Goal: Task Accomplishment & Management: Use online tool/utility

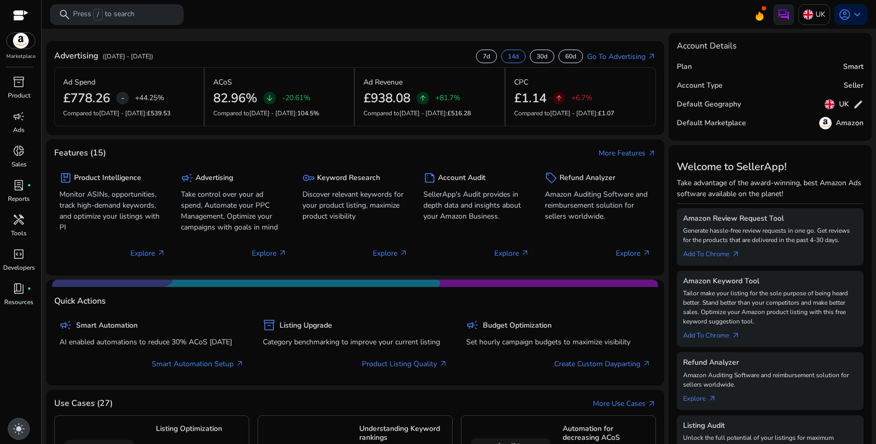
click at [14, 431] on span "light_mode" at bounding box center [19, 428] width 13 height 13
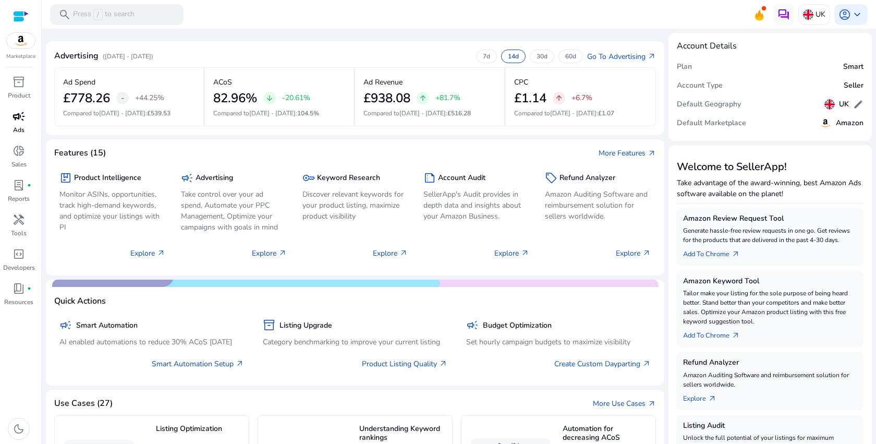
click at [28, 125] on link "campaign Ads" at bounding box center [19, 125] width 38 height 34
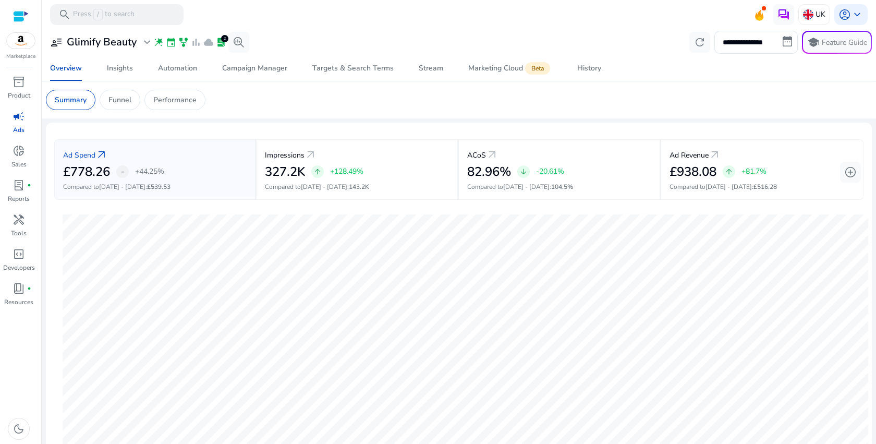
click at [282, 123] on mat-card "Ad Spend arrow_outward £778.26 - +44.25% Compared to [DATE] - [DATE] : £539.53 …" at bounding box center [459, 293] width 826 height 341
click at [194, 99] on p "Performance" at bounding box center [174, 99] width 43 height 11
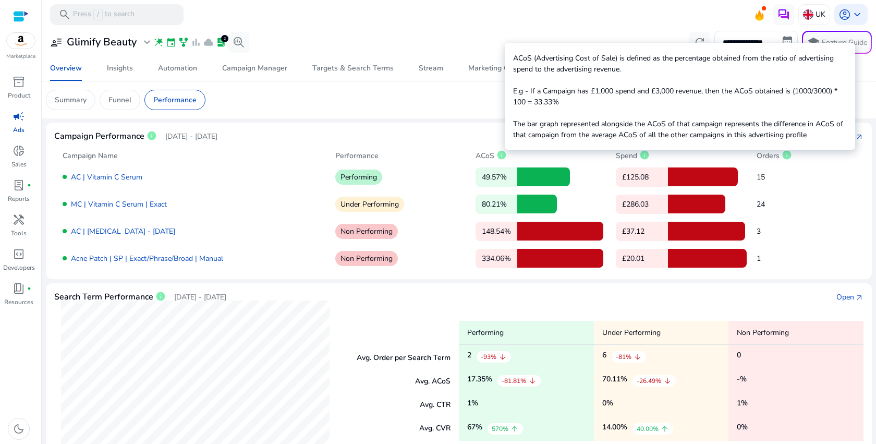
click at [501, 154] on span "info" at bounding box center [502, 155] width 10 height 10
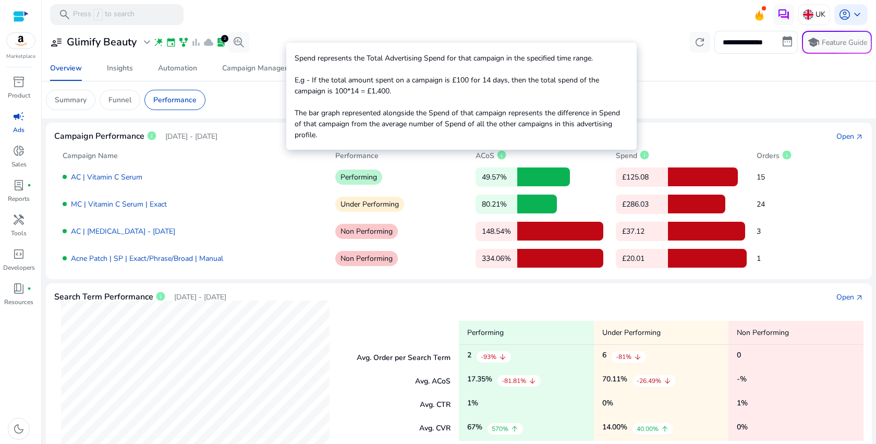
click at [645, 157] on span "info" at bounding box center [644, 155] width 10 height 10
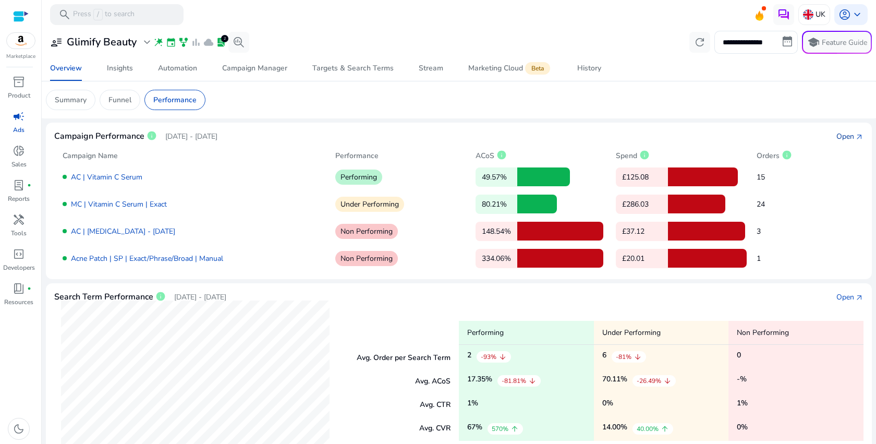
click at [850, 135] on div "Open" at bounding box center [846, 136] width 18 height 11
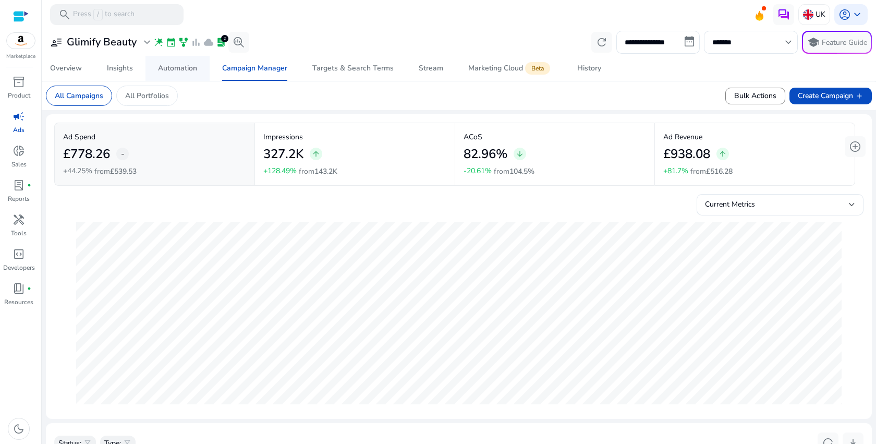
click at [177, 63] on span "Automation" at bounding box center [177, 68] width 39 height 25
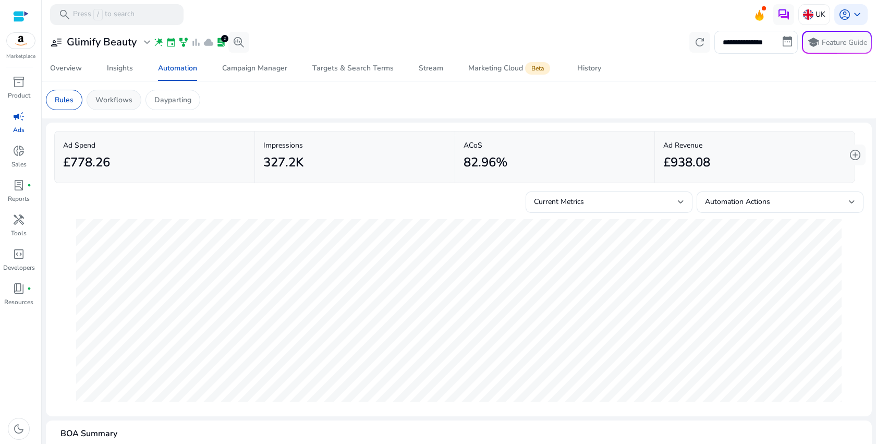
click at [116, 101] on p "Workflows" at bounding box center [113, 99] width 37 height 11
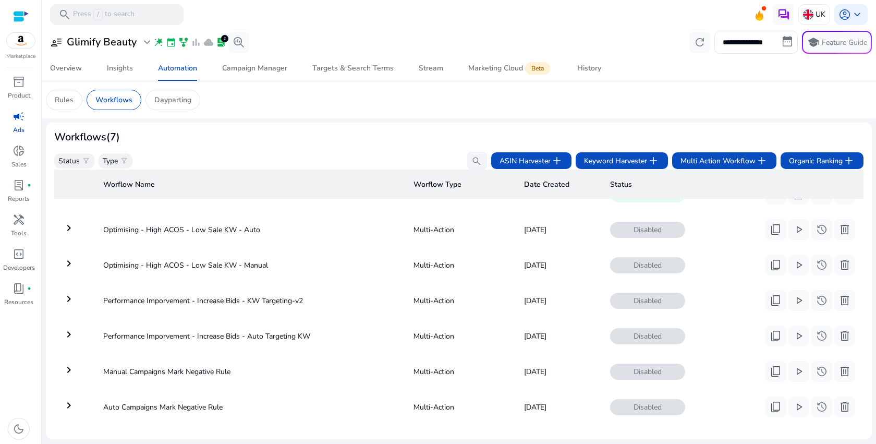
scroll to position [28, 0]
click at [432, 186] on th "Worflow Type" at bounding box center [460, 184] width 111 height 29
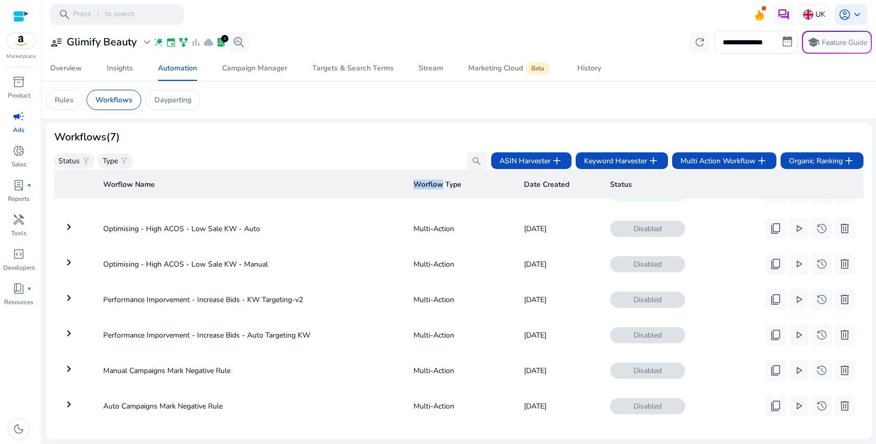
click at [432, 186] on th "Worflow Type" at bounding box center [460, 184] width 111 height 29
click at [451, 185] on th "Worflow Type" at bounding box center [460, 184] width 111 height 29
click at [645, 161] on span "Keyword Harvester add" at bounding box center [622, 160] width 76 height 13
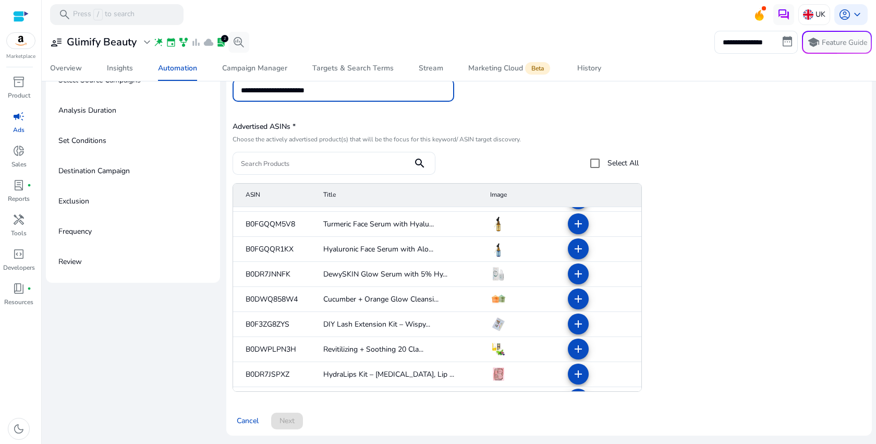
scroll to position [267, 0]
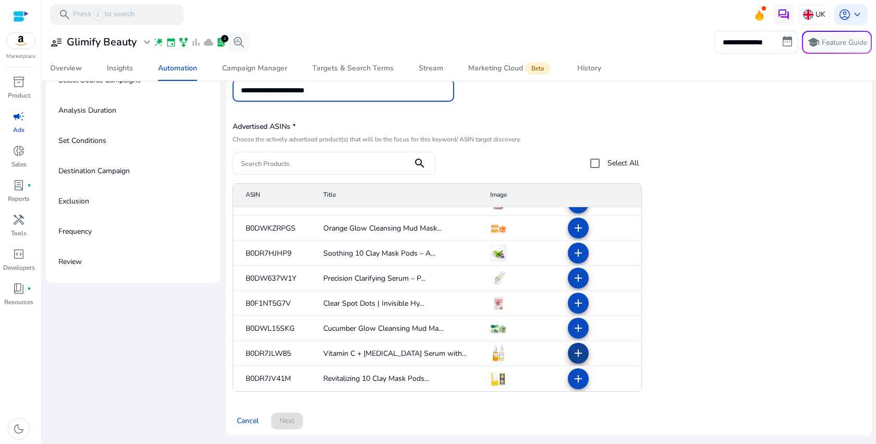
type input "**********"
click at [580, 353] on span at bounding box center [578, 353] width 25 height 25
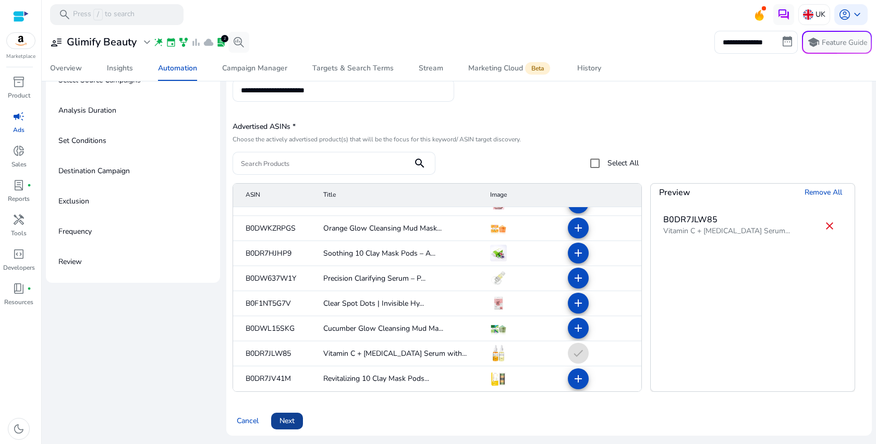
click at [283, 416] on span "Next" at bounding box center [287, 420] width 15 height 11
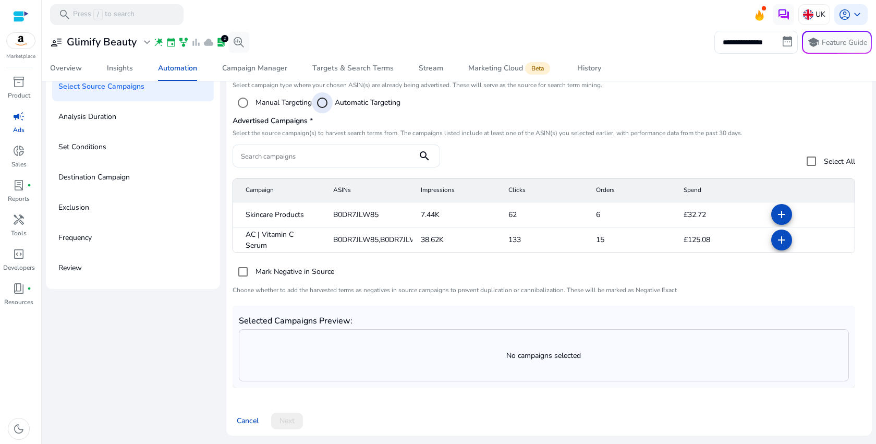
scroll to position [93, 0]
click at [781, 246] on mat-icon "add" at bounding box center [782, 240] width 13 height 13
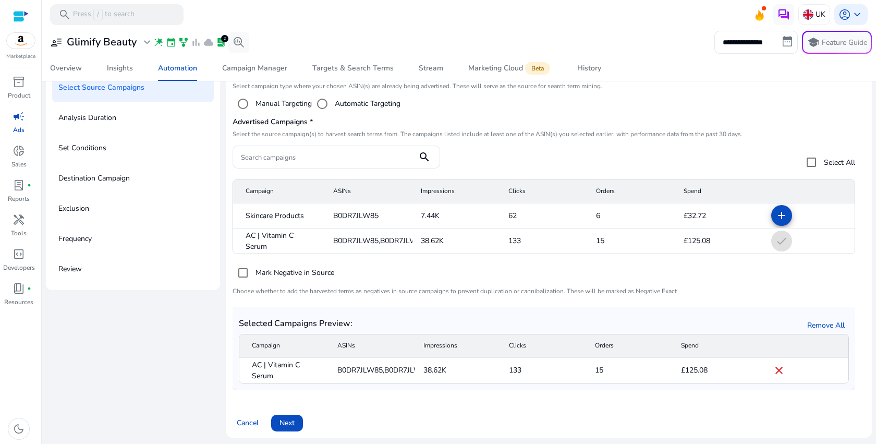
scroll to position [94, 0]
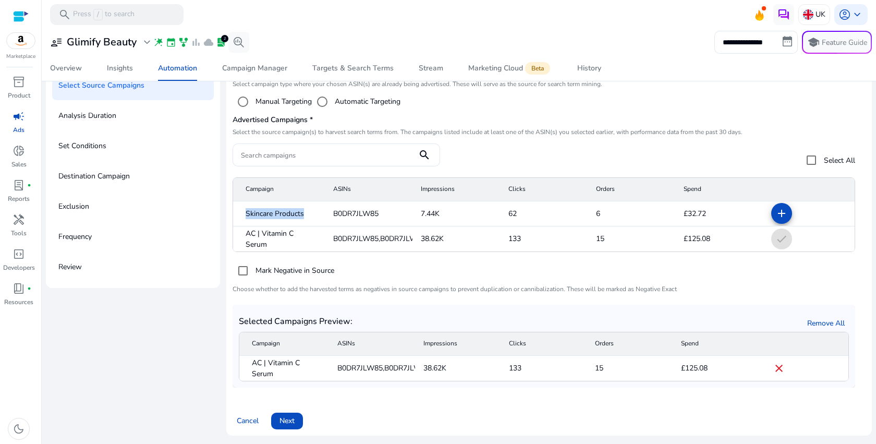
drag, startPoint x: 243, startPoint y: 216, endPoint x: 309, endPoint y: 217, distance: 66.2
click at [309, 217] on mat-cell "Skincare Products" at bounding box center [279, 213] width 92 height 25
copy span "Skincare Products"
click at [293, 418] on span "Next" at bounding box center [287, 420] width 15 height 11
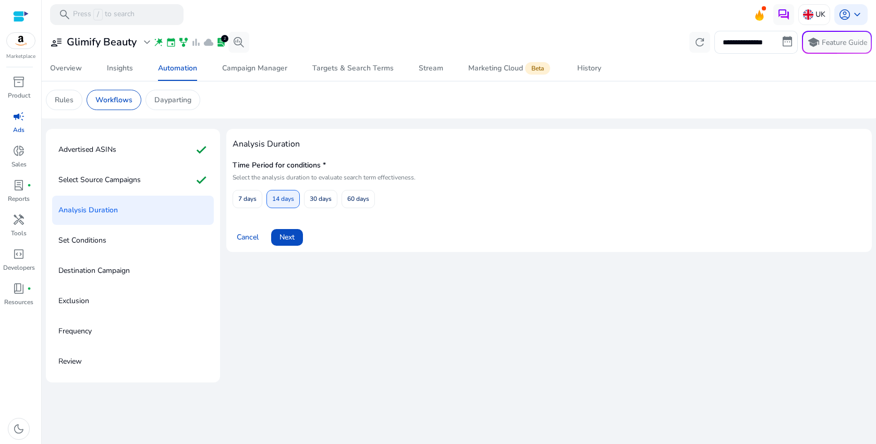
scroll to position [0, 0]
click at [289, 237] on span "Next" at bounding box center [287, 237] width 15 height 11
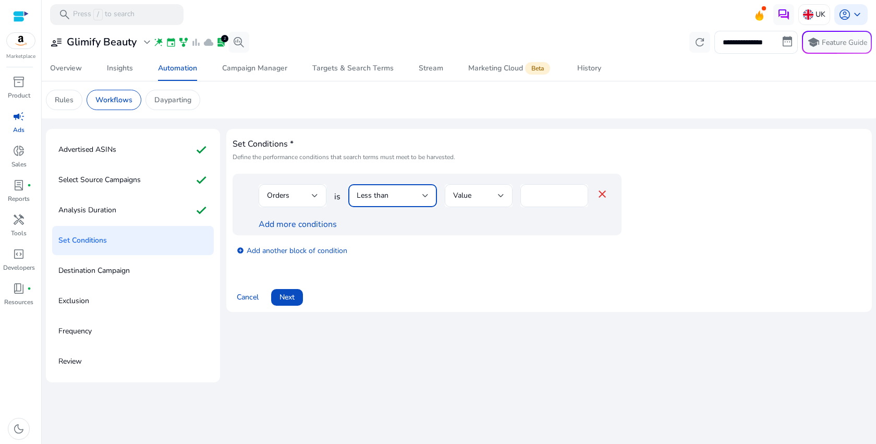
click at [371, 198] on span "Less than" at bounding box center [373, 195] width 32 height 10
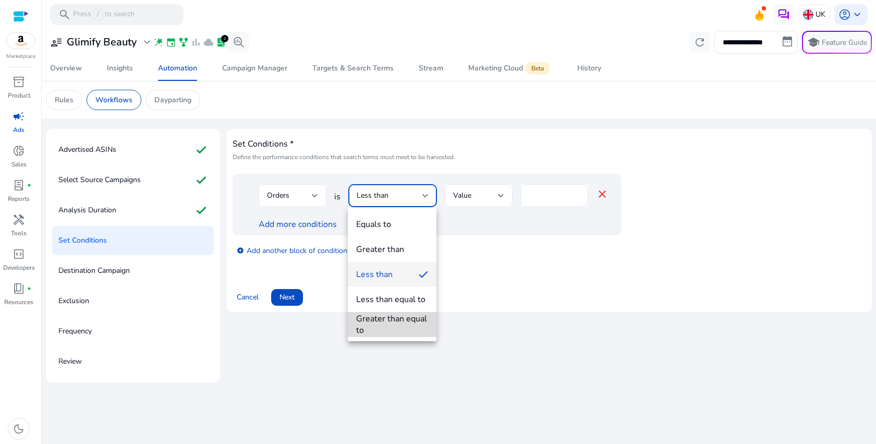
click at [388, 324] on div "Greater than equal to" at bounding box center [392, 324] width 72 height 23
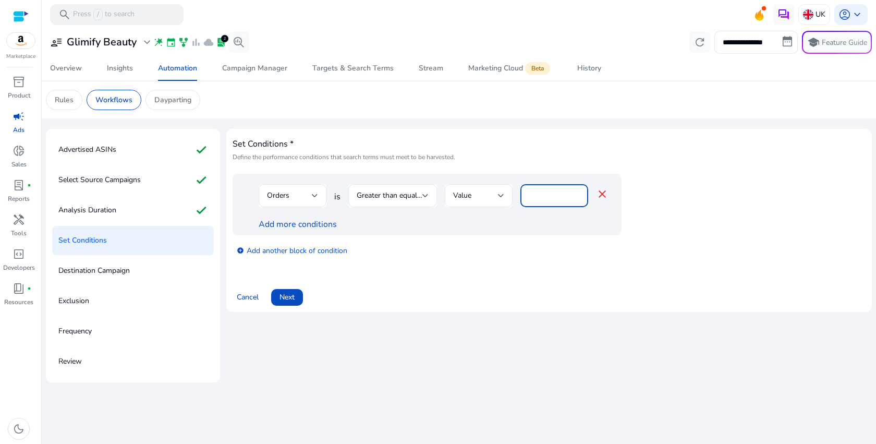
click at [564, 196] on input "*" at bounding box center [554, 195] width 51 height 11
type input "*"
click at [290, 228] on link "Add more conditions" at bounding box center [298, 224] width 78 height 11
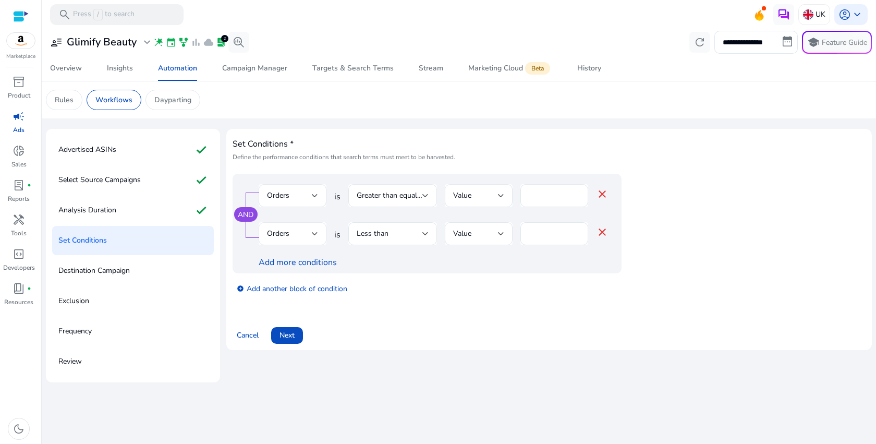
click at [309, 238] on div "Orders" at bounding box center [289, 233] width 45 height 11
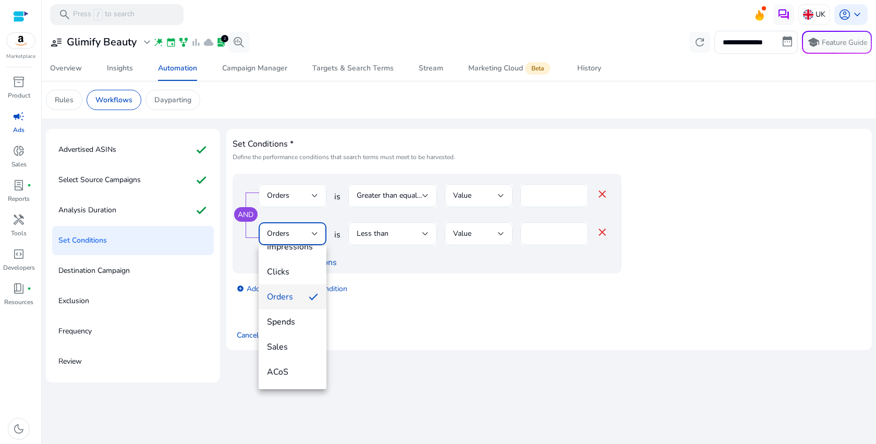
scroll to position [112, 0]
click at [301, 300] on span "ACoS" at bounding box center [292, 300] width 51 height 11
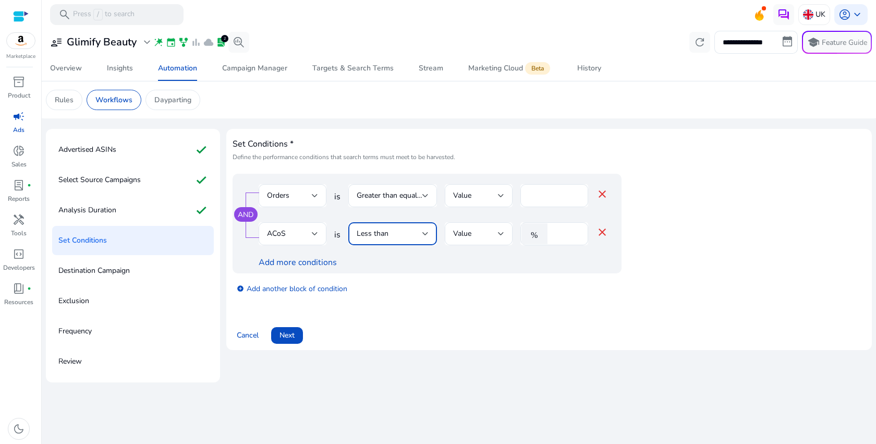
click at [405, 237] on div "Less than" at bounding box center [390, 233] width 66 height 11
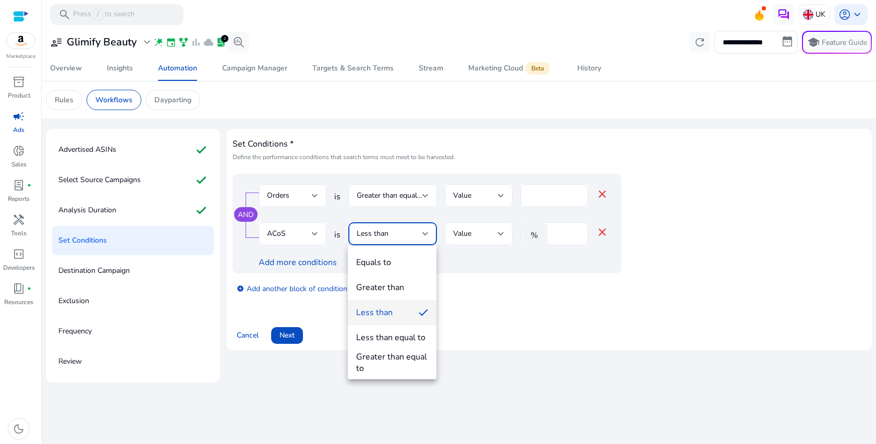
click at [459, 235] on div at bounding box center [438, 222] width 876 height 444
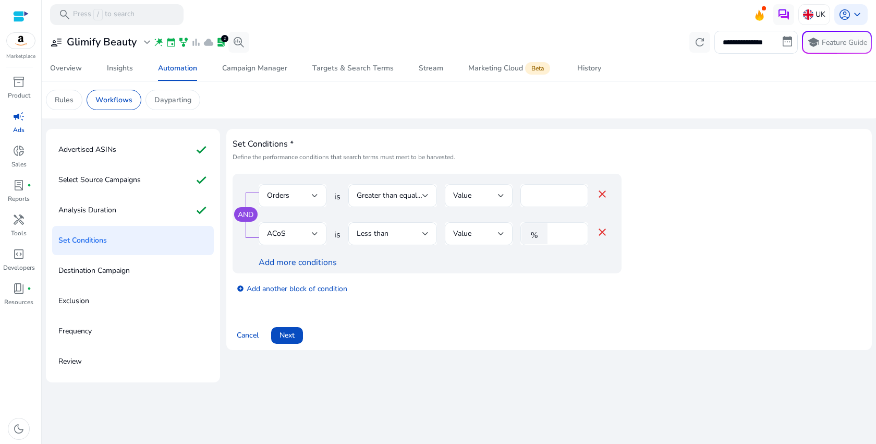
type input "*"
click at [571, 232] on input "*" at bounding box center [566, 233] width 27 height 11
click at [565, 234] on input "*" at bounding box center [566, 233] width 27 height 11
type input "*"
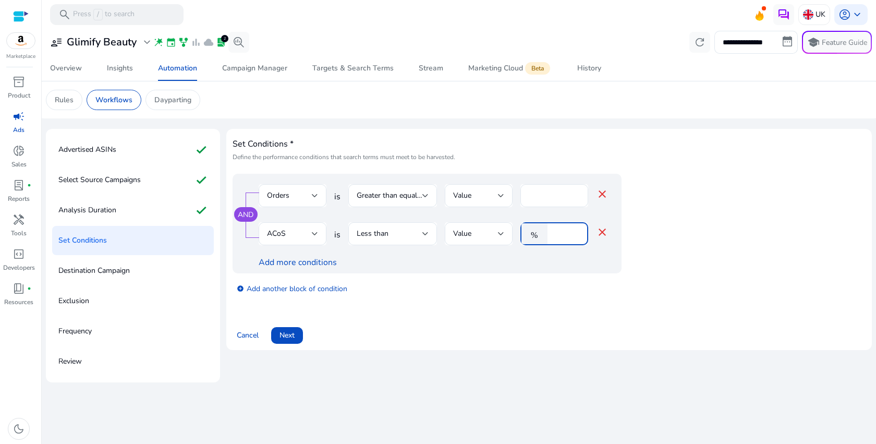
type input "**"
click at [290, 335] on span "Next" at bounding box center [287, 335] width 15 height 11
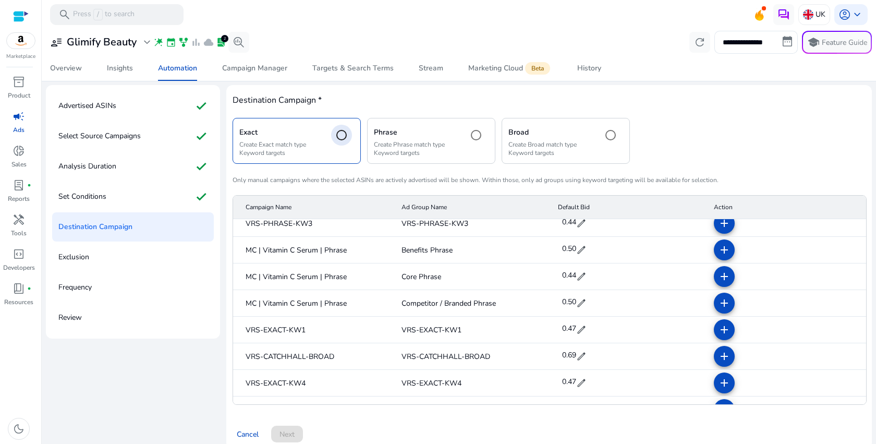
scroll to position [8, 0]
click at [454, 159] on div "Phrase Create Phrase match type Keyword targets" at bounding box center [431, 140] width 128 height 45
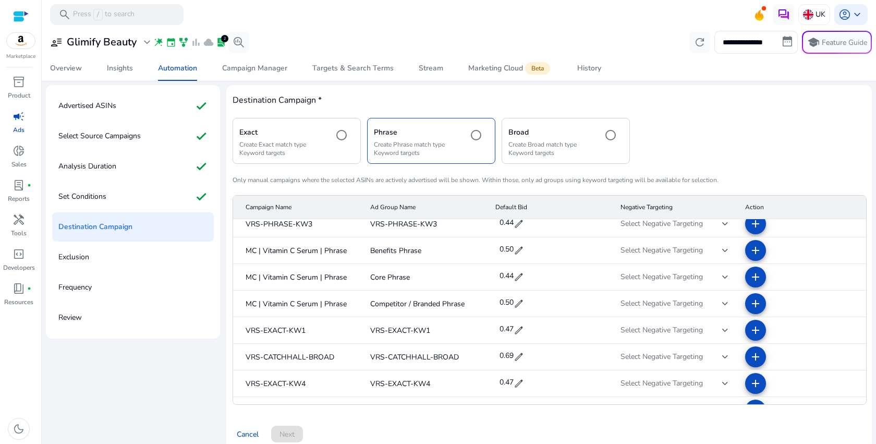
scroll to position [0, 0]
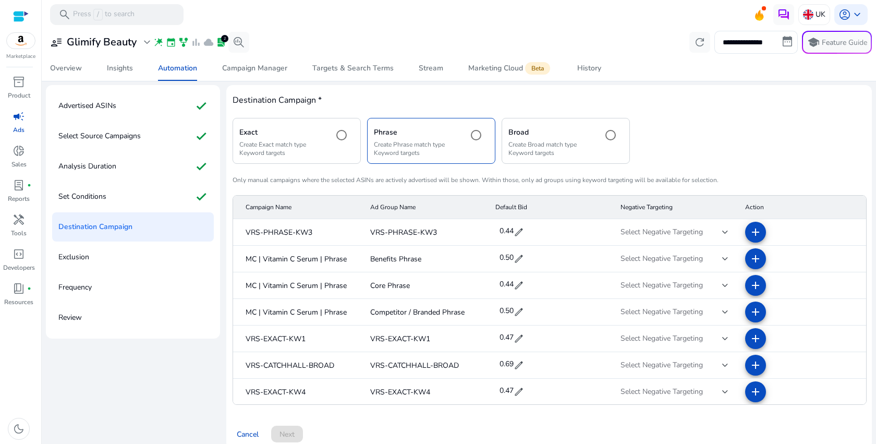
click at [289, 135] on h5 "Exact" at bounding box center [282, 132] width 86 height 9
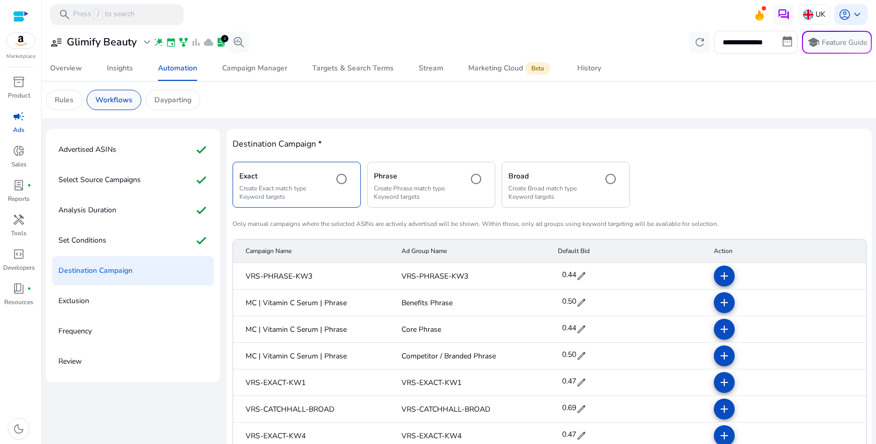
click at [107, 98] on p "Workflows" at bounding box center [113, 99] width 37 height 11
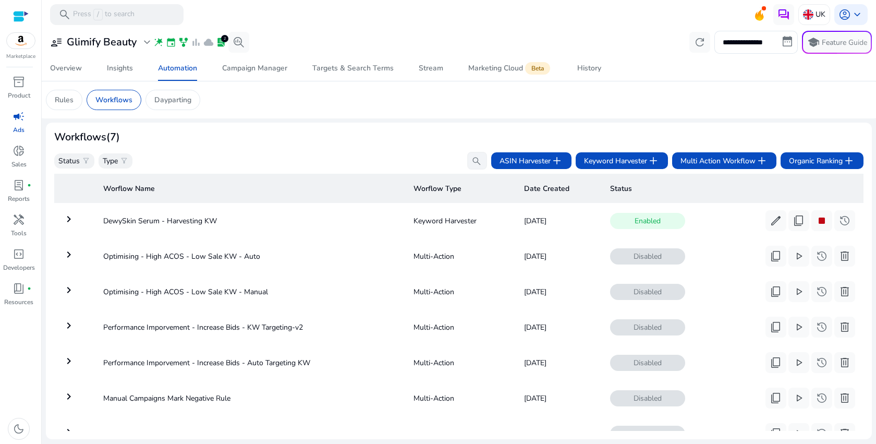
click at [66, 257] on mat-icon "keyboard_arrow_right" at bounding box center [69, 254] width 13 height 13
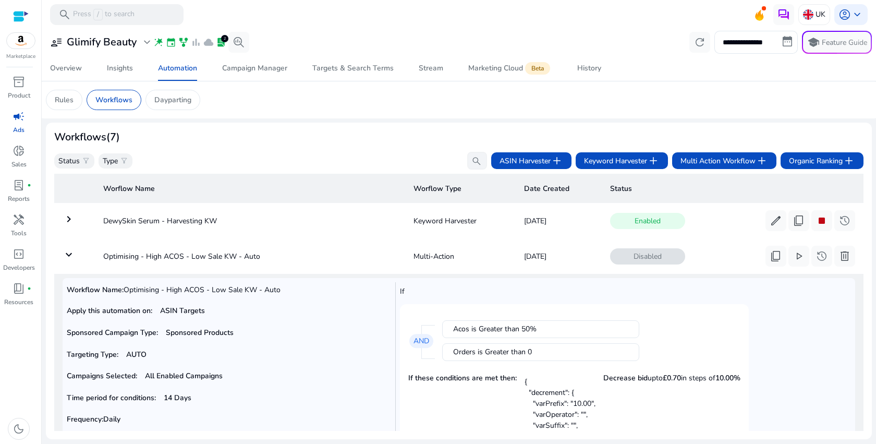
click at [70, 258] on mat-icon "keyboard_arrow_down" at bounding box center [69, 254] width 13 height 13
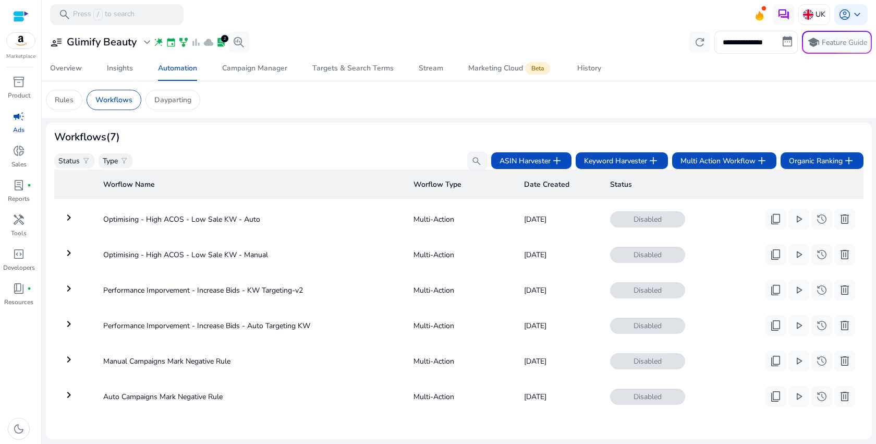
scroll to position [8, 0]
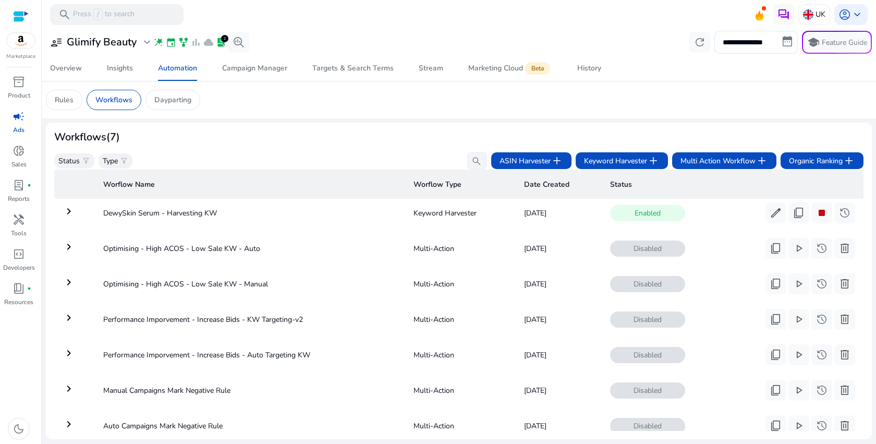
click at [71, 282] on mat-icon "keyboard_arrow_right" at bounding box center [69, 282] width 13 height 13
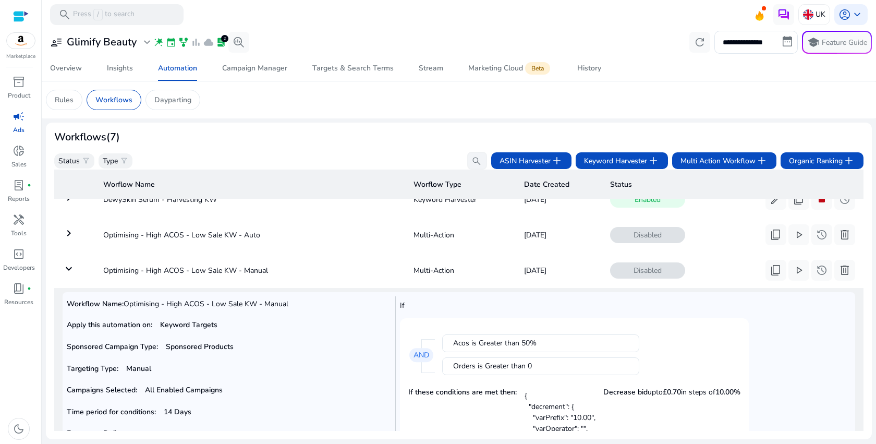
scroll to position [20, 0]
click at [67, 271] on mat-icon "keyboard_arrow_down" at bounding box center [69, 269] width 13 height 13
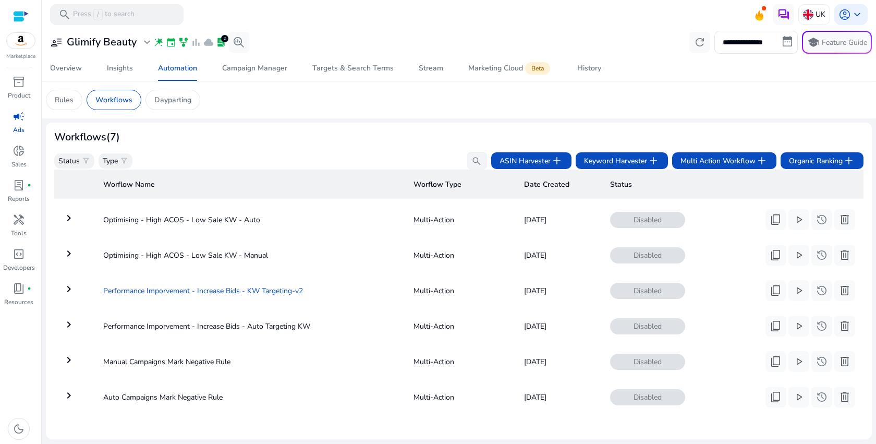
scroll to position [38, 0]
click at [73, 361] on mat-icon "keyboard_arrow_right" at bounding box center [69, 359] width 13 height 13
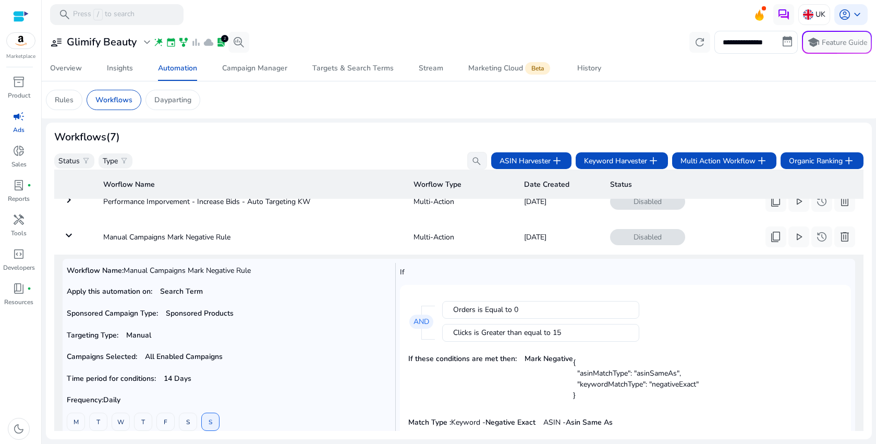
scroll to position [190, 0]
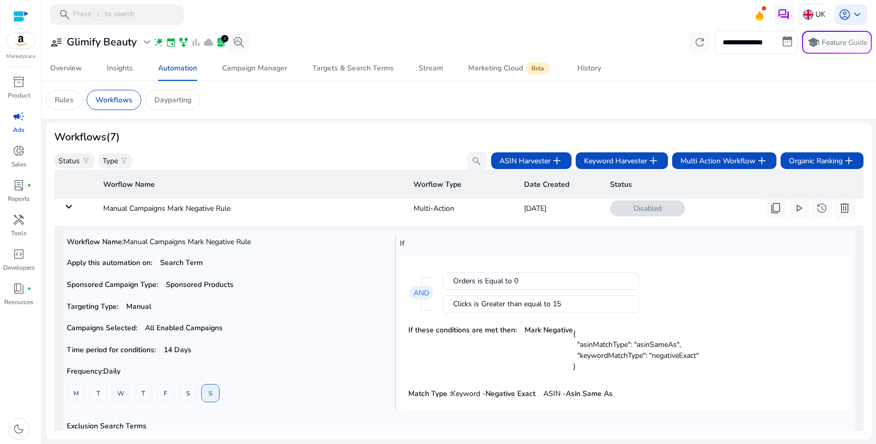
click at [69, 209] on mat-icon "keyboard_arrow_down" at bounding box center [69, 206] width 13 height 13
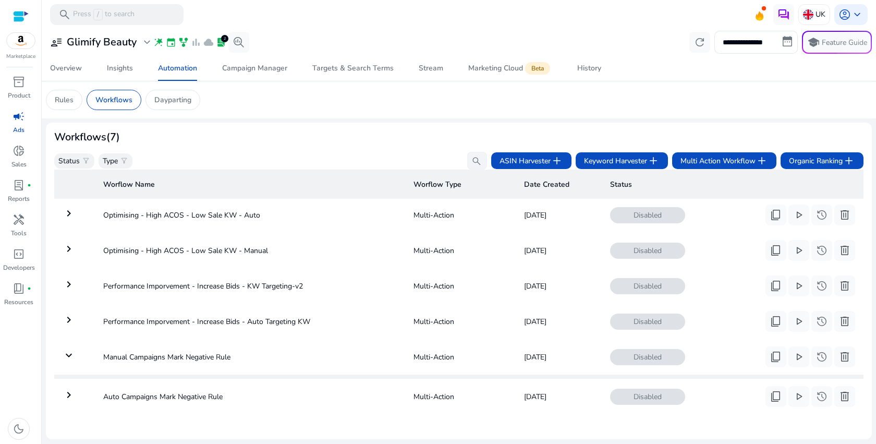
scroll to position [45, 0]
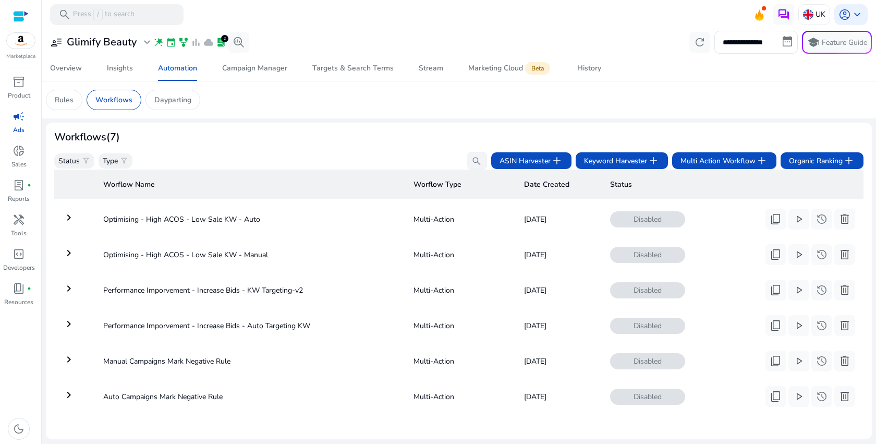
click at [69, 389] on mat-icon "keyboard_arrow_right" at bounding box center [69, 395] width 13 height 13
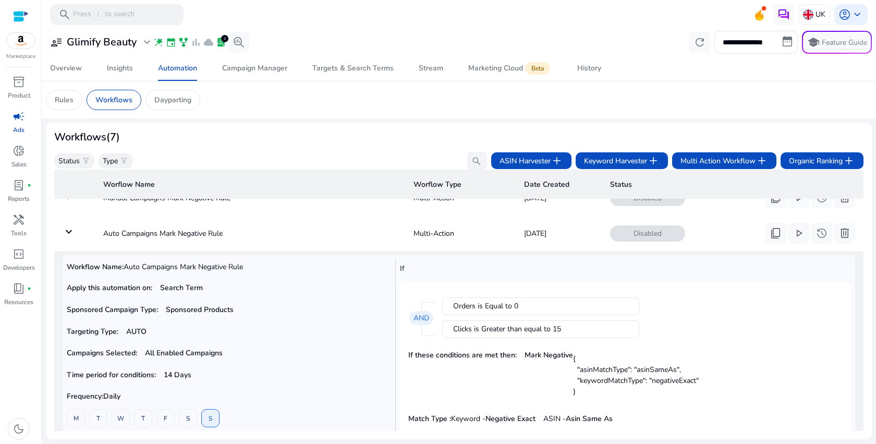
scroll to position [146, 0]
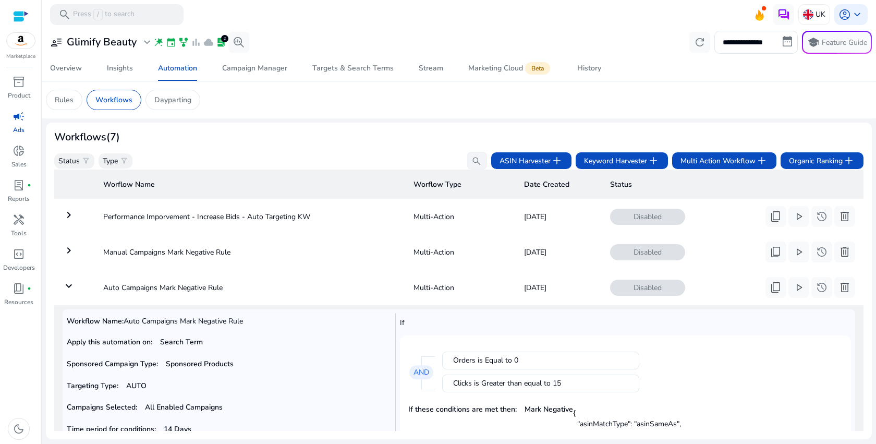
click at [71, 289] on mat-icon "keyboard_arrow_down" at bounding box center [69, 286] width 13 height 13
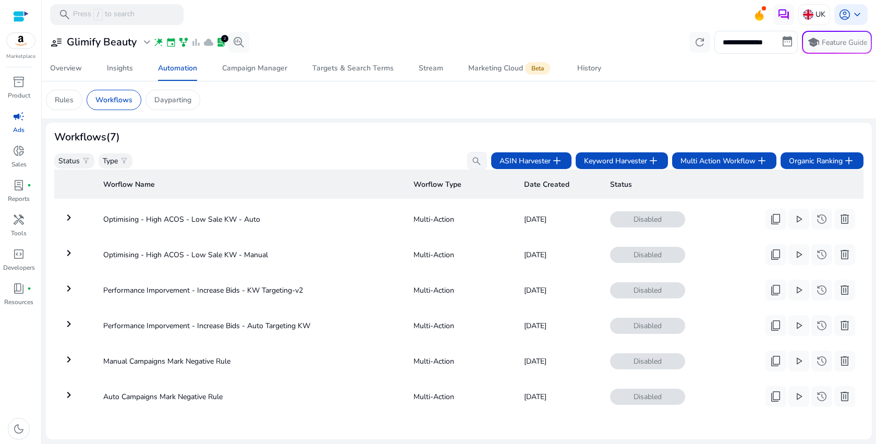
scroll to position [45, 0]
drag, startPoint x: 236, startPoint y: 355, endPoint x: 104, endPoint y: 355, distance: 132.0
click at [104, 356] on td "Manual Campaigns Mark Negative Rule" at bounding box center [250, 360] width 310 height 27
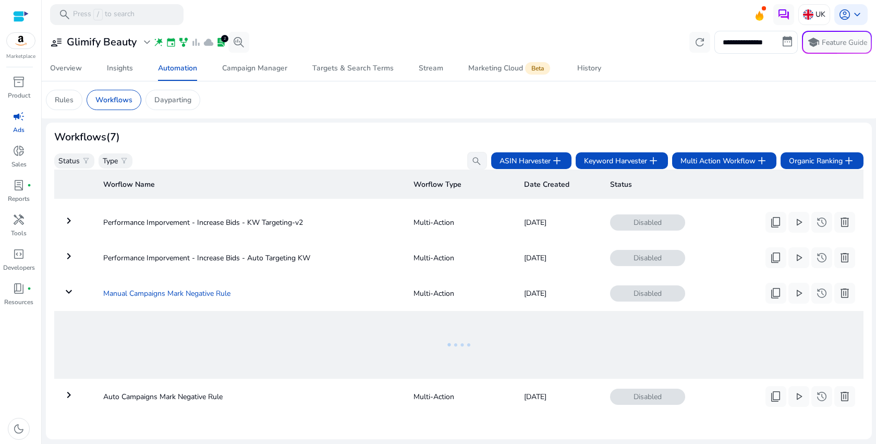
copy td "Manual Campaigns Mark Negative Rule"
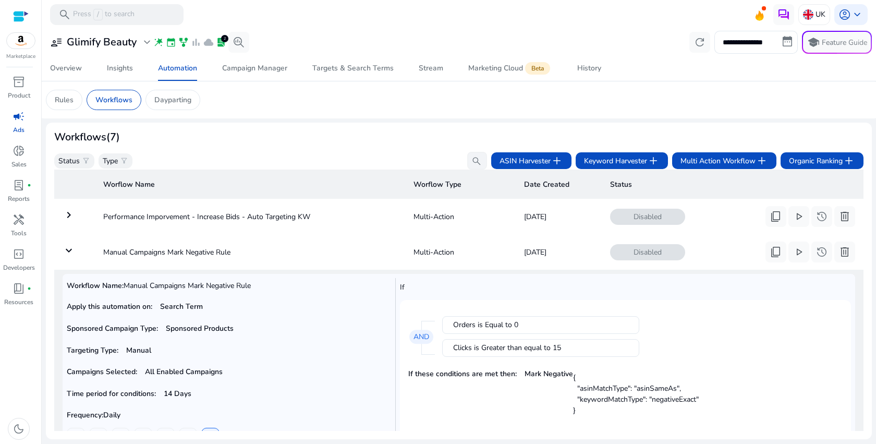
click at [70, 247] on mat-icon "keyboard_arrow_down" at bounding box center [69, 250] width 13 height 13
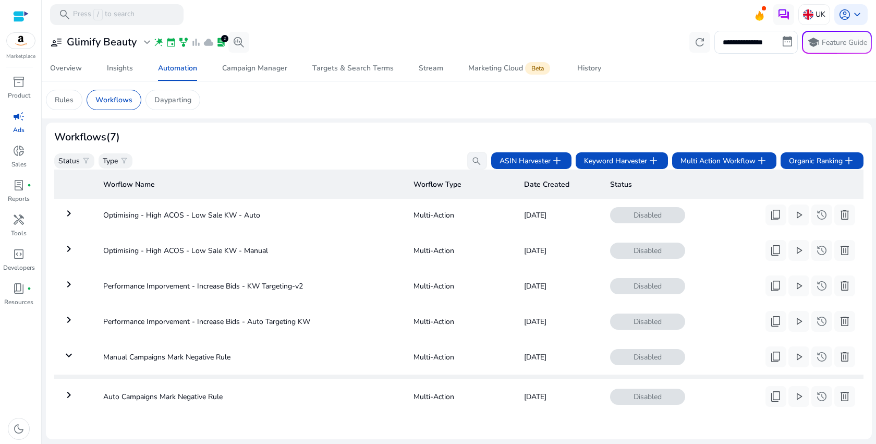
scroll to position [45, 0]
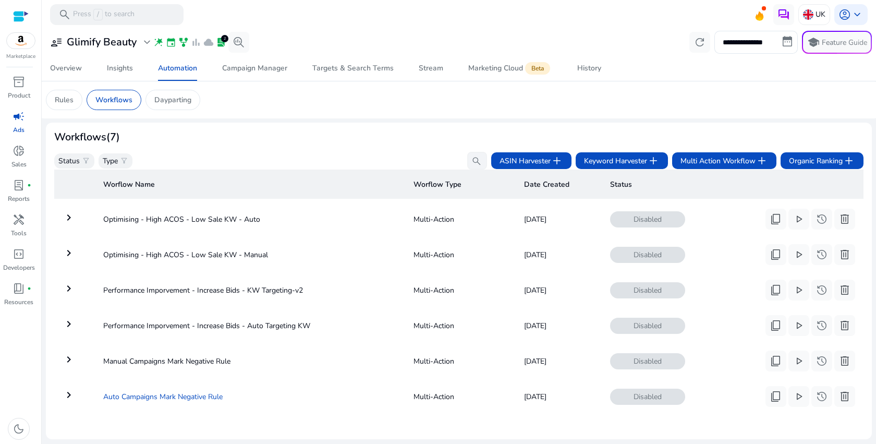
copy td "Auto Campaigns Mark Negative Rule"
drag, startPoint x: 239, startPoint y: 390, endPoint x: 106, endPoint y: 393, distance: 133.6
click at [105, 393] on td "Auto Campaigns Mark Negative Rule" at bounding box center [250, 396] width 310 height 27
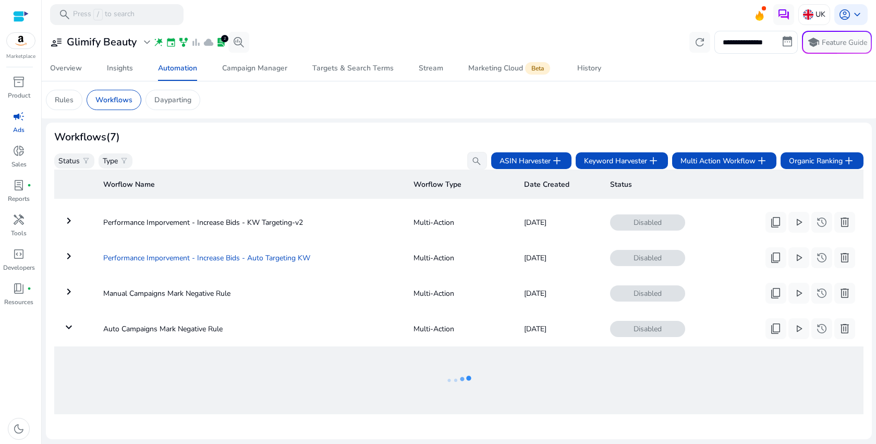
scroll to position [4, 0]
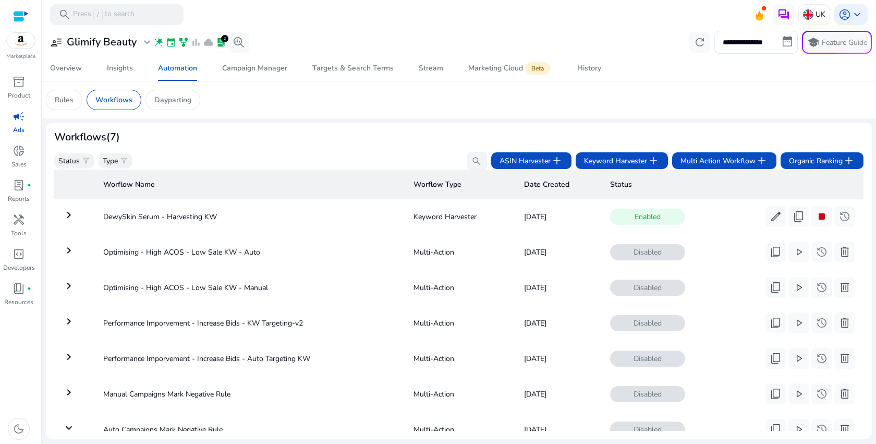
click at [72, 252] on mat-icon "keyboard_arrow_right" at bounding box center [69, 250] width 13 height 13
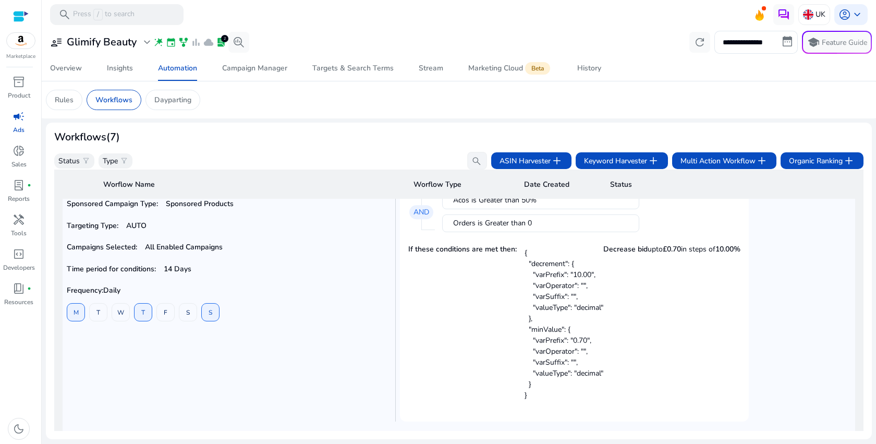
scroll to position [130, 0]
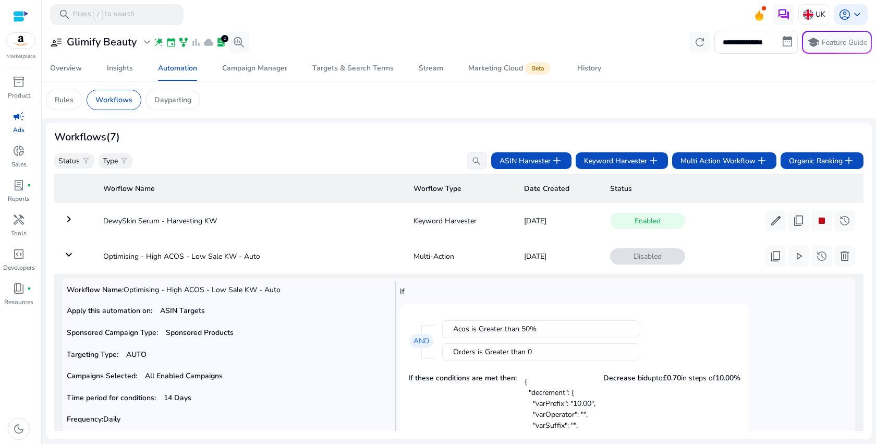
click at [66, 255] on mat-icon "keyboard_arrow_down" at bounding box center [69, 254] width 13 height 13
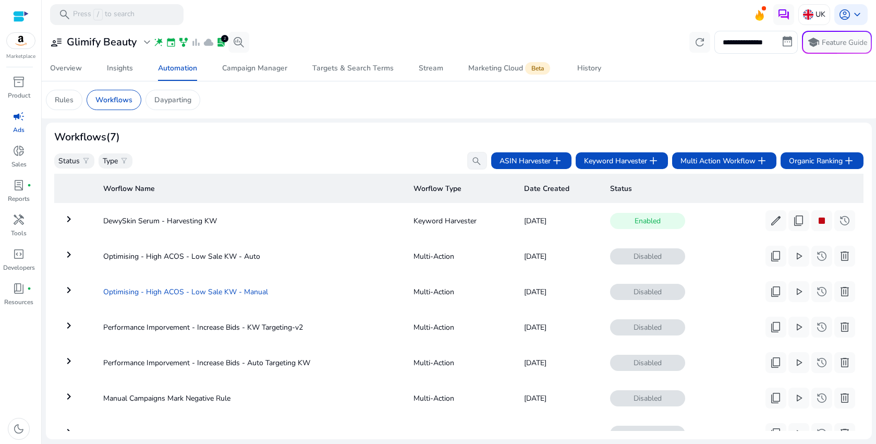
scroll to position [45, 0]
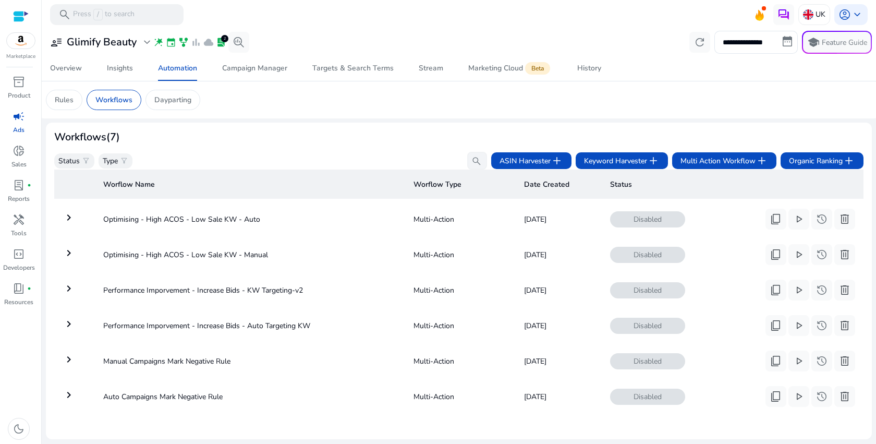
click at [64, 389] on mat-icon "keyboard_arrow_right" at bounding box center [69, 395] width 13 height 13
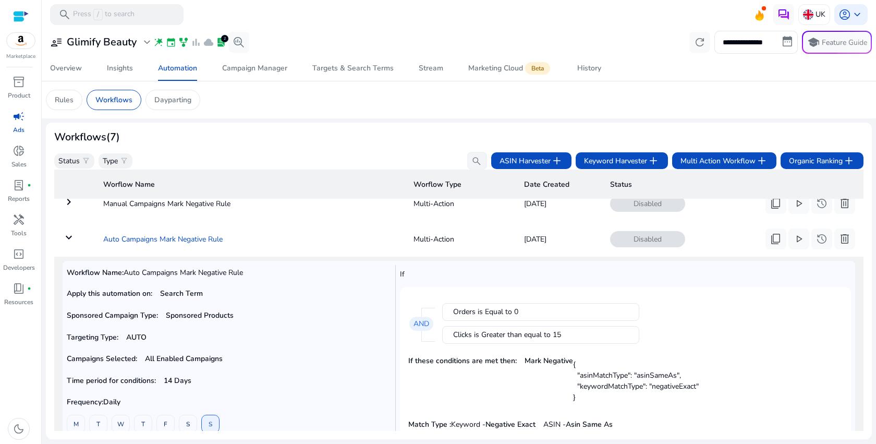
scroll to position [209, 0]
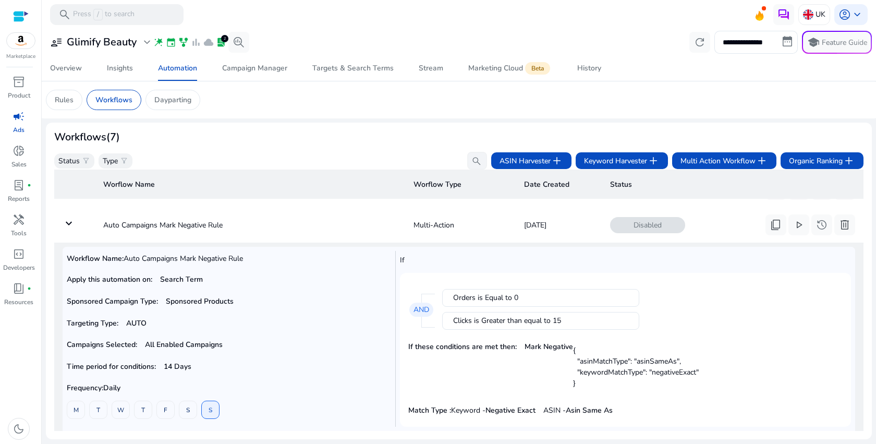
click at [64, 225] on mat-icon "keyboard_arrow_down" at bounding box center [69, 223] width 13 height 13
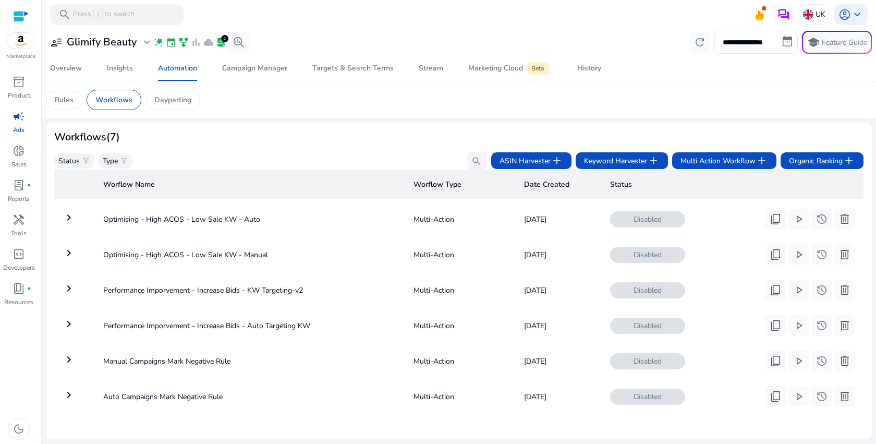
scroll to position [45, 0]
click at [80, 349] on td "keyboard_arrow_right" at bounding box center [74, 360] width 41 height 27
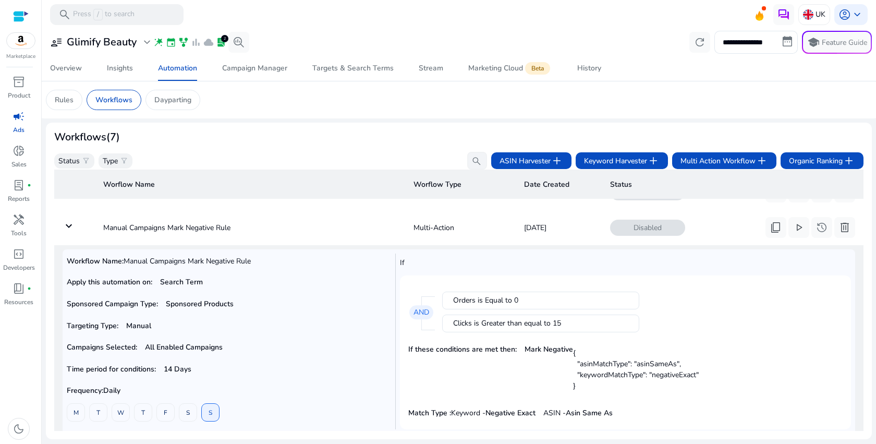
scroll to position [170, 0]
click at [71, 231] on mat-icon "keyboard_arrow_down" at bounding box center [69, 226] width 13 height 13
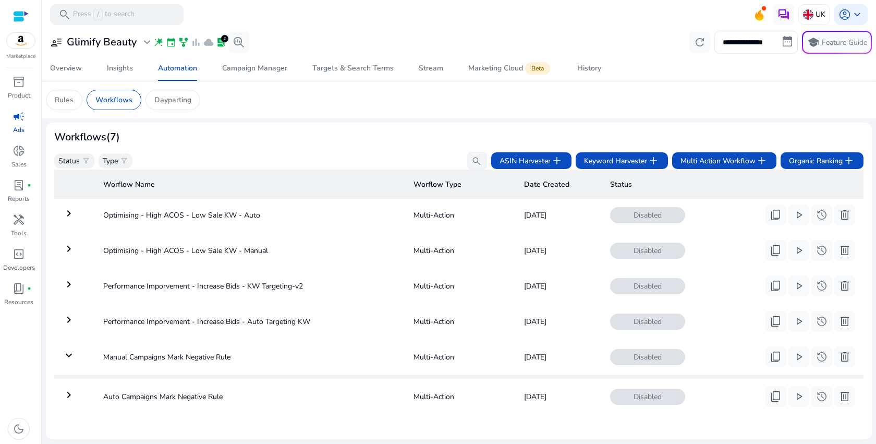
scroll to position [45, 0]
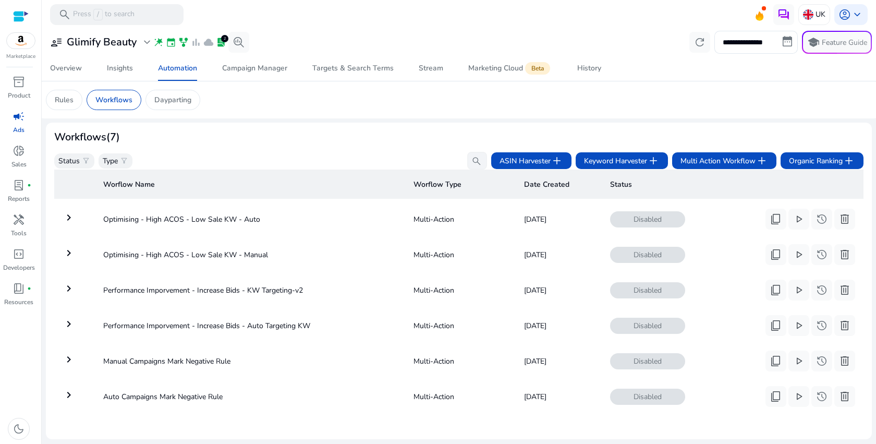
click at [71, 353] on mat-icon "keyboard_arrow_right" at bounding box center [69, 359] width 13 height 13
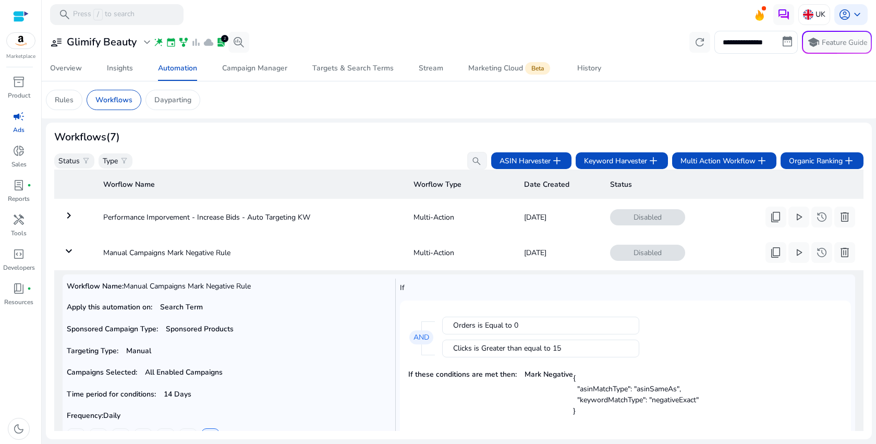
scroll to position [143, 0]
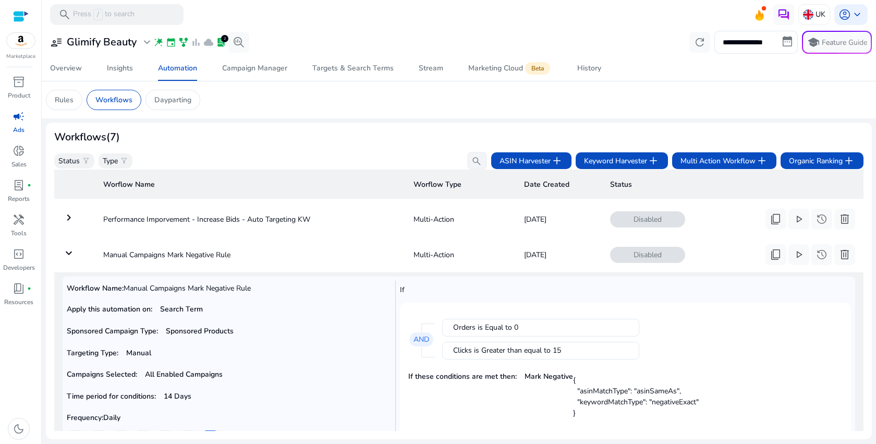
click at [652, 309] on mat-card "Orders is Equal to 0 Clicks is Greater than equal to 15 AND If these conditions…" at bounding box center [625, 380] width 451 height 154
click at [74, 258] on mat-icon "keyboard_arrow_down" at bounding box center [69, 253] width 13 height 13
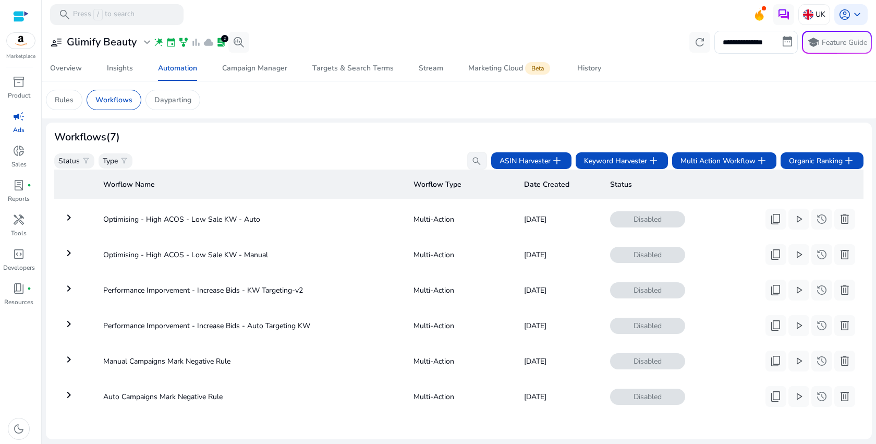
scroll to position [45, 0]
drag, startPoint x: 243, startPoint y: 355, endPoint x: 92, endPoint y: 359, distance: 150.3
click at [92, 359] on tr "keyboard_arrow_right Manual Campaigns Mark Negative Rule Multi-Action Sep 08, 2…" at bounding box center [458, 360] width 809 height 27
copy td "Manual Campaigns Mark Negative Rule"
click at [773, 355] on span "content_copy" at bounding box center [776, 361] width 13 height 13
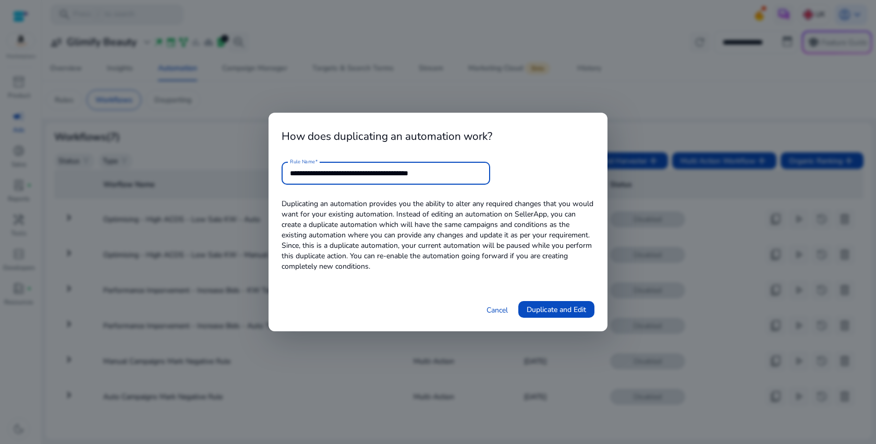
drag, startPoint x: 402, startPoint y: 173, endPoint x: 506, endPoint y: 177, distance: 103.9
click at [506, 177] on form "**********" at bounding box center [438, 173] width 313 height 23
click at [474, 177] on input "**********" at bounding box center [386, 172] width 192 height 11
type input "**********"
click at [553, 308] on span "Duplicate and Edit" at bounding box center [556, 309] width 59 height 11
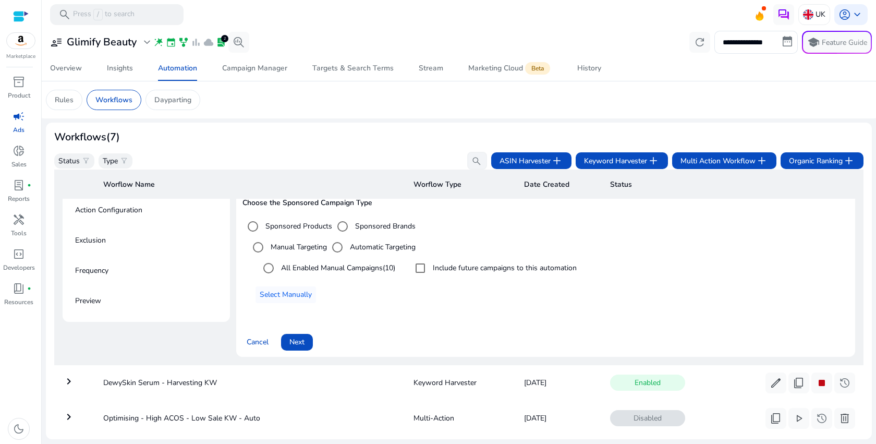
scroll to position [153, 0]
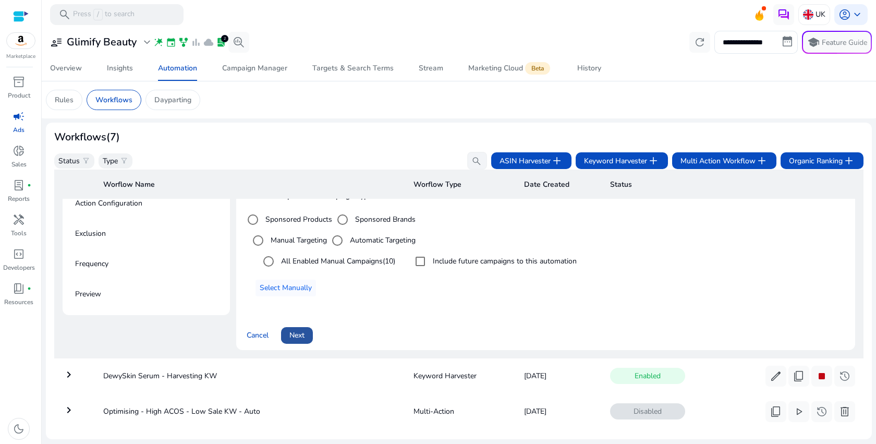
click at [306, 340] on span at bounding box center [297, 335] width 32 height 25
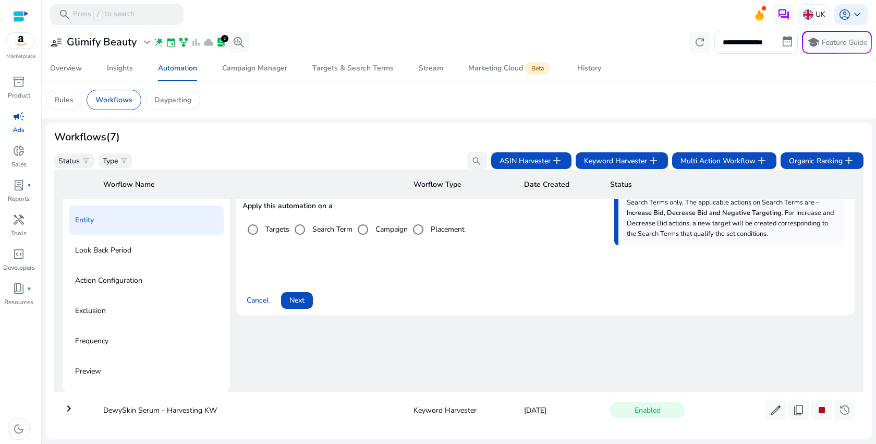
scroll to position [75, 0]
click at [303, 308] on span at bounding box center [297, 300] width 32 height 25
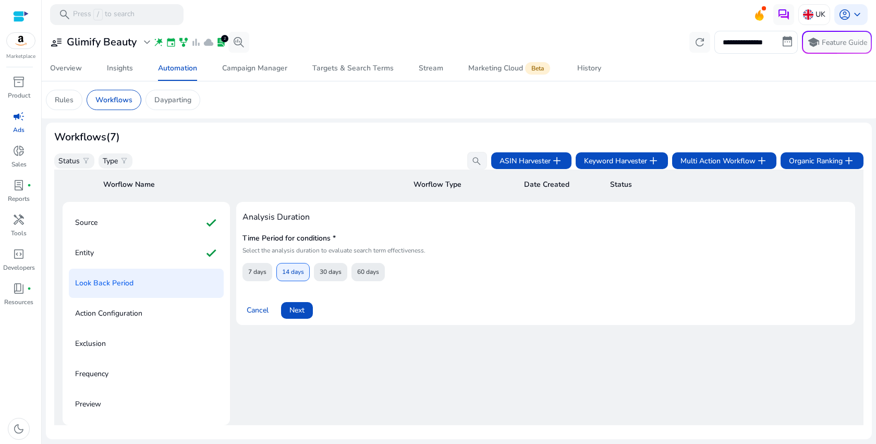
scroll to position [39, 0]
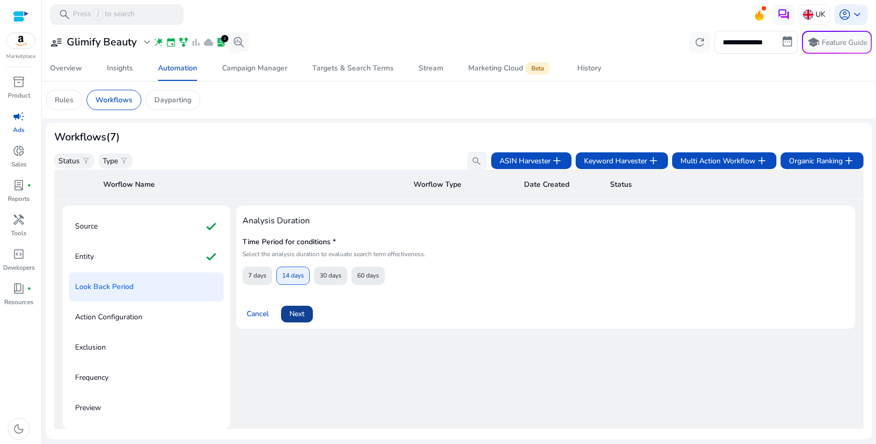
click at [294, 318] on span "Next" at bounding box center [296, 313] width 15 height 11
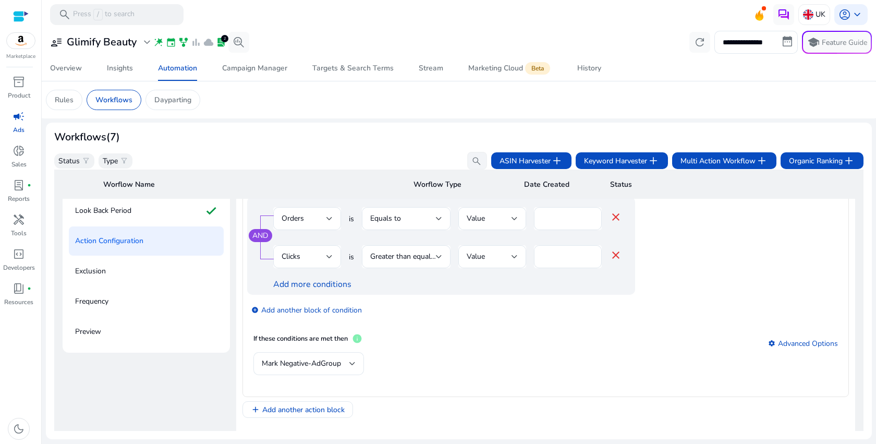
scroll to position [130, 0]
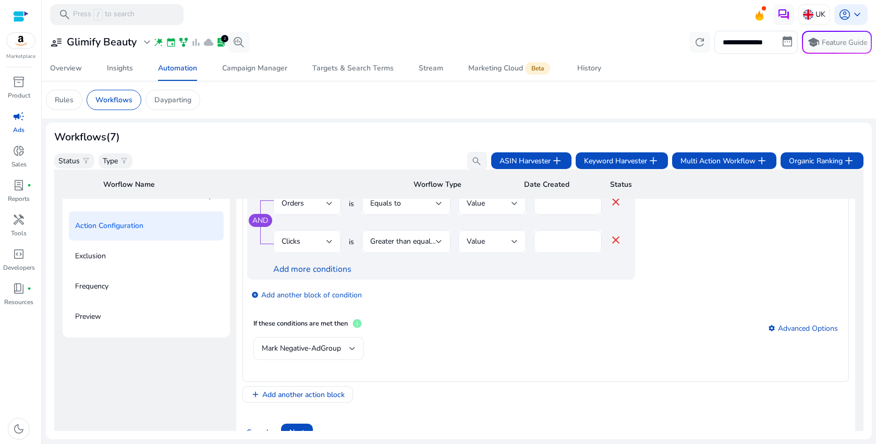
click at [347, 354] on div "Mark Negative-AdGroup" at bounding box center [306, 348] width 88 height 11
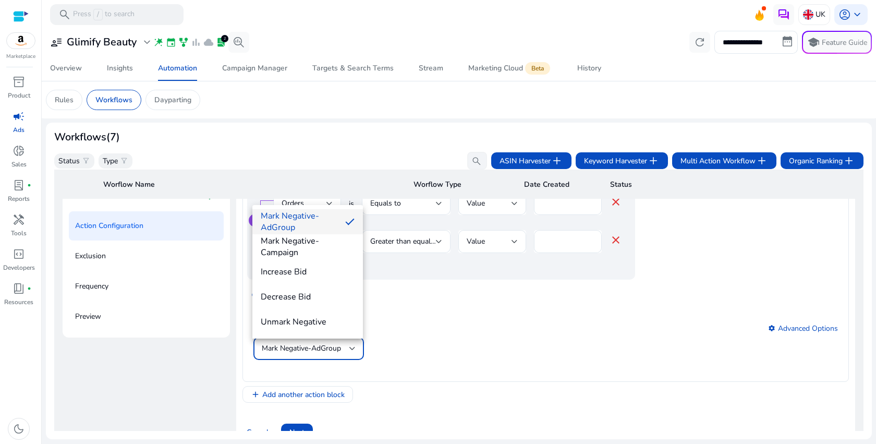
click at [415, 348] on div at bounding box center [438, 222] width 876 height 444
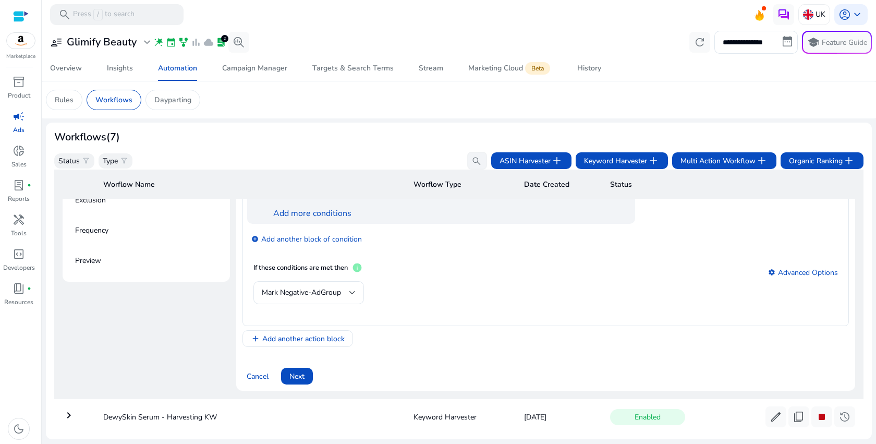
scroll to position [190, 0]
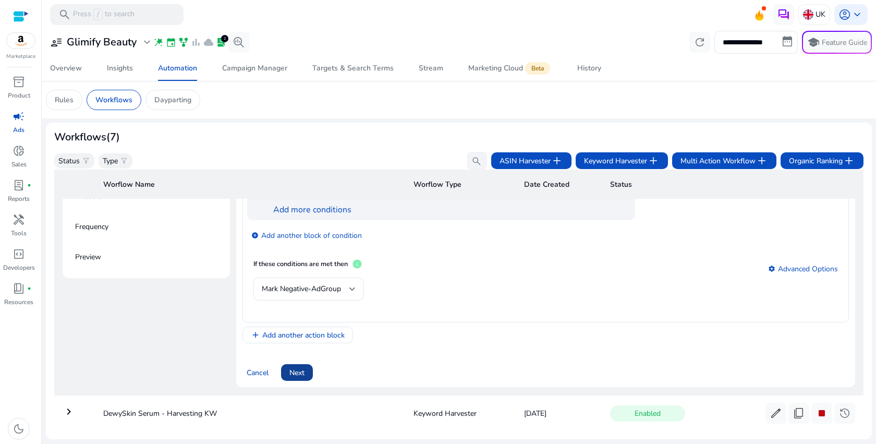
click at [286, 370] on span at bounding box center [297, 372] width 32 height 25
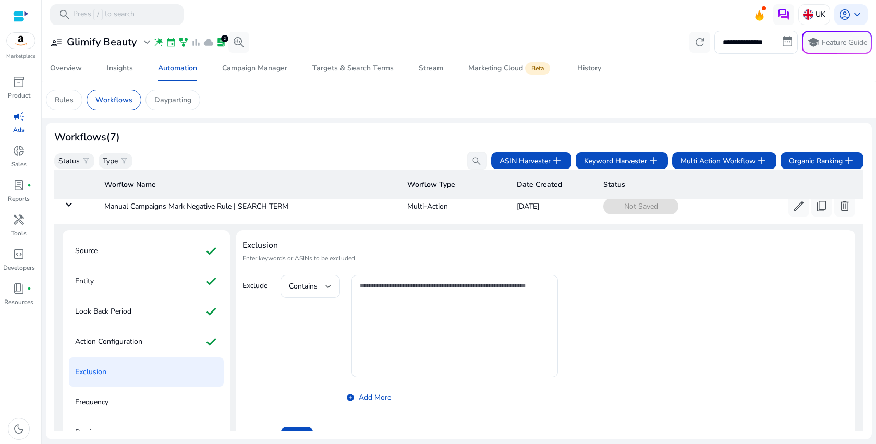
scroll to position [95, 0]
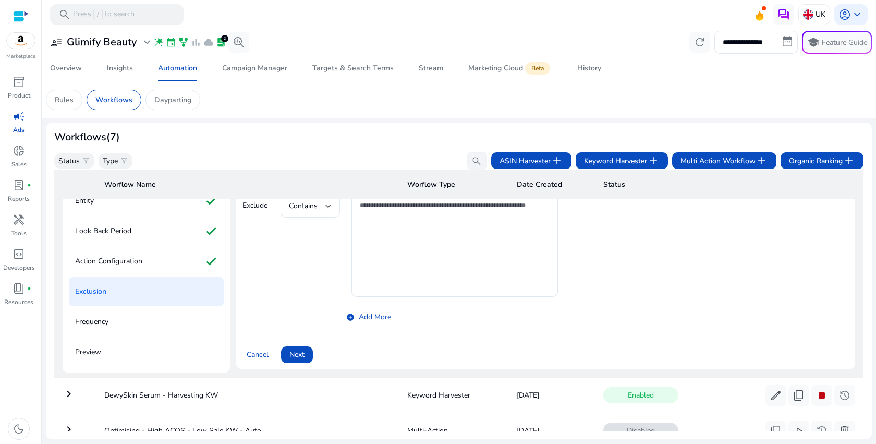
click at [295, 354] on span "Next" at bounding box center [296, 354] width 15 height 11
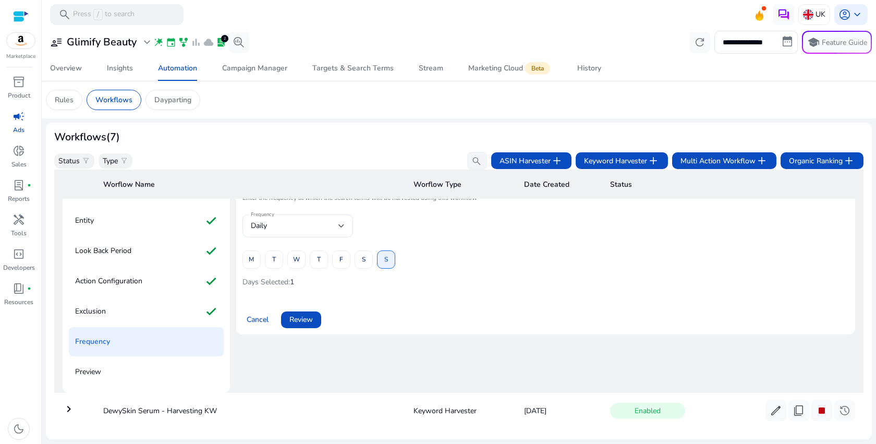
scroll to position [0, 0]
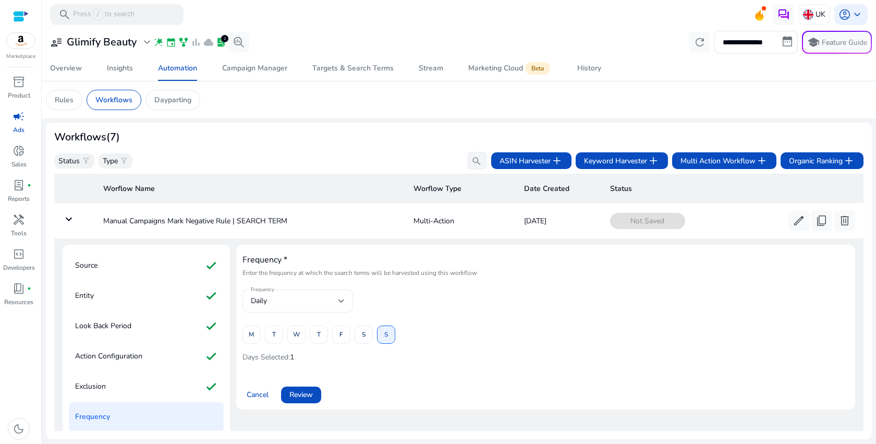
click at [330, 307] on div "Daily" at bounding box center [295, 300] width 88 height 11
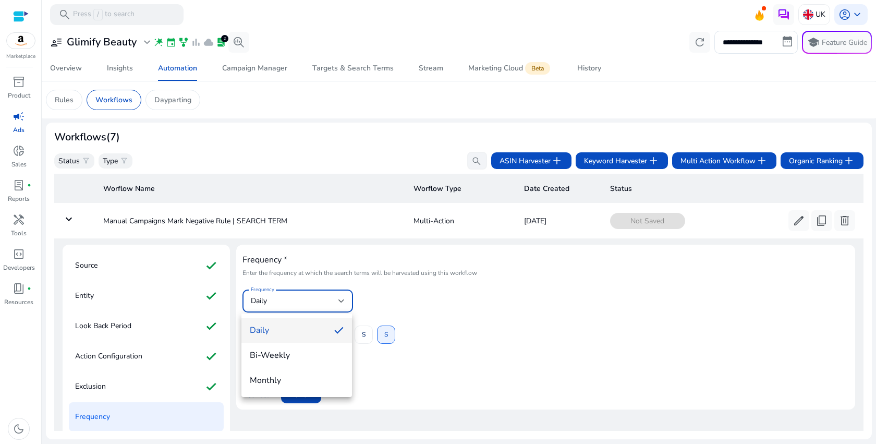
click at [423, 302] on div at bounding box center [438, 222] width 876 height 444
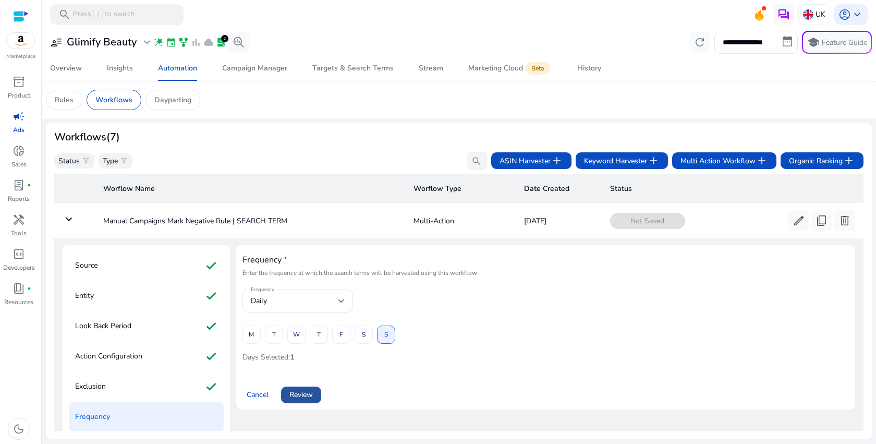
click at [305, 396] on span "Review" at bounding box center [300, 394] width 23 height 11
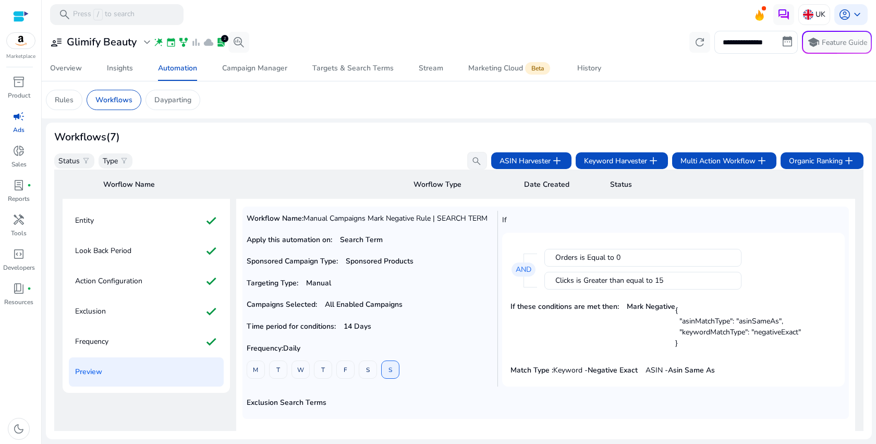
scroll to position [162, 0]
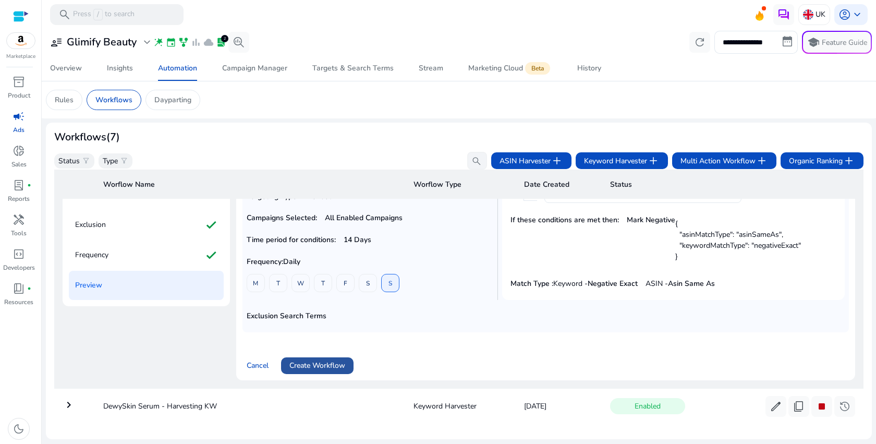
click at [327, 369] on span "Create Workflow" at bounding box center [317, 365] width 56 height 11
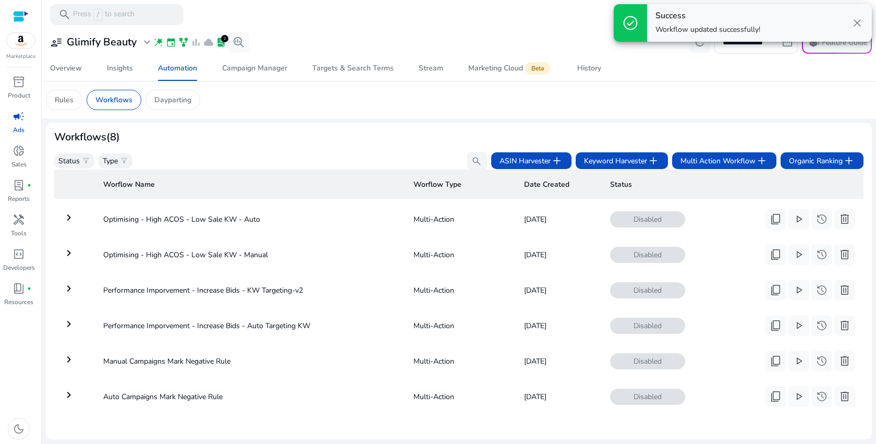
scroll to position [0, 0]
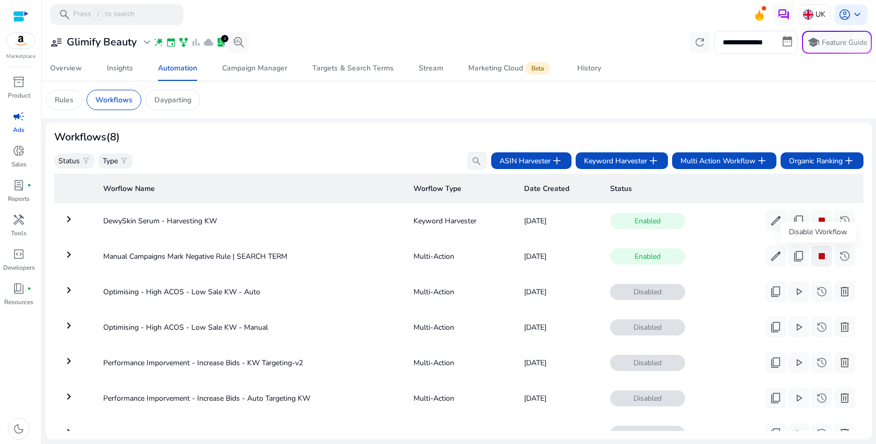
click at [821, 262] on span "stop" at bounding box center [822, 256] width 13 height 13
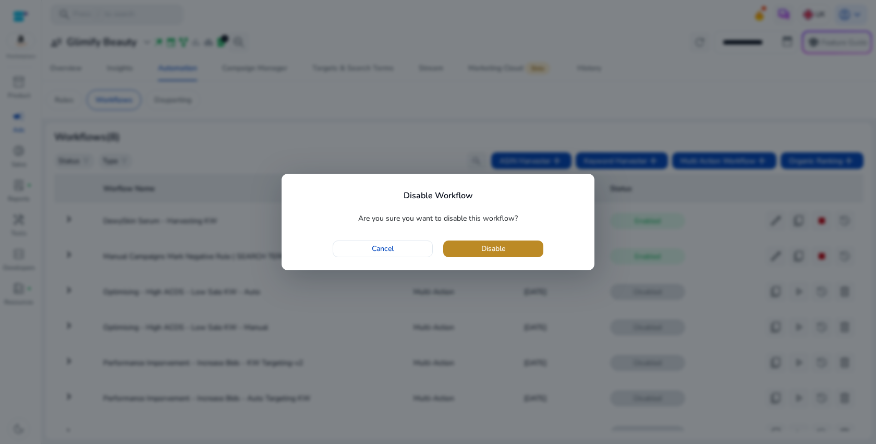
click at [512, 253] on span "button" at bounding box center [493, 248] width 100 height 25
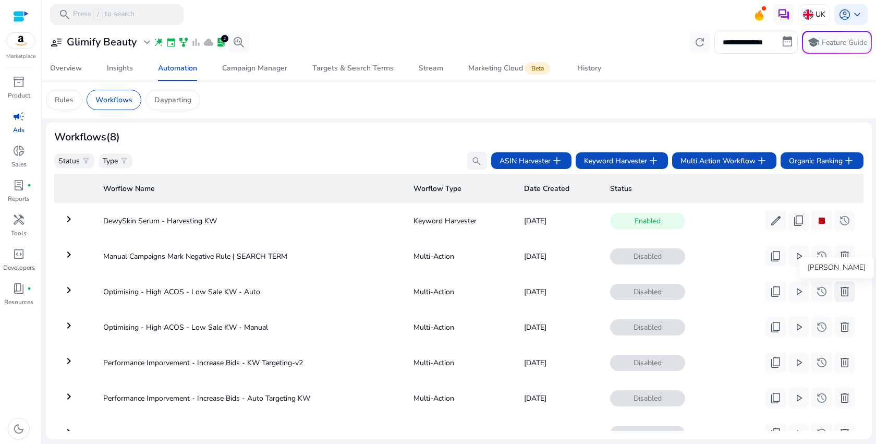
click at [843, 293] on span "delete" at bounding box center [845, 291] width 13 height 13
click at [843, 292] on span "delete" at bounding box center [845, 291] width 13 height 13
click at [839, 290] on span "delete" at bounding box center [845, 291] width 13 height 13
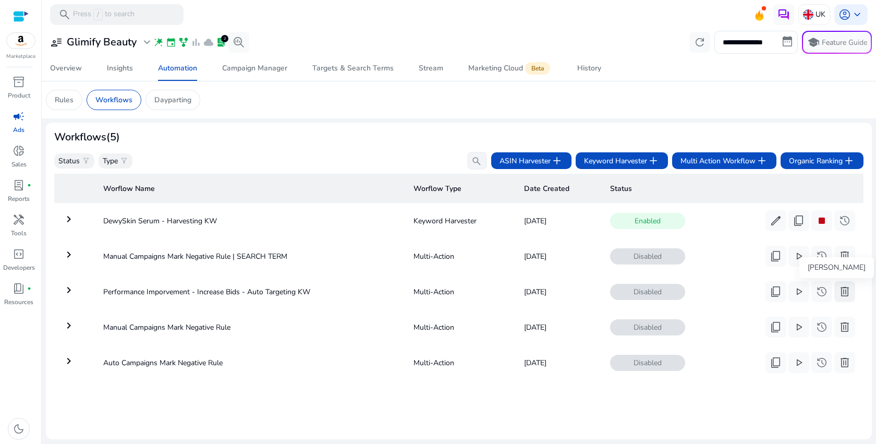
click at [844, 290] on span "delete" at bounding box center [845, 291] width 13 height 13
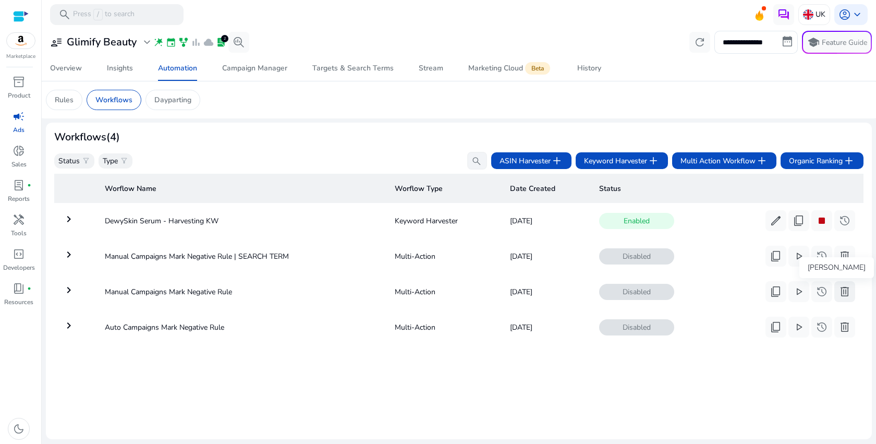
click at [842, 293] on span "delete" at bounding box center [845, 291] width 13 height 13
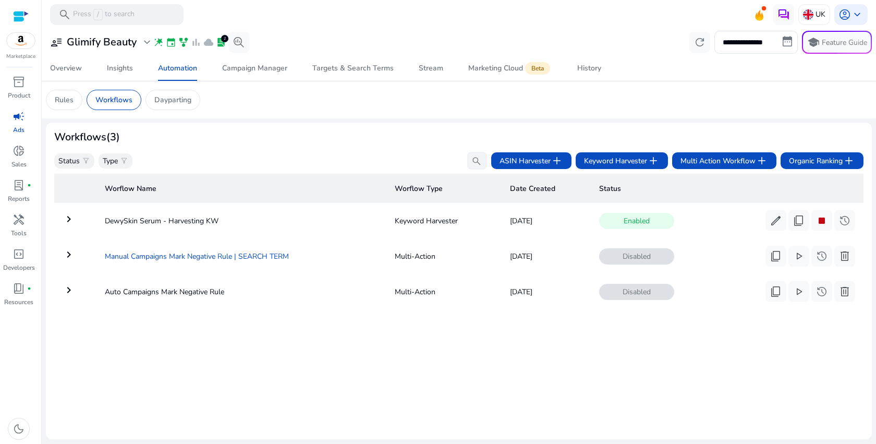
copy td "SEARCH TERM"
drag, startPoint x: 298, startPoint y: 259, endPoint x: 240, endPoint y: 260, distance: 58.4
click at [240, 260] on td "Manual Campaigns Mark Negative Rule | SEARCH TERM" at bounding box center [241, 256] width 290 height 27
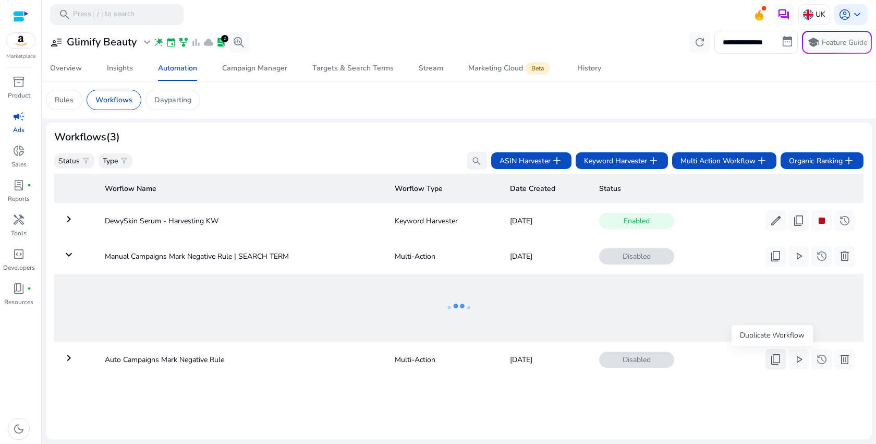
click at [777, 360] on span "content_copy" at bounding box center [776, 359] width 13 height 13
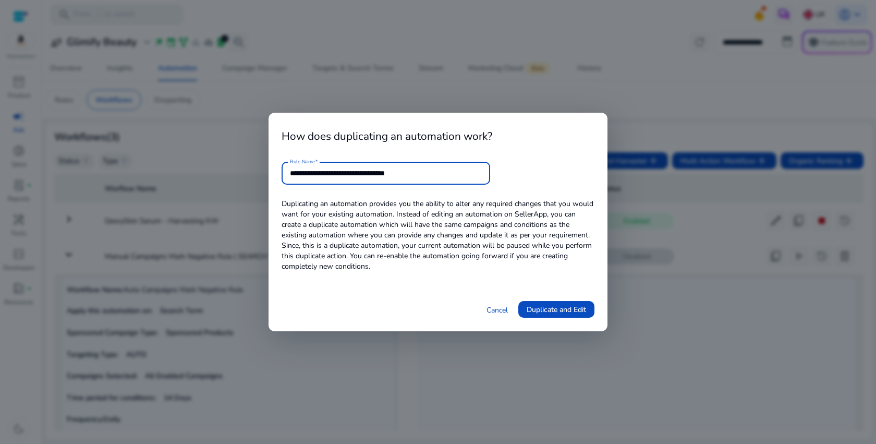
paste input "**********"
type input "**********"
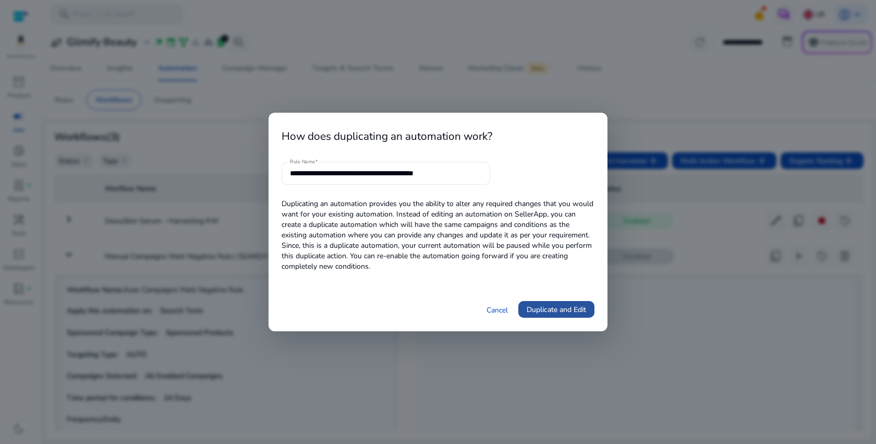
click at [537, 307] on span "Duplicate and Edit" at bounding box center [556, 309] width 59 height 11
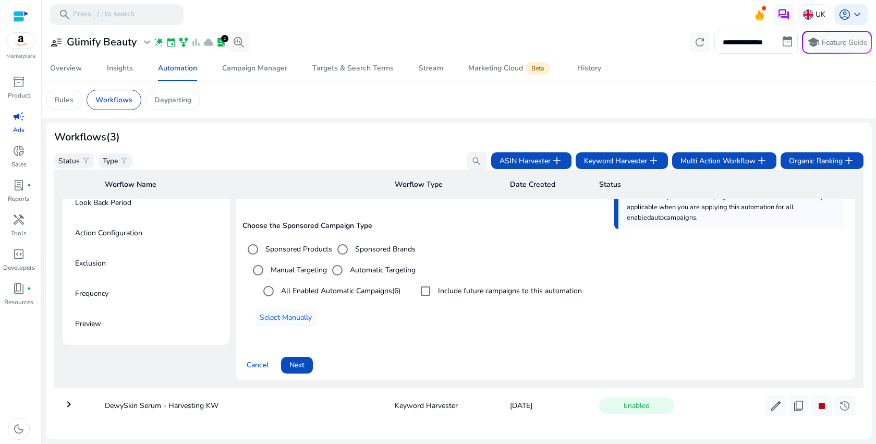
scroll to position [127, 0]
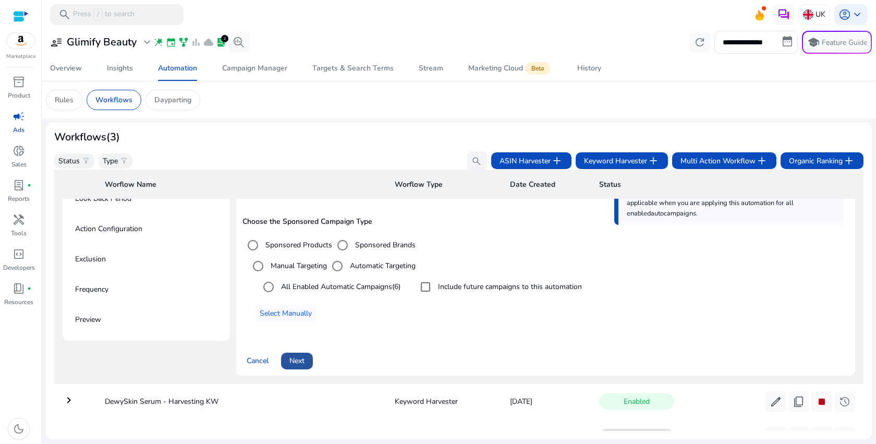
click at [291, 359] on span "Next" at bounding box center [296, 360] width 15 height 11
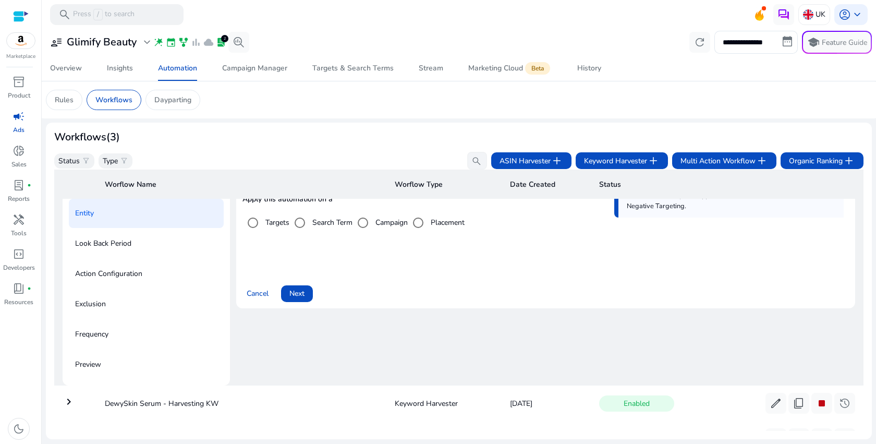
scroll to position [75, 0]
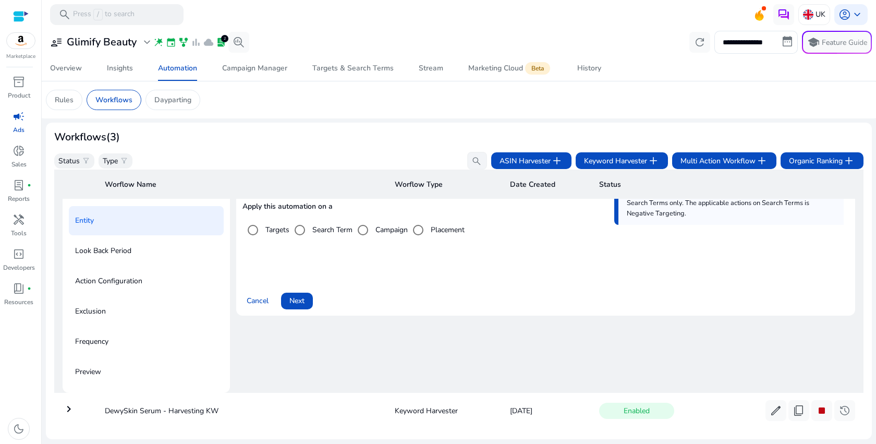
click at [302, 303] on span "Next" at bounding box center [296, 300] width 15 height 11
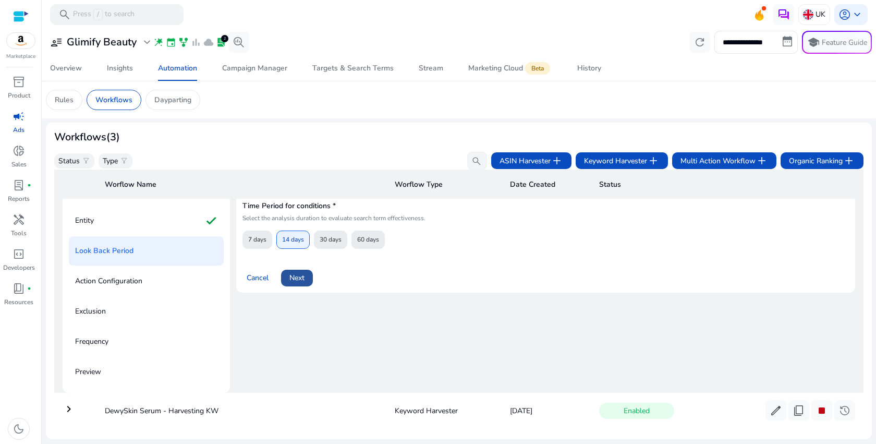
click at [299, 276] on span "Next" at bounding box center [296, 277] width 15 height 11
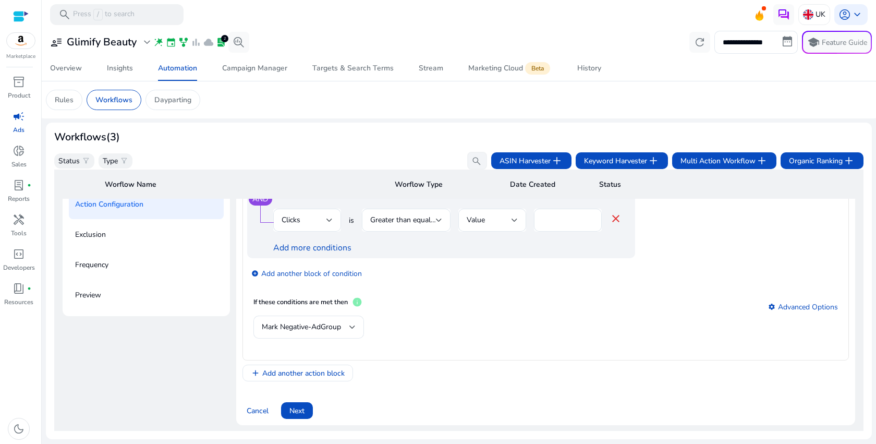
scroll to position [184, 0]
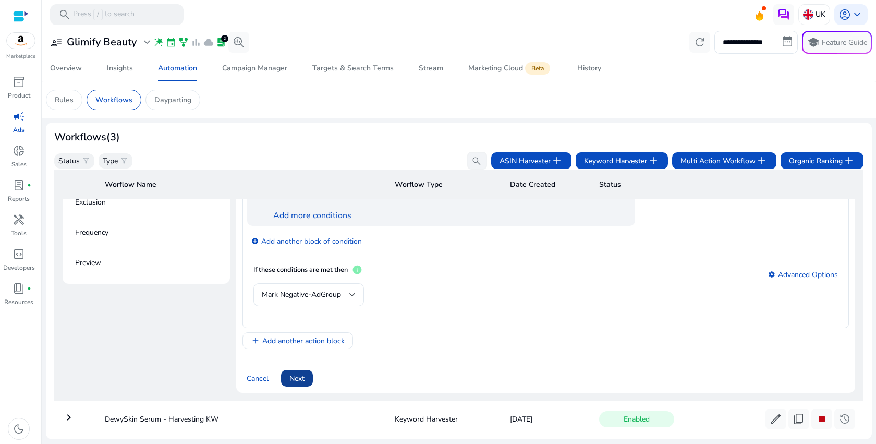
click at [301, 381] on span "Next" at bounding box center [296, 378] width 15 height 11
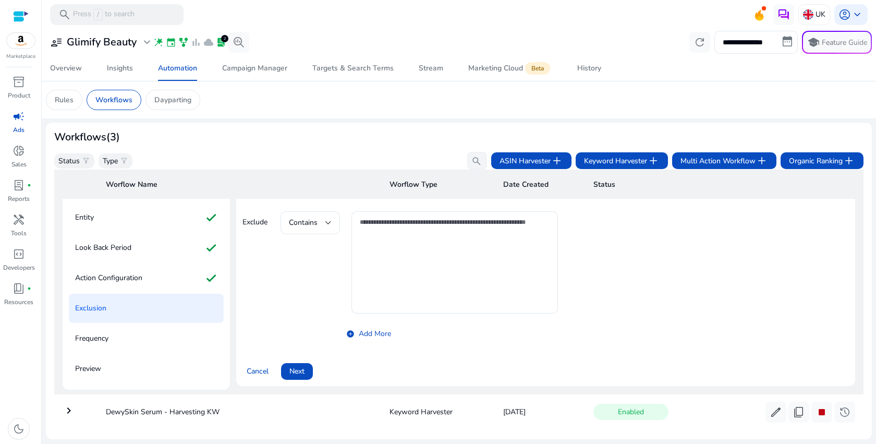
scroll to position [75, 0]
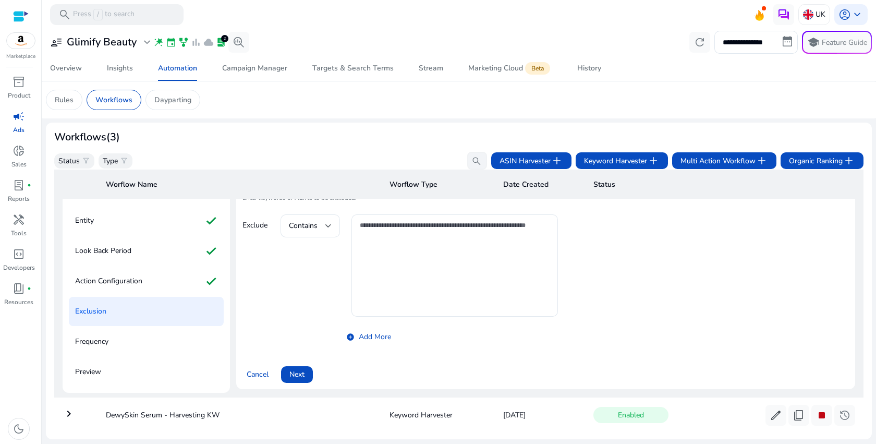
click at [295, 372] on span "Next" at bounding box center [296, 374] width 15 height 11
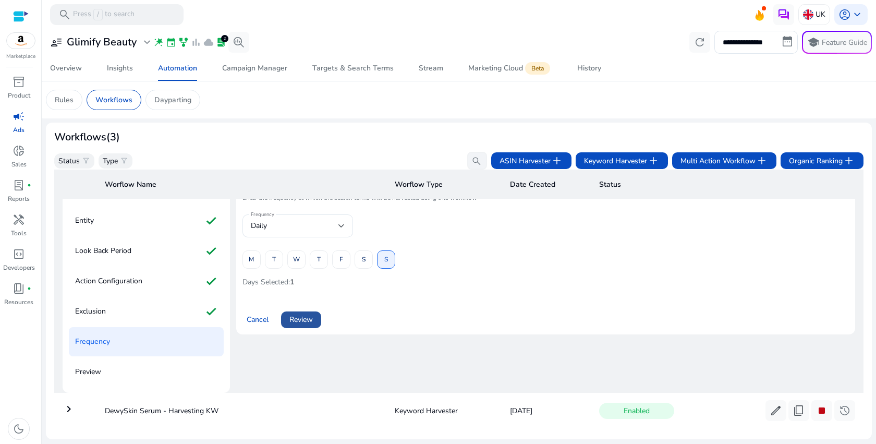
click at [309, 315] on span "Review" at bounding box center [300, 319] width 23 height 11
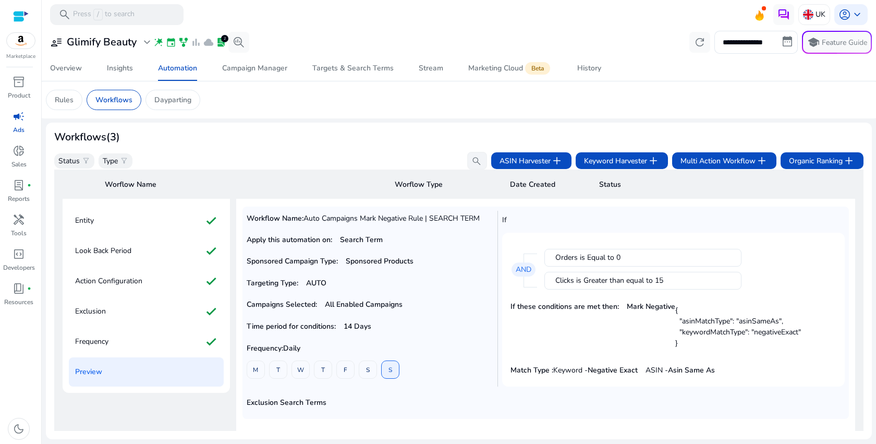
scroll to position [251, 0]
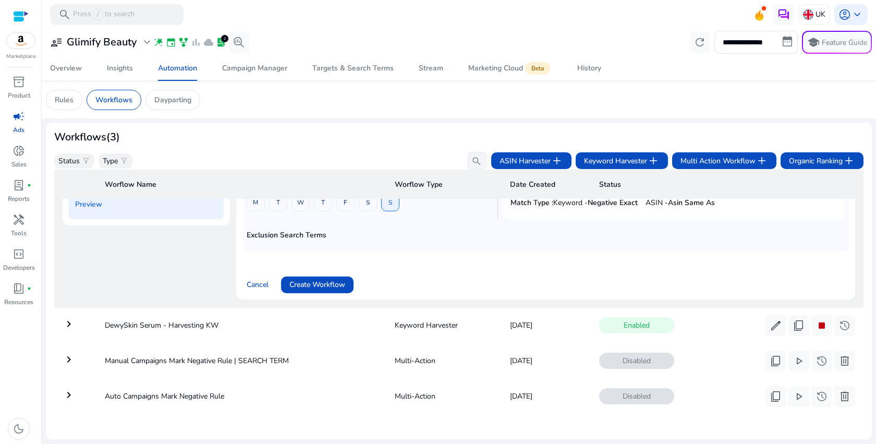
click at [346, 275] on span at bounding box center [317, 284] width 72 height 25
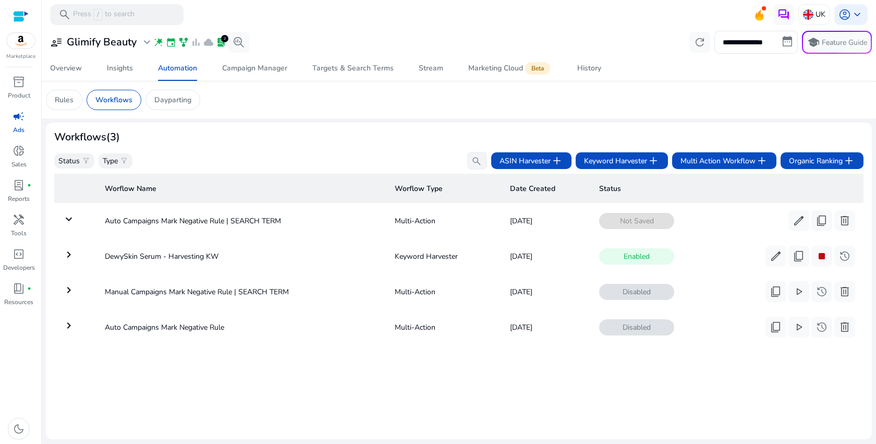
scroll to position [0, 0]
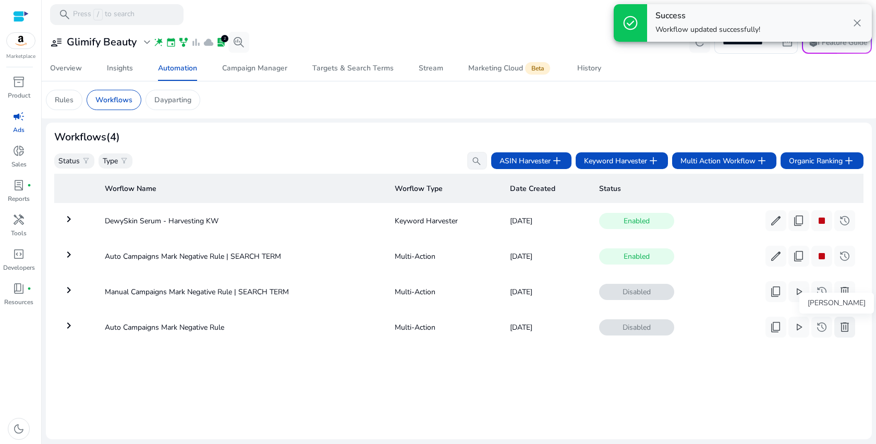
click at [841, 330] on span "delete" at bounding box center [845, 327] width 13 height 13
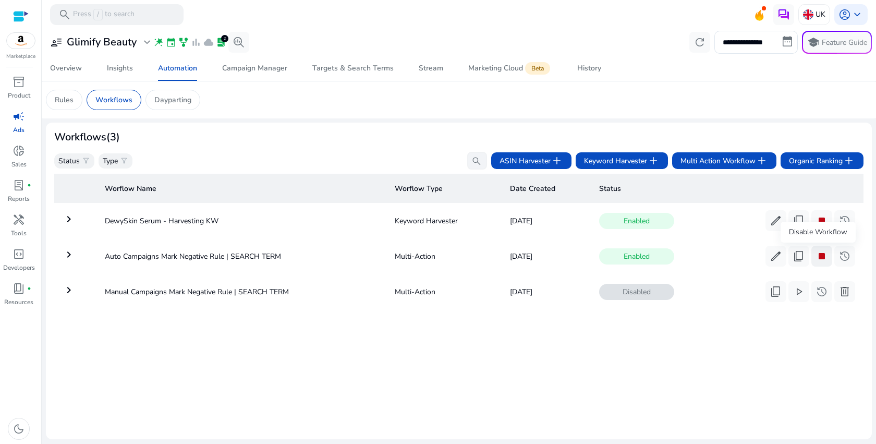
click at [818, 257] on span "stop" at bounding box center [822, 256] width 13 height 13
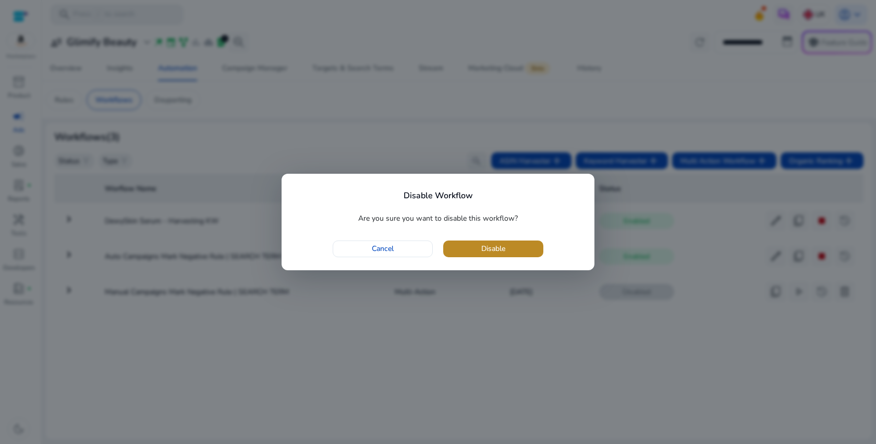
click at [517, 255] on span "button" at bounding box center [493, 248] width 100 height 25
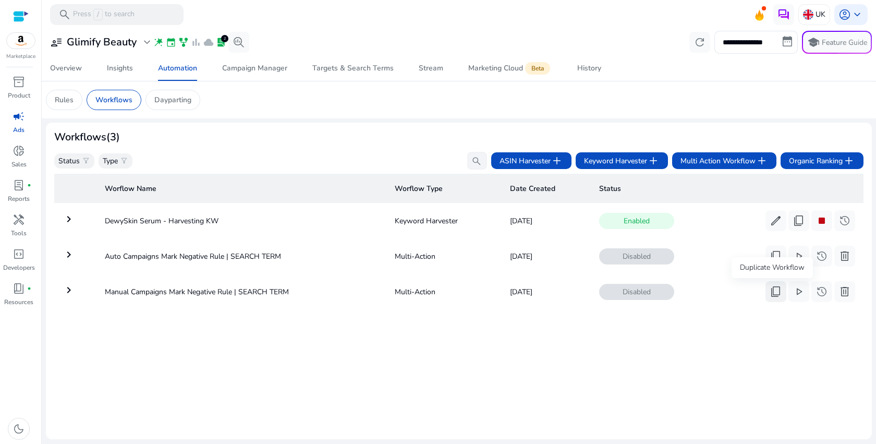
click at [770, 295] on span "content_copy" at bounding box center [776, 291] width 13 height 13
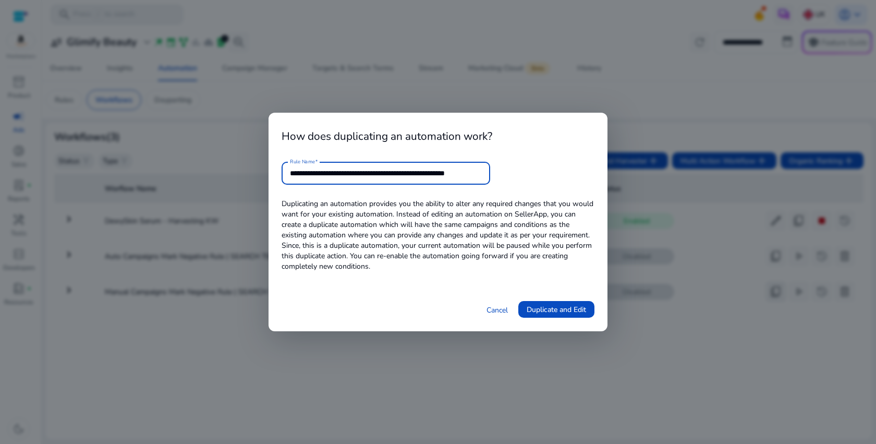
scroll to position [0, 27]
drag, startPoint x: 453, startPoint y: 173, endPoint x: 561, endPoint y: 173, distance: 108.0
click at [561, 173] on form "**********" at bounding box center [438, 173] width 313 height 23
type input "**********"
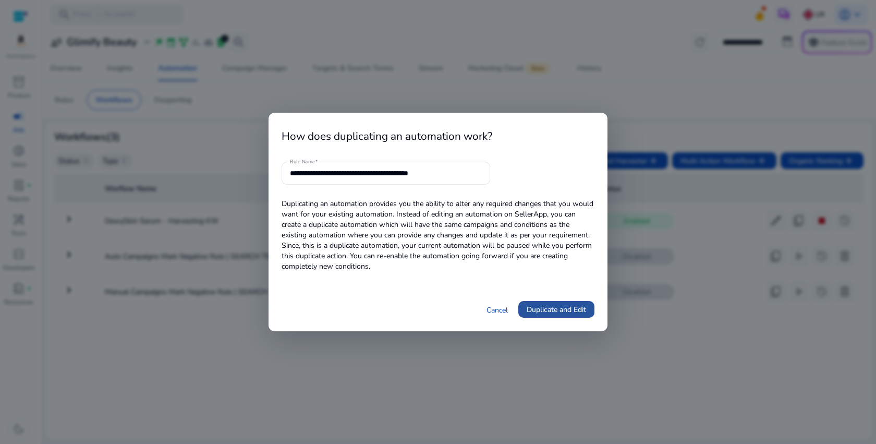
click at [567, 312] on span "Duplicate and Edit" at bounding box center [556, 309] width 59 height 11
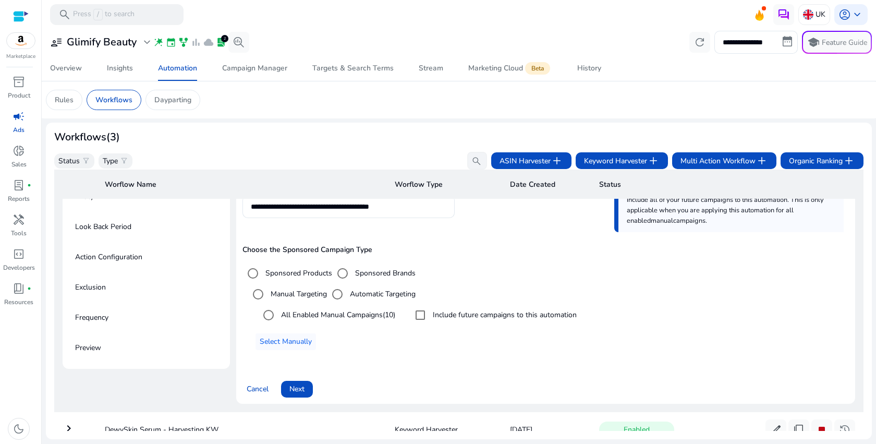
scroll to position [100, 0]
click at [303, 391] on span "Next" at bounding box center [296, 388] width 15 height 11
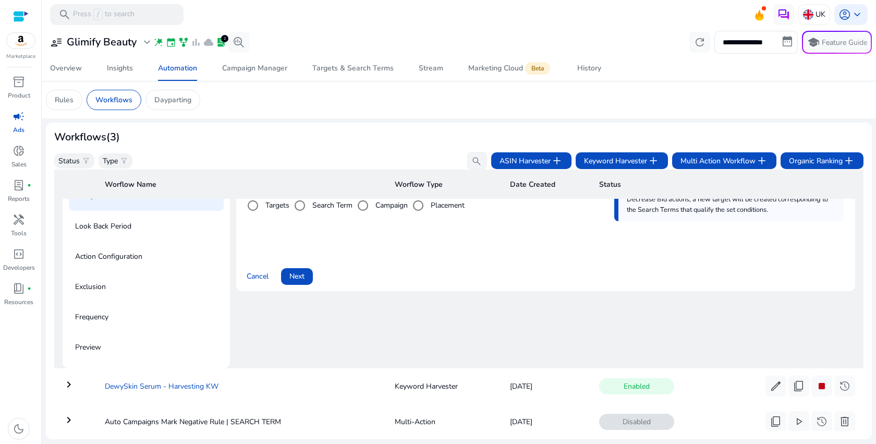
scroll to position [75, 0]
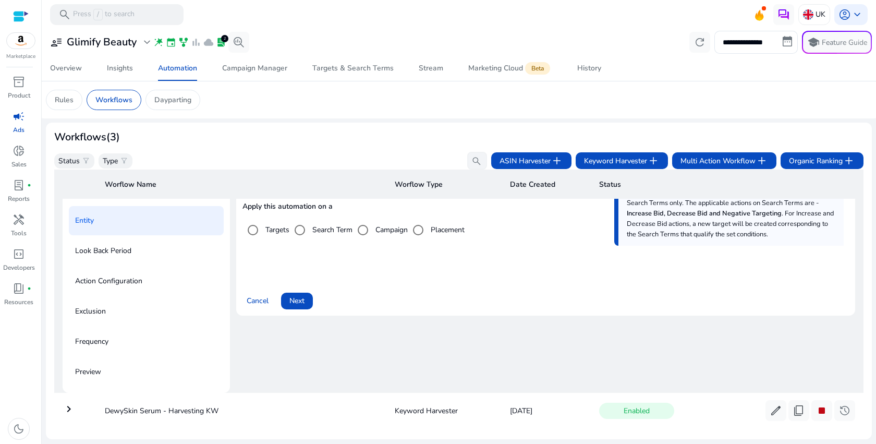
click at [386, 234] on label "Campaign" at bounding box center [390, 229] width 34 height 11
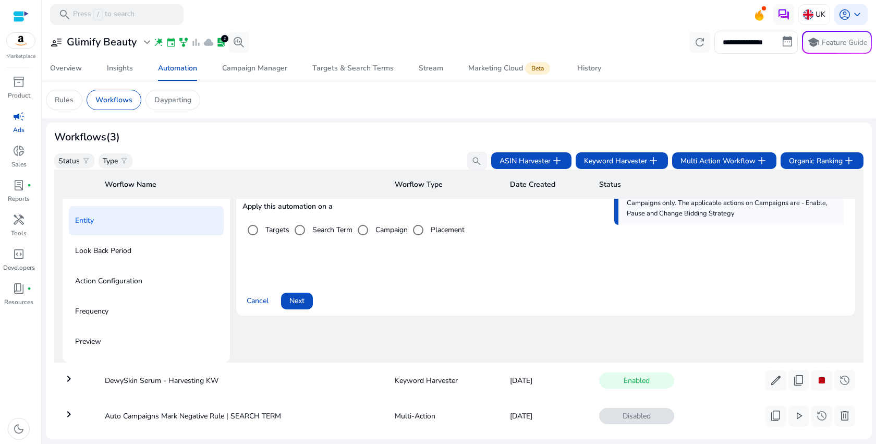
click at [306, 299] on span at bounding box center [297, 300] width 32 height 25
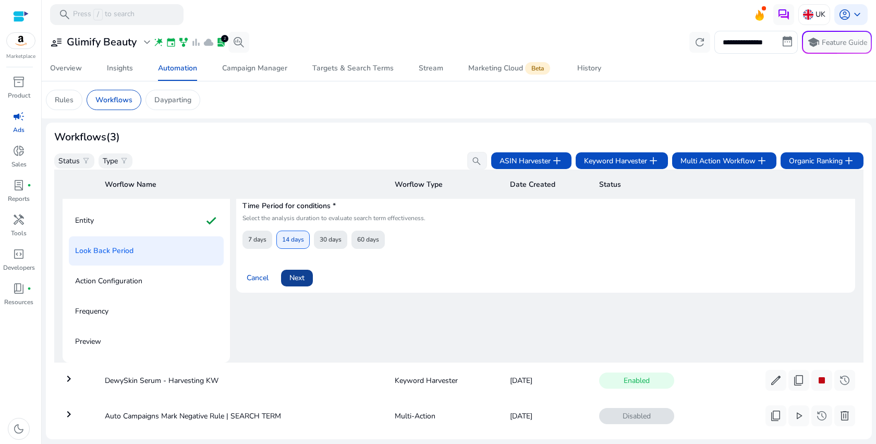
click at [298, 277] on span "Next" at bounding box center [296, 277] width 15 height 11
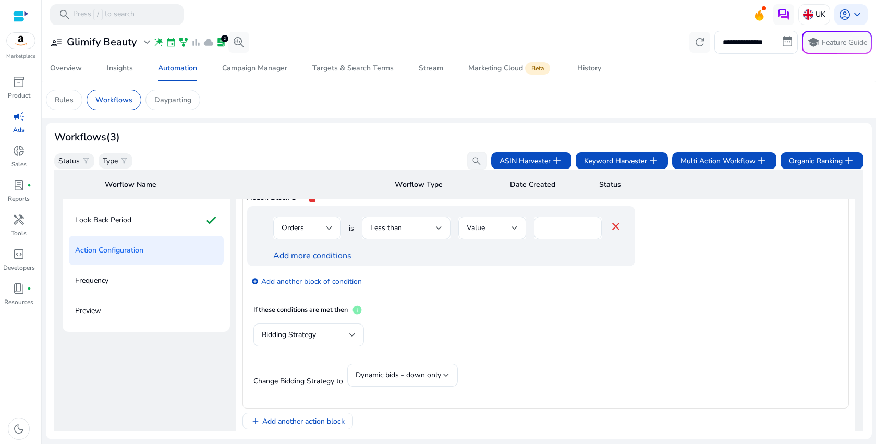
scroll to position [105, 0]
click at [349, 337] on div at bounding box center [352, 335] width 6 height 4
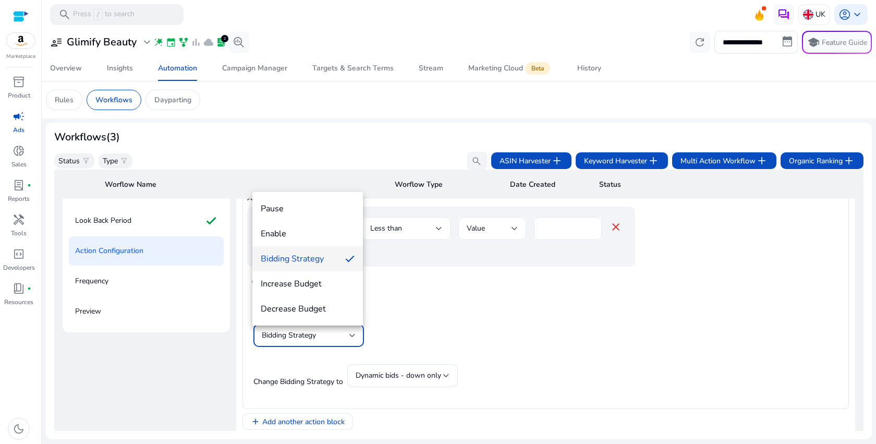
click at [449, 385] on div at bounding box center [438, 222] width 876 height 444
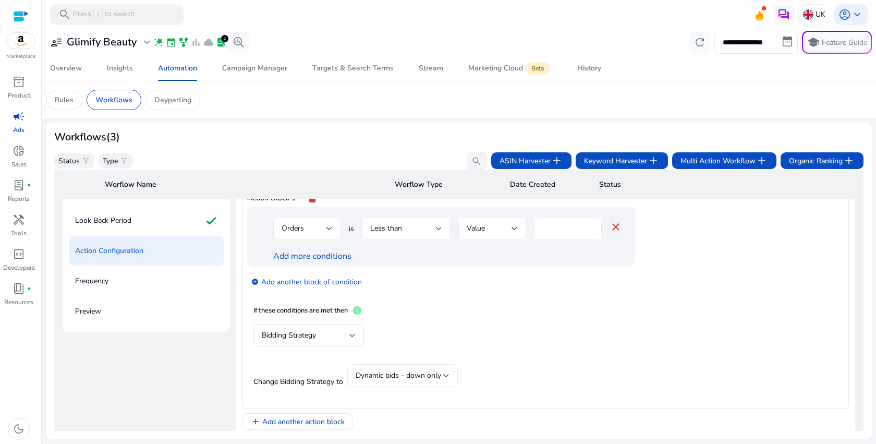
click at [450, 380] on div "Dynamic bids - down only" at bounding box center [402, 375] width 111 height 23
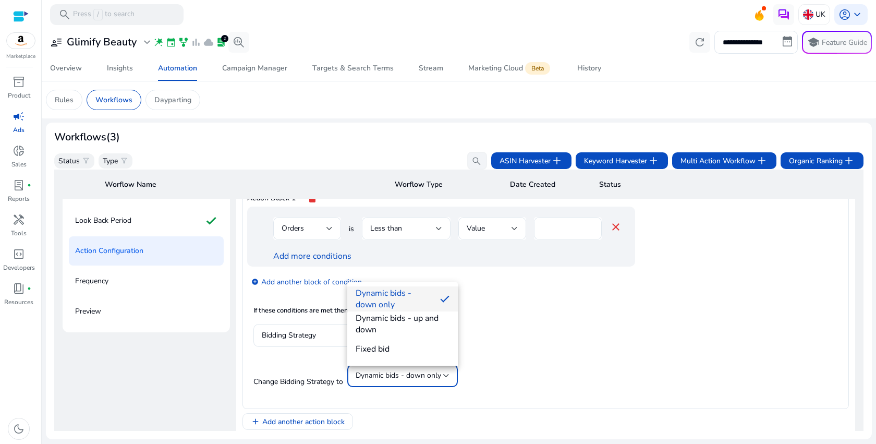
click at [480, 360] on div at bounding box center [438, 222] width 876 height 444
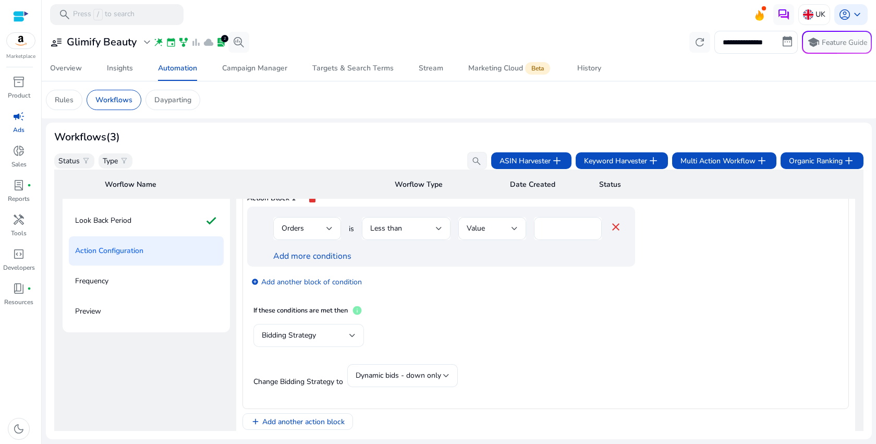
click at [262, 340] on span "Bidding Strategy" at bounding box center [289, 335] width 54 height 10
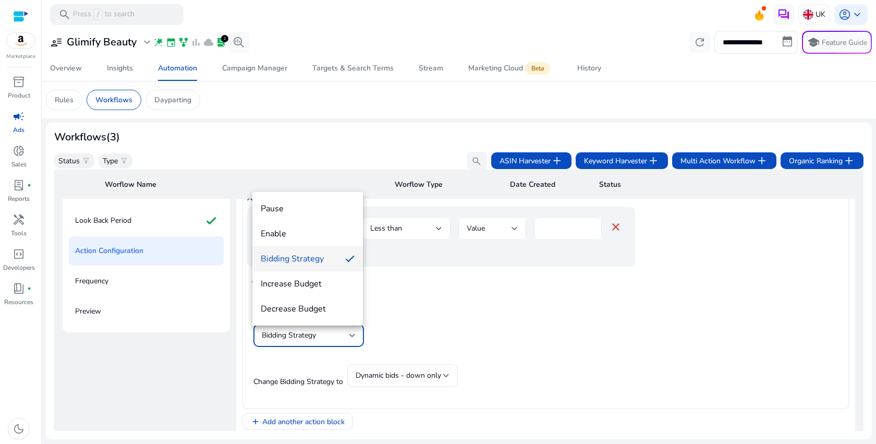
click at [461, 313] on div at bounding box center [438, 222] width 876 height 444
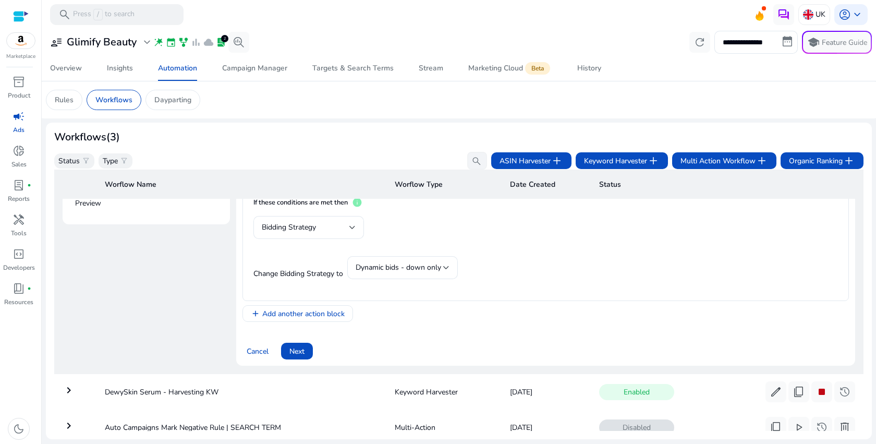
scroll to position [0, 0]
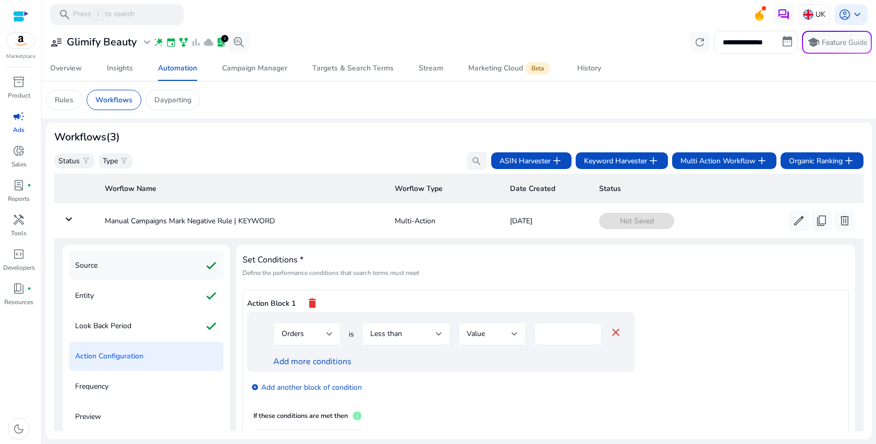
click at [115, 273] on div "Source check" at bounding box center [146, 265] width 155 height 29
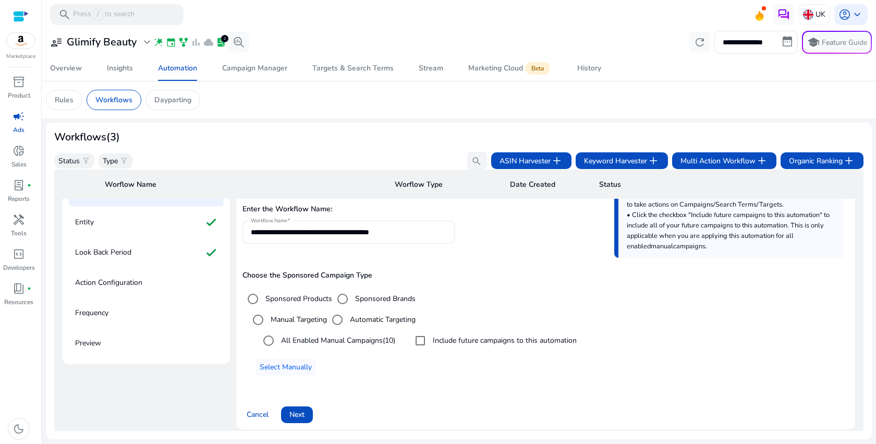
scroll to position [75, 0]
click at [298, 407] on span at bounding box center [297, 413] width 32 height 25
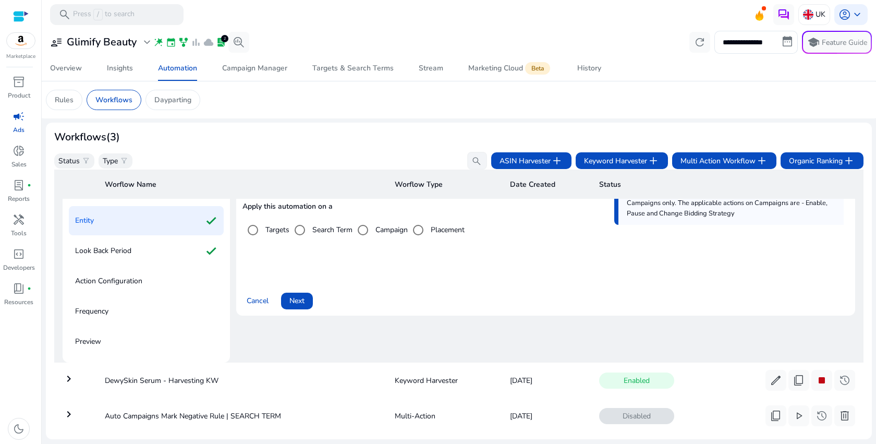
click at [269, 231] on label "Targets" at bounding box center [276, 229] width 26 height 11
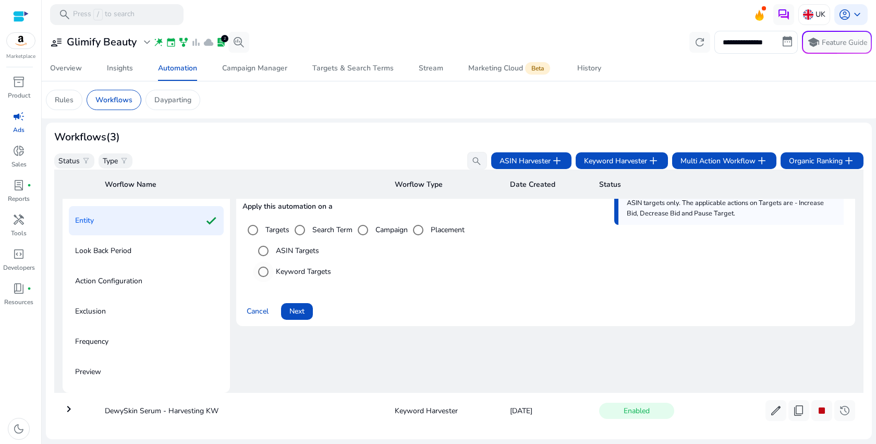
click at [315, 274] on label "Keyword Targets" at bounding box center [302, 271] width 57 height 11
click at [298, 316] on span "Next" at bounding box center [296, 311] width 15 height 11
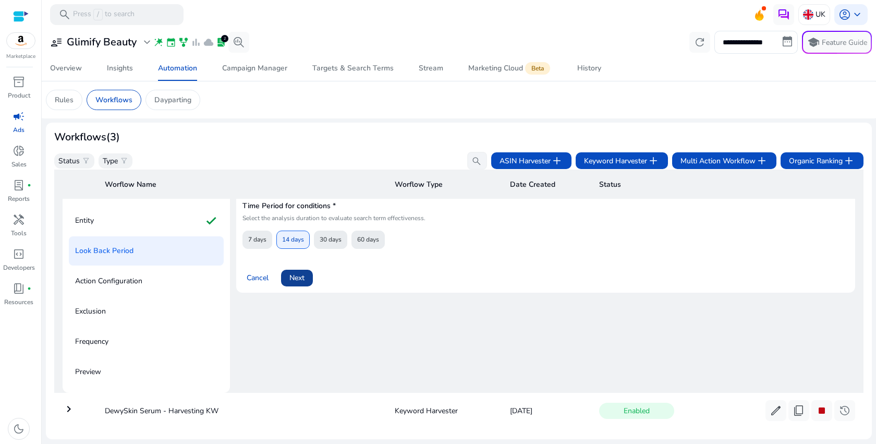
click at [298, 279] on span "Next" at bounding box center [296, 277] width 15 height 11
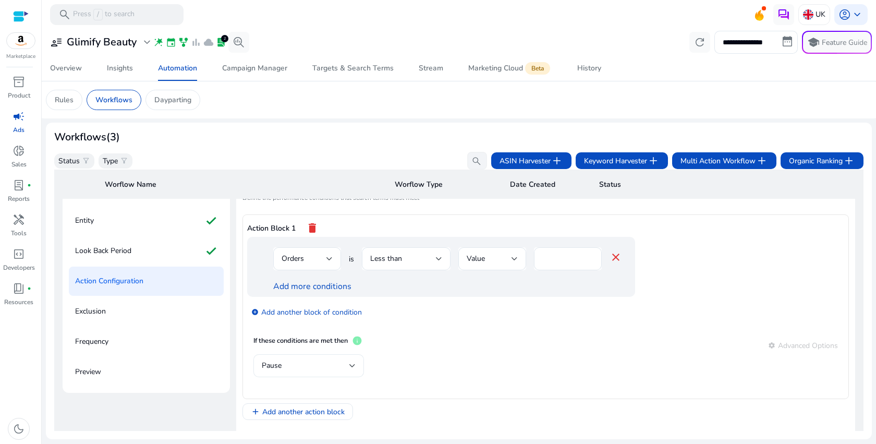
click at [346, 363] on div "Pause" at bounding box center [306, 365] width 88 height 11
click at [434, 362] on div at bounding box center [438, 222] width 876 height 444
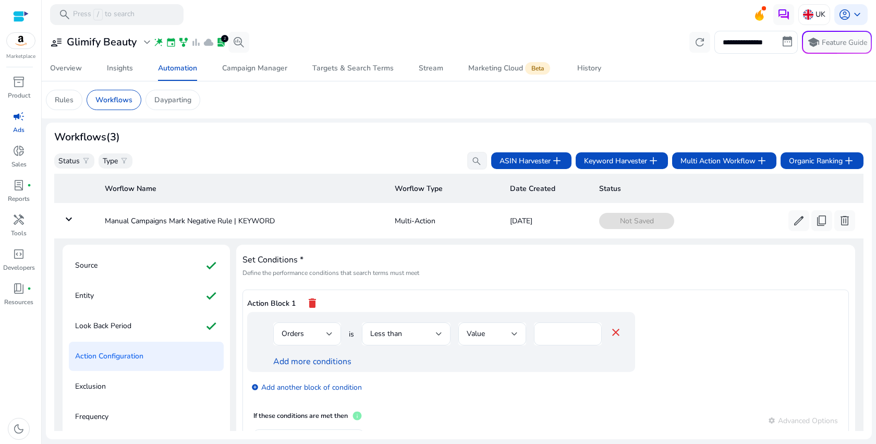
scroll to position [147, 0]
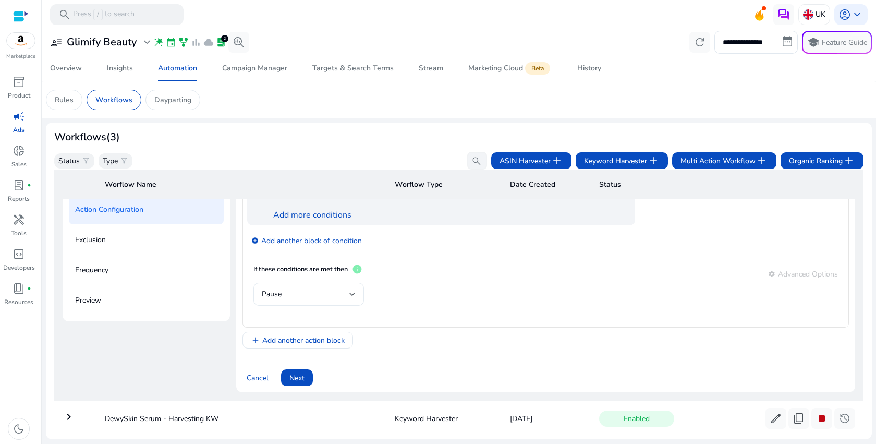
click at [340, 303] on div "Pause" at bounding box center [309, 294] width 94 height 23
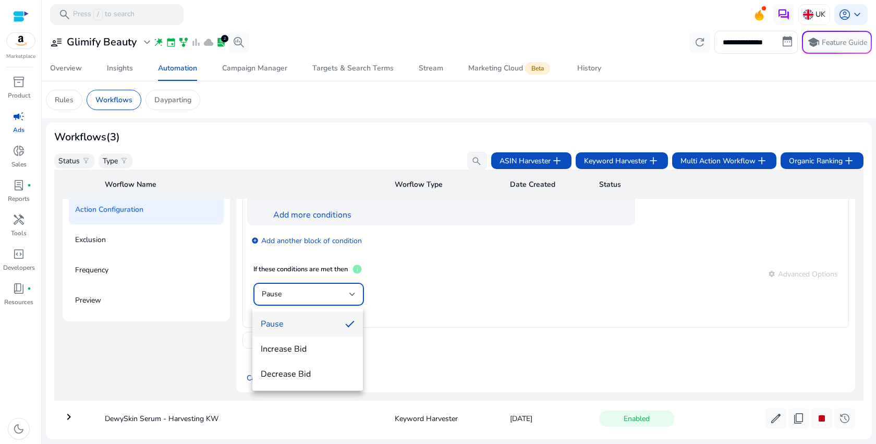
click at [456, 318] on div at bounding box center [438, 222] width 876 height 444
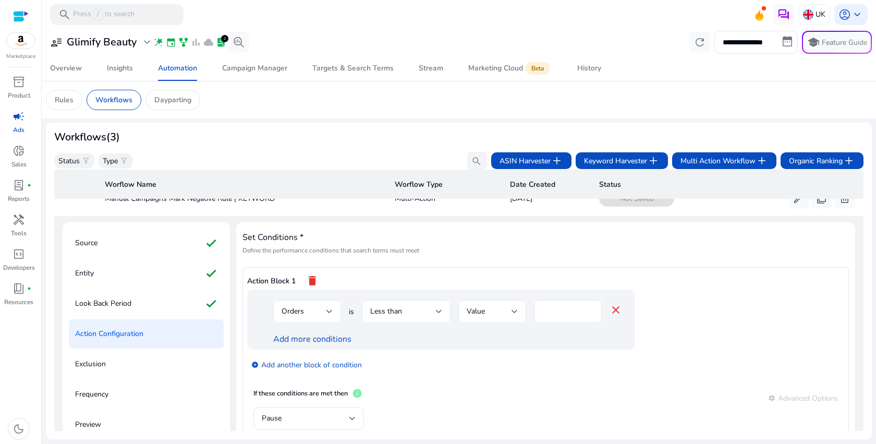
scroll to position [0, 0]
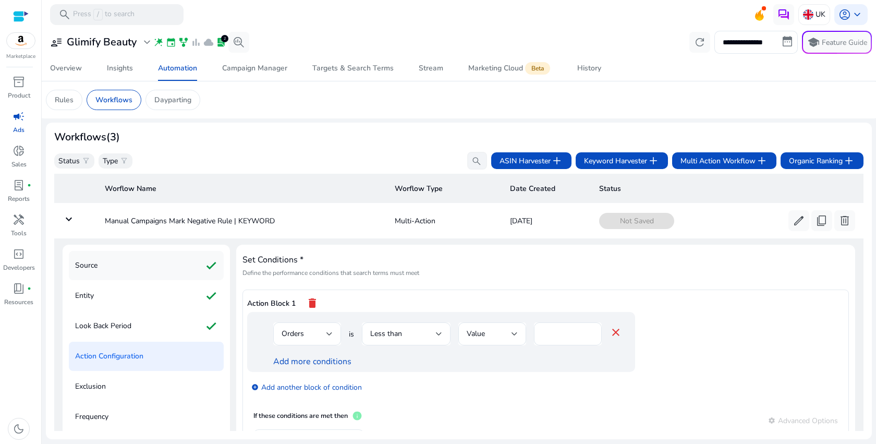
click at [186, 272] on div "Source check" at bounding box center [146, 265] width 155 height 29
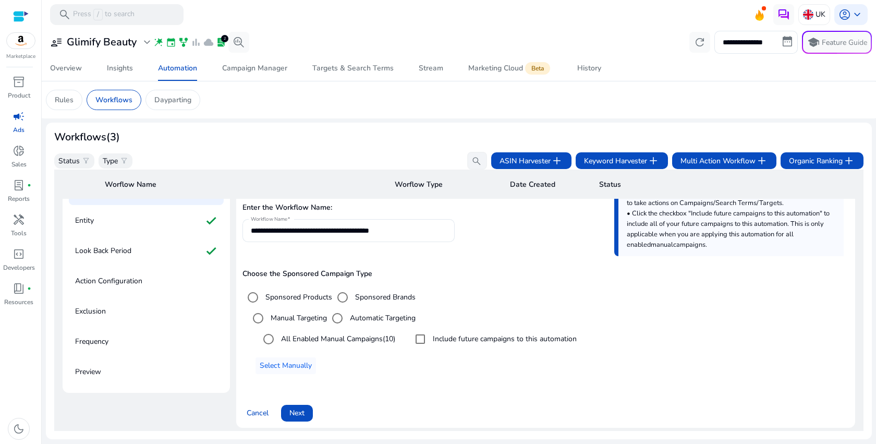
scroll to position [135, 0]
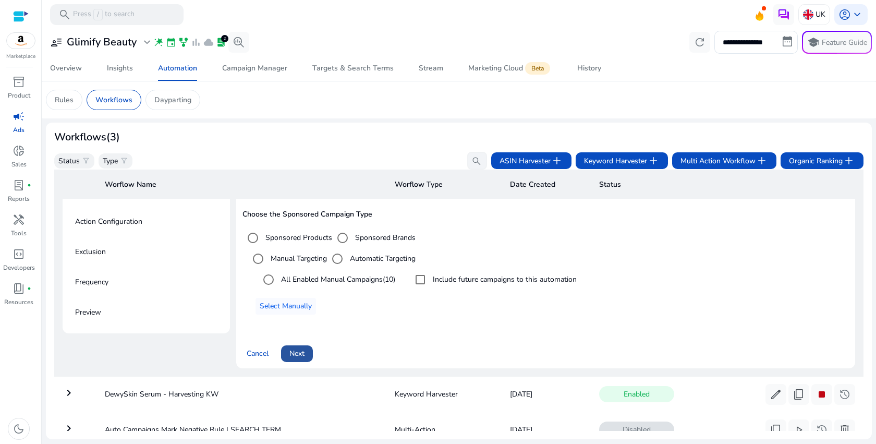
click at [301, 357] on span "Next" at bounding box center [296, 353] width 15 height 11
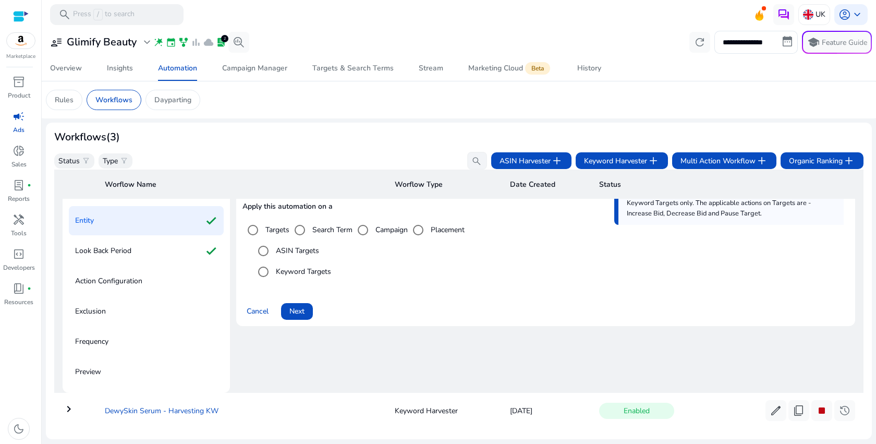
scroll to position [37, 0]
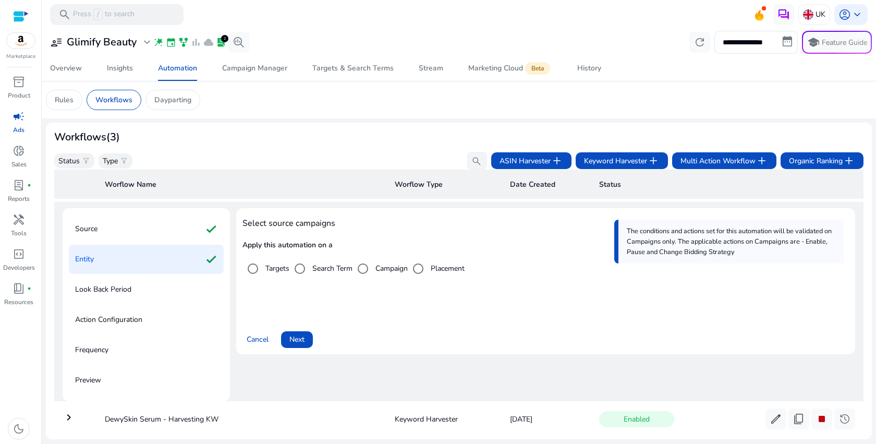
click at [341, 271] on label "Search Term" at bounding box center [331, 268] width 42 height 11
click at [287, 343] on span at bounding box center [297, 339] width 32 height 25
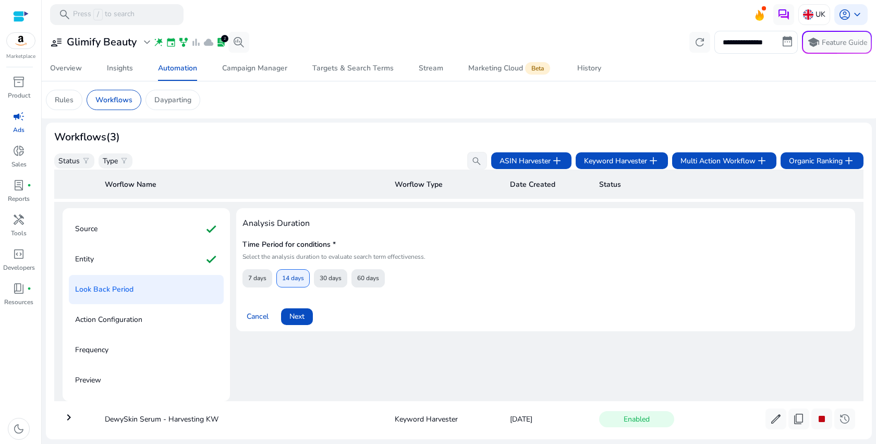
scroll to position [75, 0]
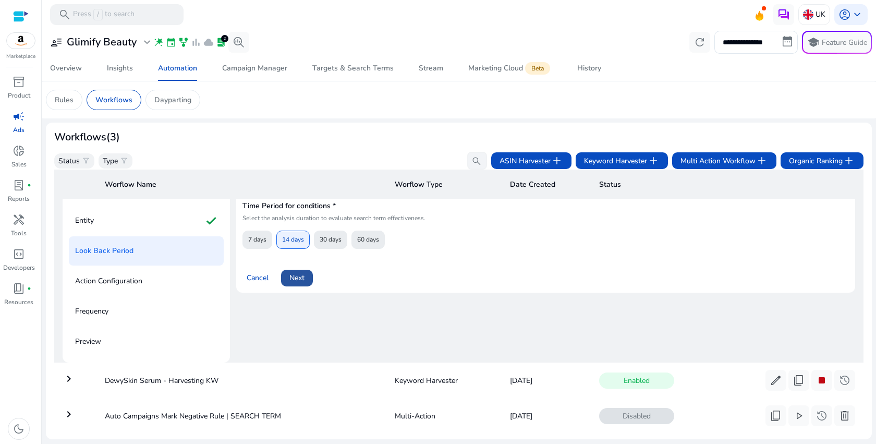
click at [308, 278] on span at bounding box center [297, 277] width 32 height 25
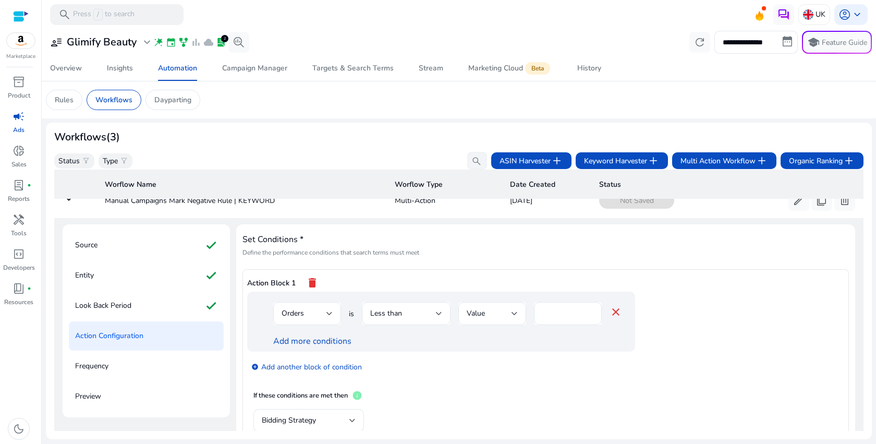
scroll to position [0, 0]
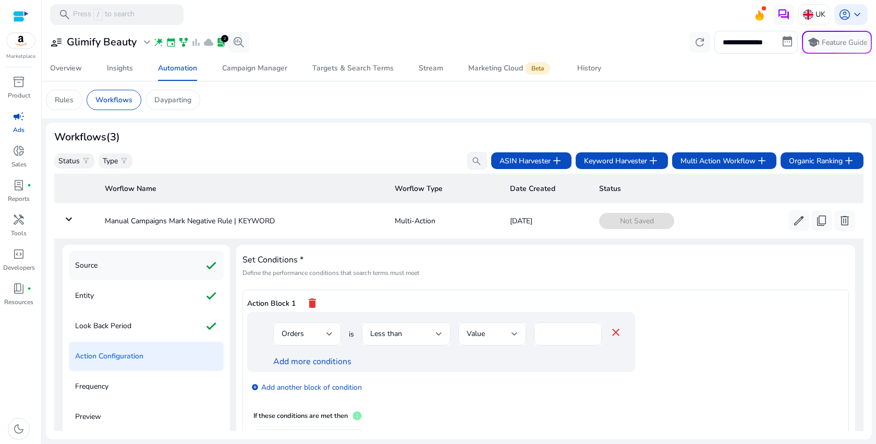
click at [130, 276] on div "Source check" at bounding box center [146, 265] width 155 height 29
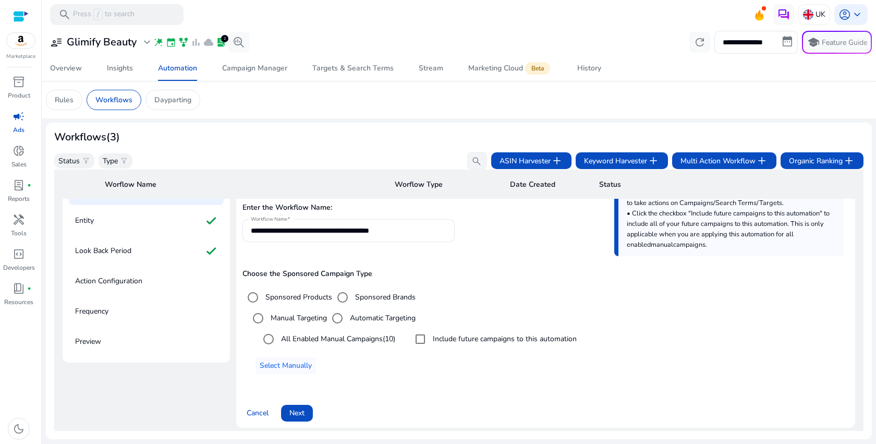
scroll to position [121, 0]
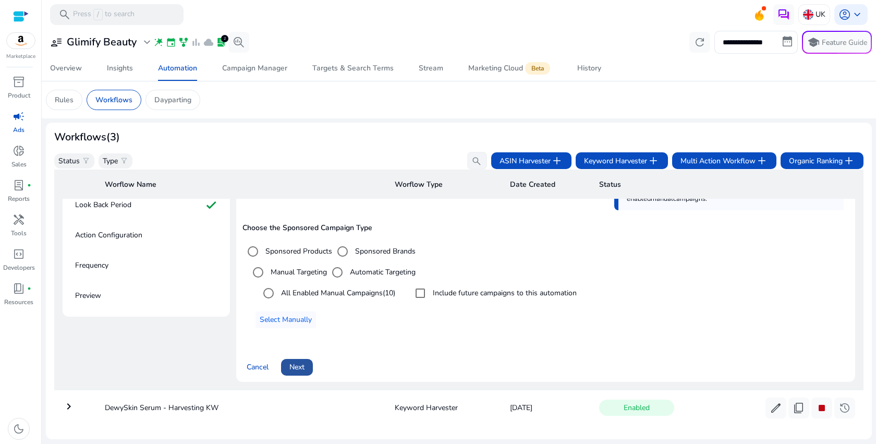
click at [306, 373] on span at bounding box center [297, 367] width 32 height 25
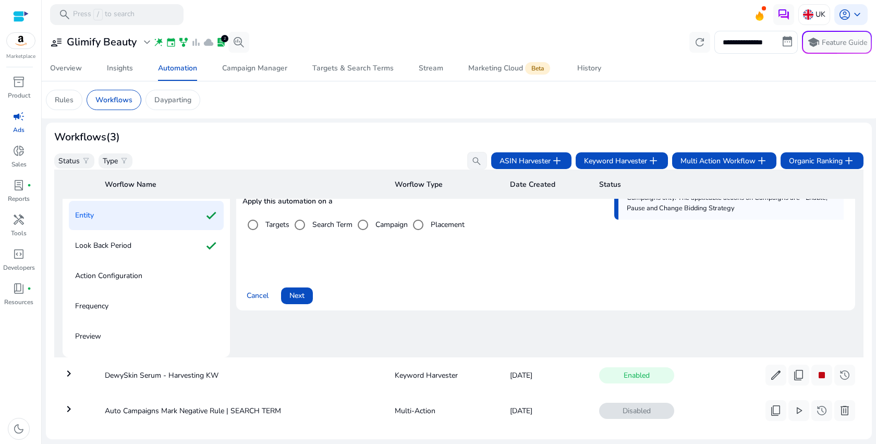
scroll to position [75, 0]
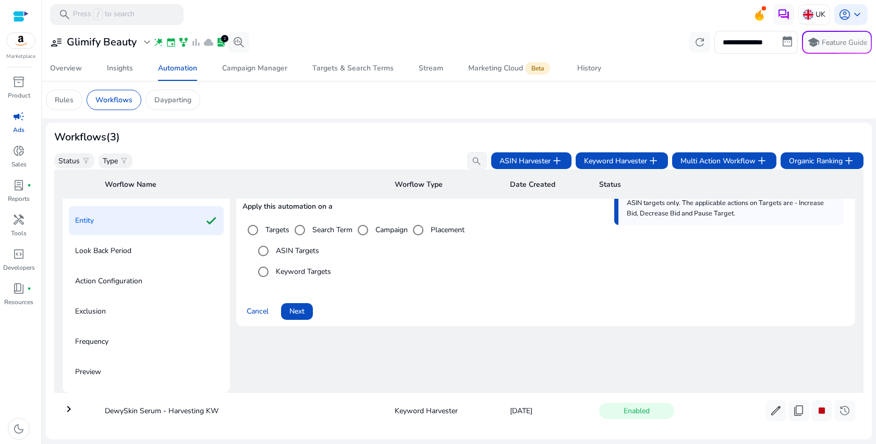
click at [283, 269] on label "Keyword Targets" at bounding box center [302, 271] width 57 height 11
click at [292, 318] on span at bounding box center [297, 311] width 32 height 25
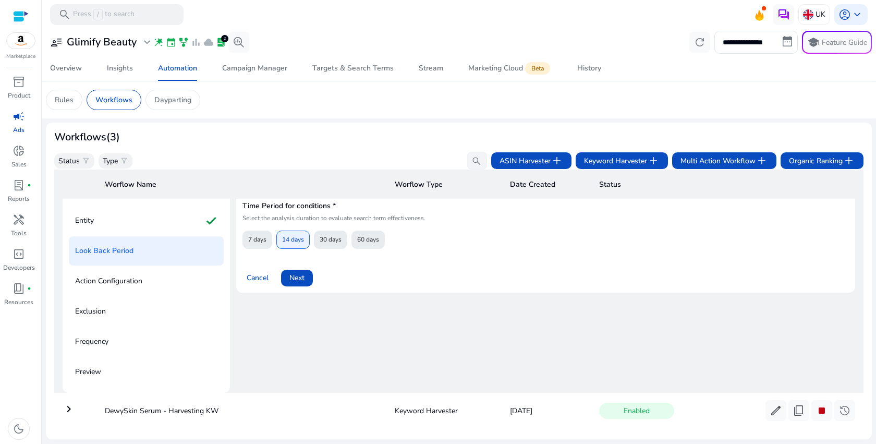
scroll to position [24, 0]
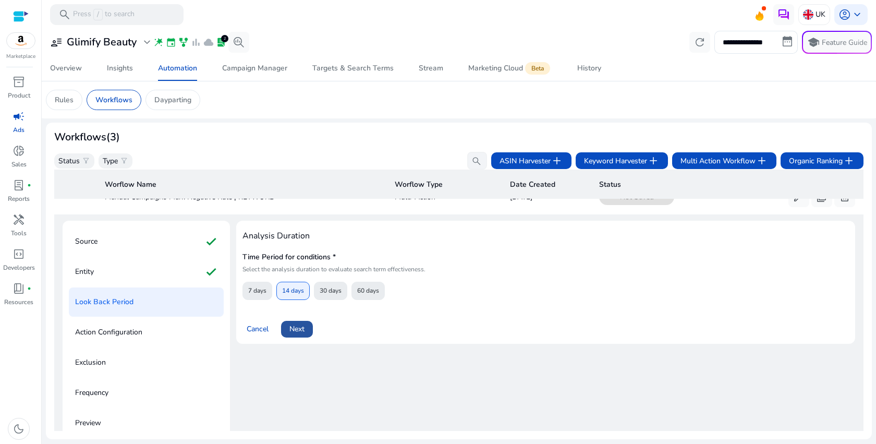
click at [296, 331] on span "Next" at bounding box center [296, 328] width 15 height 11
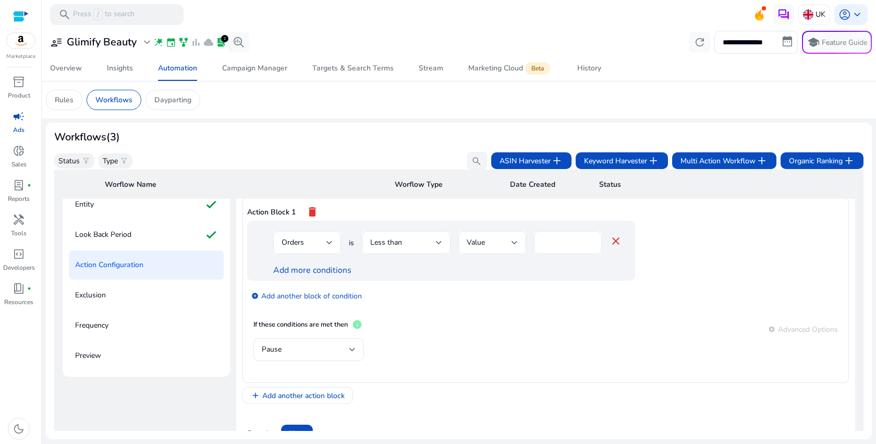
scroll to position [98, 0]
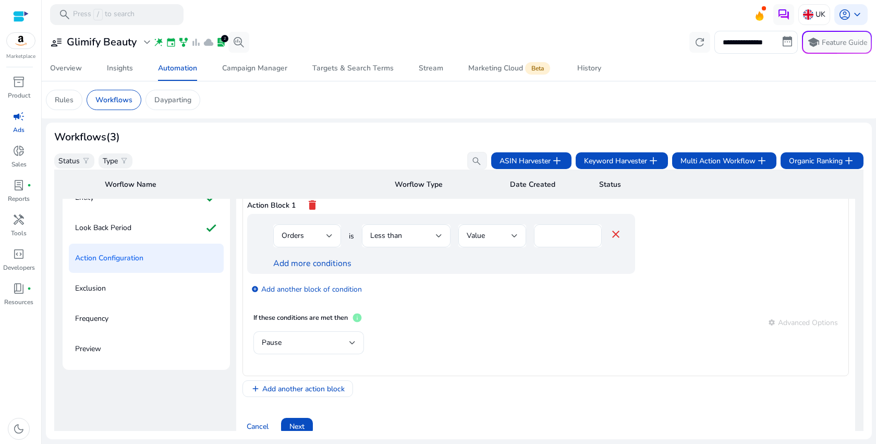
click at [360, 321] on span "info" at bounding box center [357, 317] width 10 height 10
click at [348, 340] on div "Pause" at bounding box center [306, 342] width 88 height 11
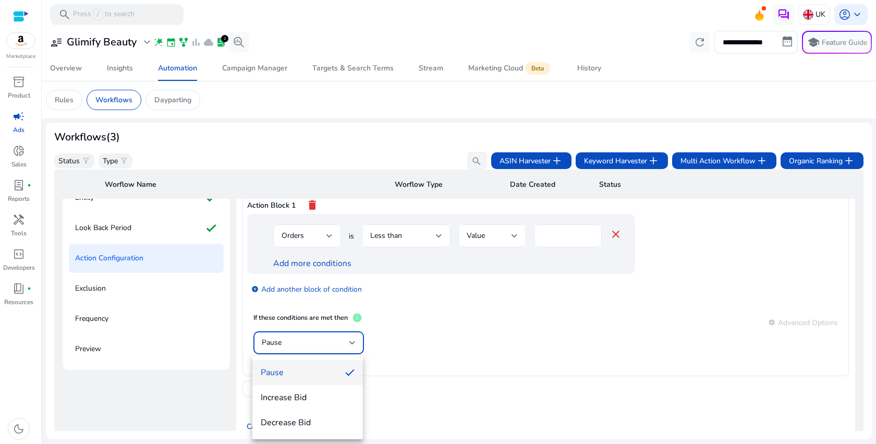
click at [378, 338] on div at bounding box center [438, 222] width 876 height 444
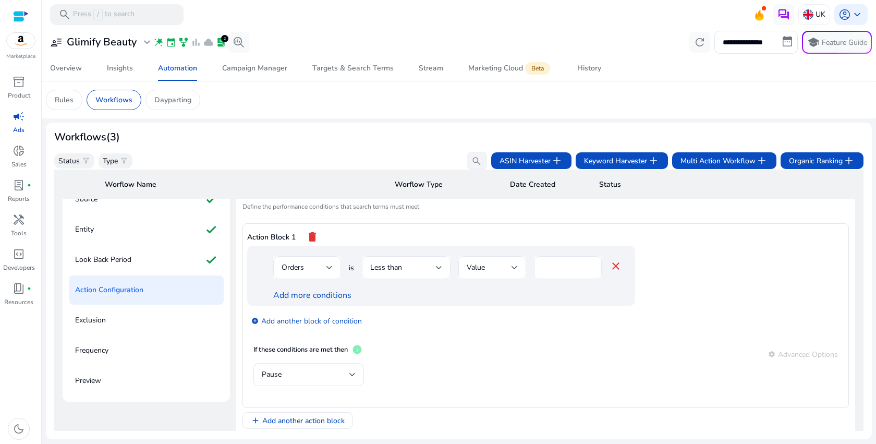
scroll to position [64, 0]
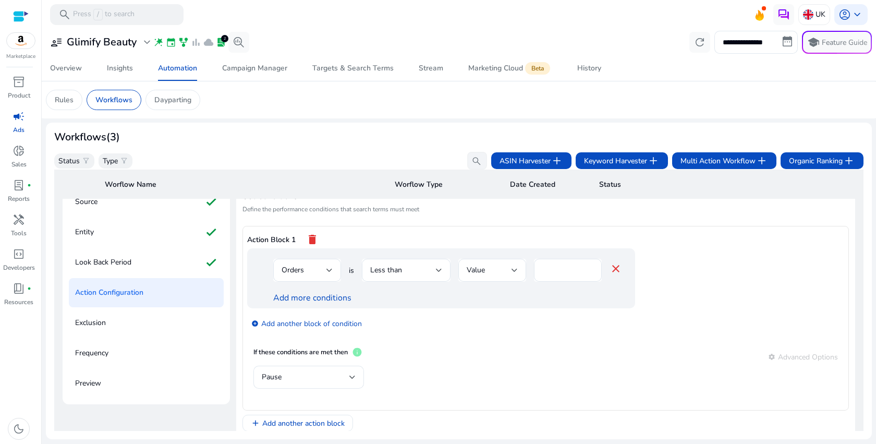
click at [801, 359] on div "settings Advanced Options" at bounding box center [803, 356] width 70 height 12
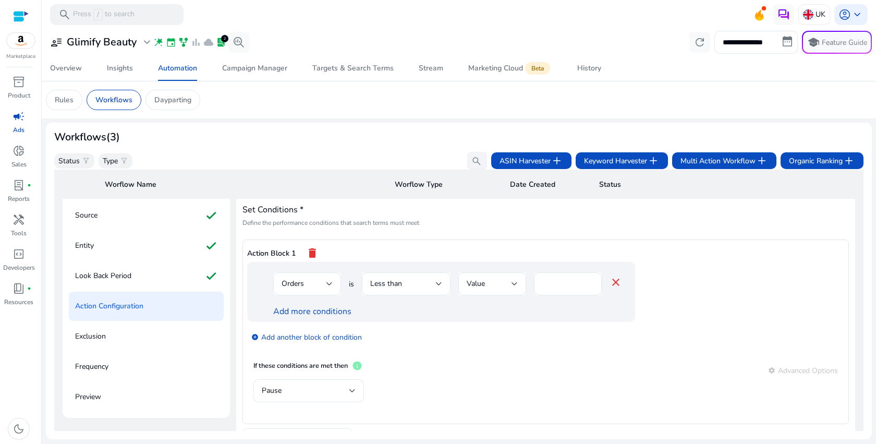
scroll to position [0, 0]
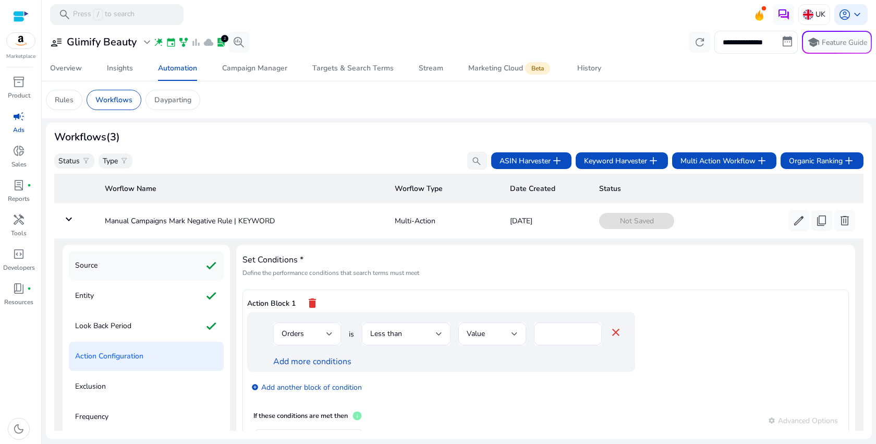
click at [119, 261] on div "Source check" at bounding box center [146, 265] width 155 height 29
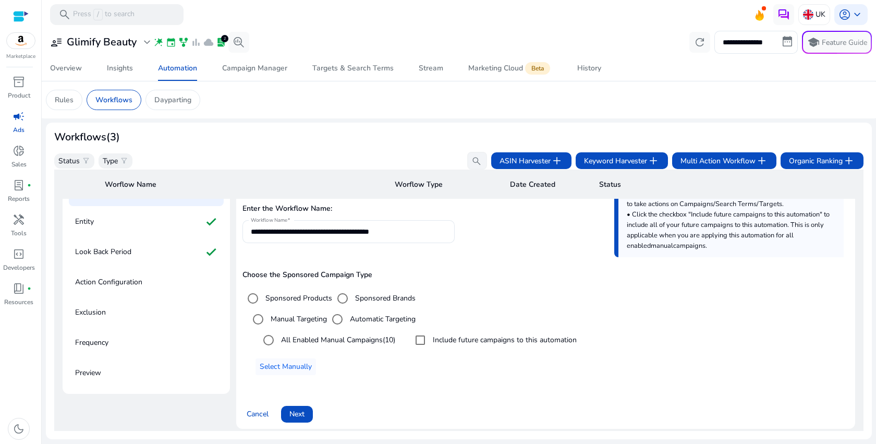
scroll to position [75, 0]
click at [369, 235] on input "**********" at bounding box center [349, 230] width 196 height 11
drag, startPoint x: 315, startPoint y: 233, endPoint x: 360, endPoint y: 233, distance: 45.4
click at [360, 234] on input "**********" at bounding box center [349, 230] width 196 height 11
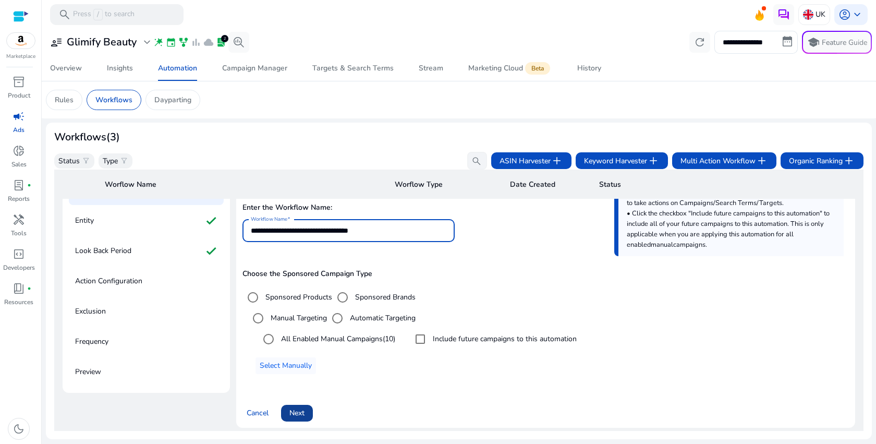
type input "**********"
click at [295, 412] on span "Next" at bounding box center [296, 412] width 15 height 11
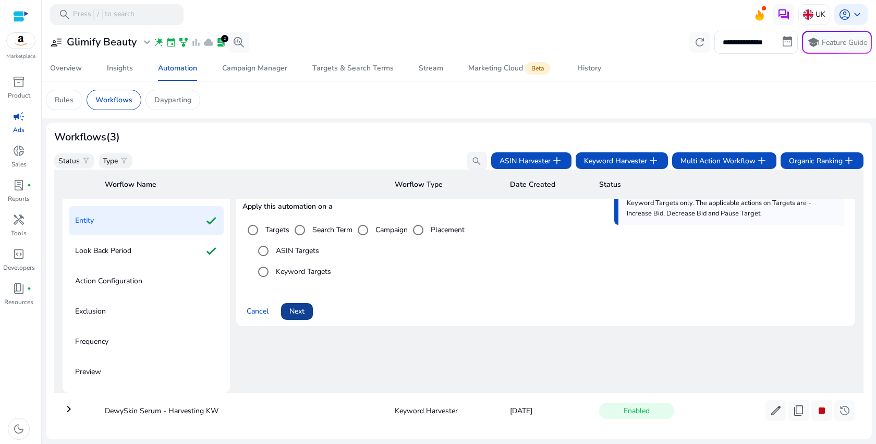
click at [291, 314] on span "Next" at bounding box center [296, 311] width 15 height 11
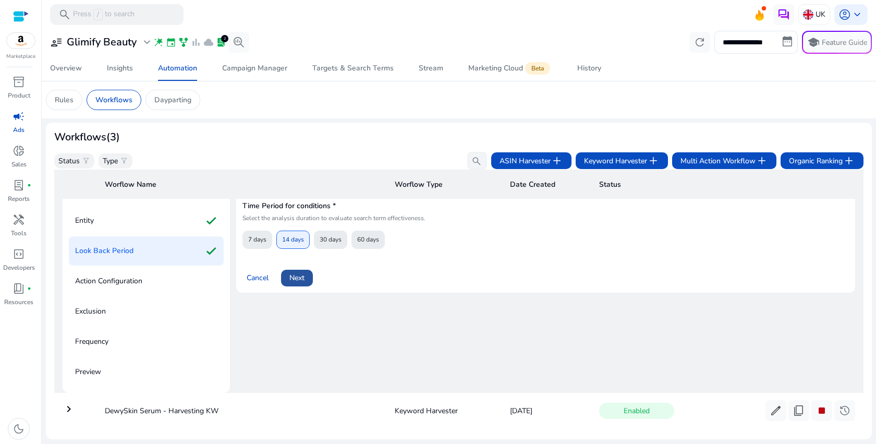
click at [300, 279] on span "Next" at bounding box center [296, 277] width 15 height 11
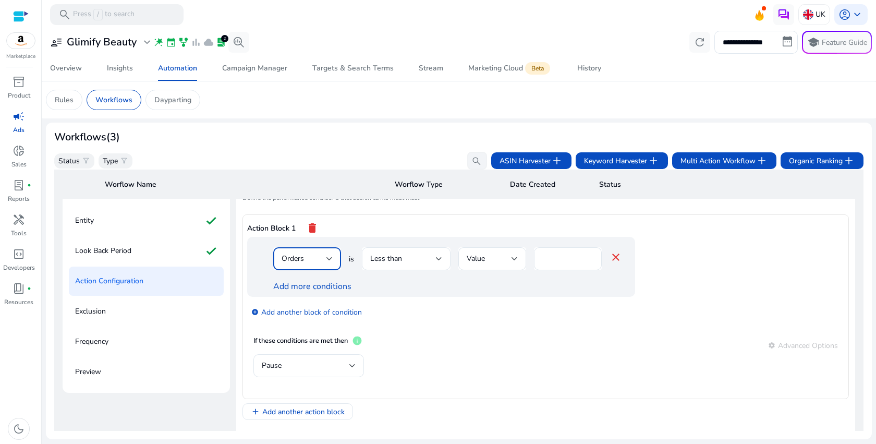
click at [328, 263] on div at bounding box center [329, 258] width 6 height 13
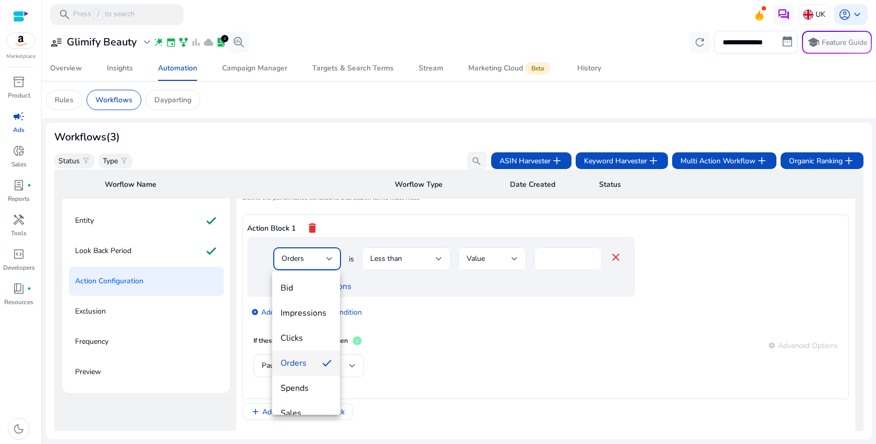
click at [404, 259] on div at bounding box center [438, 222] width 876 height 444
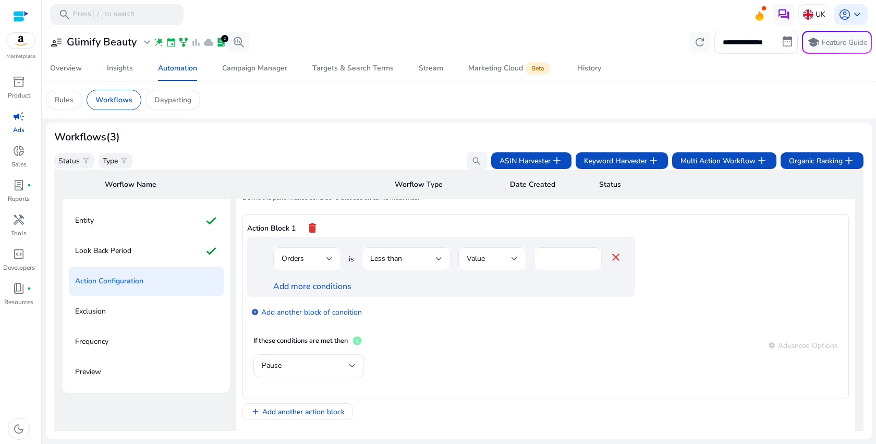
click at [404, 259] on div "Less than" at bounding box center [403, 258] width 66 height 11
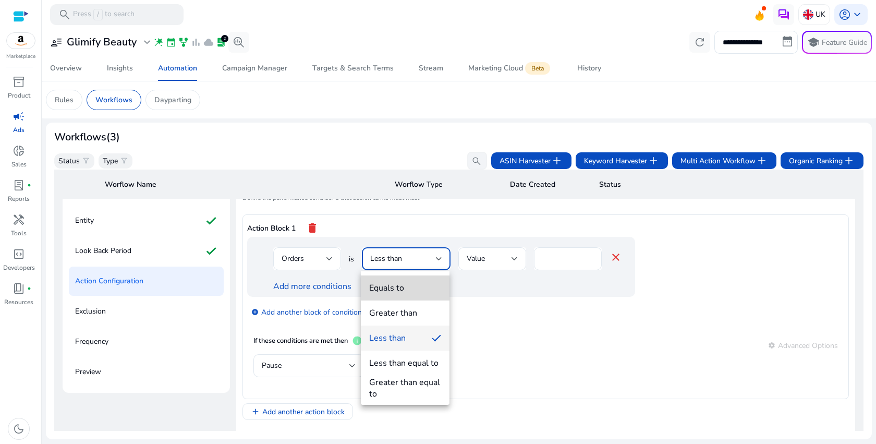
click at [404, 291] on span "Equals to" at bounding box center [405, 287] width 72 height 11
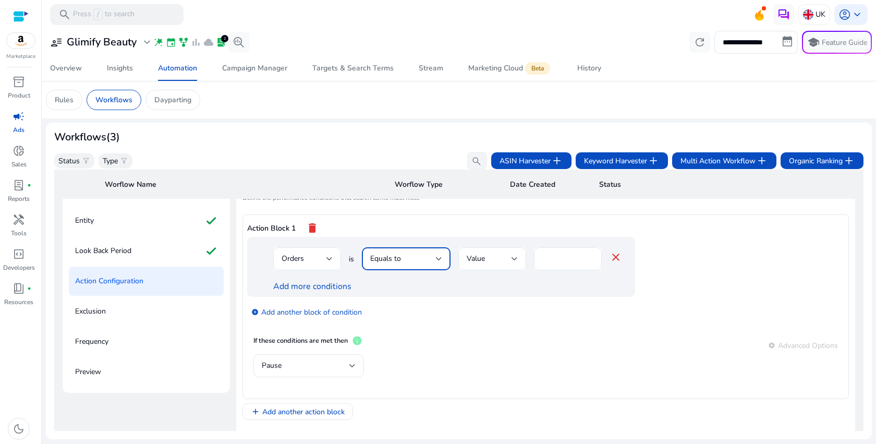
click at [445, 267] on div "Equals to" at bounding box center [406, 258] width 89 height 23
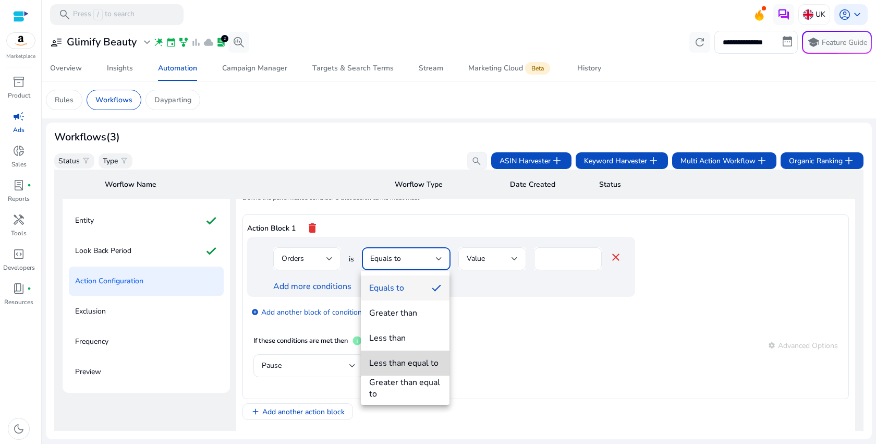
click at [425, 369] on mat-option "Less than equal to" at bounding box center [405, 362] width 89 height 25
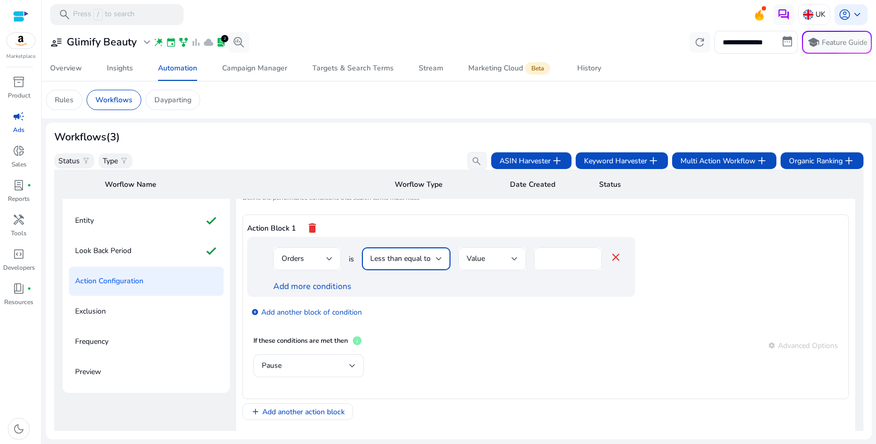
click at [541, 258] on div "*" at bounding box center [568, 258] width 68 height 23
type input "*"
click at [340, 287] on link "Add more conditions" at bounding box center [312, 286] width 78 height 11
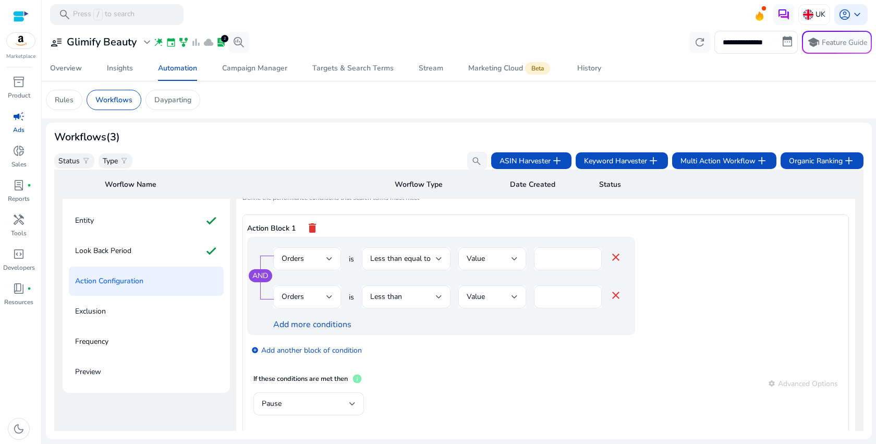
click at [326, 296] on div at bounding box center [329, 297] width 6 height 4
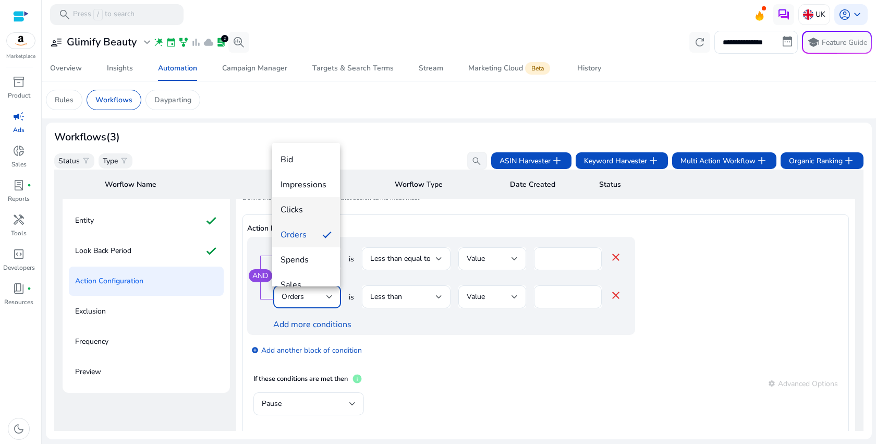
click at [313, 204] on span "Clicks" at bounding box center [306, 209] width 51 height 11
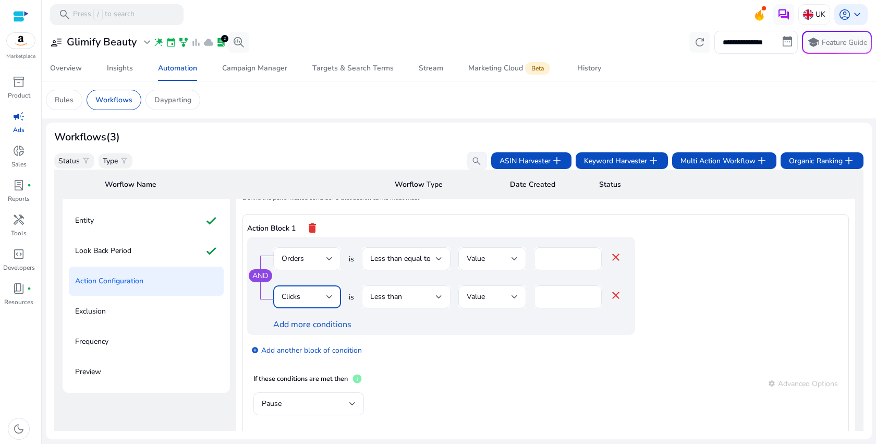
click at [403, 299] on div "Less than" at bounding box center [403, 296] width 66 height 11
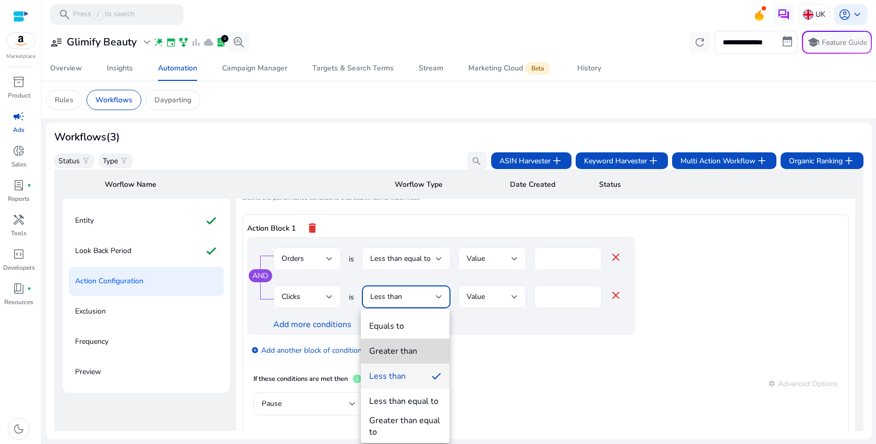
click at [416, 349] on div "Greater than" at bounding box center [393, 350] width 48 height 11
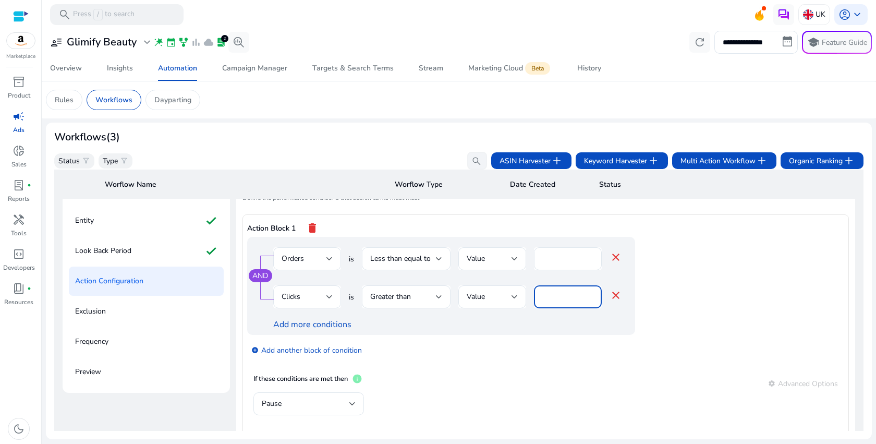
click at [555, 297] on input "*" at bounding box center [567, 296] width 51 height 11
type input "**"
click at [615, 347] on div "add_circle Add another block of condition" at bounding box center [462, 349] width 430 height 29
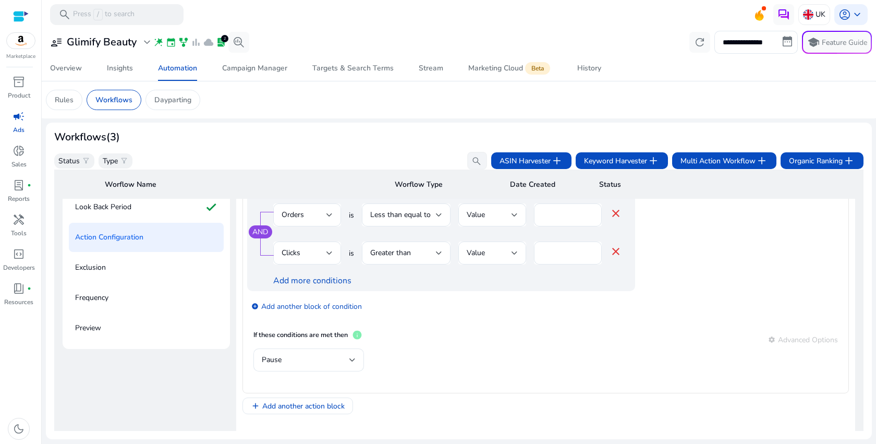
scroll to position [115, 0]
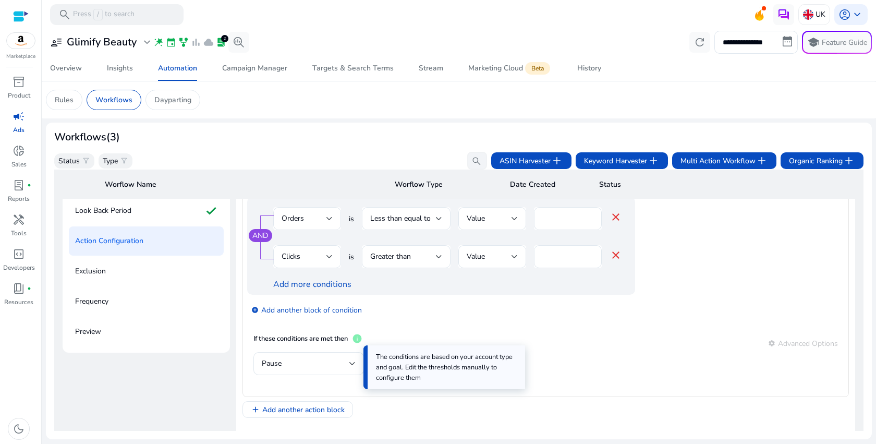
click at [357, 340] on span "info" at bounding box center [357, 338] width 10 height 10
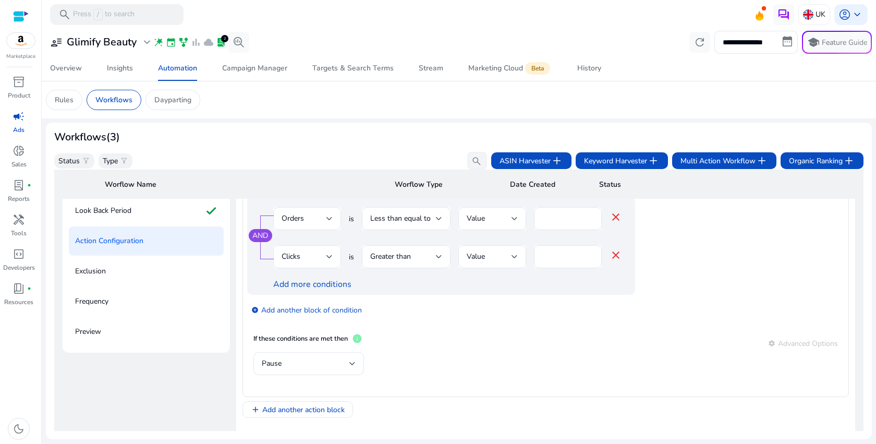
click at [452, 325] on app-ppc-editable-conditions "AND Orders is Less than equal to Value * close Clicks is Greater than Value ** …" at bounding box center [545, 262] width 597 height 131
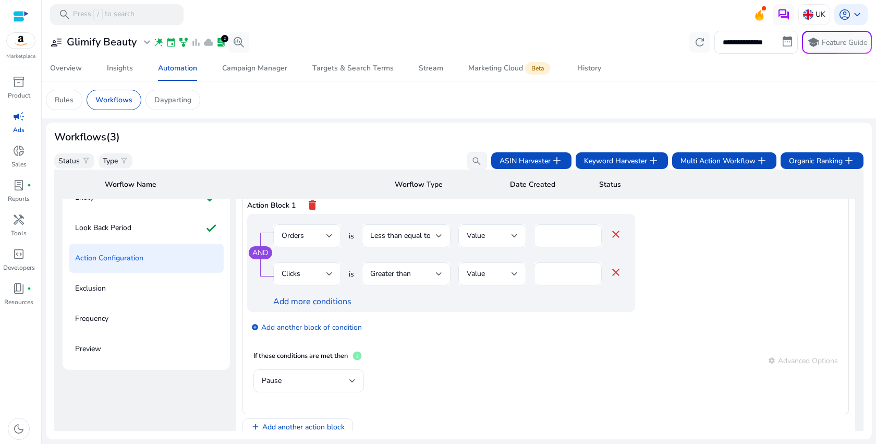
scroll to position [30, 0]
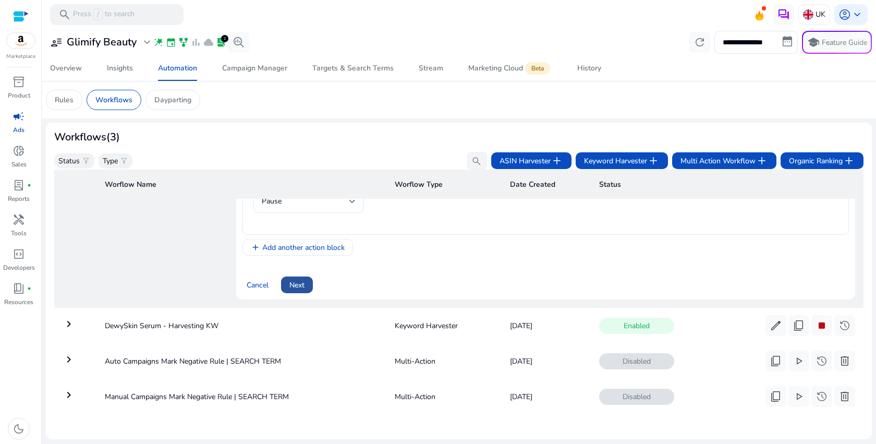
click at [305, 279] on span at bounding box center [297, 284] width 32 height 25
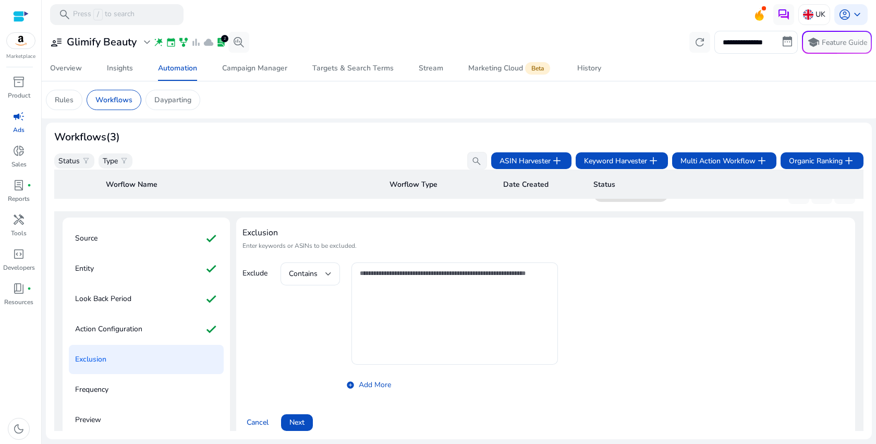
scroll to position [94, 0]
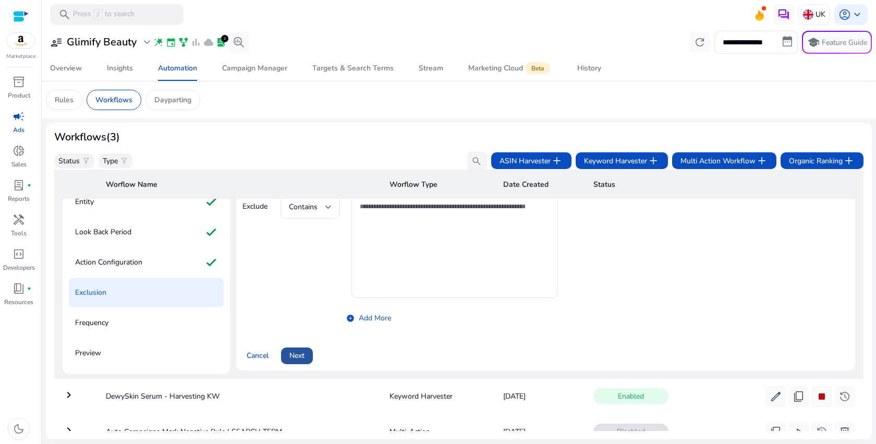
click at [297, 344] on span at bounding box center [297, 355] width 32 height 25
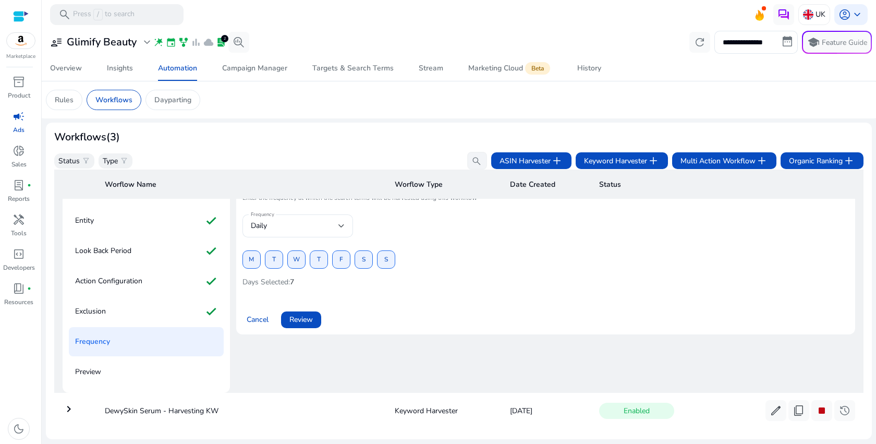
scroll to position [49, 0]
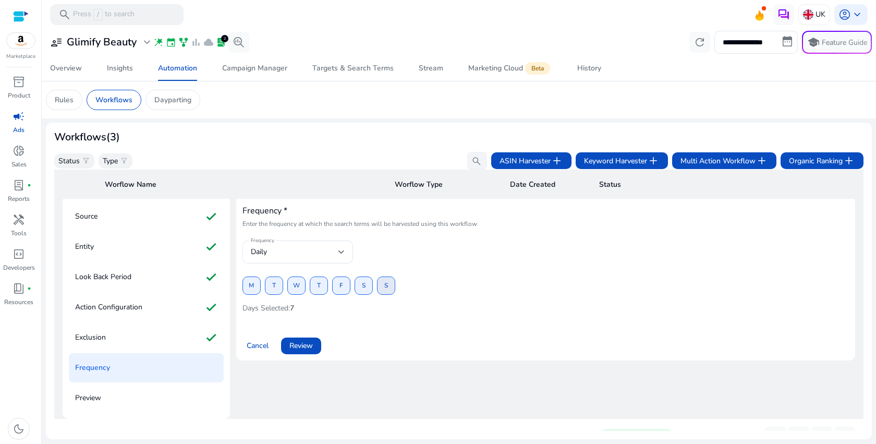
click at [394, 285] on button "S" at bounding box center [386, 285] width 18 height 18
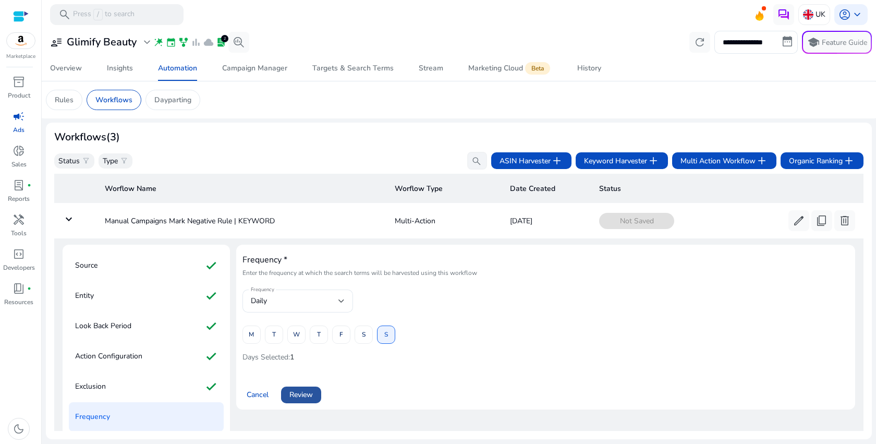
click at [306, 391] on span "Review" at bounding box center [300, 394] width 23 height 11
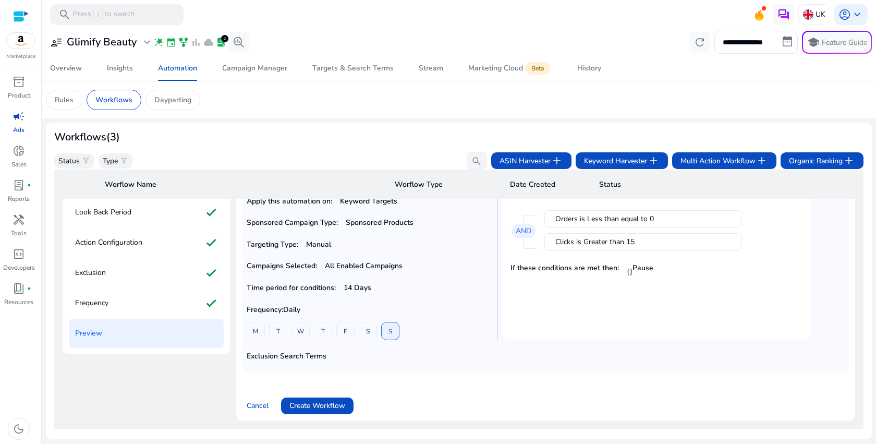
scroll to position [243, 0]
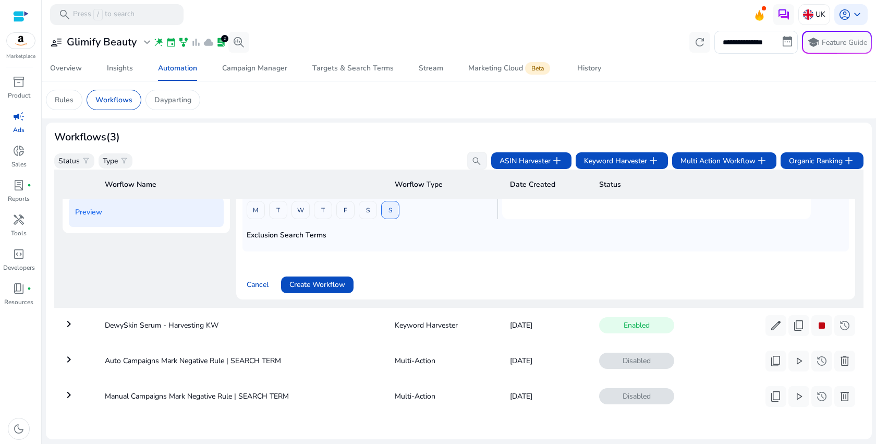
click at [342, 279] on span "Create Workflow" at bounding box center [317, 284] width 56 height 11
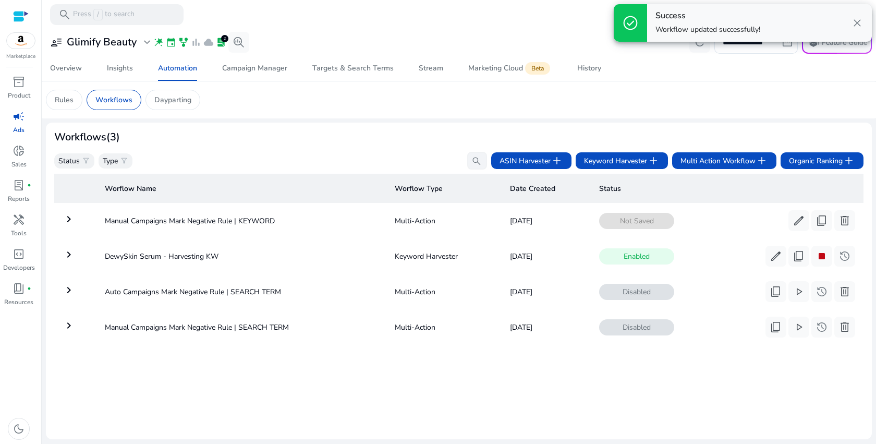
scroll to position [0, 0]
click at [818, 259] on span "stop" at bounding box center [822, 256] width 13 height 13
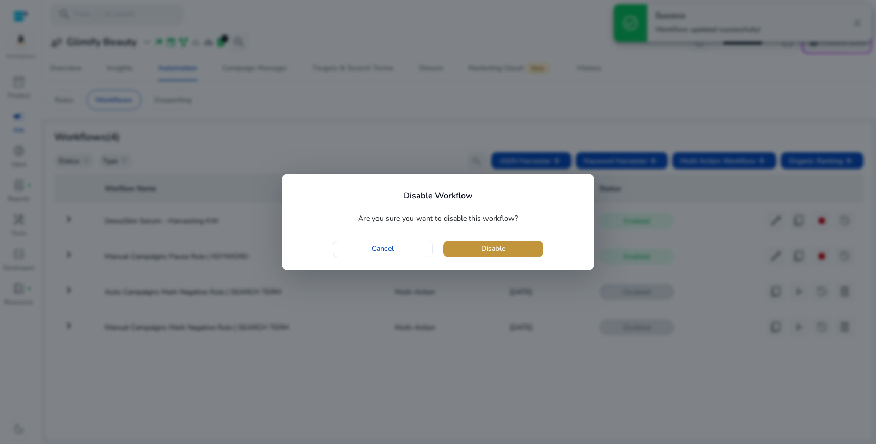
click at [467, 243] on span "button" at bounding box center [493, 248] width 100 height 25
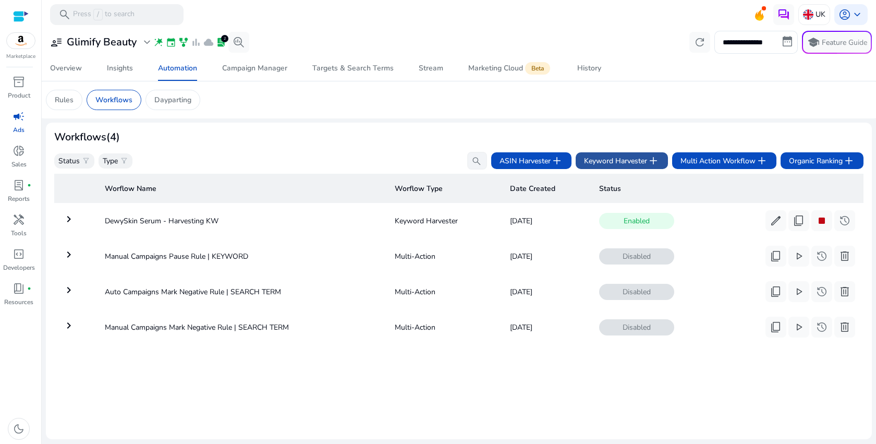
click at [639, 165] on span "Keyword Harvester add" at bounding box center [622, 160] width 76 height 13
click at [721, 159] on span "Multi Action Workflow add" at bounding box center [725, 160] width 88 height 13
click at [594, 160] on span "Keyword Harvester add" at bounding box center [622, 160] width 76 height 13
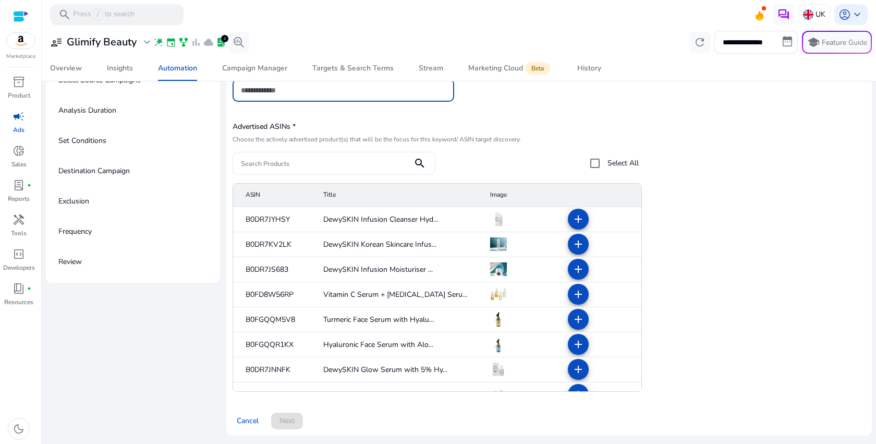
scroll to position [61, 0]
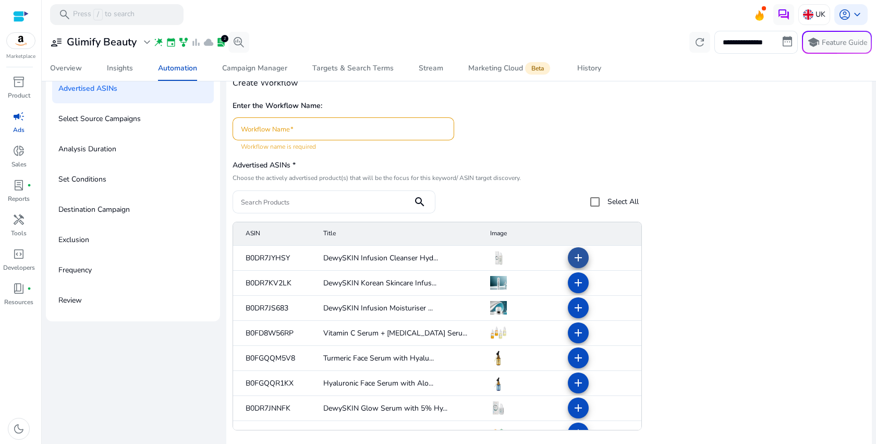
click at [572, 260] on mat-icon "add" at bounding box center [578, 257] width 13 height 13
click at [569, 275] on span at bounding box center [578, 282] width 25 height 25
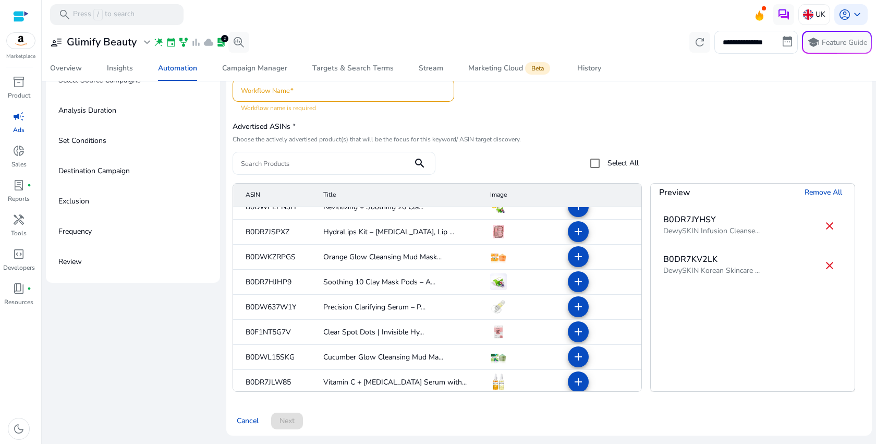
scroll to position [62, 0]
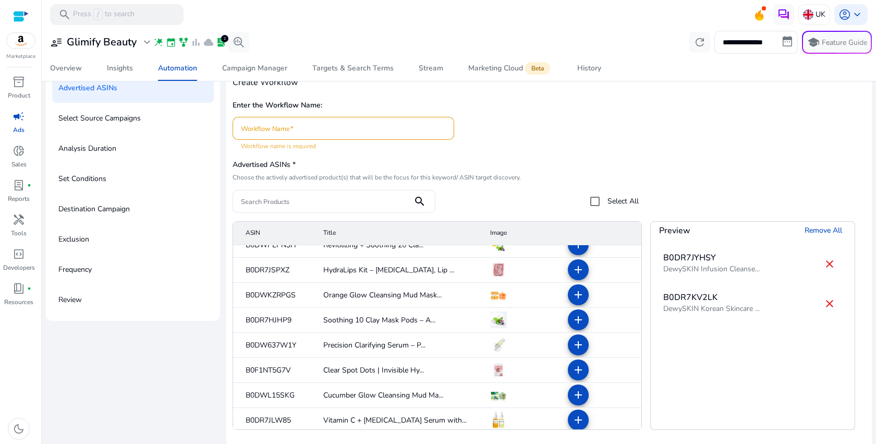
click at [317, 134] on div at bounding box center [343, 128] width 205 height 23
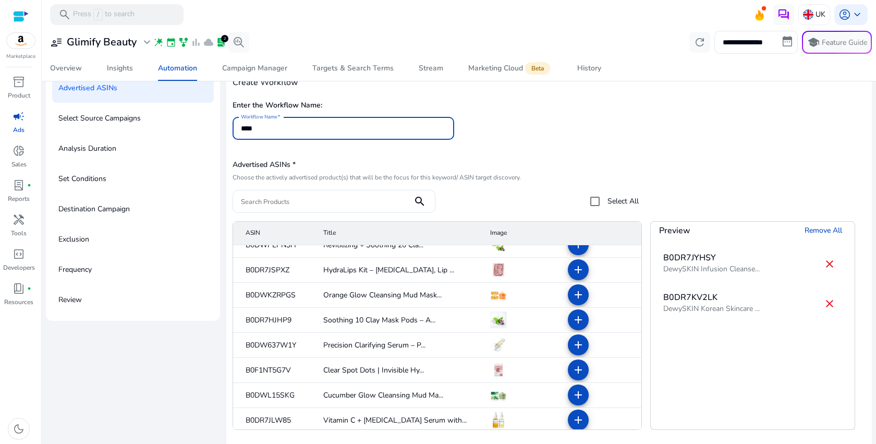
type input "****"
click at [488, 154] on div "Create Workflow Enter the Workflow Name: Workflow Name **** Advertised ASINs * …" at bounding box center [549, 256] width 633 height 365
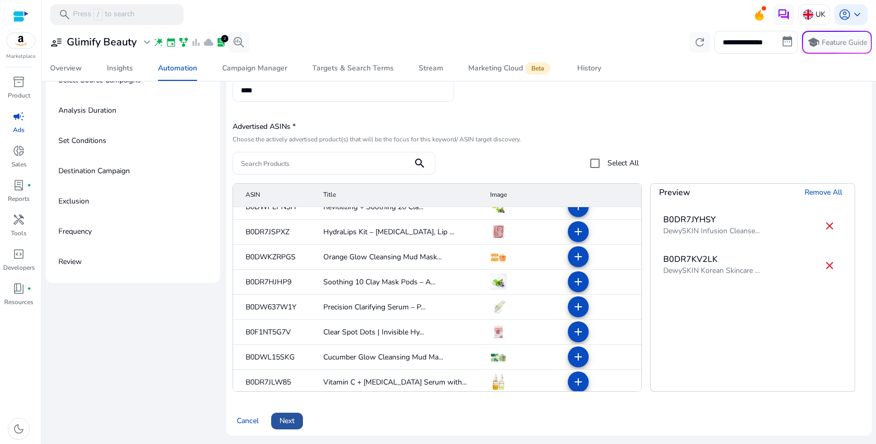
click at [297, 413] on span at bounding box center [287, 420] width 32 height 25
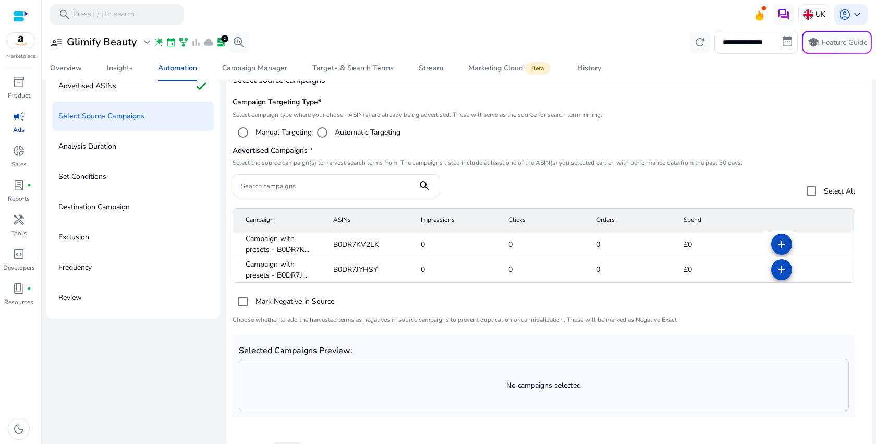
scroll to position [68, 0]
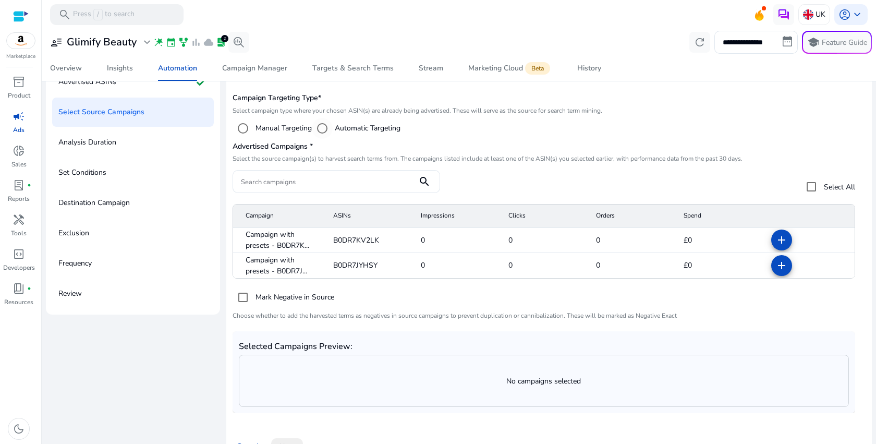
click at [393, 132] on label "Automatic Targeting" at bounding box center [367, 128] width 68 height 11
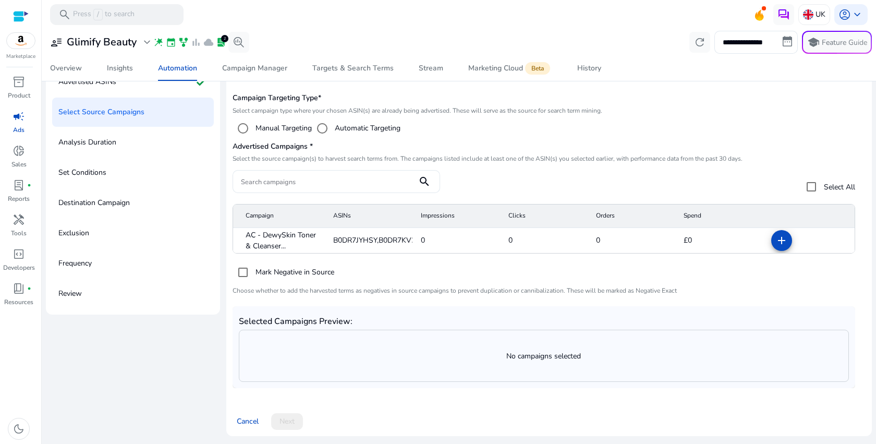
click at [265, 136] on div "Manual Targeting" at bounding box center [272, 128] width 79 height 21
click at [276, 124] on label "Manual Targeting" at bounding box center [282, 128] width 58 height 11
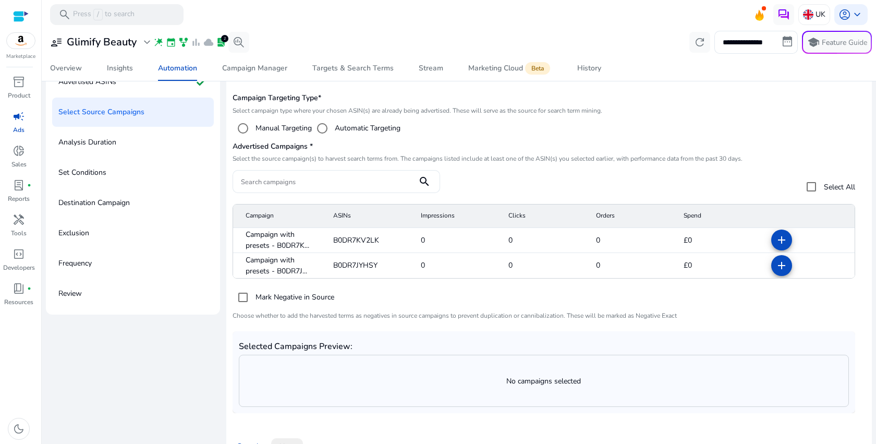
click at [114, 114] on p "Select Source Campaigns" at bounding box center [101, 112] width 86 height 17
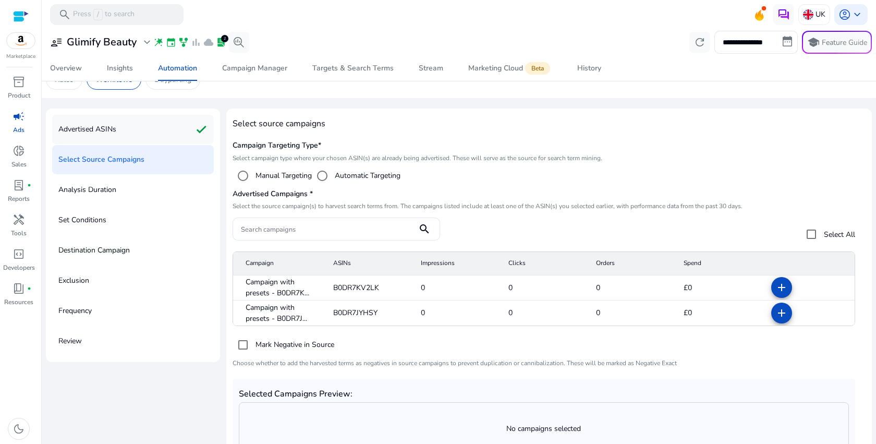
click at [136, 129] on div "Advertised ASINs check" at bounding box center [133, 129] width 162 height 29
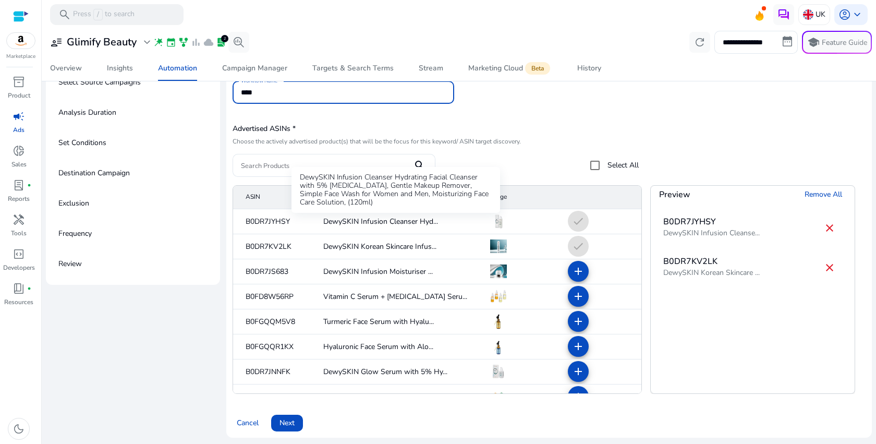
scroll to position [100, 0]
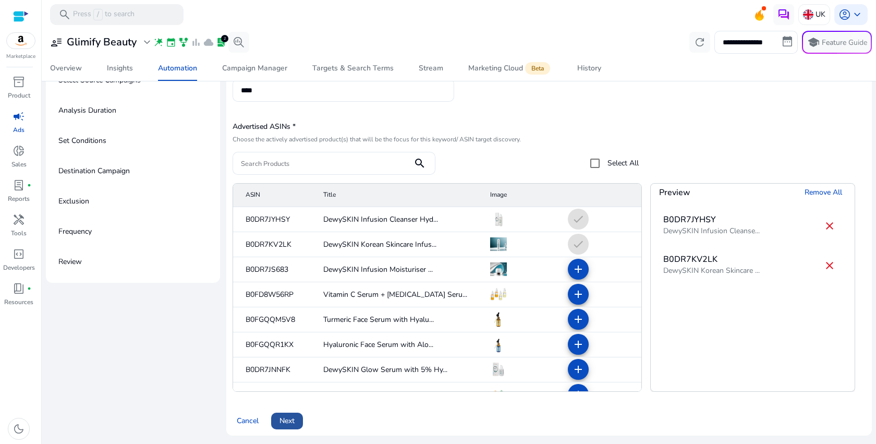
click at [288, 421] on span "Next" at bounding box center [287, 420] width 15 height 11
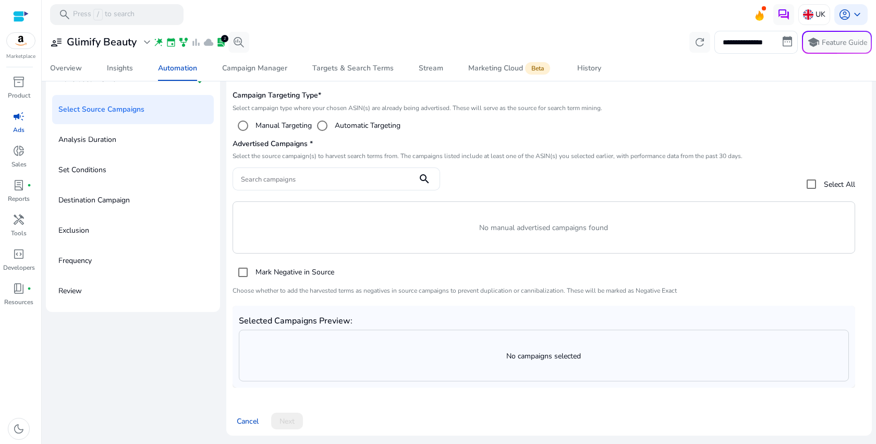
scroll to position [93, 0]
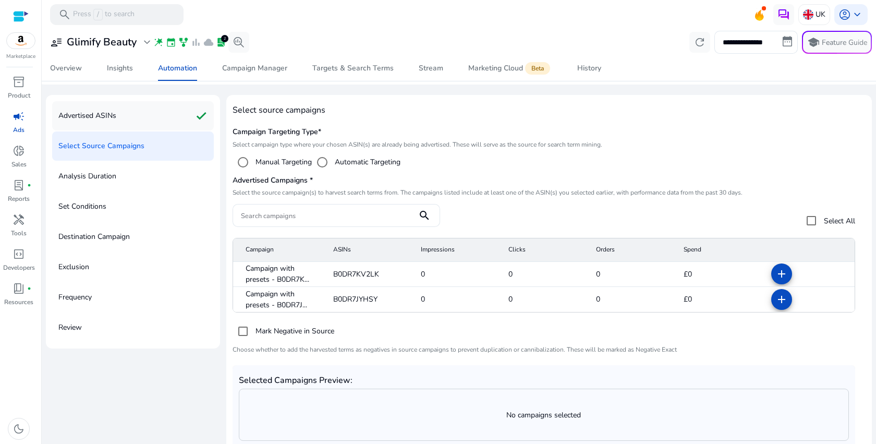
click at [173, 111] on div "Advertised ASINs check" at bounding box center [133, 115] width 162 height 29
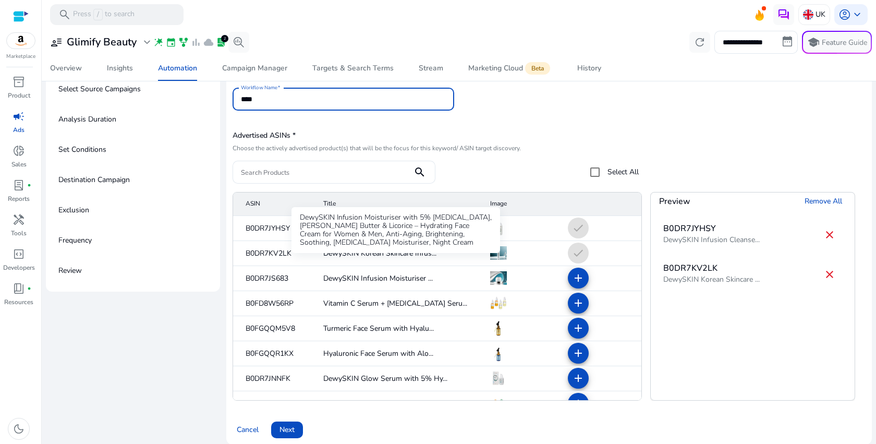
scroll to position [100, 0]
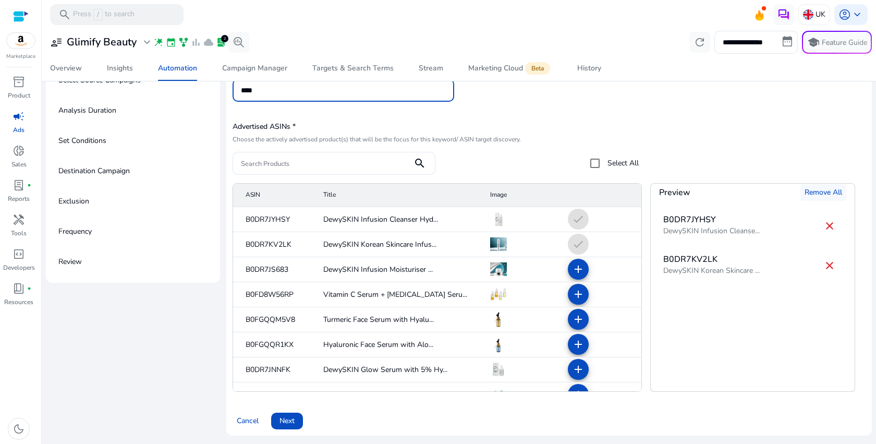
click at [827, 194] on span "Remove All" at bounding box center [824, 192] width 38 height 11
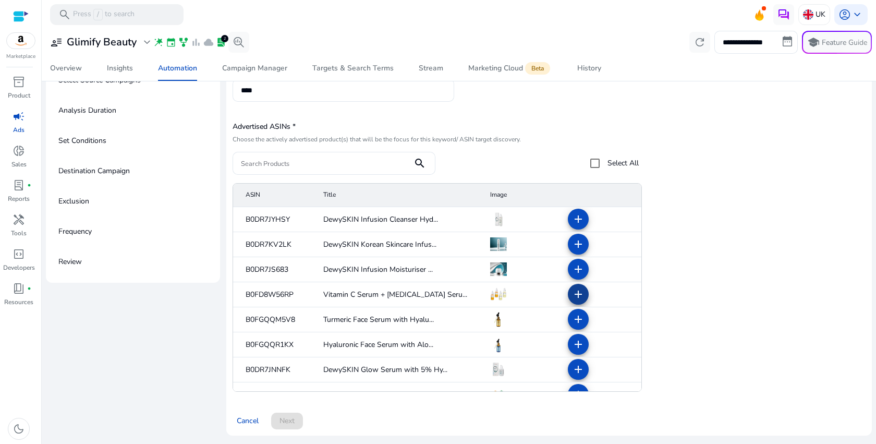
click at [579, 300] on span at bounding box center [578, 294] width 25 height 25
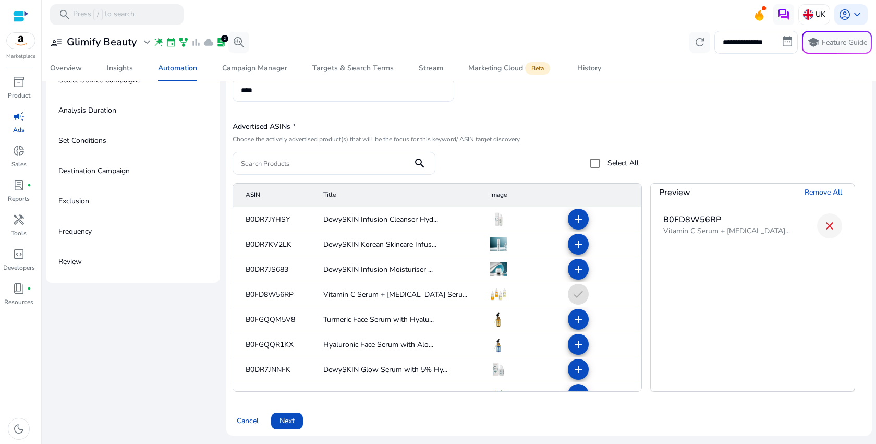
click at [826, 231] on mat-icon "close" at bounding box center [830, 226] width 13 height 13
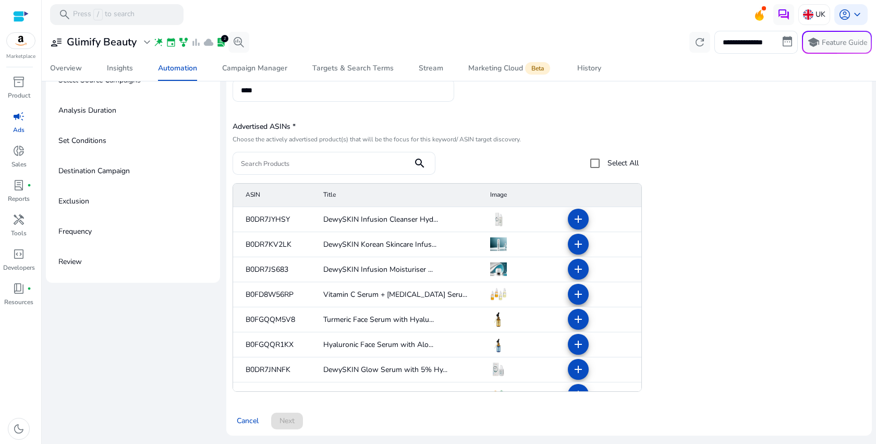
click at [572, 299] on mat-icon "add" at bounding box center [578, 294] width 13 height 13
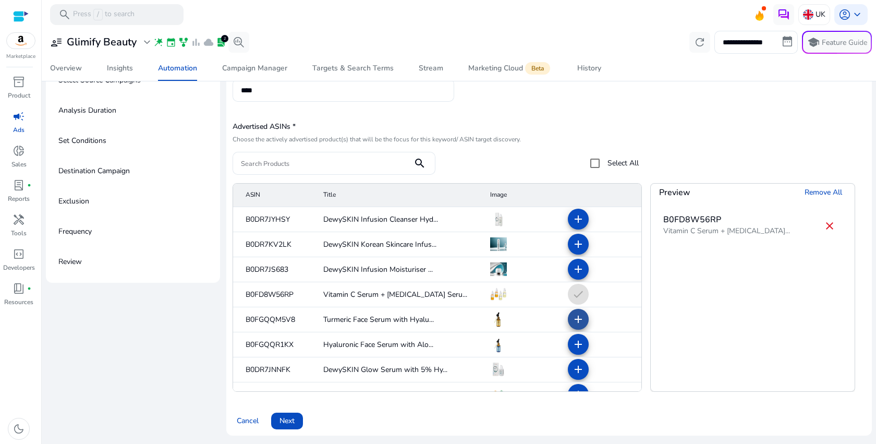
click at [568, 311] on span at bounding box center [578, 319] width 25 height 25
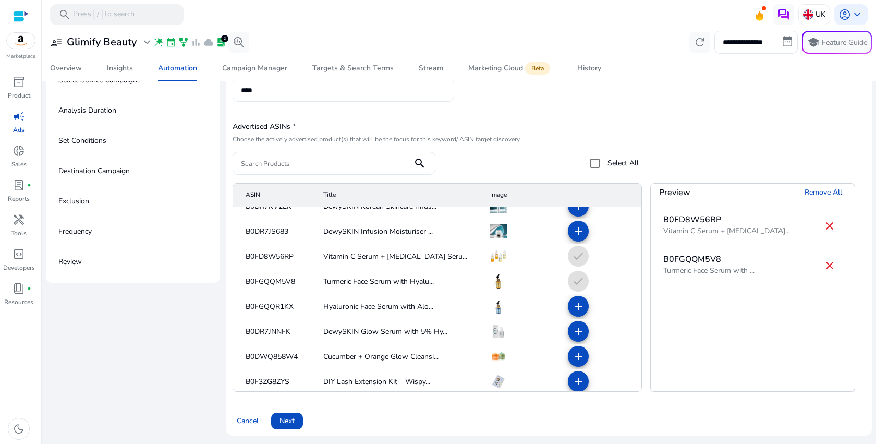
scroll to position [49, 0]
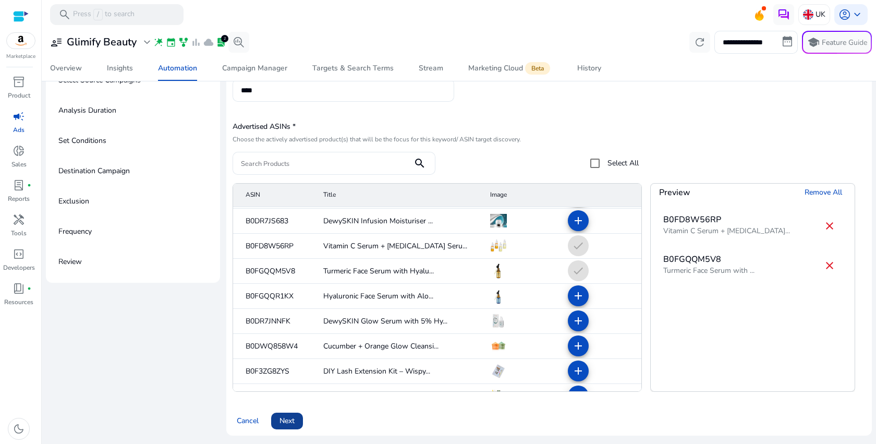
click at [296, 418] on span at bounding box center [287, 420] width 32 height 25
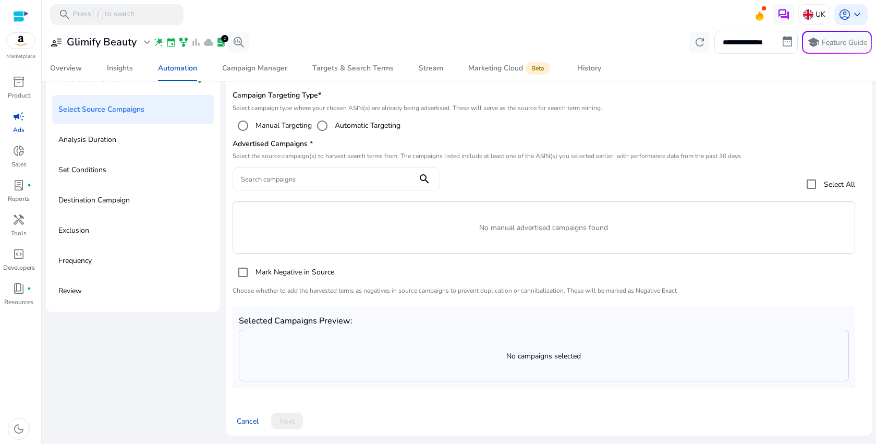
scroll to position [100, 0]
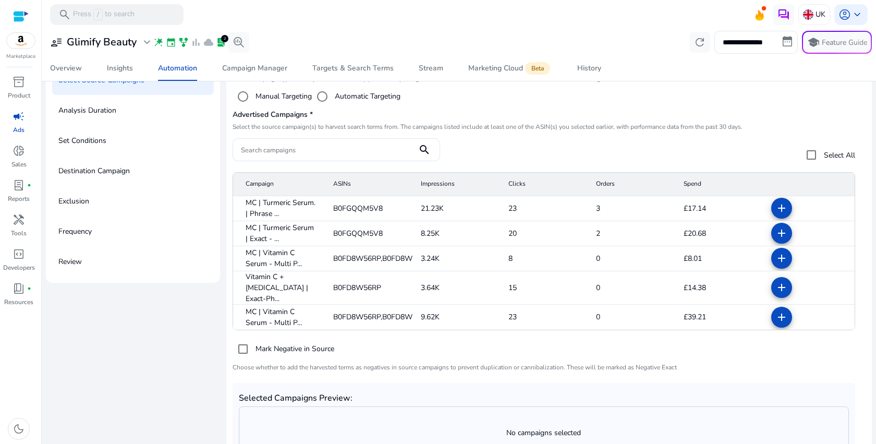
click at [370, 98] on label "Automatic Targeting" at bounding box center [367, 96] width 68 height 11
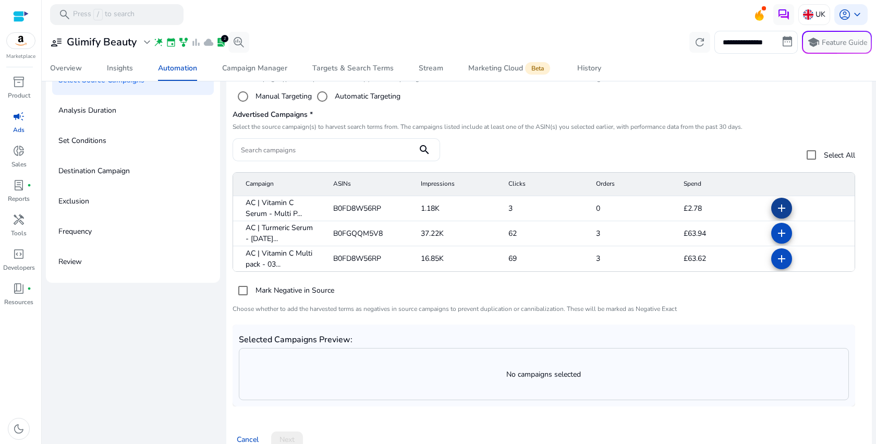
click at [776, 207] on mat-icon "add" at bounding box center [782, 208] width 13 height 13
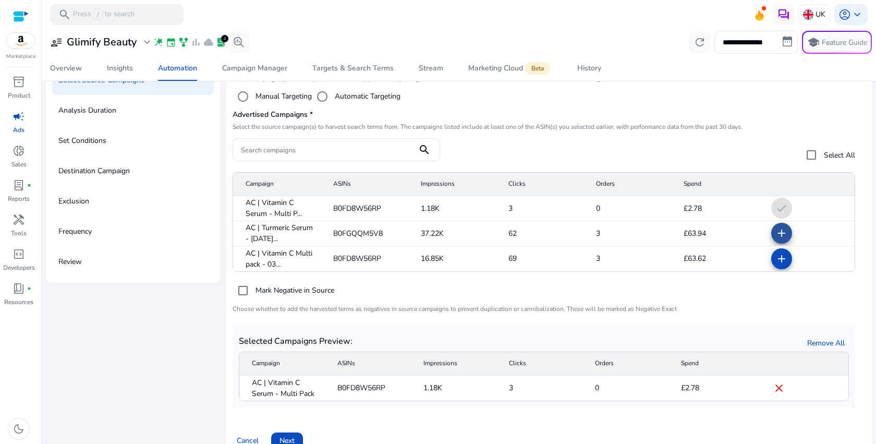
click at [776, 227] on mat-icon "add" at bounding box center [782, 233] width 13 height 13
click at [774, 266] on span at bounding box center [781, 258] width 25 height 25
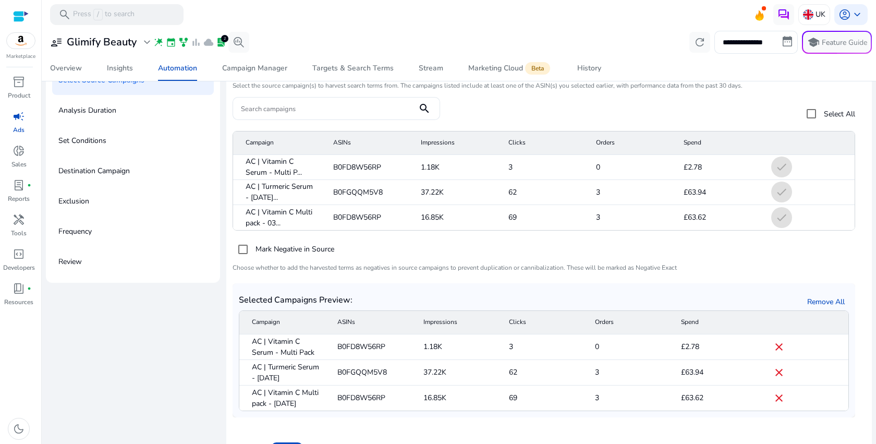
scroll to position [129, 0]
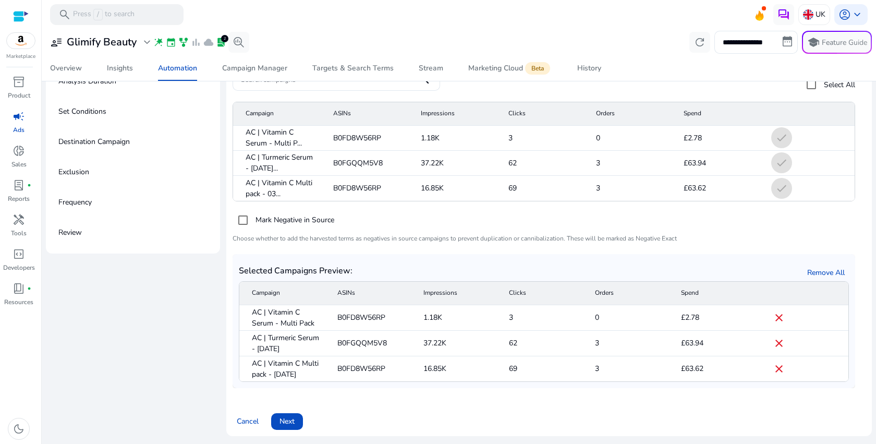
click at [300, 415] on span at bounding box center [287, 421] width 32 height 25
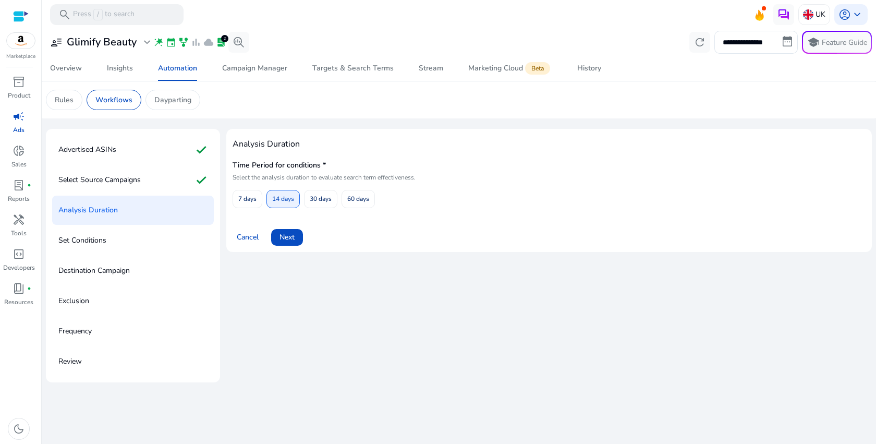
scroll to position [0, 0]
click at [300, 238] on span at bounding box center [287, 237] width 32 height 25
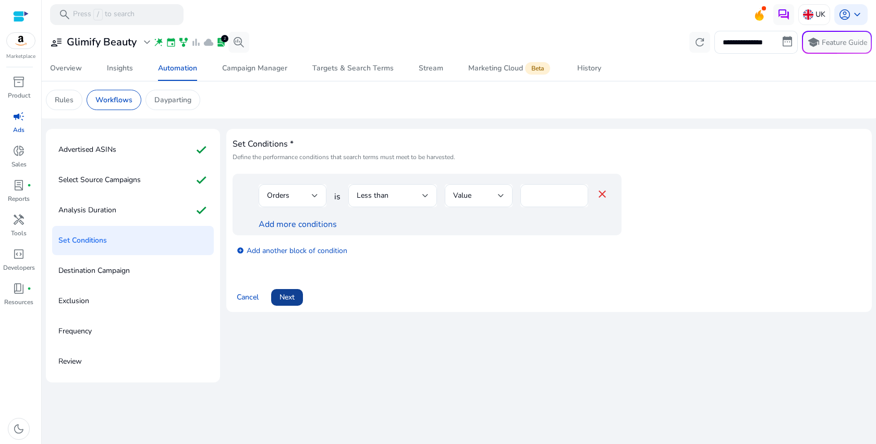
click at [291, 298] on span "Next" at bounding box center [287, 297] width 15 height 11
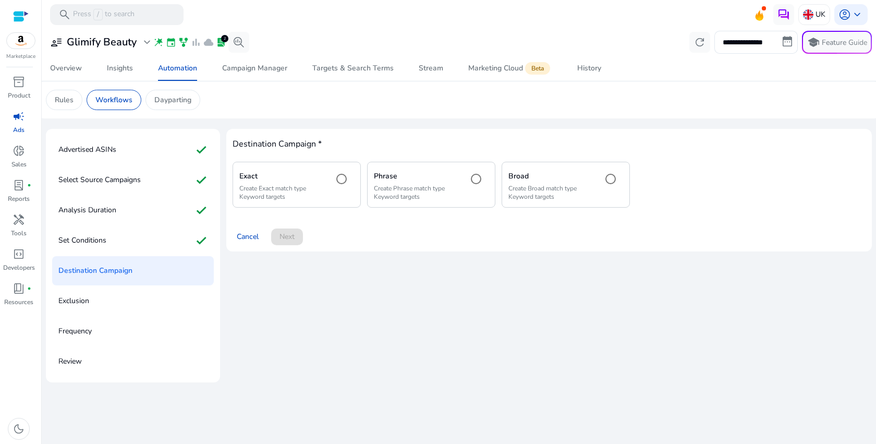
click at [354, 191] on div "Exact Create Exact match type Keyword targets" at bounding box center [297, 184] width 128 height 45
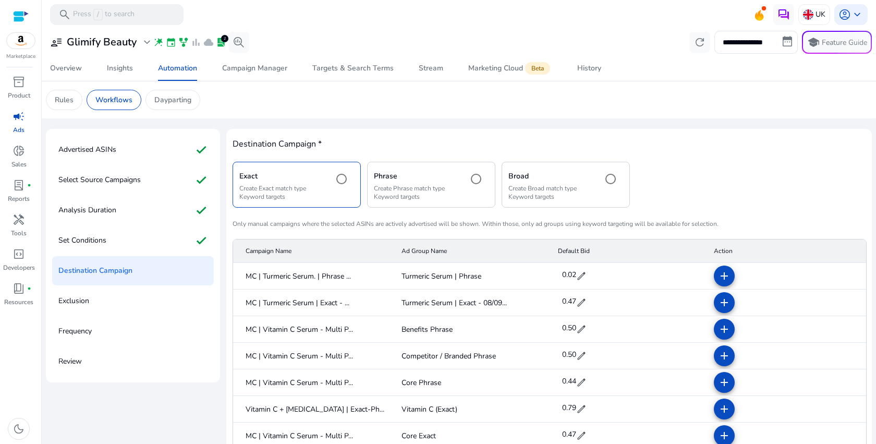
scroll to position [57, 0]
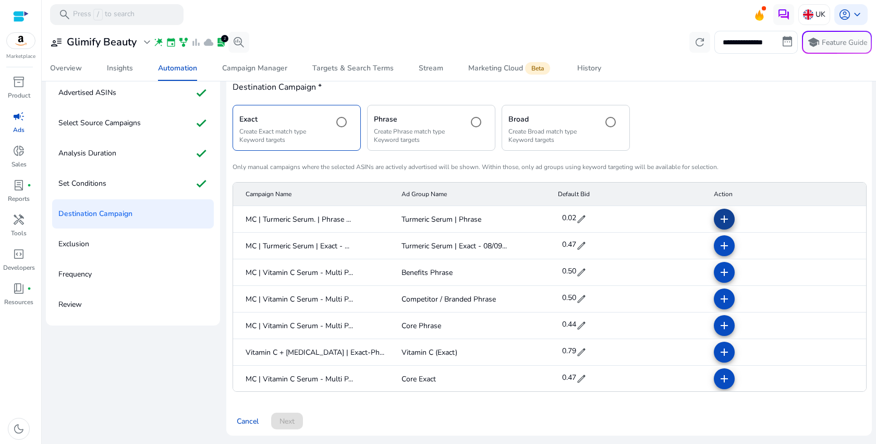
click at [718, 220] on mat-icon "add" at bounding box center [724, 219] width 13 height 13
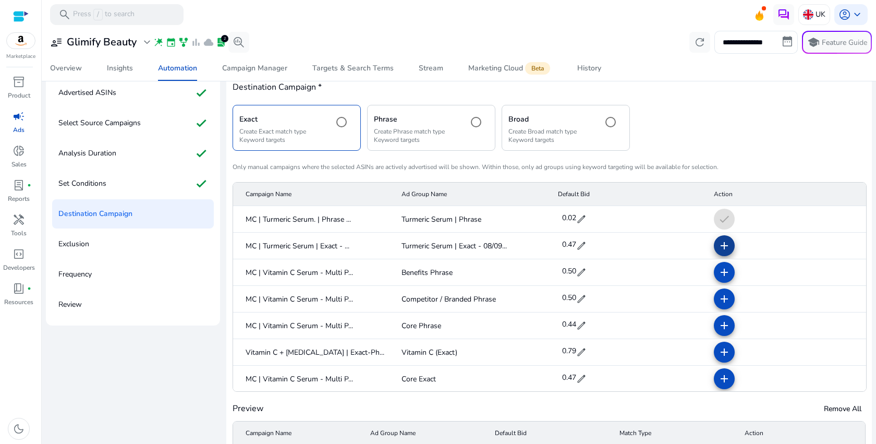
click at [718, 243] on mat-icon "add" at bounding box center [724, 245] width 13 height 13
click at [720, 270] on mat-icon "add" at bounding box center [724, 272] width 13 height 13
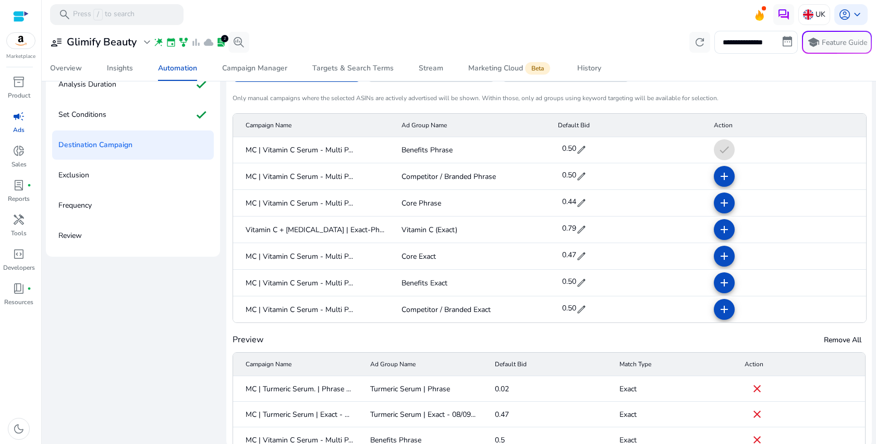
scroll to position [0, 0]
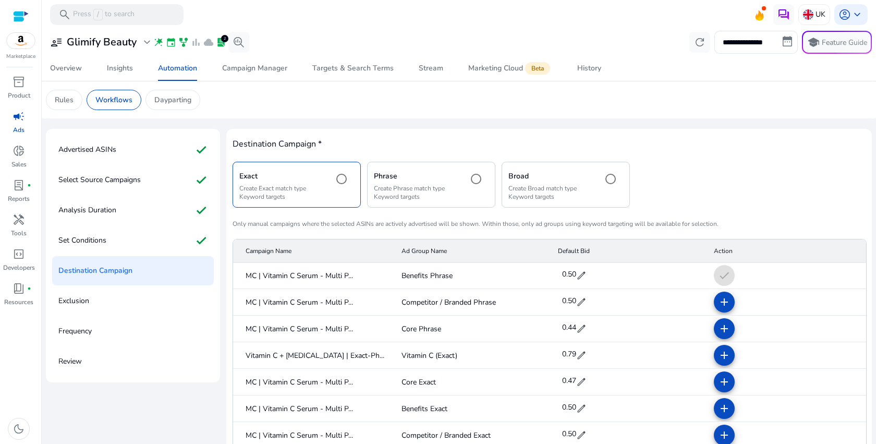
click at [709, 223] on p "Only manual campaigns where the selected ASINs are actively advertised will be …" at bounding box center [476, 224] width 486 height 8
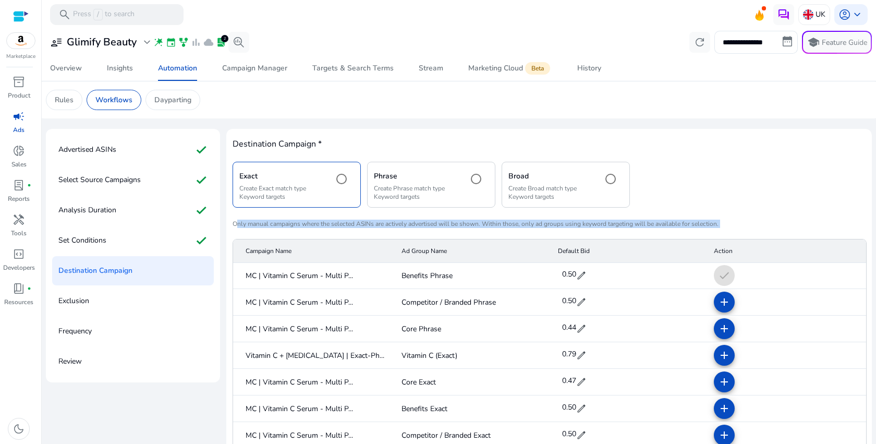
click at [709, 223] on p "Only manual campaigns where the selected ASINs are actively advertised will be …" at bounding box center [476, 224] width 486 height 8
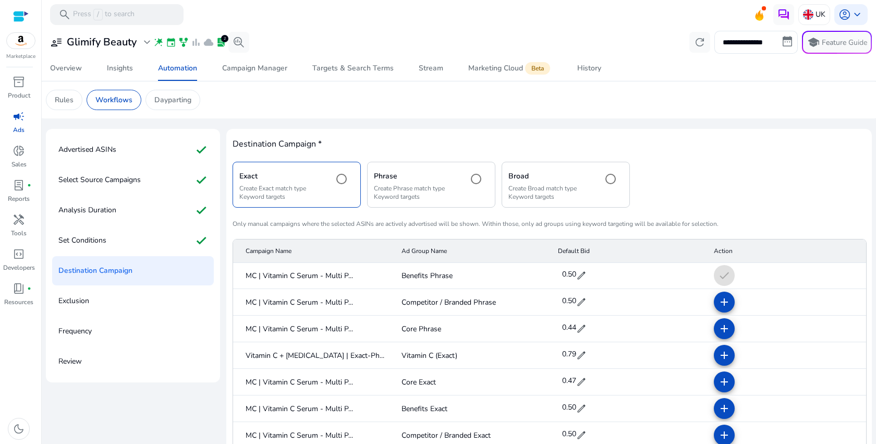
click at [799, 237] on div "Exact Create Exact match type Keyword targets Phrase Create Phrase match type K…" at bounding box center [549, 370] width 633 height 417
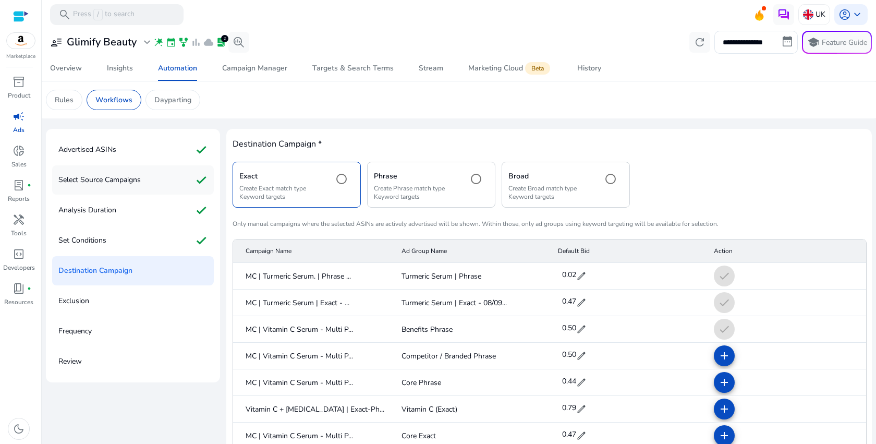
scroll to position [54, 0]
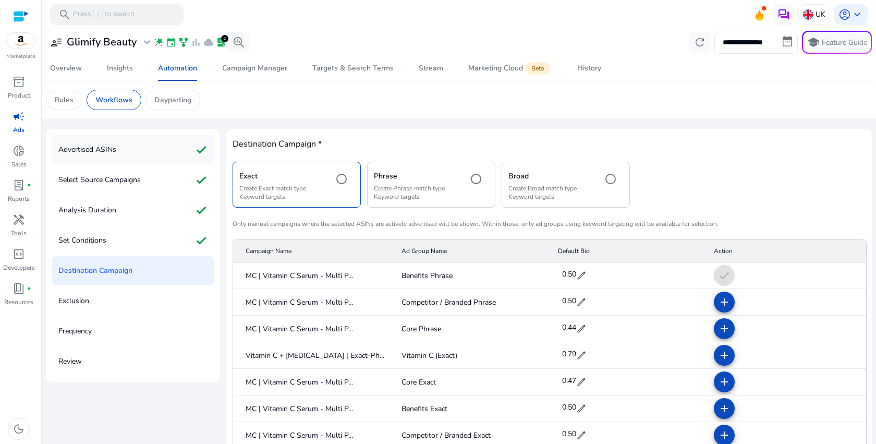
click at [149, 158] on div "Advertised ASINs check" at bounding box center [133, 149] width 162 height 29
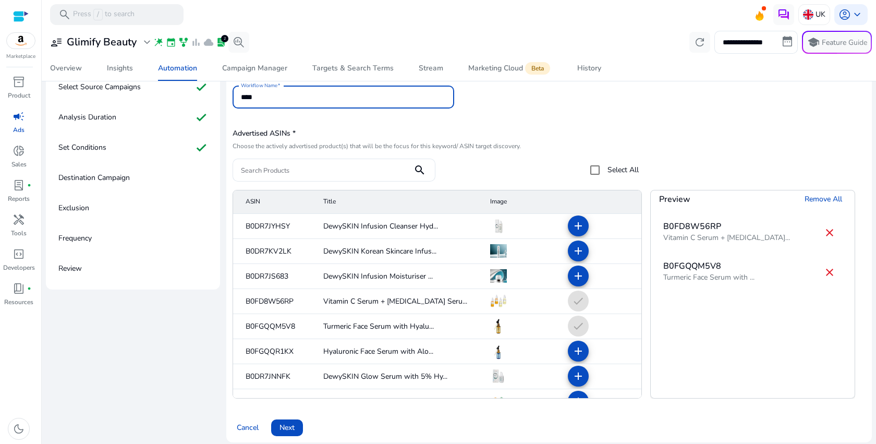
scroll to position [100, 0]
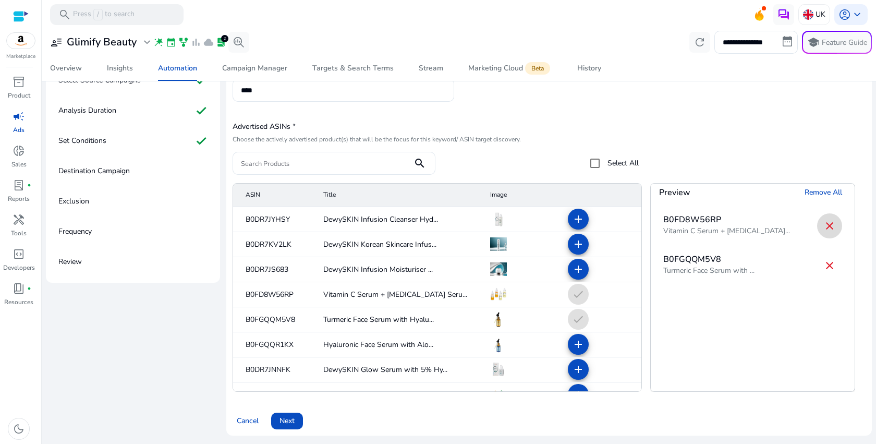
click at [828, 228] on mat-icon "close" at bounding box center [830, 226] width 13 height 13
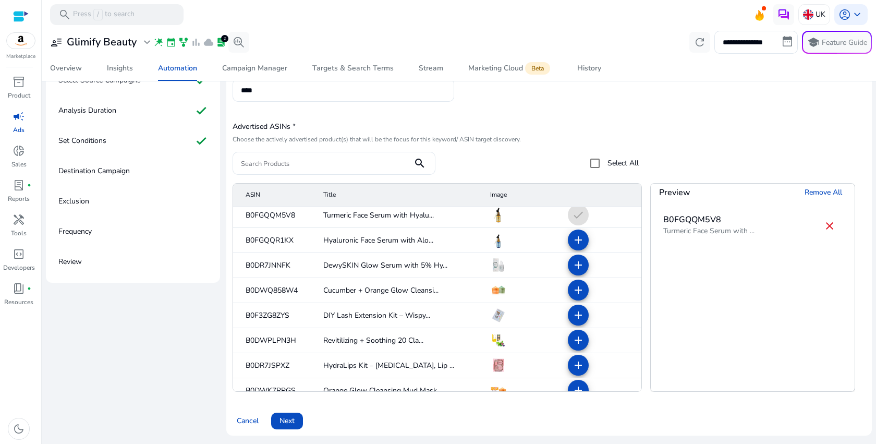
scroll to position [264, 0]
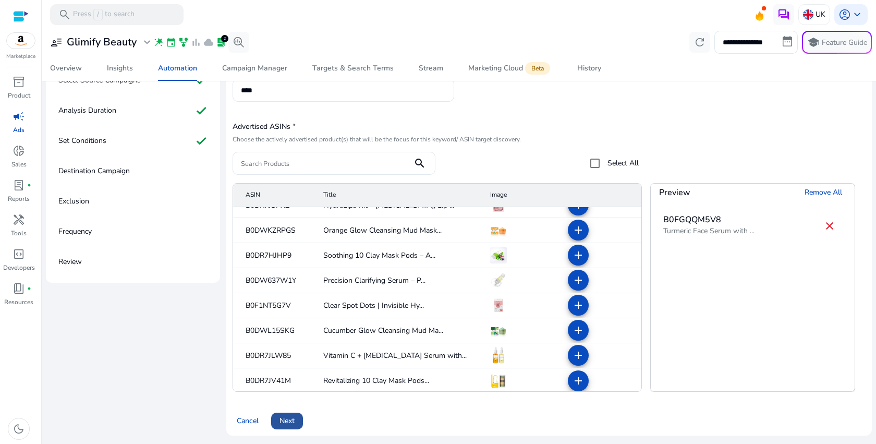
click at [284, 421] on span "Next" at bounding box center [287, 420] width 15 height 11
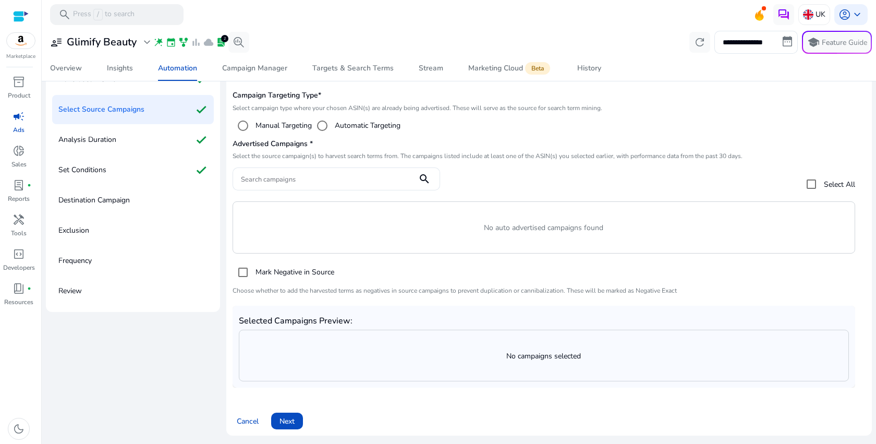
scroll to position [69, 0]
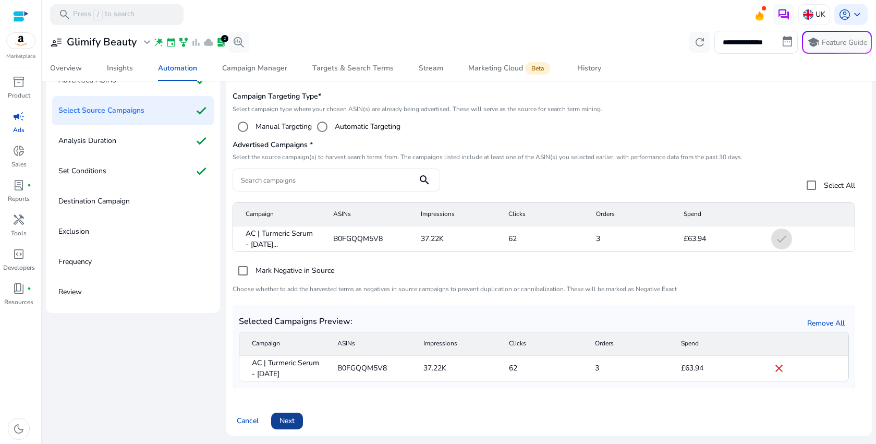
click at [291, 418] on span "Next" at bounding box center [287, 420] width 15 height 11
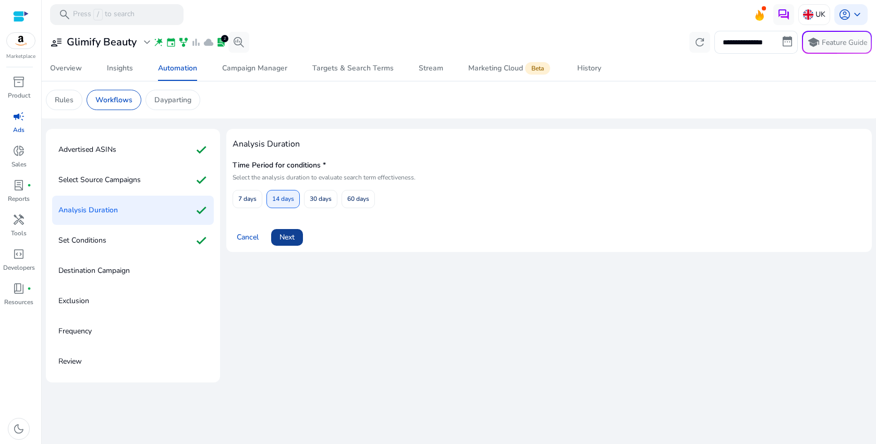
click at [284, 238] on span "Next" at bounding box center [287, 237] width 15 height 11
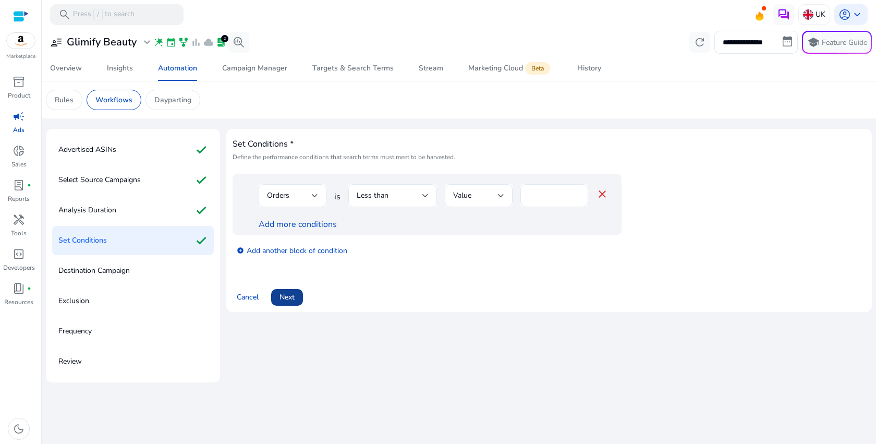
click at [299, 295] on span at bounding box center [287, 297] width 32 height 25
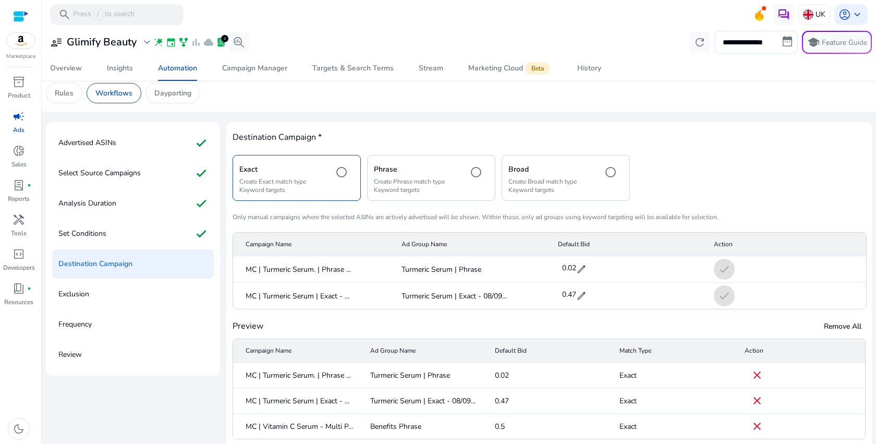
scroll to position [54, 0]
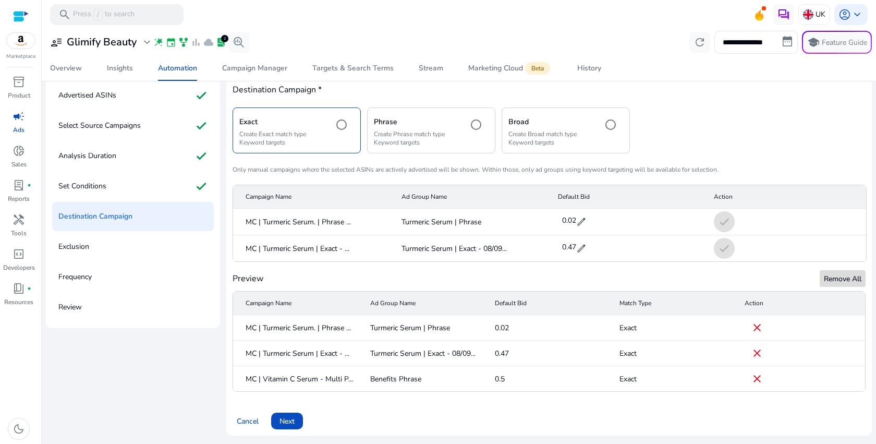
click at [850, 269] on span at bounding box center [843, 278] width 46 height 25
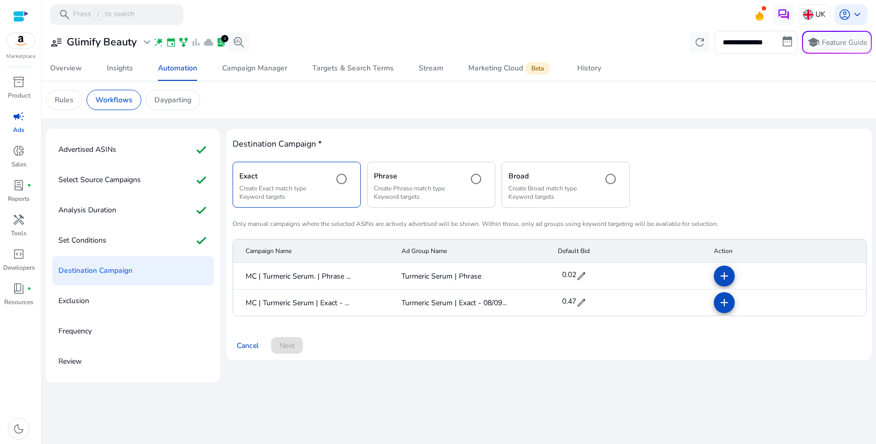
scroll to position [0, 0]
click at [719, 305] on mat-icon "add" at bounding box center [724, 302] width 13 height 13
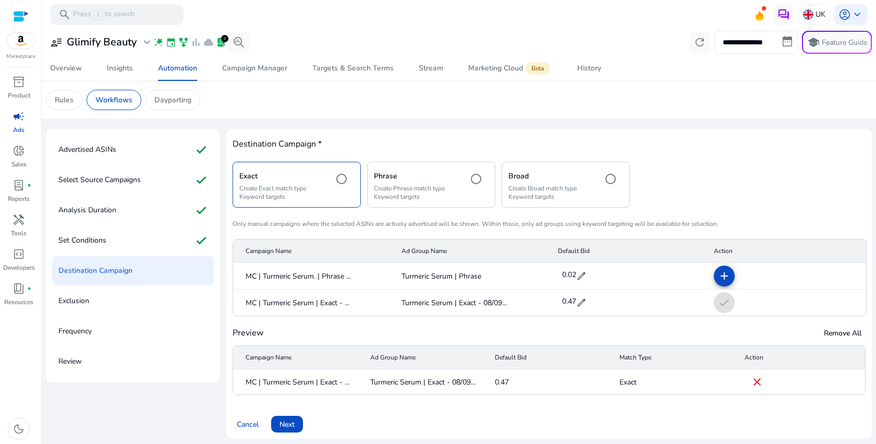
scroll to position [3, 0]
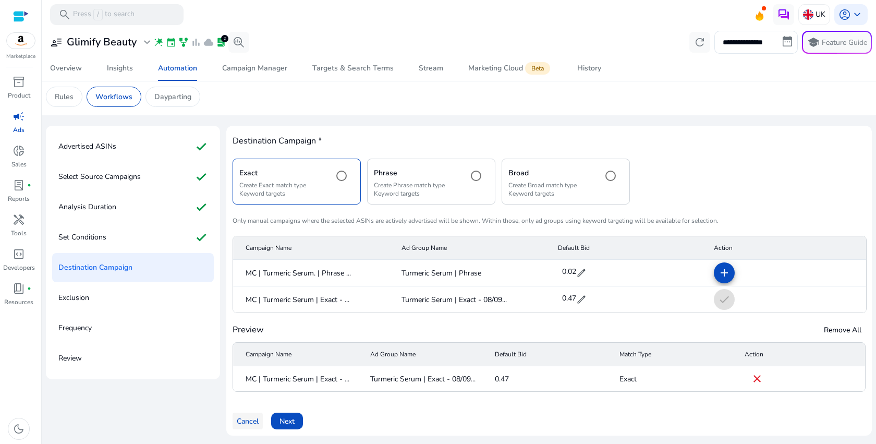
click at [247, 427] on span at bounding box center [248, 420] width 30 height 25
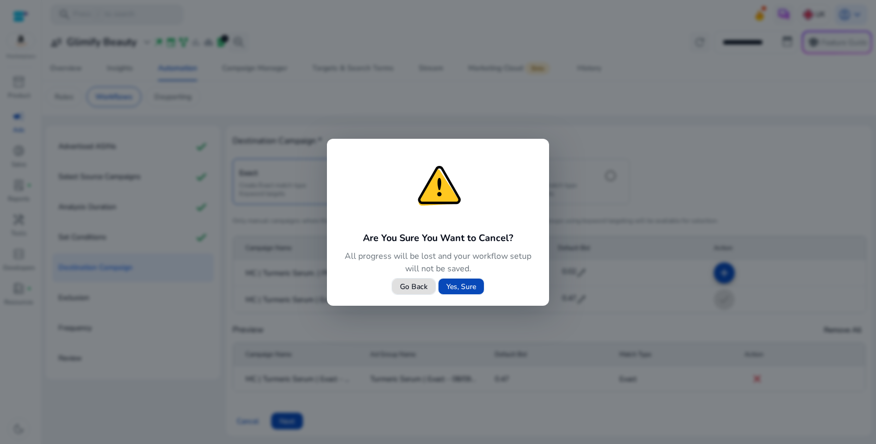
click at [451, 293] on span at bounding box center [461, 286] width 45 height 25
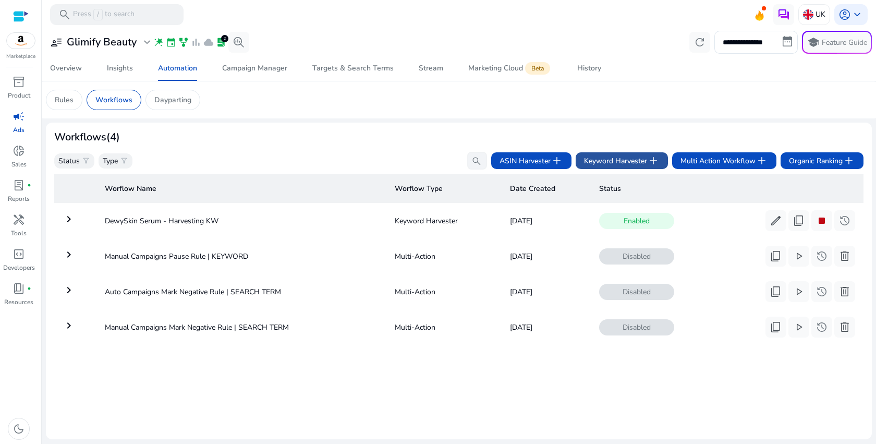
click at [621, 162] on span "Keyword Harvester add" at bounding box center [622, 160] width 76 height 13
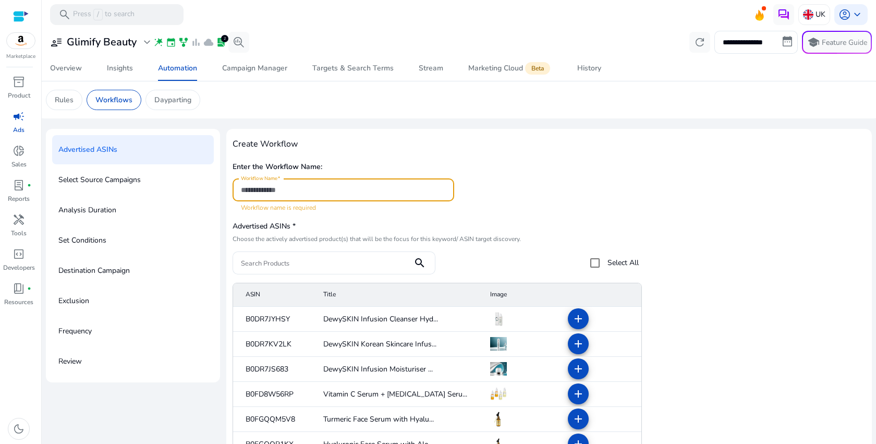
click at [343, 192] on input "Workflow Name" at bounding box center [343, 189] width 205 height 11
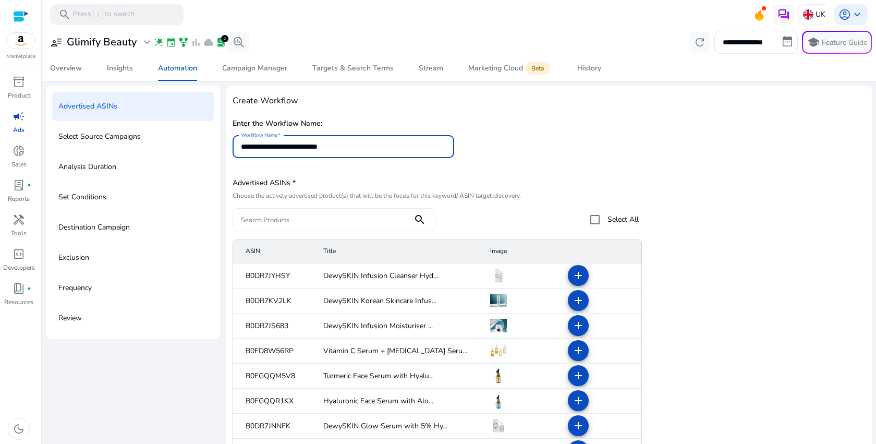
scroll to position [51, 0]
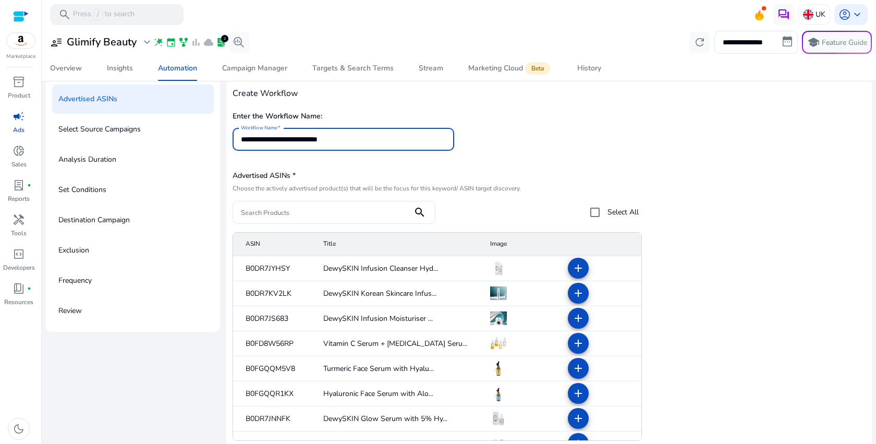
click at [320, 138] on input "**********" at bounding box center [343, 139] width 205 height 11
type input "**********"
click at [496, 135] on div "**********" at bounding box center [549, 134] width 633 height 53
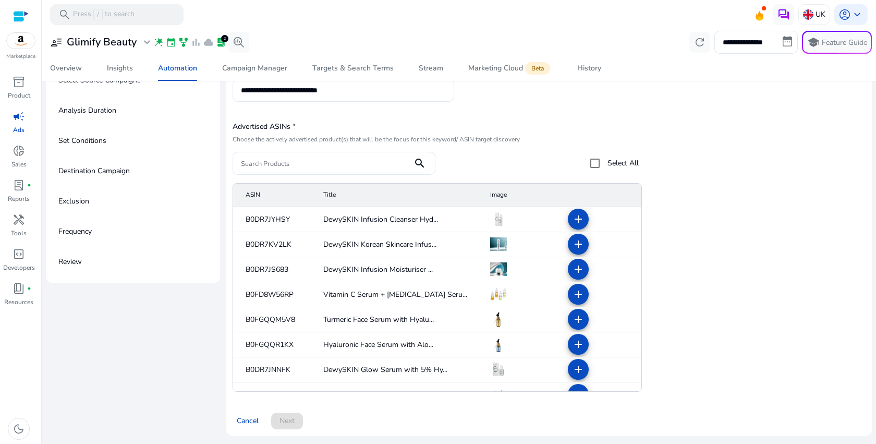
scroll to position [267, 0]
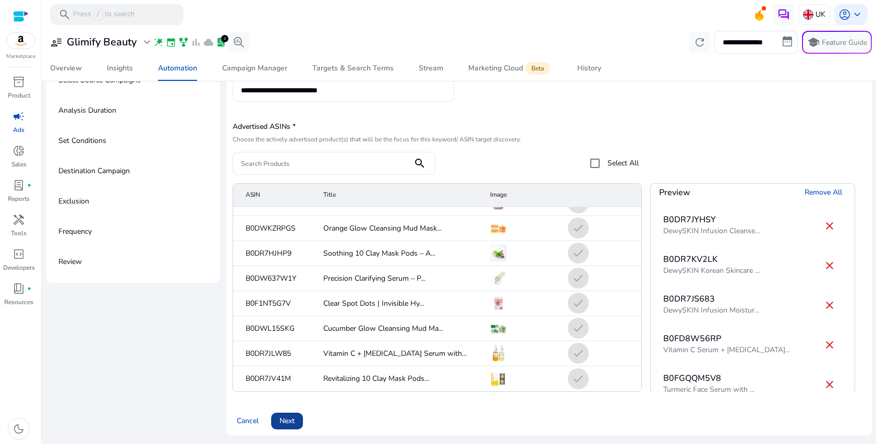
click at [281, 422] on span "Next" at bounding box center [287, 420] width 15 height 11
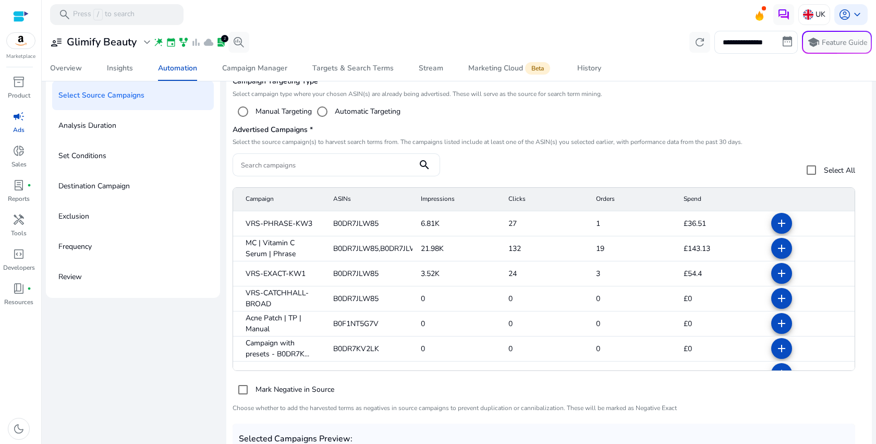
scroll to position [83, 0]
click at [340, 116] on label "Automatic Targeting" at bounding box center [367, 112] width 68 height 11
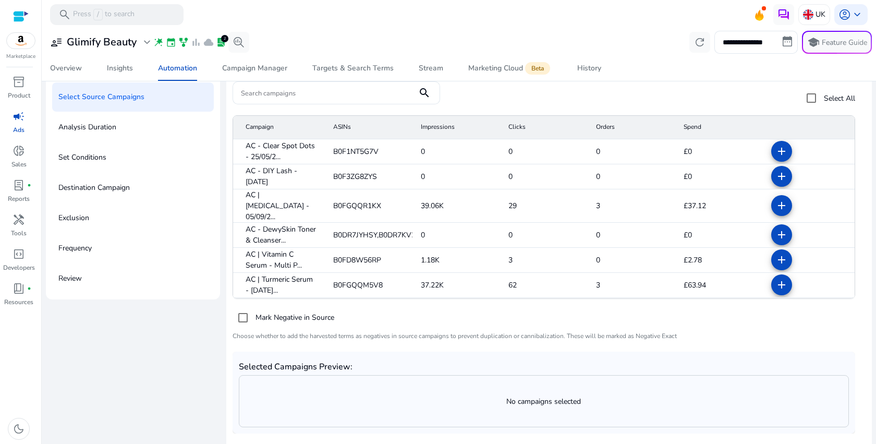
scroll to position [141, 0]
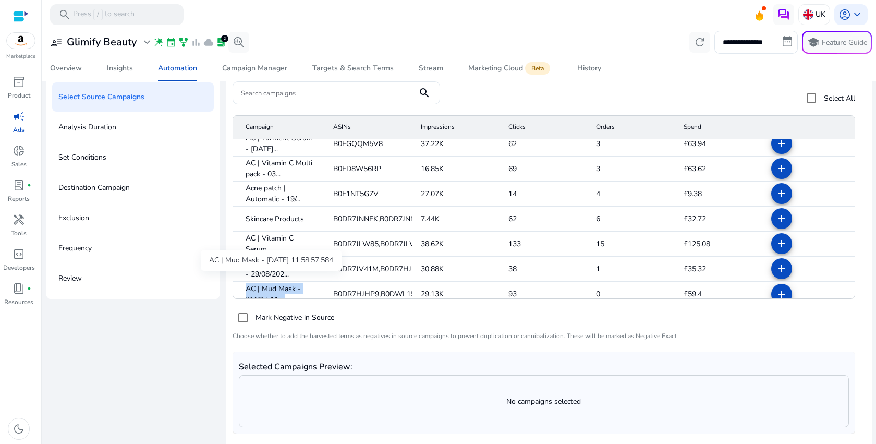
copy span "AC | Mud Mask - 29/08/2025 11"
drag, startPoint x: 245, startPoint y: 283, endPoint x: 294, endPoint y: 288, distance: 49.8
click at [294, 288] on span "AC | Mud Mask - 29/08/2025 11:..." at bounding box center [281, 294] width 71 height 22
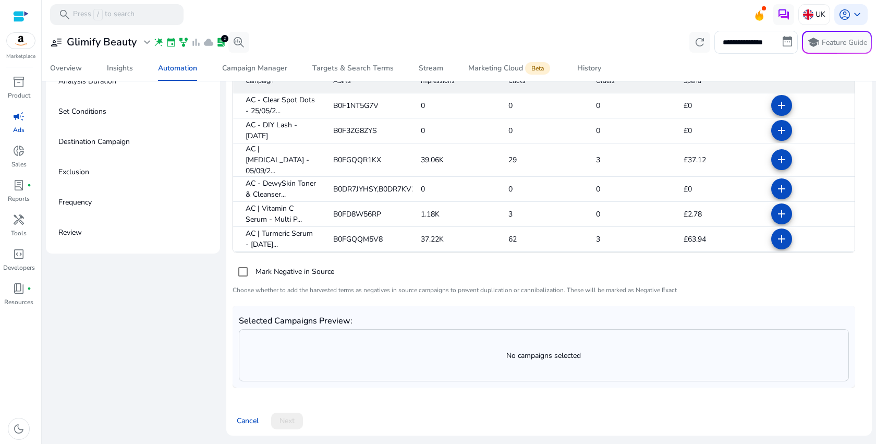
scroll to position [0, 0]
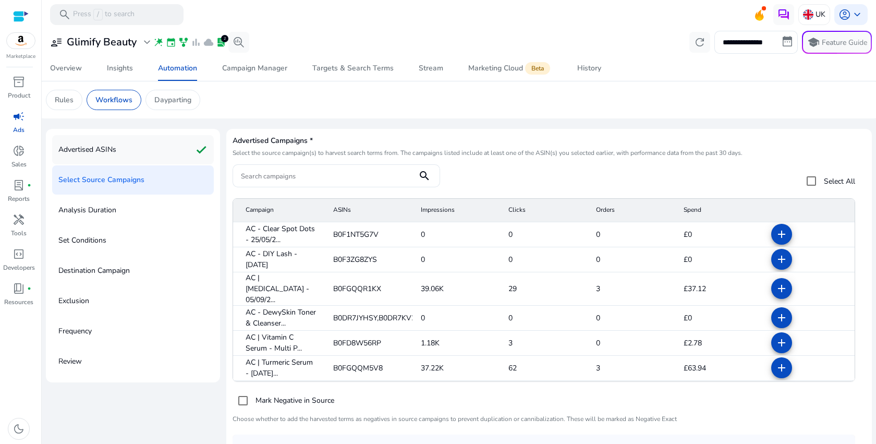
click at [131, 145] on div "Advertised ASINs check" at bounding box center [133, 149] width 162 height 29
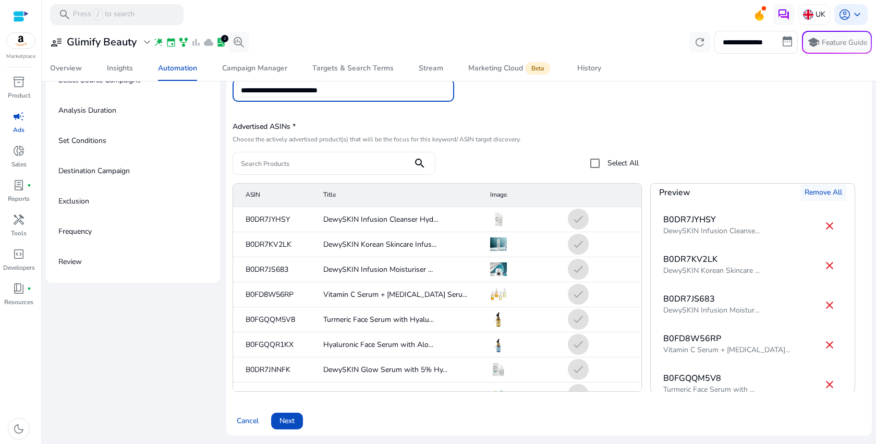
click at [822, 195] on span "Remove All" at bounding box center [824, 192] width 38 height 11
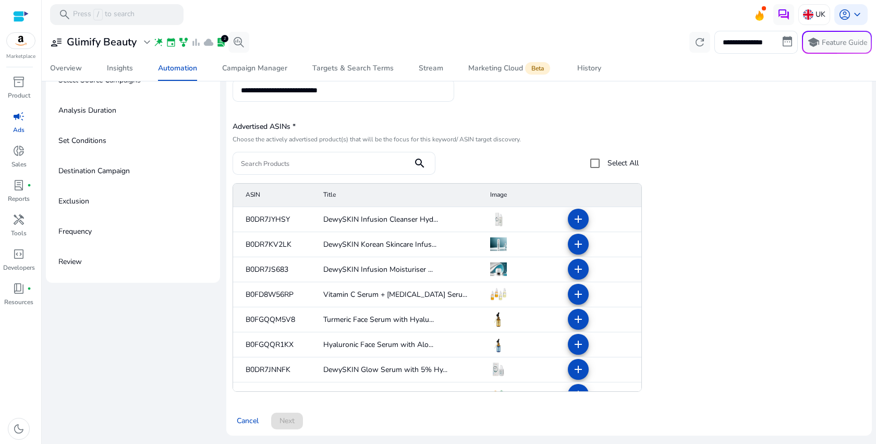
click at [514, 152] on form "Search Products search Select All" at bounding box center [436, 163] width 407 height 23
click at [721, 229] on div at bounding box center [752, 287] width 205 height 209
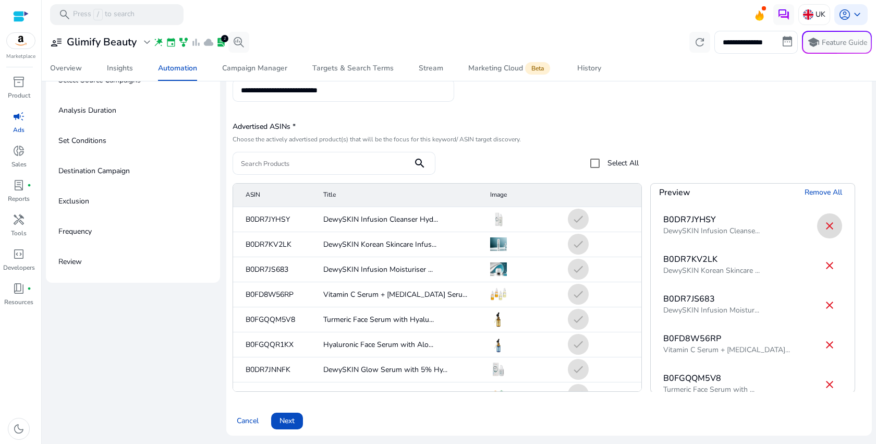
click at [824, 223] on mat-icon "close" at bounding box center [830, 226] width 13 height 13
click at [824, 232] on mat-icon "close" at bounding box center [830, 226] width 13 height 13
click at [827, 230] on mat-icon "close" at bounding box center [830, 226] width 13 height 13
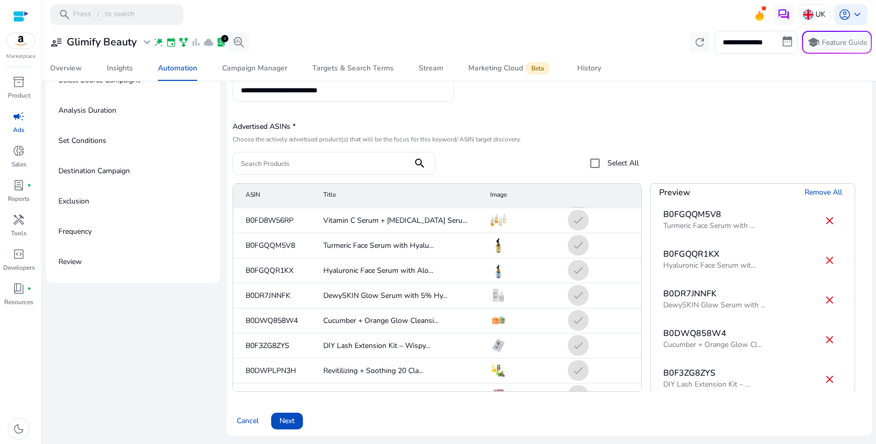
scroll to position [49, 0]
click at [824, 336] on mat-icon "close" at bounding box center [830, 336] width 13 height 13
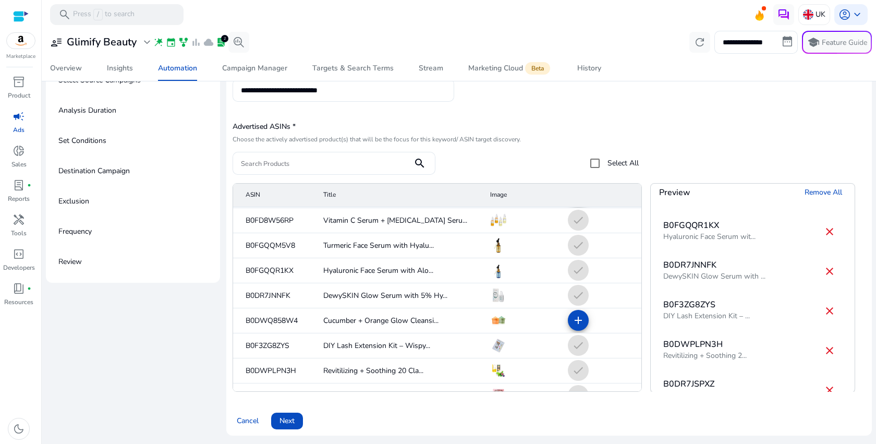
scroll to position [75, 0]
click at [824, 311] on mat-icon "close" at bounding box center [830, 310] width 13 height 13
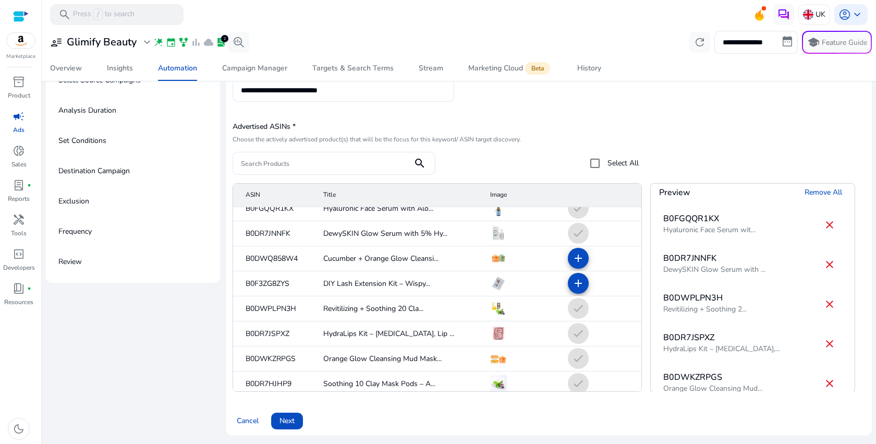
scroll to position [79, 0]
click at [824, 308] on mat-icon "close" at bounding box center [830, 305] width 13 height 13
click at [824, 304] on mat-icon "close" at bounding box center [830, 301] width 13 height 13
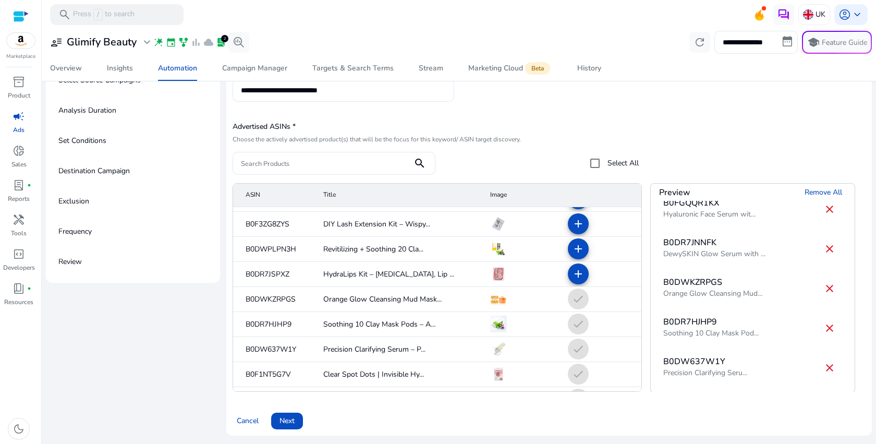
scroll to position [103, 0]
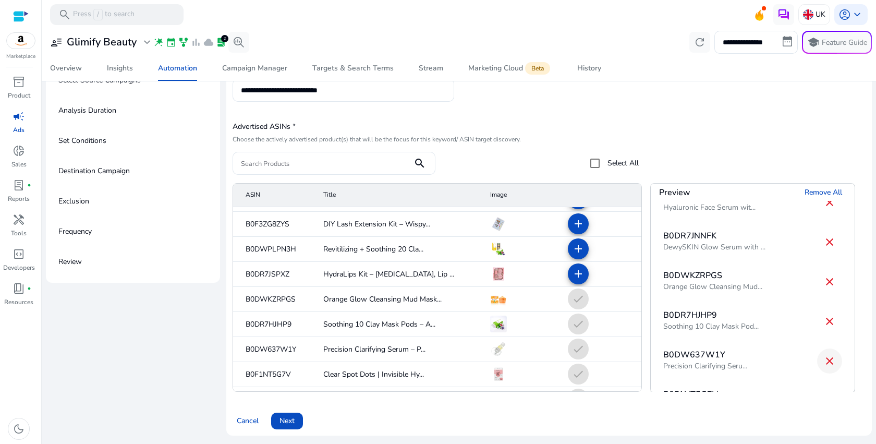
click at [824, 359] on mat-icon "close" at bounding box center [830, 361] width 13 height 13
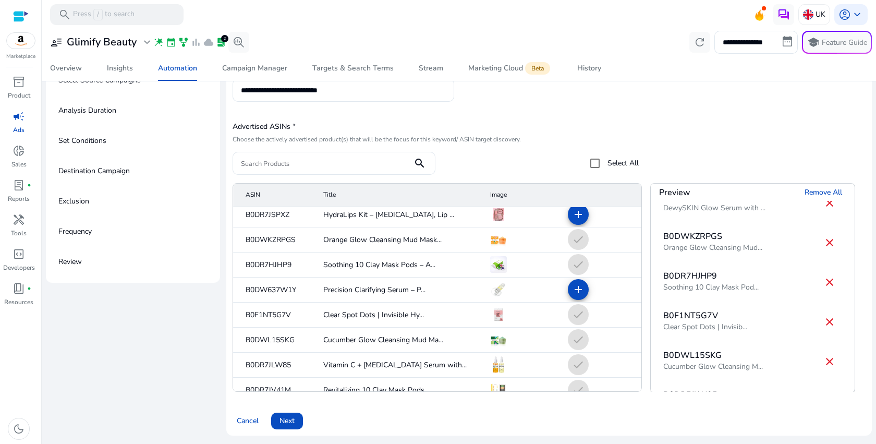
scroll to position [267, 0]
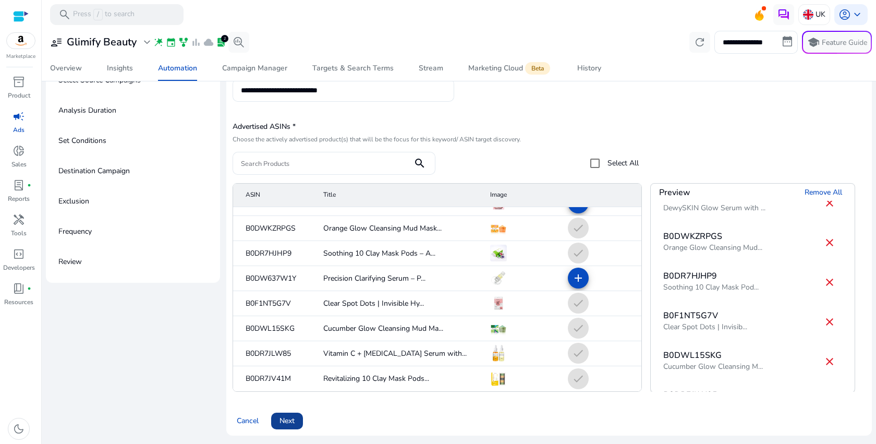
click at [289, 421] on span "Next" at bounding box center [287, 420] width 15 height 11
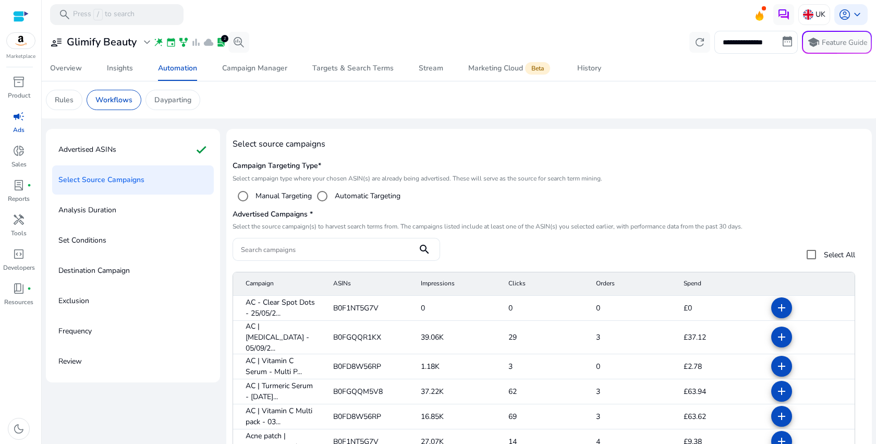
scroll to position [0, 0]
click at [147, 148] on div "Advertised ASINs check" at bounding box center [133, 149] width 162 height 29
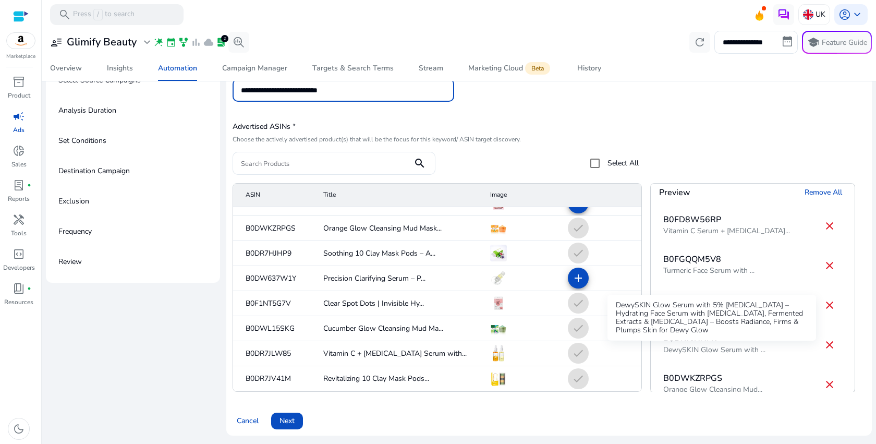
scroll to position [215, 0]
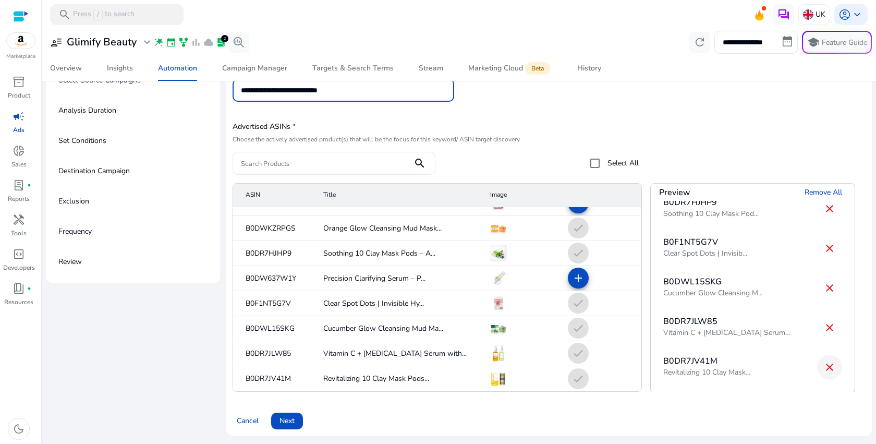
click at [824, 367] on mat-icon "close" at bounding box center [830, 367] width 13 height 13
click at [824, 326] on mat-icon "close" at bounding box center [830, 327] width 13 height 13
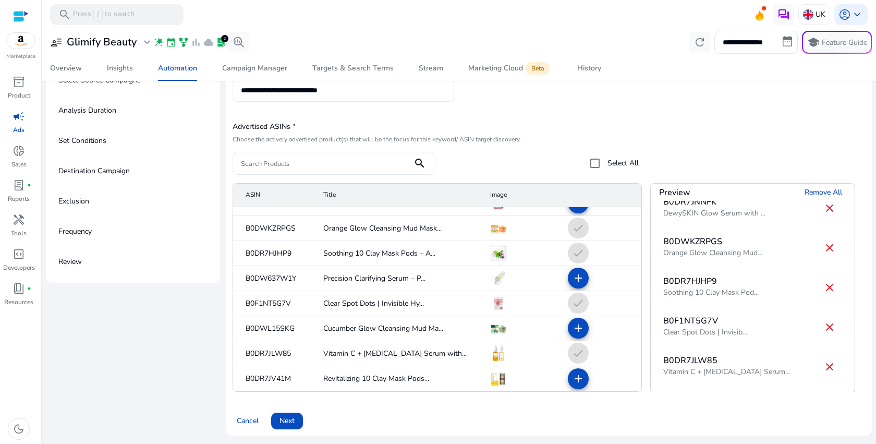
scroll to position [136, 0]
click at [824, 292] on mat-icon "close" at bounding box center [830, 288] width 13 height 13
click at [824, 291] on mat-icon "close" at bounding box center [830, 288] width 13 height 13
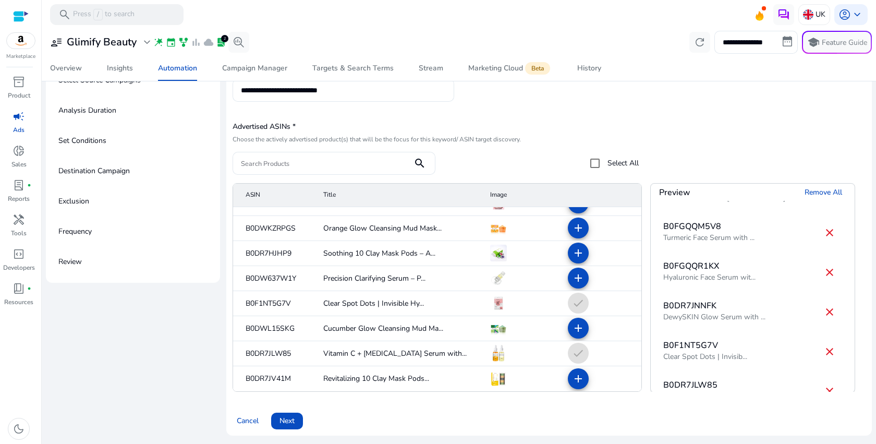
scroll to position [57, 0]
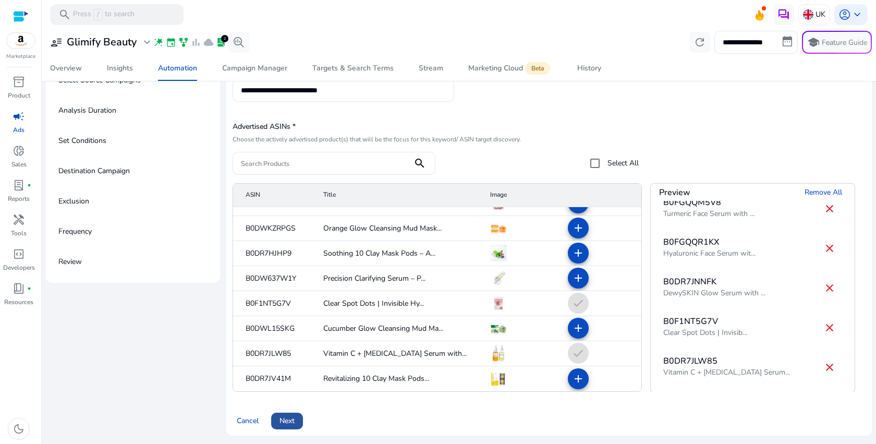
click at [296, 419] on span at bounding box center [287, 420] width 32 height 25
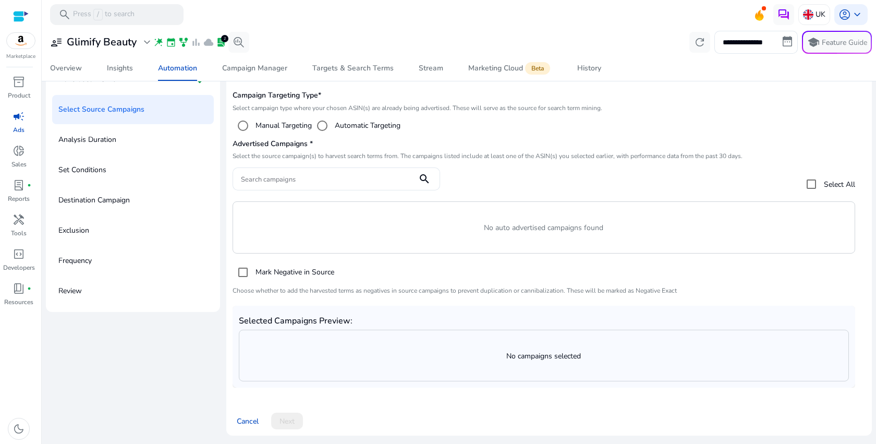
scroll to position [100, 0]
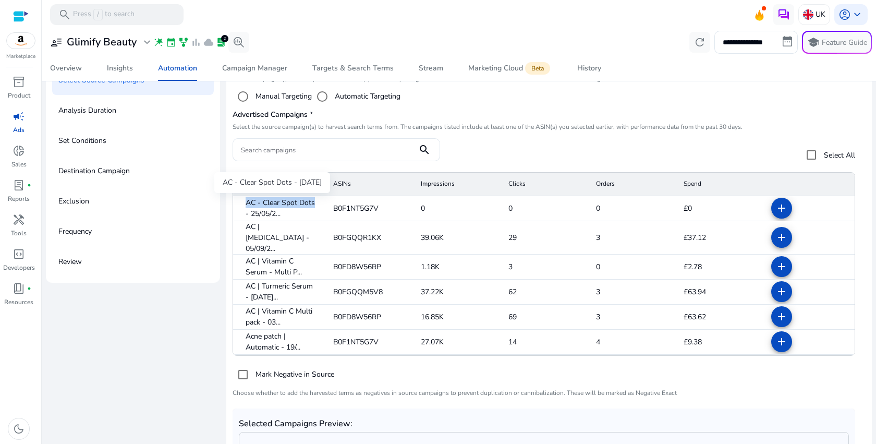
copy span "AC - Clear Spot Dots"
drag, startPoint x: 242, startPoint y: 202, endPoint x: 313, endPoint y: 202, distance: 70.9
click at [313, 202] on mat-cell "AC - Clear Spot Dots - 25/05/2..." at bounding box center [279, 208] width 92 height 25
click at [776, 236] on mat-icon "add" at bounding box center [782, 237] width 13 height 13
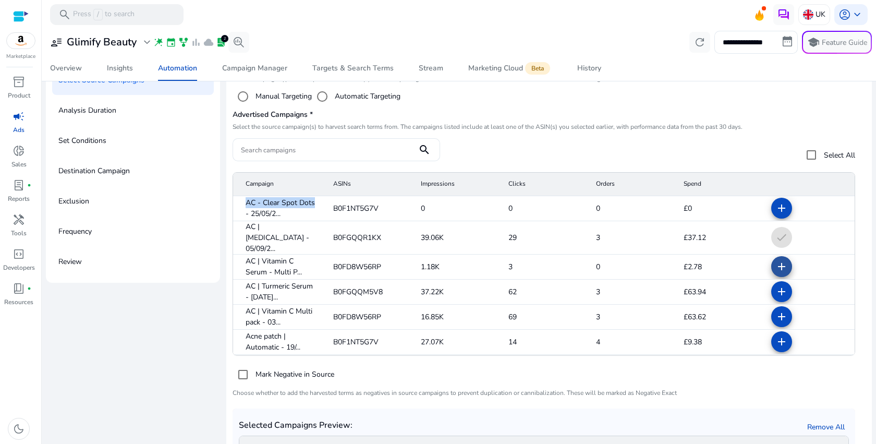
click at [776, 260] on mat-icon "add" at bounding box center [782, 266] width 13 height 13
click at [776, 285] on mat-icon "add" at bounding box center [782, 291] width 13 height 13
click at [776, 314] on mat-icon "add" at bounding box center [782, 316] width 13 height 13
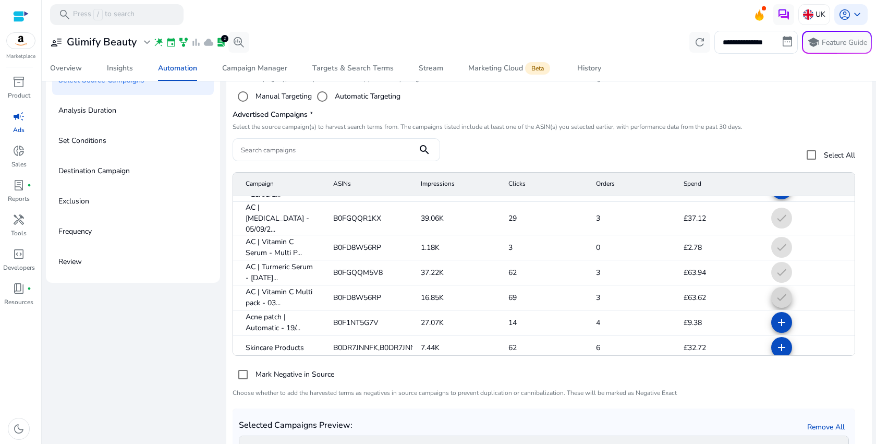
scroll to position [29, 0]
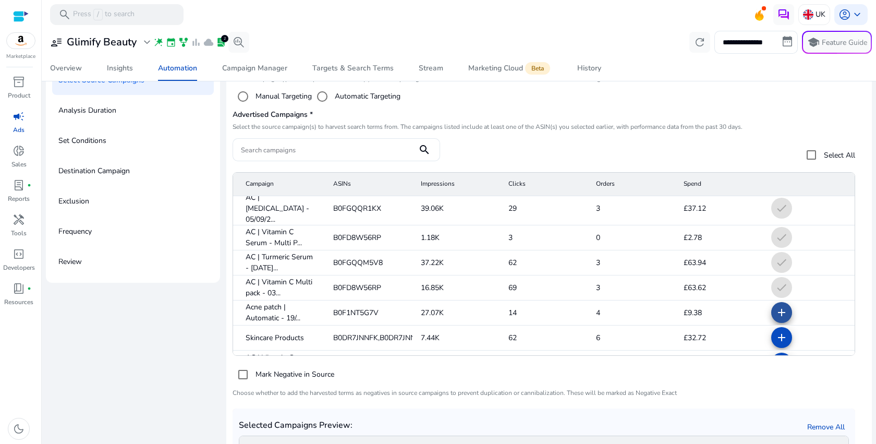
click at [777, 306] on mat-icon "add" at bounding box center [782, 312] width 13 height 13
copy span "Acne patch | Automatic"
drag, startPoint x: 243, startPoint y: 299, endPoint x: 277, endPoint y: 310, distance: 36.1
click at [277, 310] on mat-cell "Acne patch | Automatic - 19/..." at bounding box center [279, 312] width 92 height 25
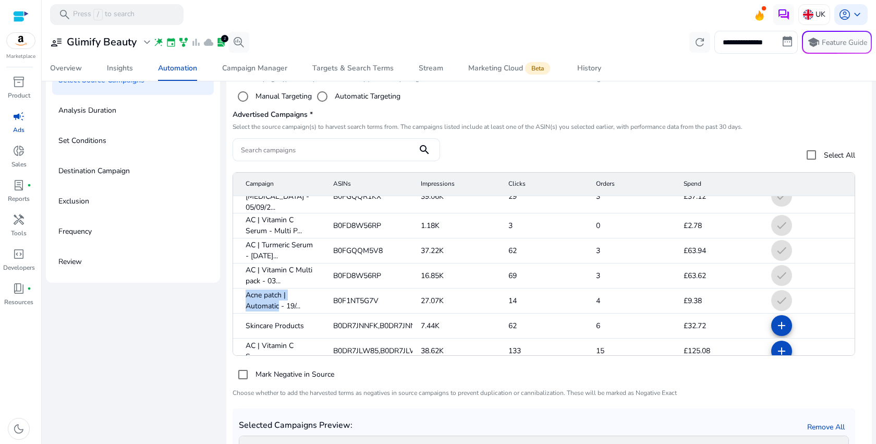
scroll to position [39, 0]
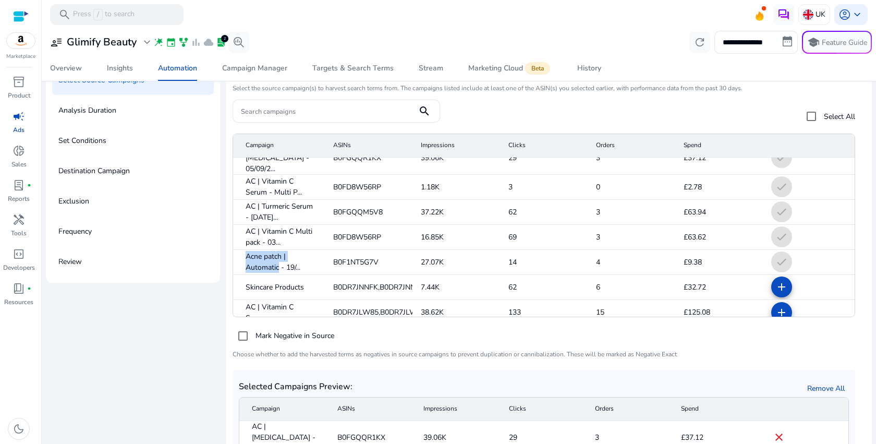
click at [776, 307] on mat-icon "add" at bounding box center [782, 312] width 13 height 13
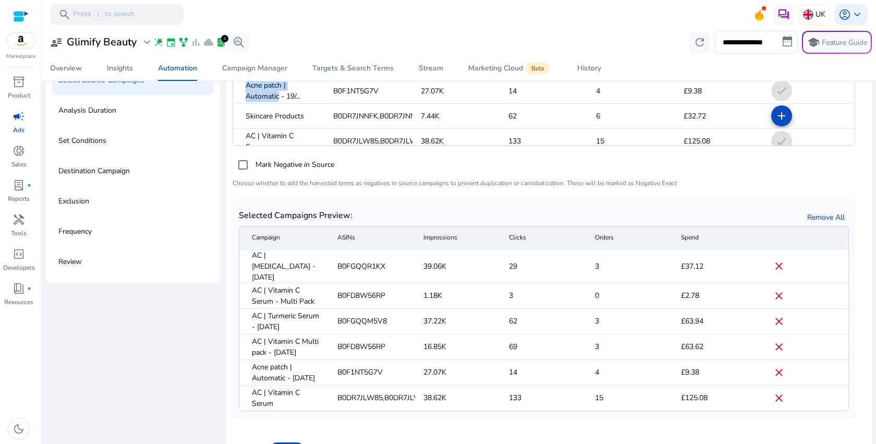
scroll to position [129, 0]
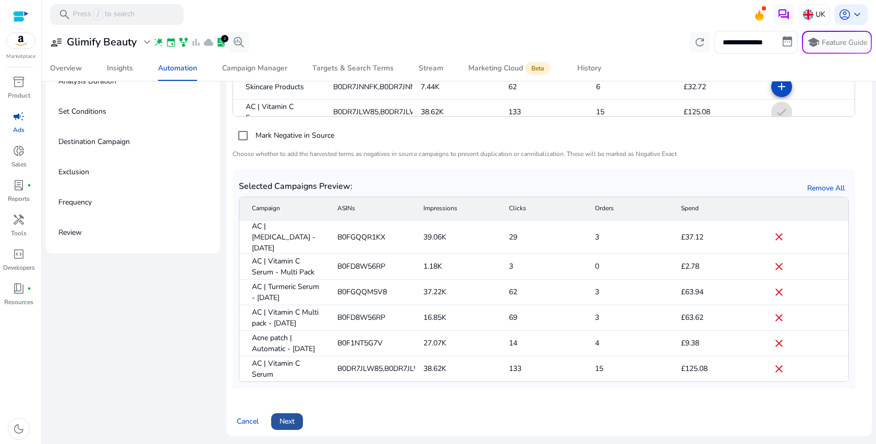
click at [288, 424] on span "Next" at bounding box center [287, 421] width 15 height 11
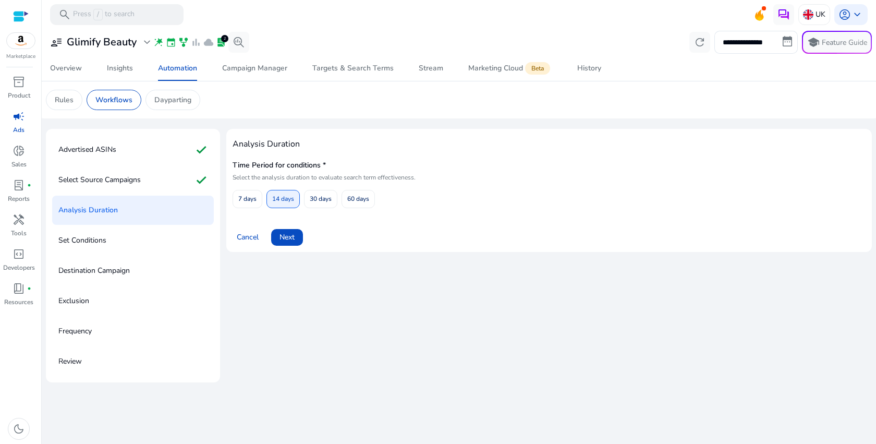
scroll to position [0, 0]
click at [274, 236] on span at bounding box center [287, 237] width 32 height 25
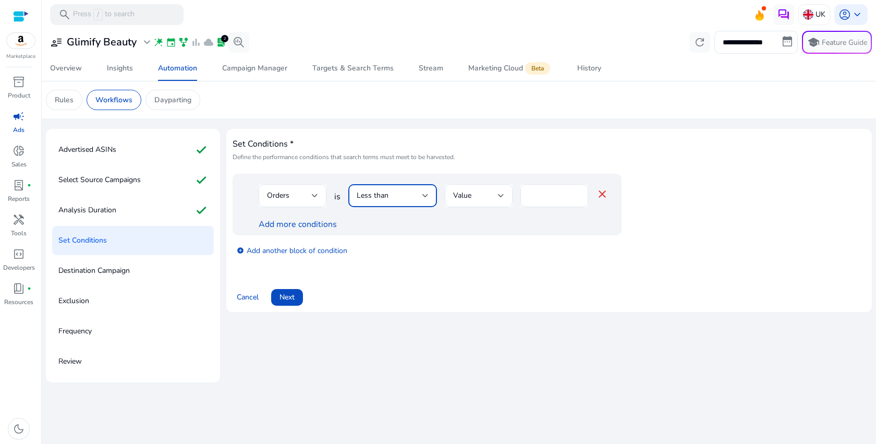
click at [393, 191] on div "Less than" at bounding box center [390, 195] width 66 height 11
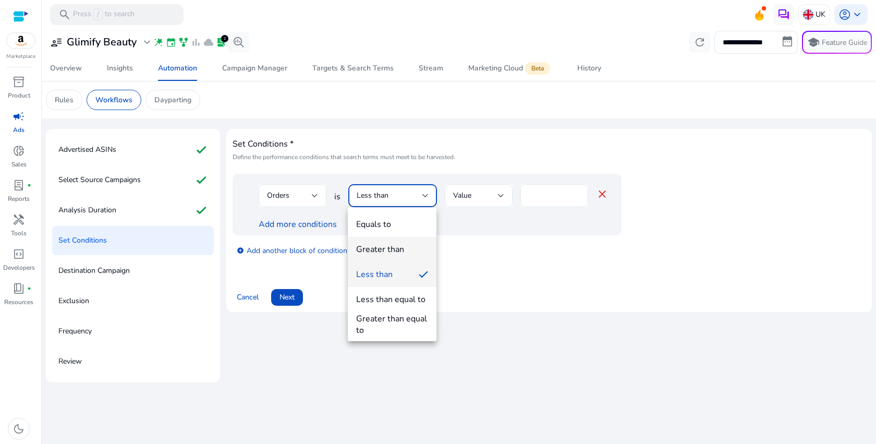
click at [402, 239] on mat-option "Greater than" at bounding box center [392, 249] width 89 height 25
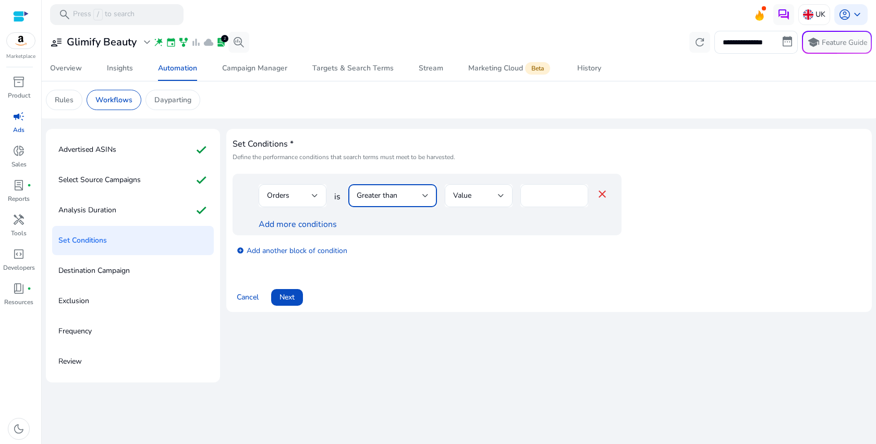
click at [548, 193] on input "*" at bounding box center [554, 195] width 51 height 11
type input "*"
click at [317, 221] on link "Add more conditions" at bounding box center [298, 224] width 78 height 11
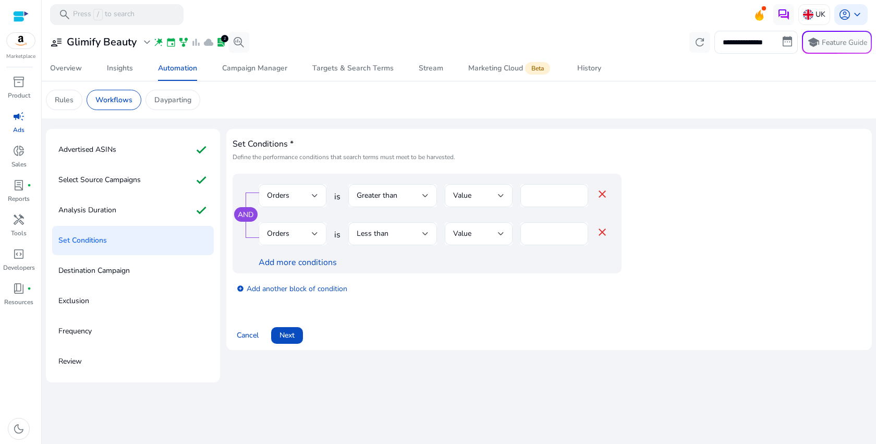
click at [308, 230] on div "Orders" at bounding box center [289, 233] width 45 height 11
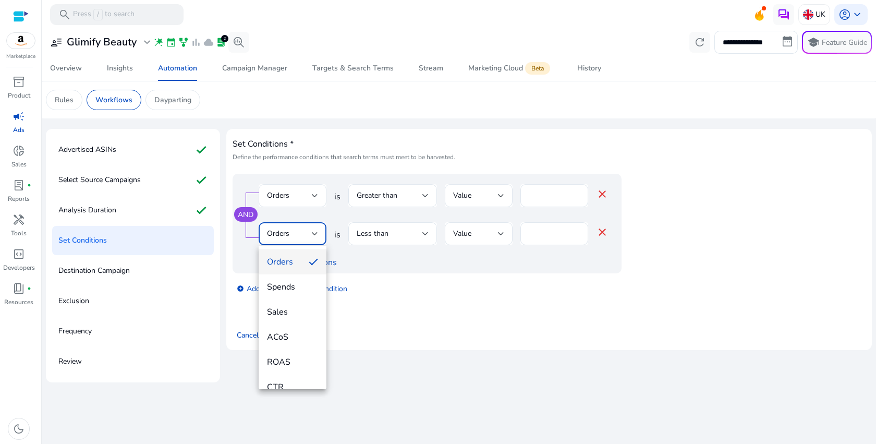
scroll to position [89, 0]
click at [292, 324] on span "ACoS" at bounding box center [292, 323] width 51 height 11
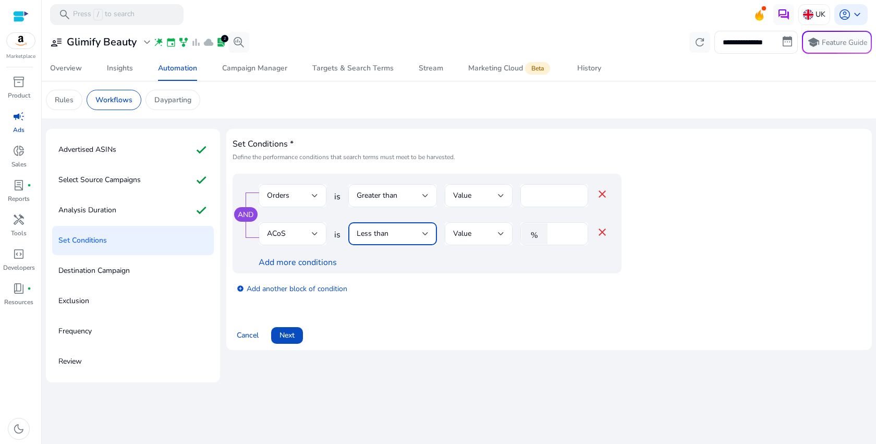
click at [378, 237] on span "Less than" at bounding box center [373, 233] width 32 height 10
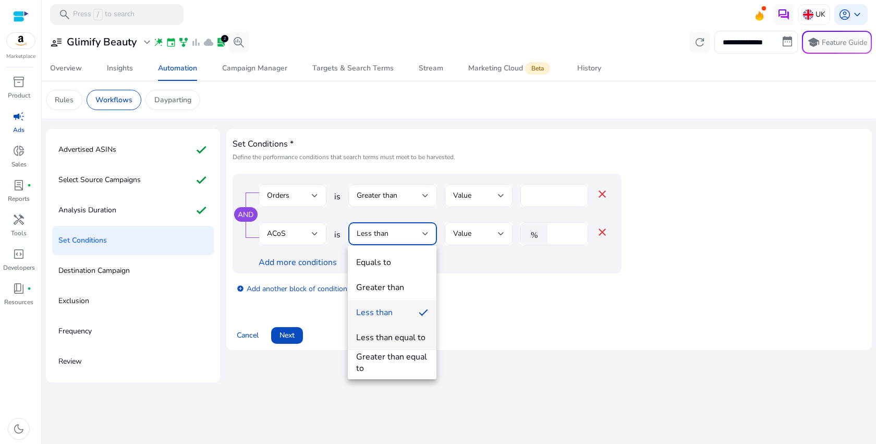
click at [411, 341] on div "Less than equal to" at bounding box center [390, 337] width 69 height 11
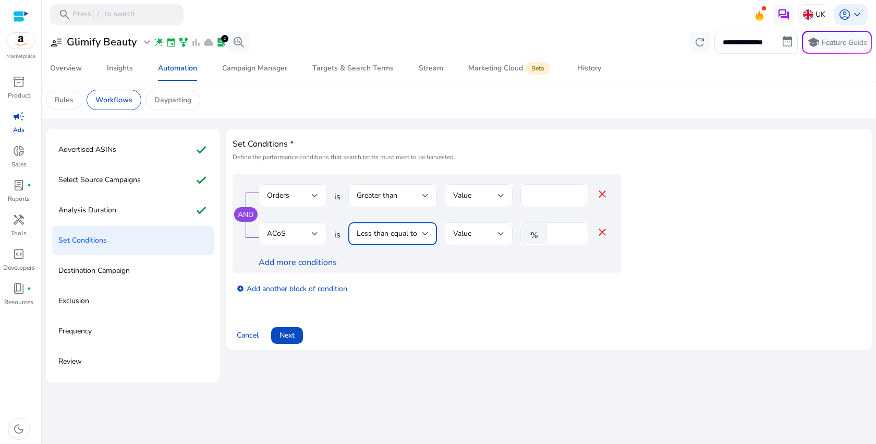
click at [561, 236] on input "*" at bounding box center [566, 233] width 27 height 11
type input "**"
click at [288, 326] on span at bounding box center [287, 335] width 32 height 25
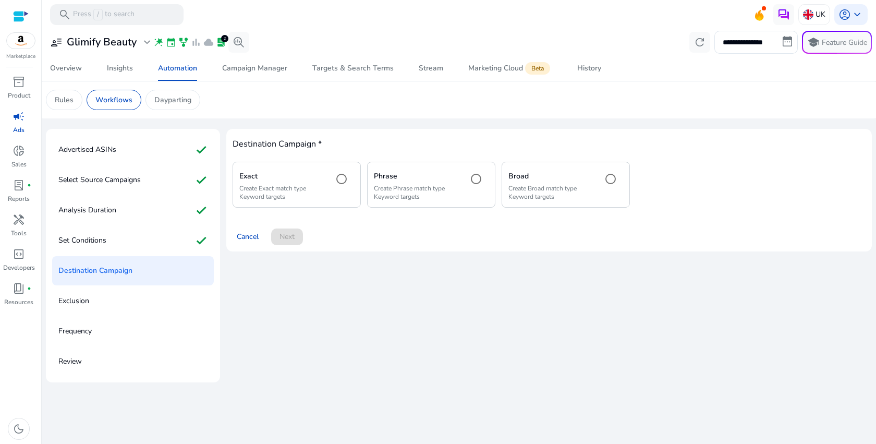
click at [283, 191] on p "Create Exact match type Keyword targets" at bounding box center [282, 192] width 86 height 17
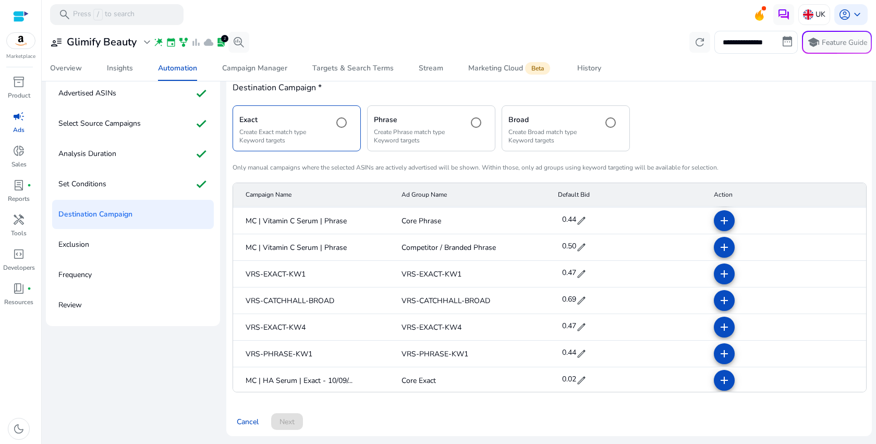
scroll to position [1065, 0]
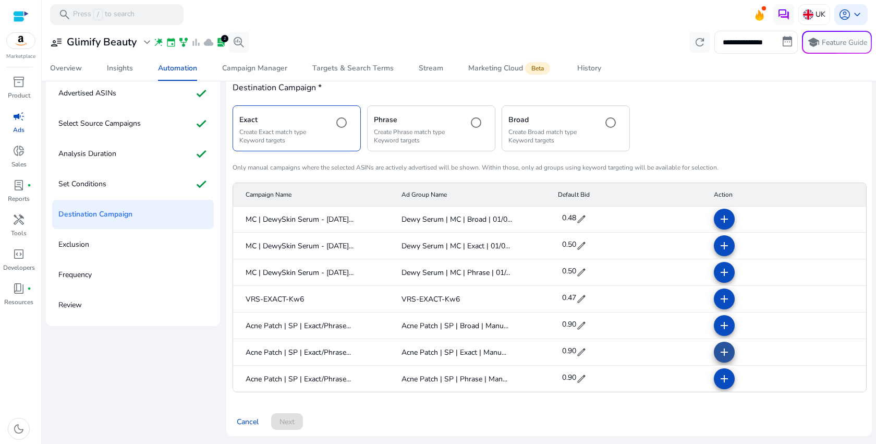
click at [720, 352] on mat-icon "add" at bounding box center [724, 352] width 13 height 13
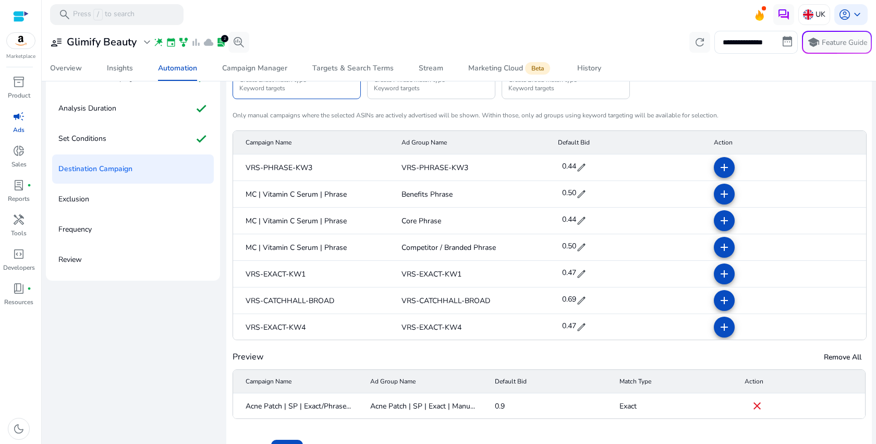
scroll to position [1, 0]
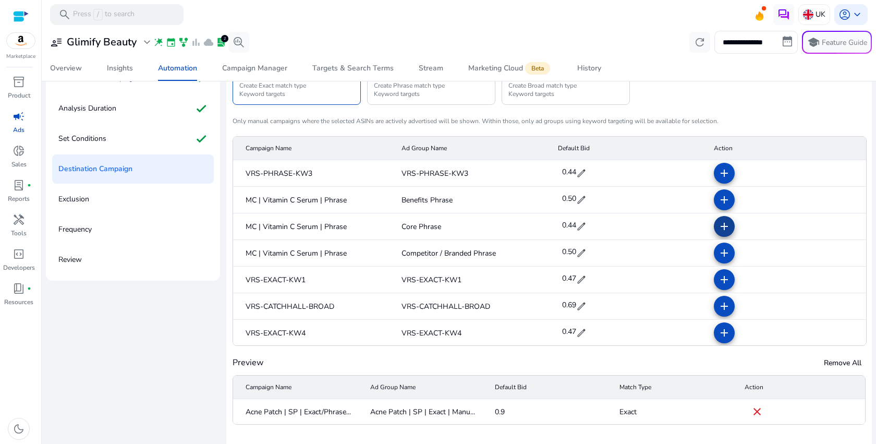
click at [718, 229] on mat-icon "add" at bounding box center [724, 226] width 13 height 13
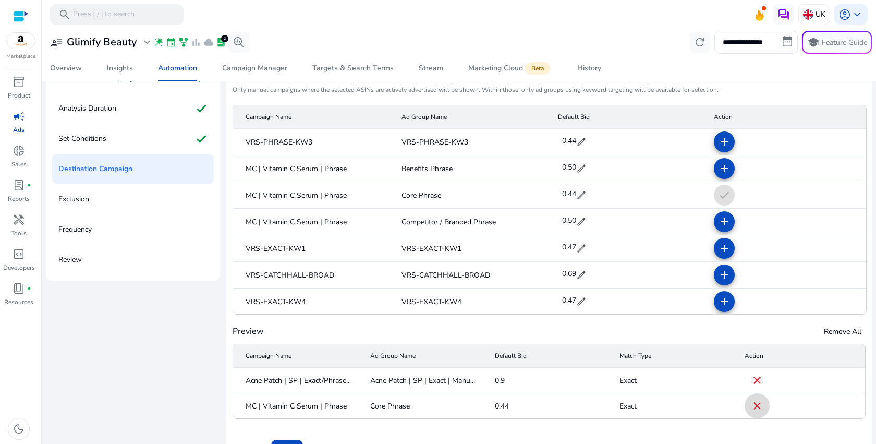
click at [756, 410] on mat-icon "close" at bounding box center [757, 406] width 13 height 13
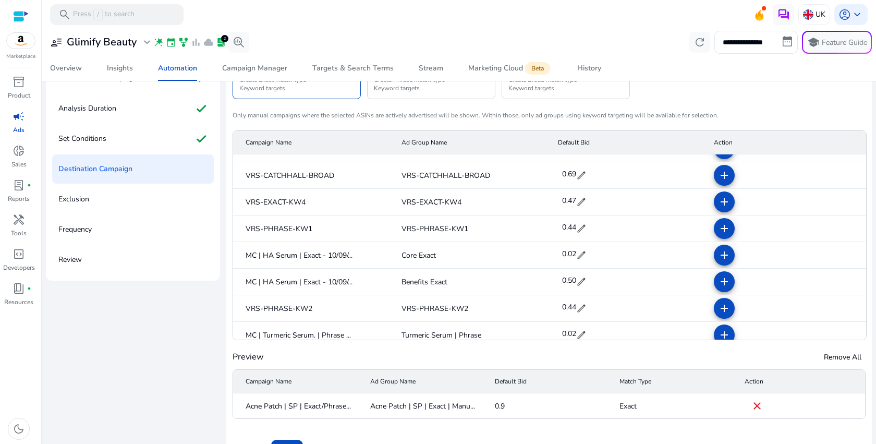
scroll to position [128, 0]
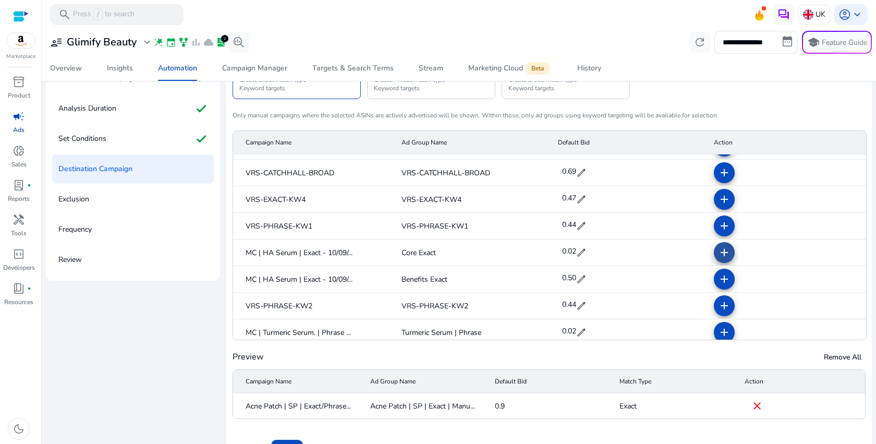
click at [718, 255] on mat-icon "add" at bounding box center [724, 252] width 13 height 13
click at [718, 282] on mat-icon "add" at bounding box center [724, 279] width 13 height 13
click at [347, 405] on mat-cell "Acne Patch | SP | Exact/Phrase..." at bounding box center [297, 406] width 129 height 26
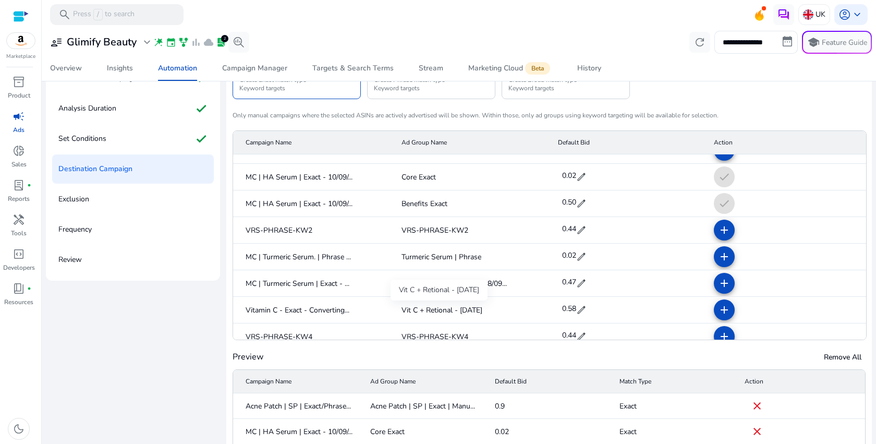
scroll to position [209, 0]
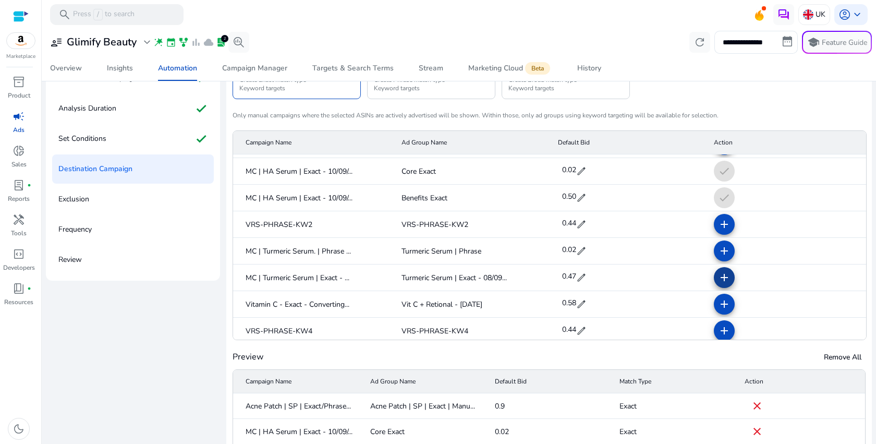
click at [720, 277] on mat-icon "add" at bounding box center [724, 277] width 13 height 13
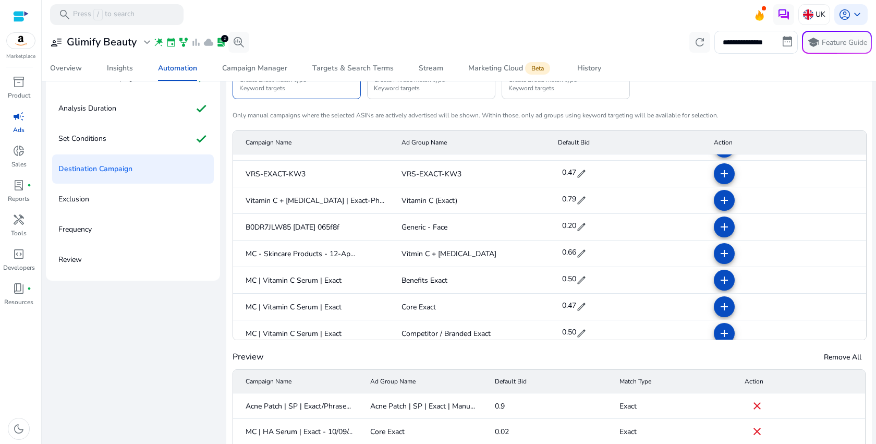
scroll to position [513, 0]
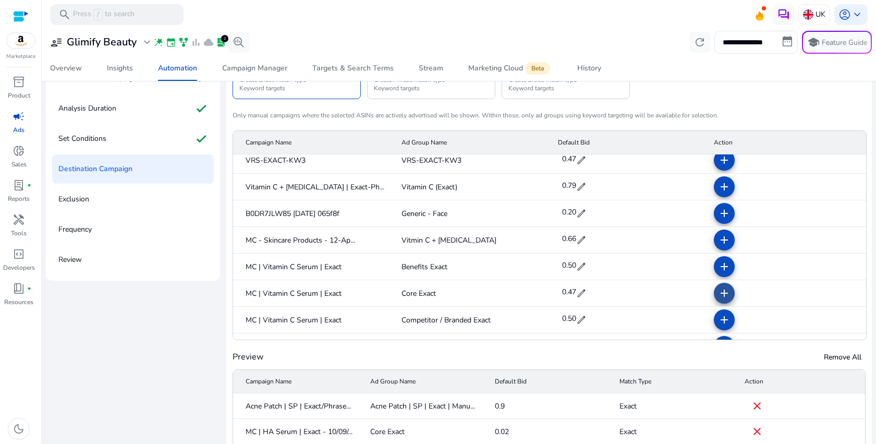
click at [718, 294] on mat-icon "add" at bounding box center [724, 293] width 13 height 13
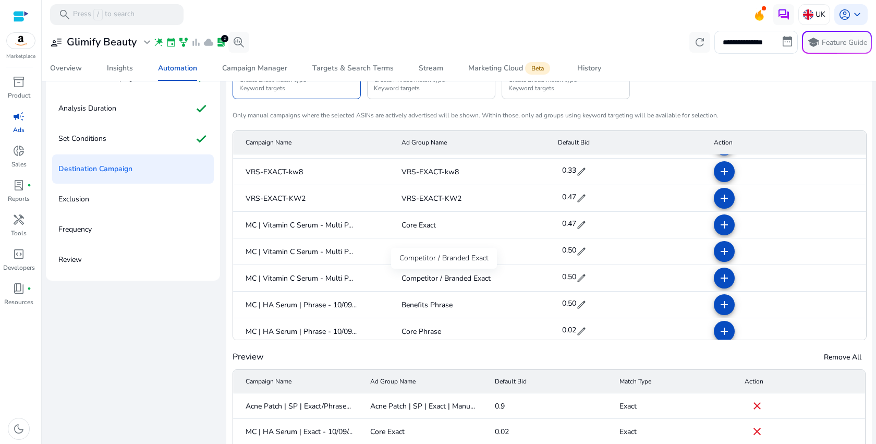
scroll to position [718, 0]
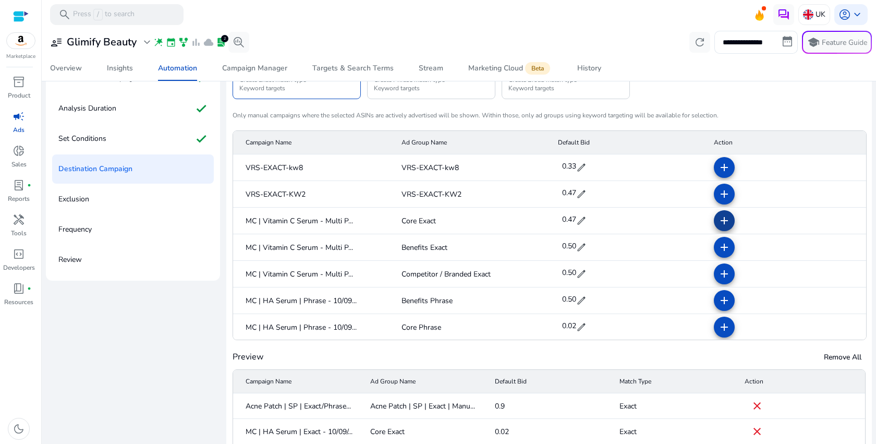
click at [719, 222] on mat-icon "add" at bounding box center [724, 220] width 13 height 13
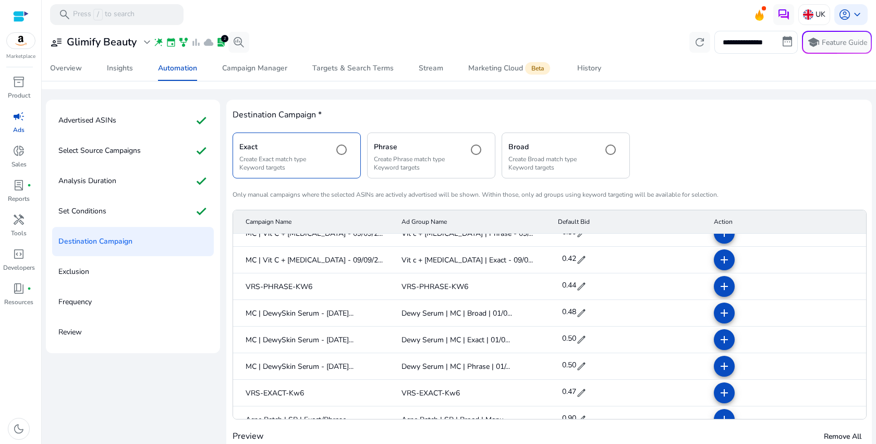
scroll to position [30, 0]
click at [95, 188] on p "Analysis Duration" at bounding box center [87, 180] width 58 height 17
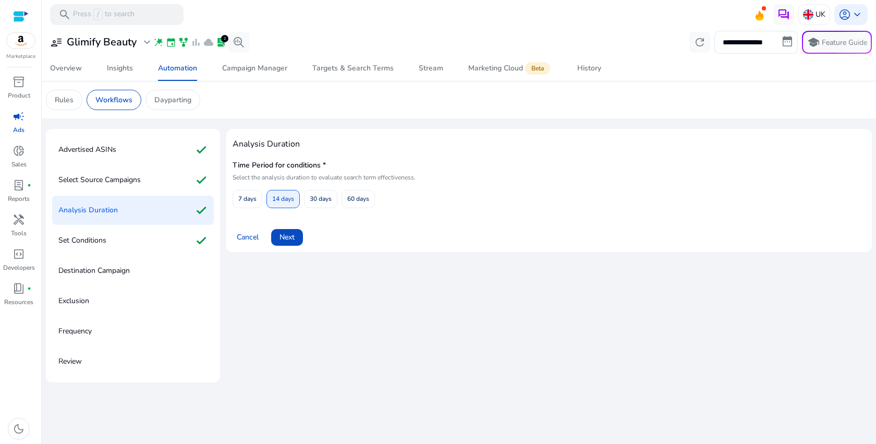
scroll to position [0, 0]
click at [111, 235] on div "Set Conditions check" at bounding box center [133, 240] width 162 height 29
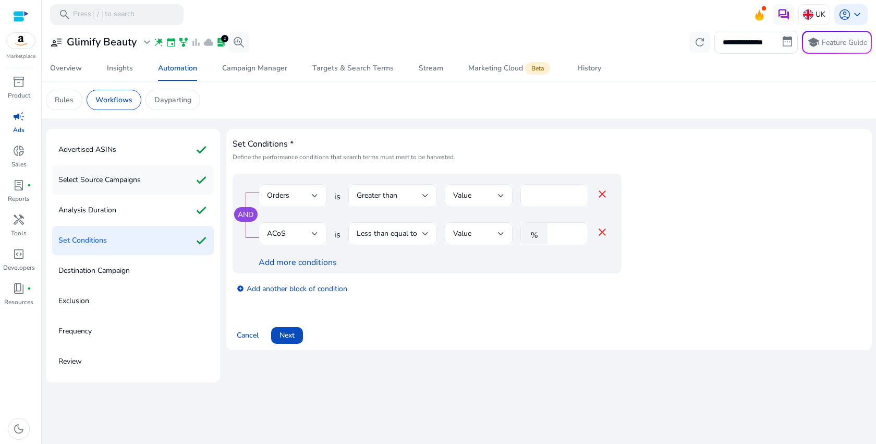
click at [114, 177] on p "Select Source Campaigns" at bounding box center [99, 180] width 82 height 17
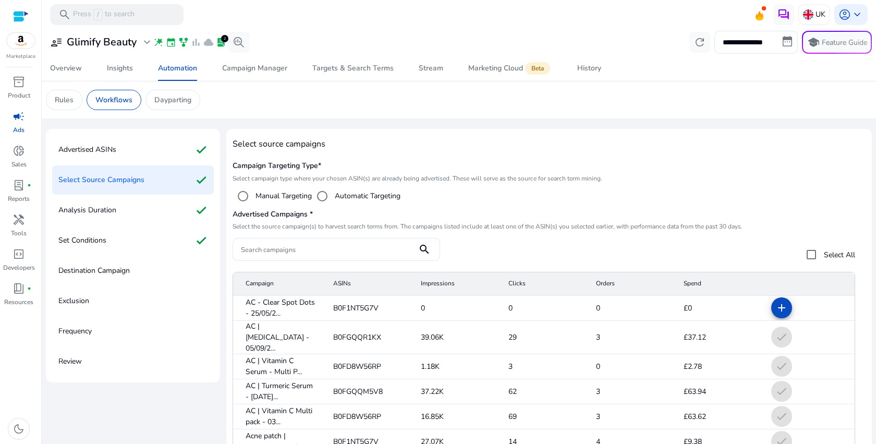
click at [422, 182] on p "Select campaign type where your chosen ASIN(s) are already being advertised. Th…" at bounding box center [549, 178] width 633 height 8
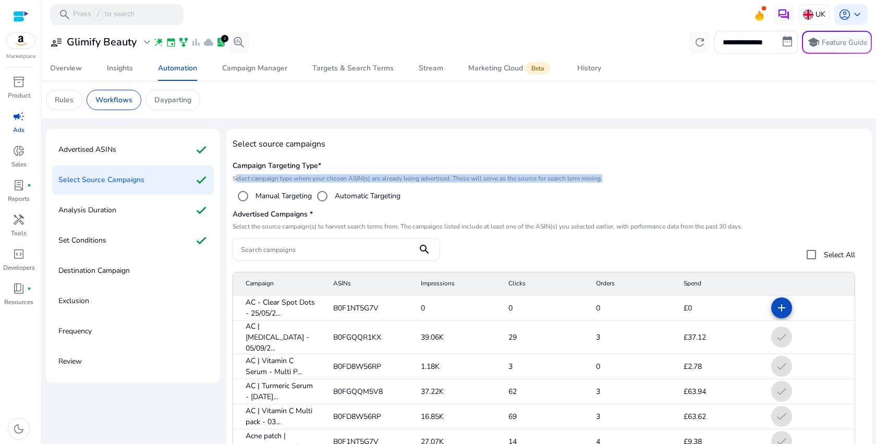
click at [422, 182] on p "Select campaign type where your chosen ASIN(s) are already being advertised. Th…" at bounding box center [549, 178] width 633 height 8
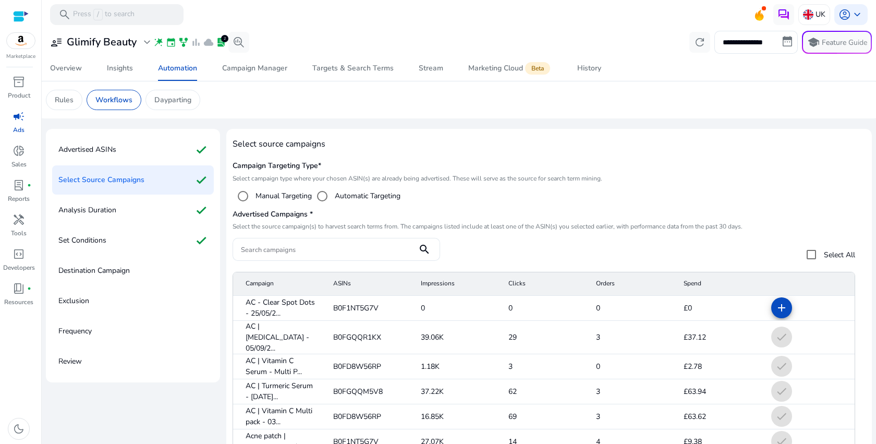
click at [129, 155] on div "Advertised ASINs check" at bounding box center [133, 149] width 162 height 29
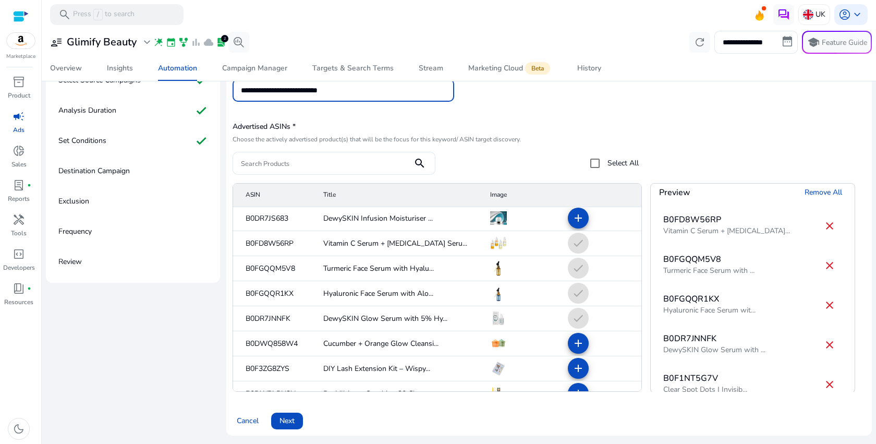
scroll to position [53, 0]
click at [574, 315] on mat-cell "check" at bounding box center [601, 317] width 82 height 25
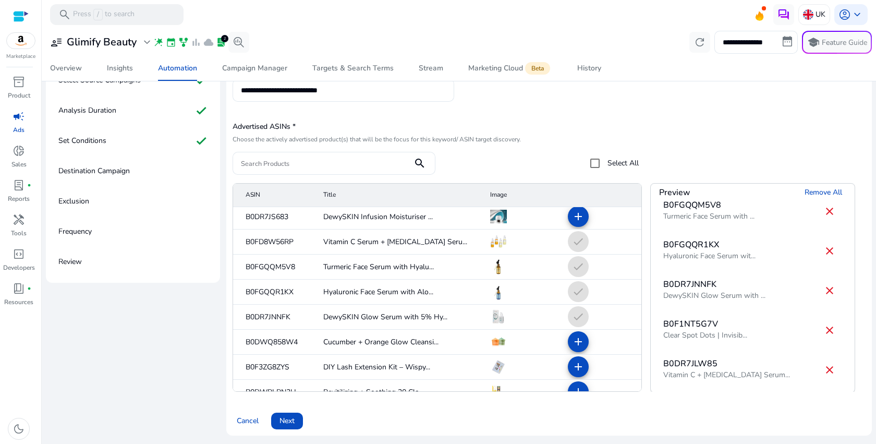
scroll to position [0, 0]
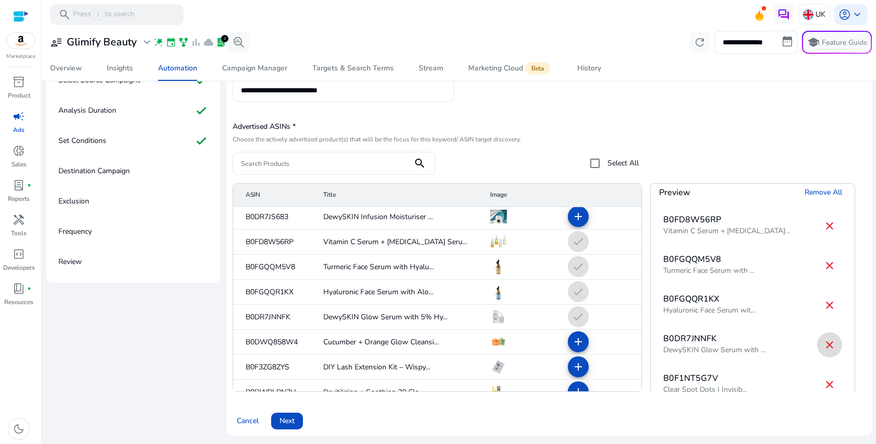
click at [824, 344] on mat-icon "close" at bounding box center [830, 344] width 13 height 13
click at [286, 415] on span "Next" at bounding box center [287, 420] width 15 height 11
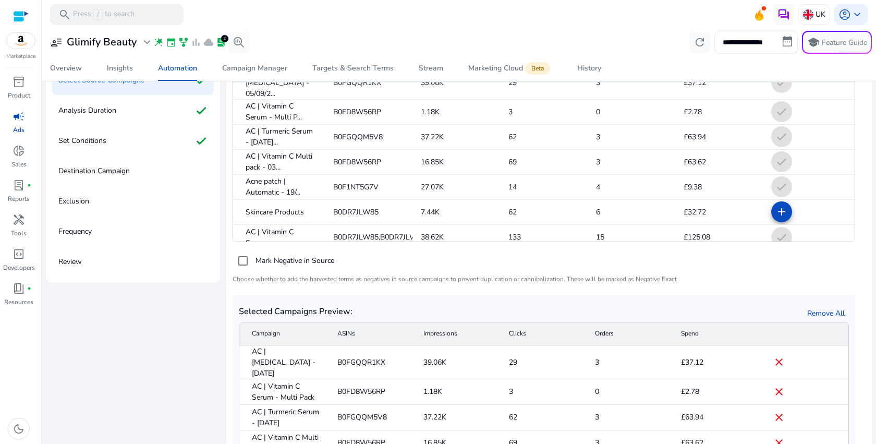
scroll to position [210, 0]
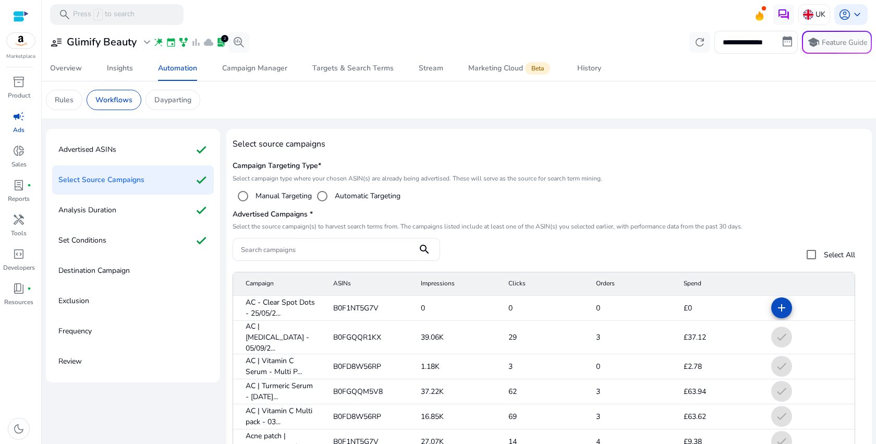
scroll to position [41, 0]
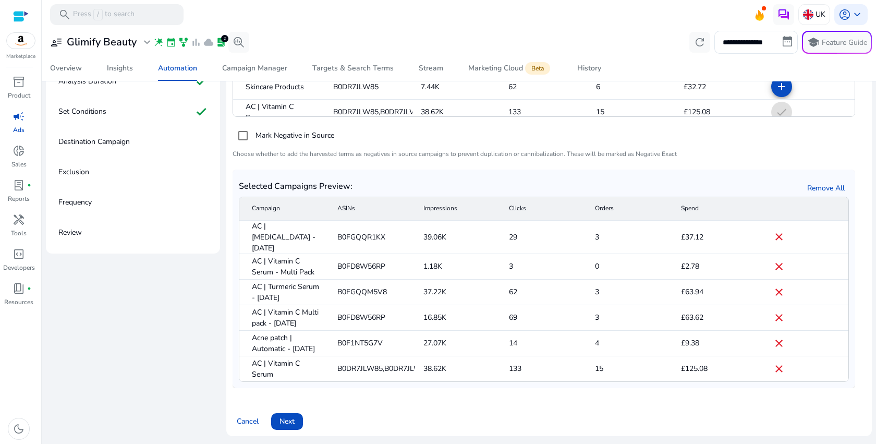
click at [294, 422] on span "Next" at bounding box center [287, 421] width 15 height 11
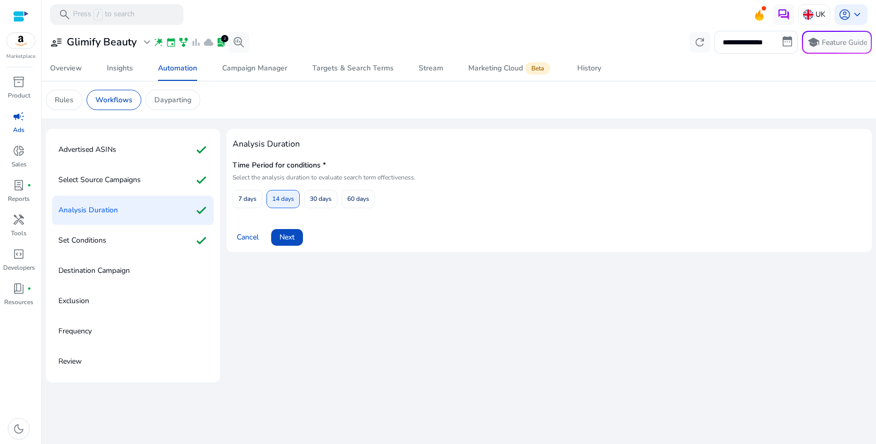
scroll to position [0, 0]
click at [293, 235] on span "Next" at bounding box center [287, 237] width 15 height 11
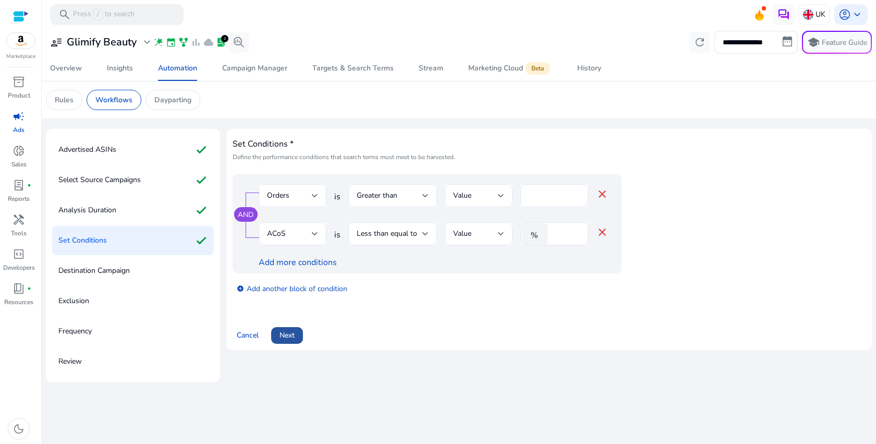
click at [293, 331] on span "Next" at bounding box center [287, 335] width 15 height 11
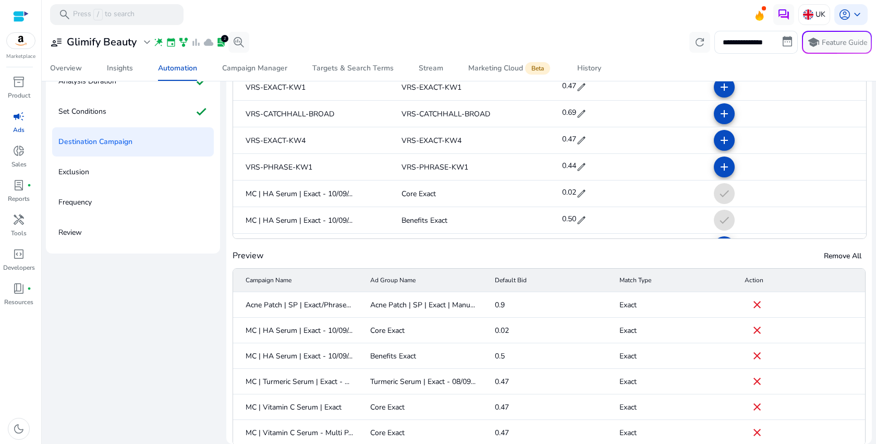
scroll to position [98, 0]
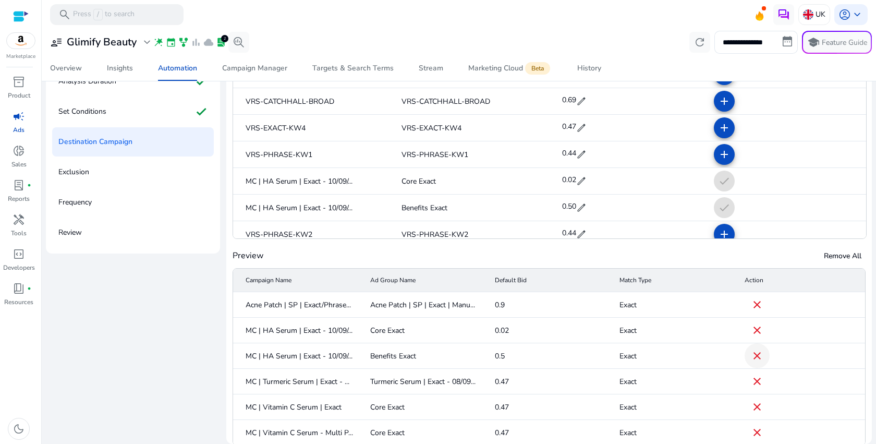
click at [753, 355] on mat-icon "close" at bounding box center [757, 355] width 13 height 13
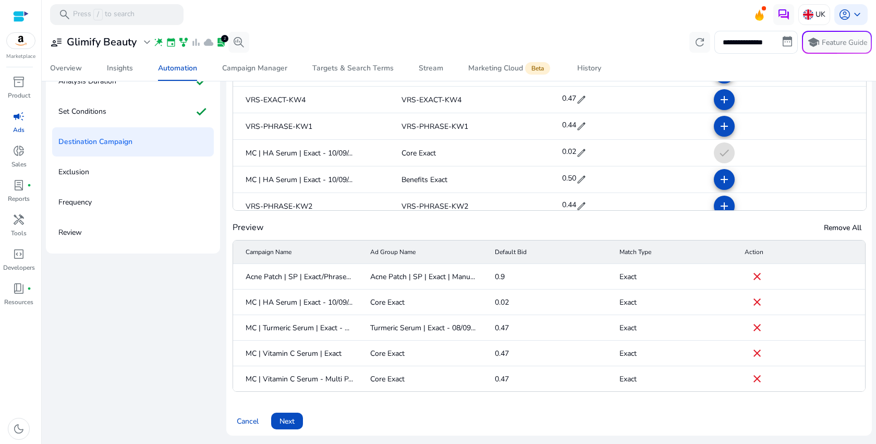
scroll to position [544, 0]
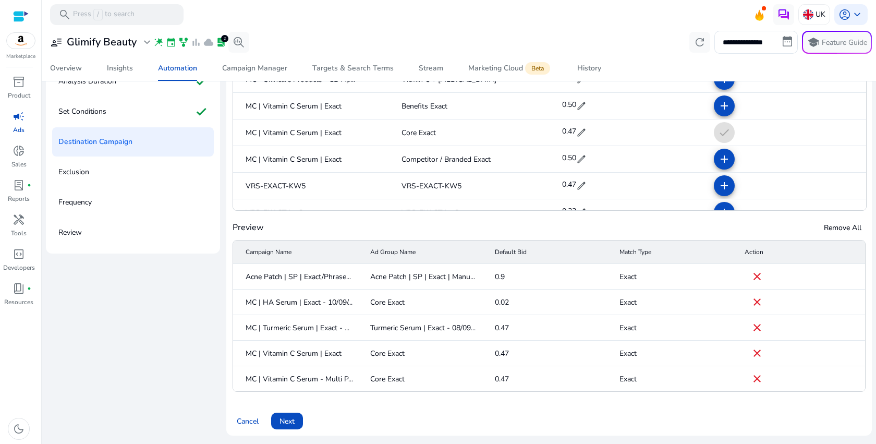
click at [674, 254] on mat-header-cell "Match Type" at bounding box center [673, 251] width 125 height 23
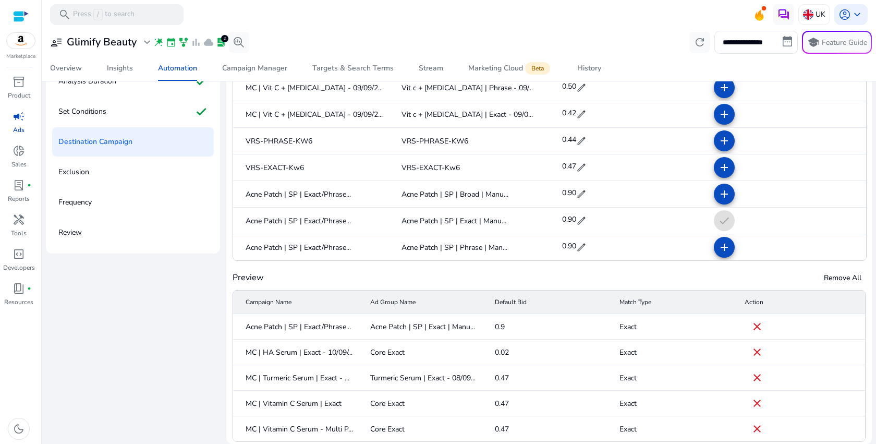
scroll to position [93, 0]
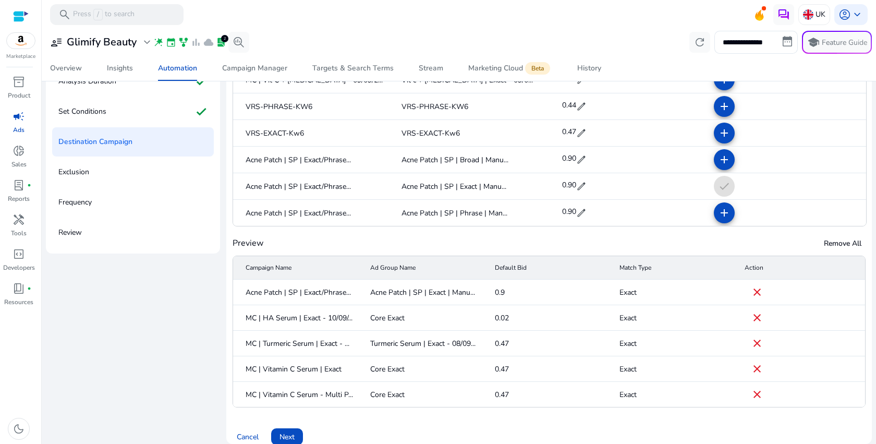
click at [399, 294] on mat-cell "Acne Patch | SP | Exact | Manu..." at bounding box center [424, 293] width 125 height 26
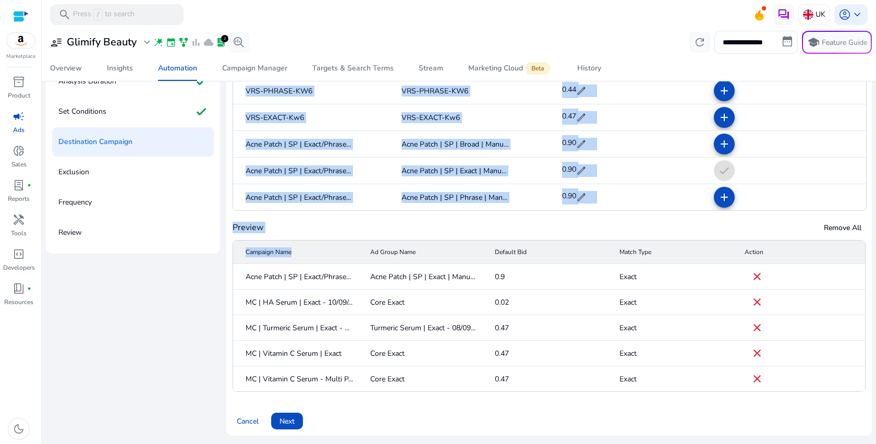
drag, startPoint x: 223, startPoint y: 263, endPoint x: 183, endPoint y: 263, distance: 40.2
click at [183, 263] on div "Advertised ASINs check Select Source Campaigns check Analysis Duration check Se…" at bounding box center [459, 222] width 826 height 444
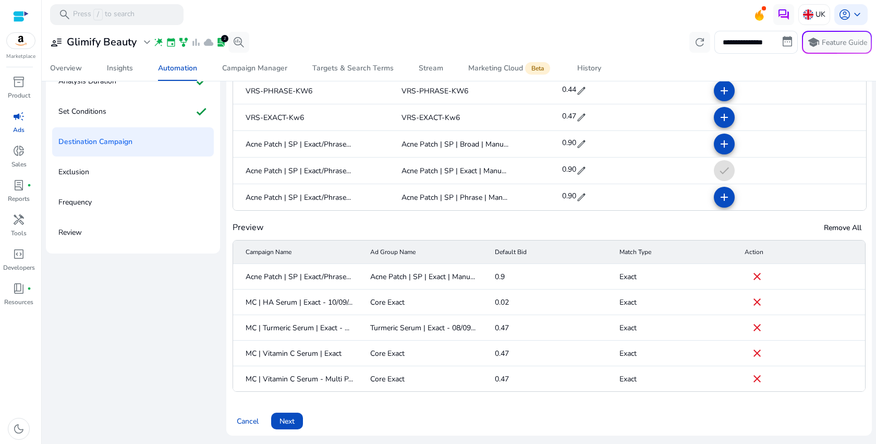
click at [463, 254] on mat-header-cell "Ad Group Name" at bounding box center [424, 251] width 125 height 23
click at [294, 422] on span "Next" at bounding box center [287, 421] width 15 height 11
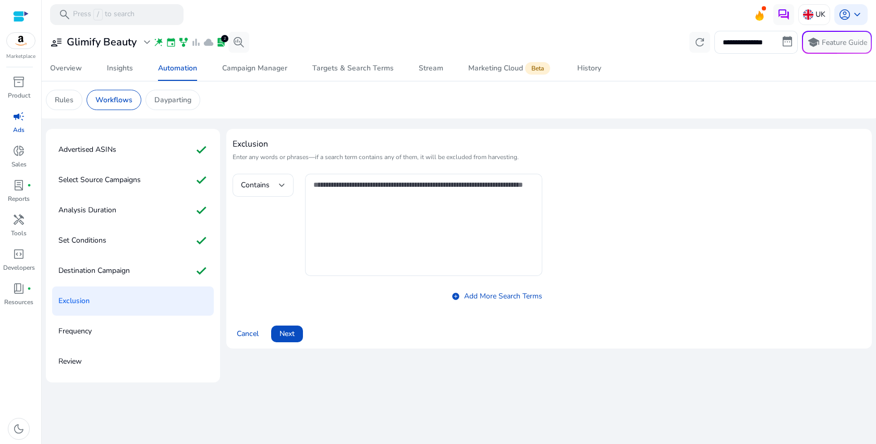
scroll to position [0, 0]
click at [294, 336] on span "Next" at bounding box center [287, 333] width 15 height 11
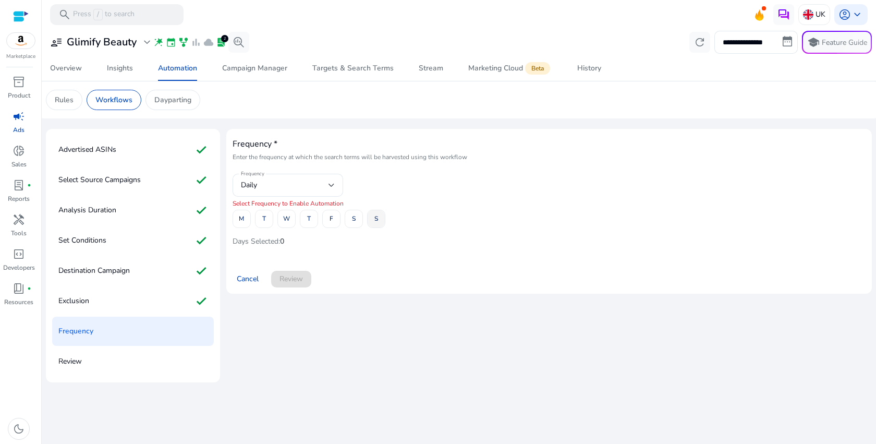
click at [377, 222] on span "S" at bounding box center [376, 219] width 4 height 18
click at [287, 282] on span "Review" at bounding box center [291, 278] width 23 height 11
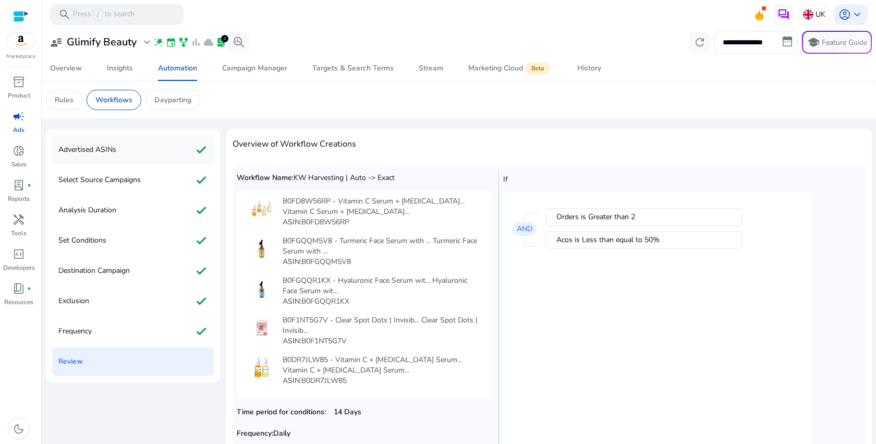
click at [150, 153] on div "Advertised ASINs check" at bounding box center [133, 149] width 162 height 29
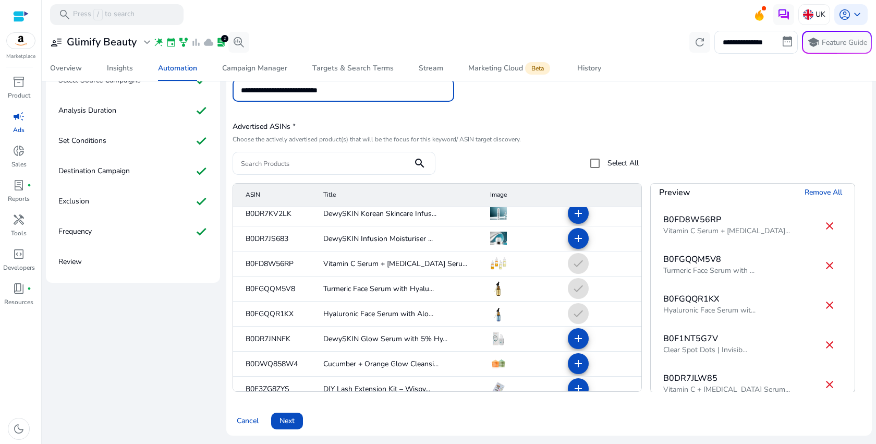
scroll to position [38, 0]
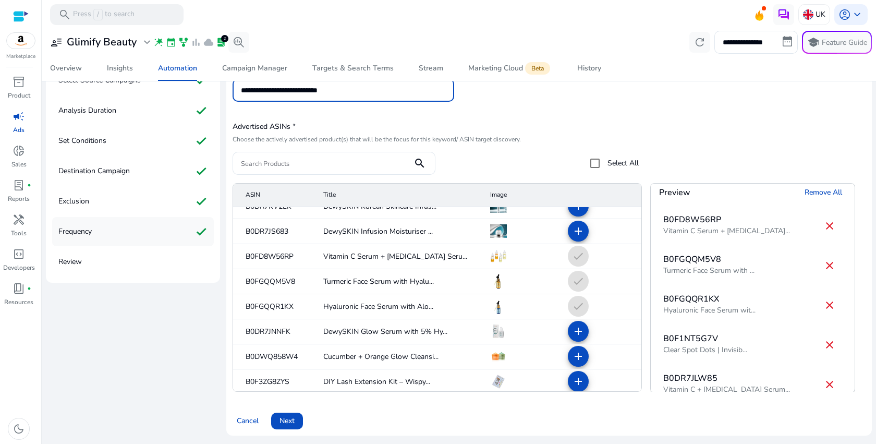
click at [110, 235] on div "Frequency check" at bounding box center [133, 231] width 162 height 29
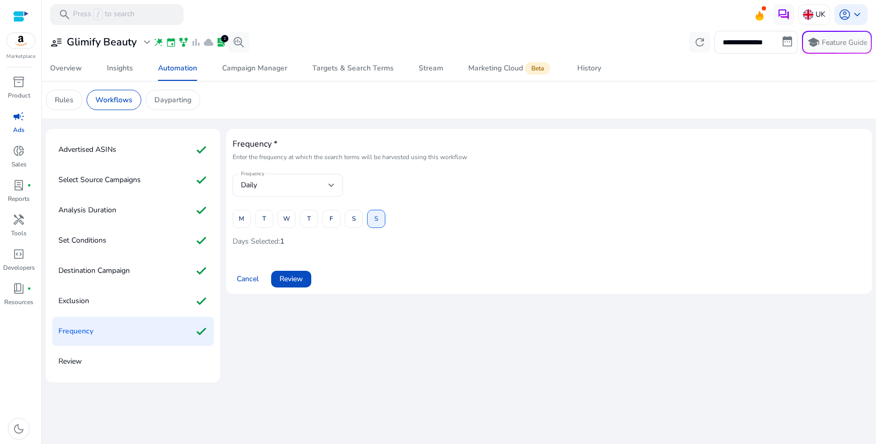
scroll to position [0, 0]
click at [295, 276] on span "Review" at bounding box center [291, 278] width 23 height 11
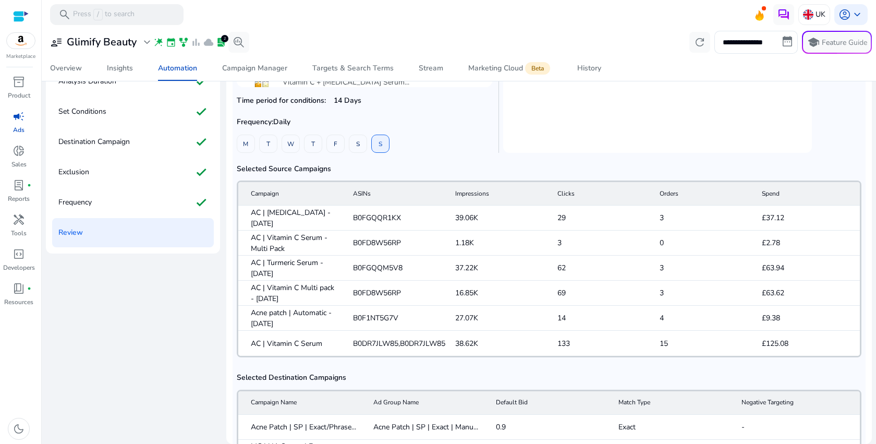
scroll to position [369, 0]
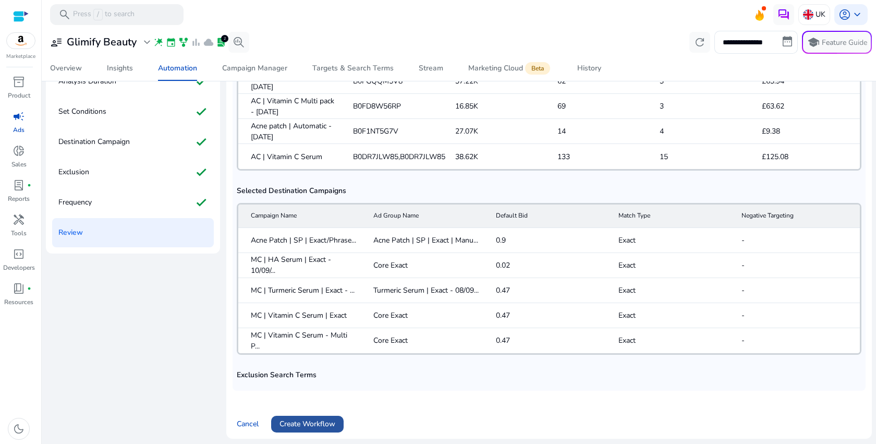
click at [326, 418] on span "Create Workflow" at bounding box center [308, 423] width 56 height 11
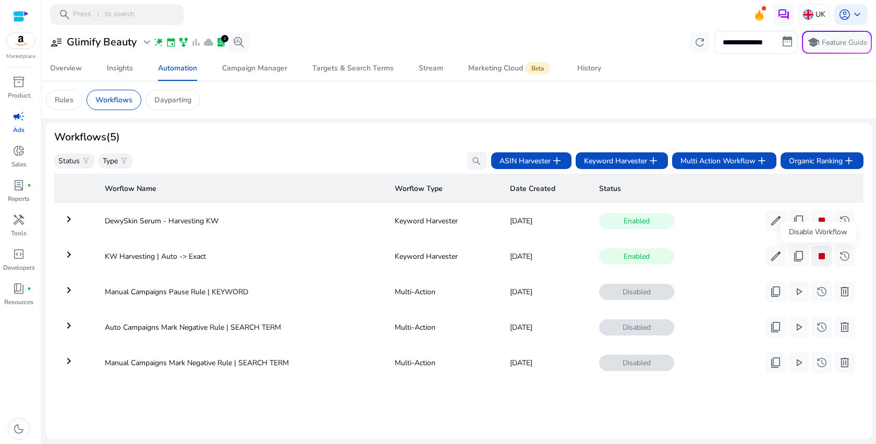
click at [826, 258] on button "stop" at bounding box center [822, 256] width 21 height 21
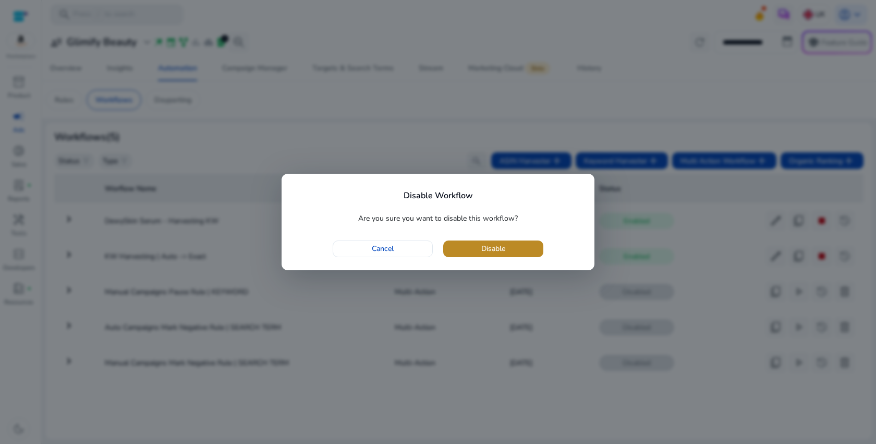
click at [508, 251] on span "button" at bounding box center [493, 248] width 100 height 25
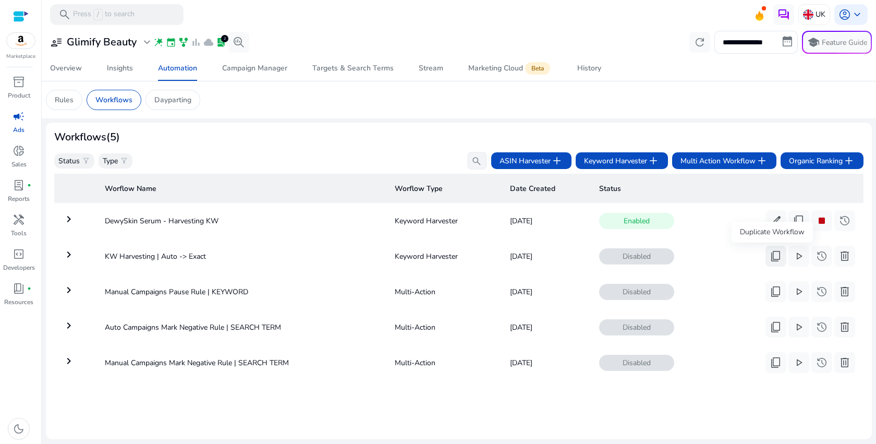
click at [773, 255] on span "content_copy" at bounding box center [776, 256] width 13 height 13
click at [771, 259] on span "content_copy" at bounding box center [776, 256] width 13 height 13
click at [774, 257] on span "content_copy" at bounding box center [776, 256] width 13 height 13
click at [770, 265] on div "Duplicate Workflow" at bounding box center [772, 267] width 81 height 21
click at [773, 252] on span "content_copy" at bounding box center [776, 256] width 13 height 13
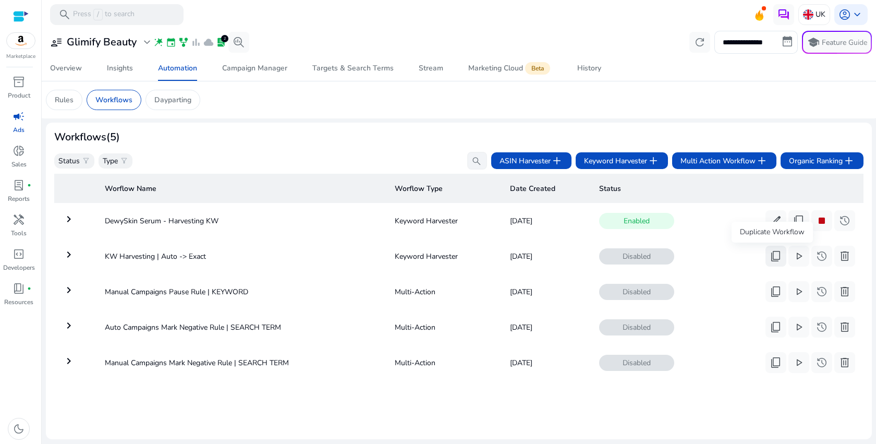
click at [770, 258] on span "content_copy" at bounding box center [776, 256] width 13 height 13
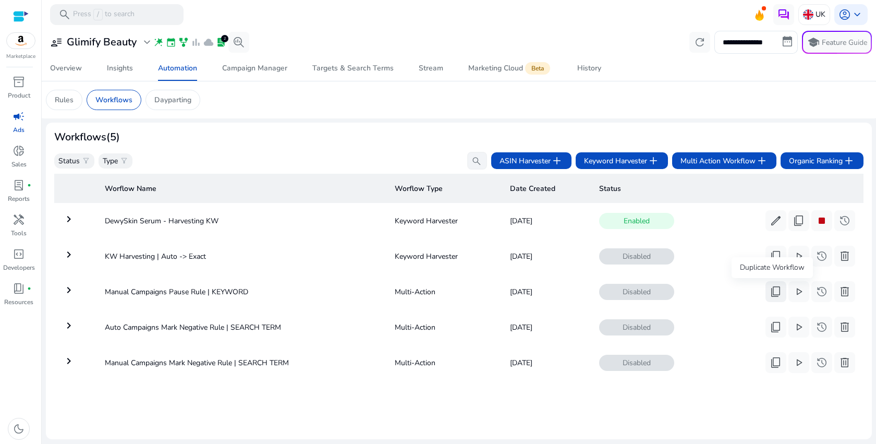
click at [770, 291] on span "content_copy" at bounding box center [776, 291] width 13 height 13
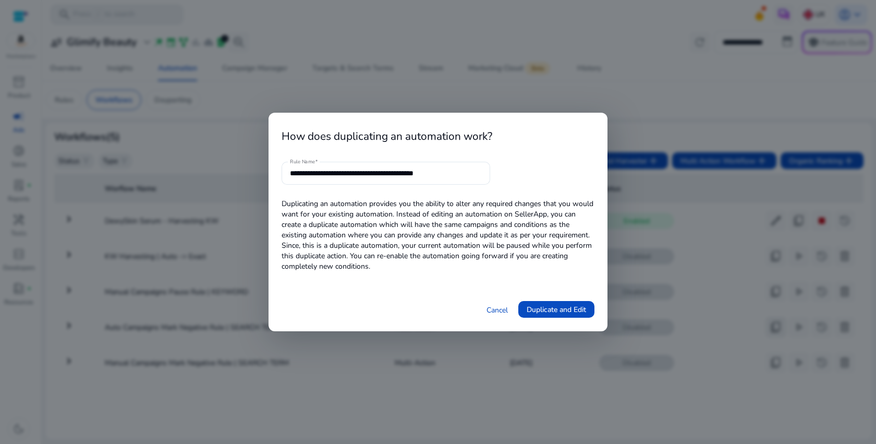
click at [772, 336] on div at bounding box center [438, 222] width 876 height 444
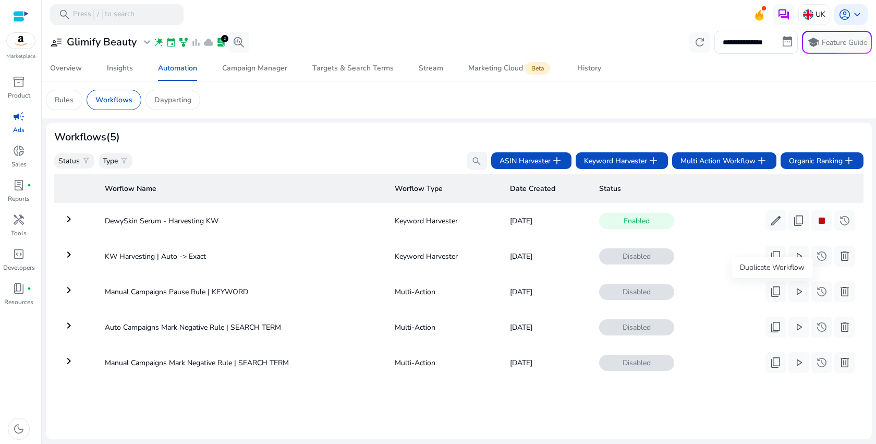
click at [771, 260] on div "Duplicate Workflow" at bounding box center [772, 267] width 81 height 21
click at [771, 260] on span "content_copy" at bounding box center [776, 256] width 13 height 13
click at [793, 260] on span "play_arrow" at bounding box center [799, 256] width 13 height 13
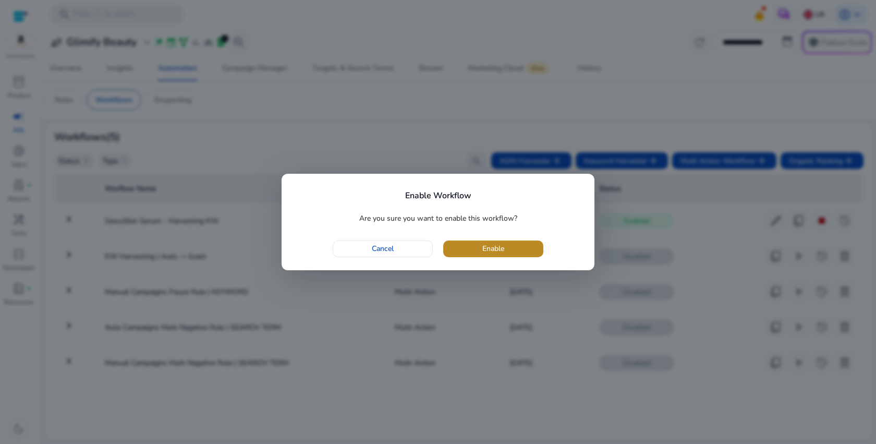
click at [502, 246] on span "Enable" at bounding box center [493, 248] width 22 height 11
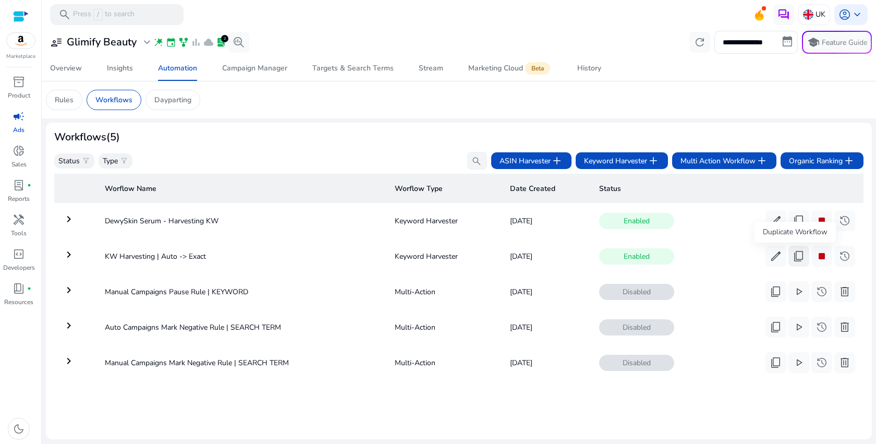
click at [798, 261] on span "content_copy" at bounding box center [799, 256] width 13 height 13
click at [818, 255] on span "stop" at bounding box center [822, 256] width 13 height 13
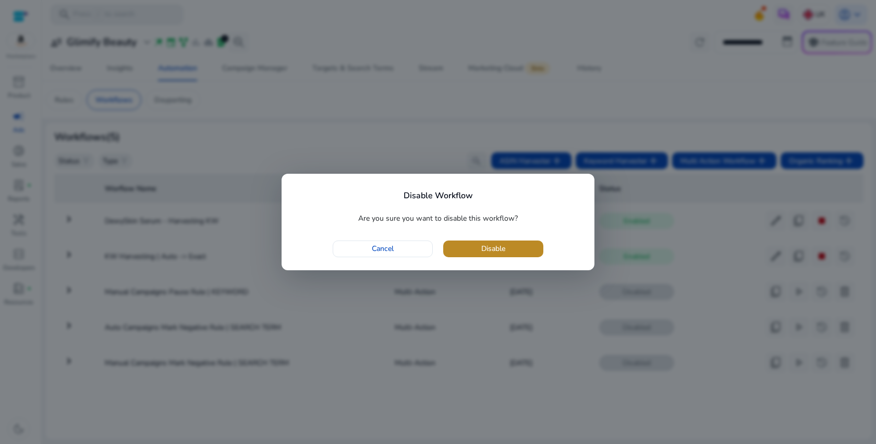
click at [521, 244] on span "button" at bounding box center [493, 248] width 100 height 25
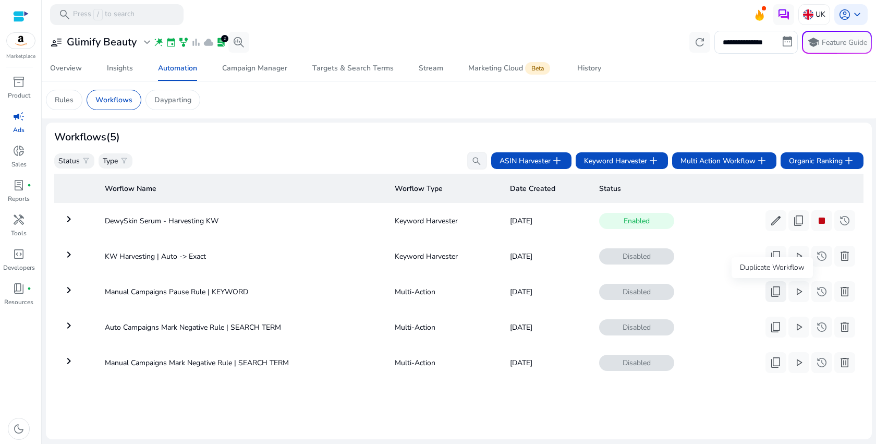
click at [774, 297] on span "content_copy" at bounding box center [776, 291] width 13 height 13
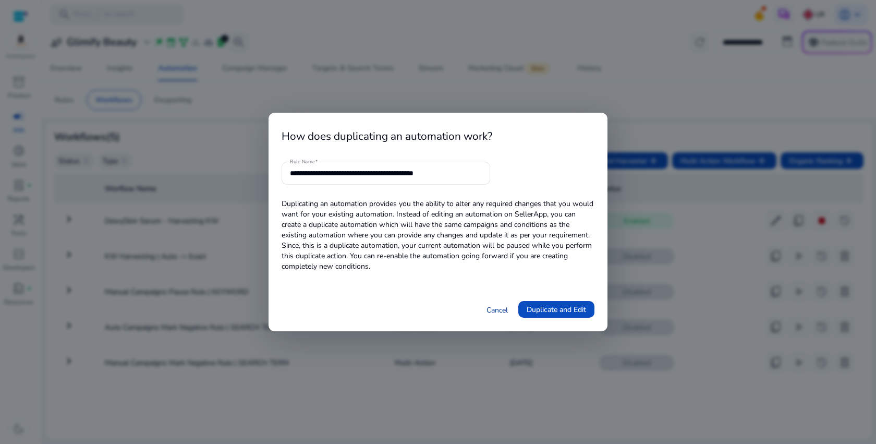
click at [487, 310] on link "Cancel" at bounding box center [497, 310] width 21 height 11
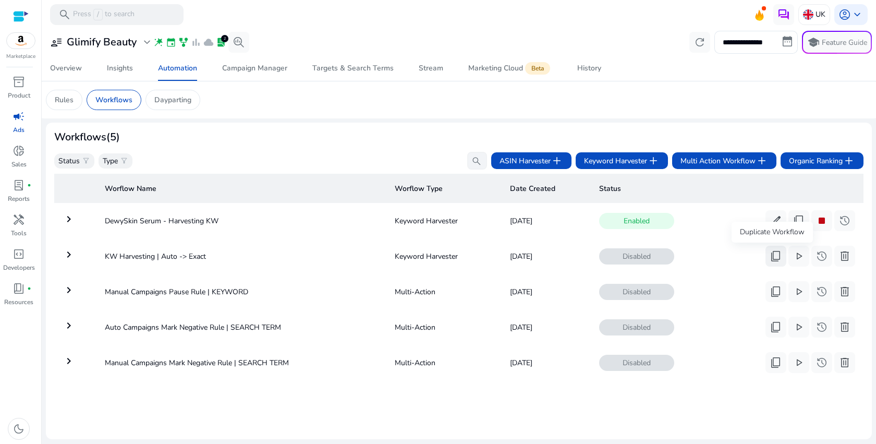
click at [772, 258] on span "content_copy" at bounding box center [776, 256] width 13 height 13
click at [637, 161] on span "Keyword Harvester add" at bounding box center [622, 160] width 76 height 13
drag, startPoint x: 229, startPoint y: 253, endPoint x: 98, endPoint y: 253, distance: 131.4
click at [98, 253] on td "KW Harvesting | Auto -> Exact" at bounding box center [241, 256] width 290 height 27
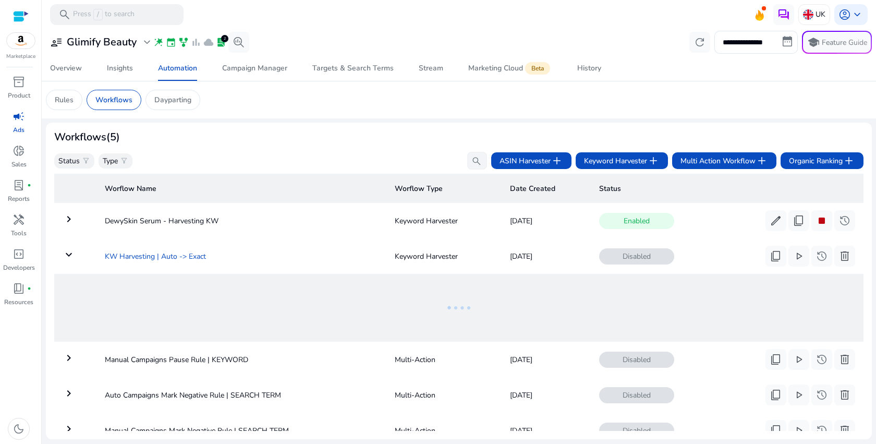
copy td "KW Harvesting | Auto -> Exact"
click at [66, 221] on mat-icon "keyboard_arrow_right" at bounding box center [69, 219] width 13 height 13
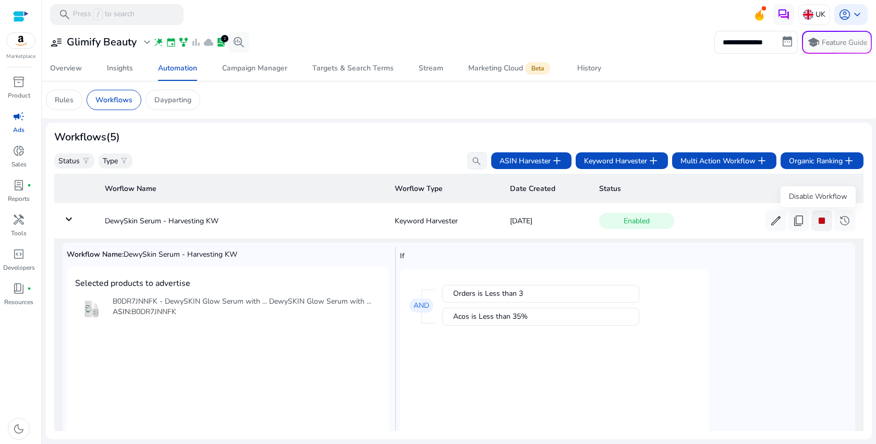
click at [816, 224] on span "stop" at bounding box center [822, 220] width 13 height 13
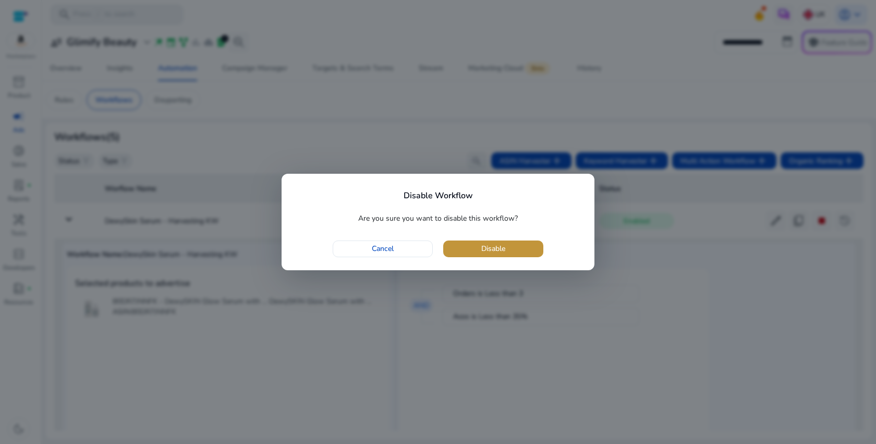
click at [492, 248] on span "Disable" at bounding box center [493, 248] width 24 height 11
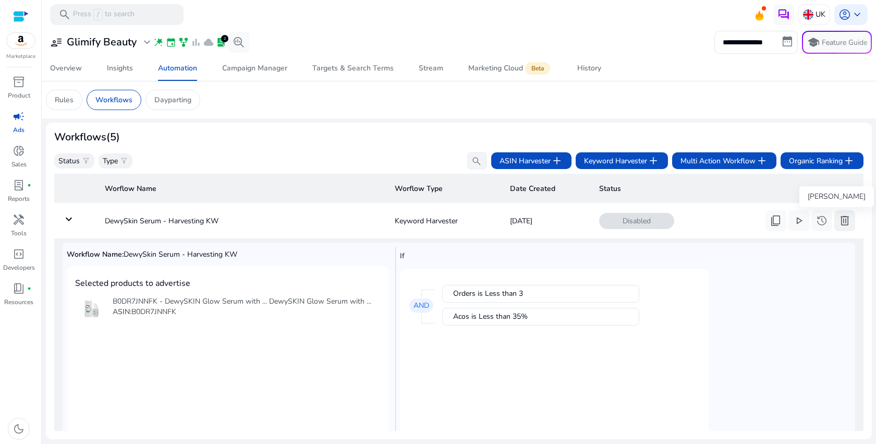
click at [839, 223] on span "delete" at bounding box center [845, 220] width 13 height 13
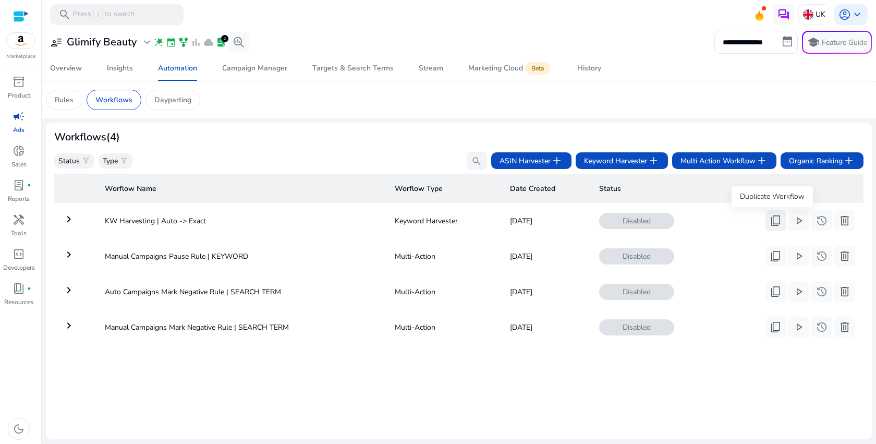
click at [772, 224] on span "content_copy" at bounding box center [776, 220] width 13 height 13
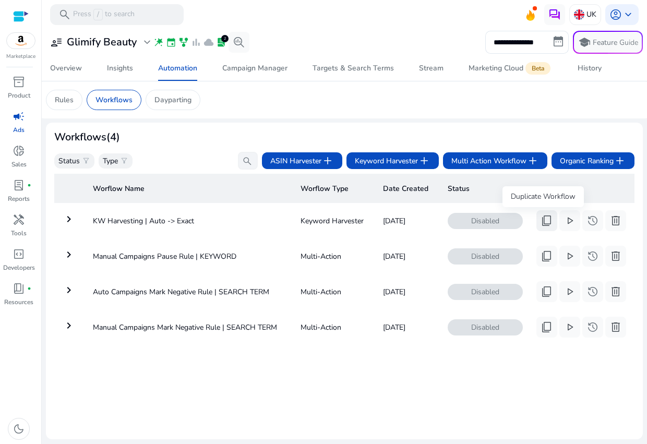
click at [540, 223] on span "content_copy" at bounding box center [546, 220] width 13 height 13
click at [546, 258] on span "content_copy" at bounding box center [546, 256] width 13 height 13
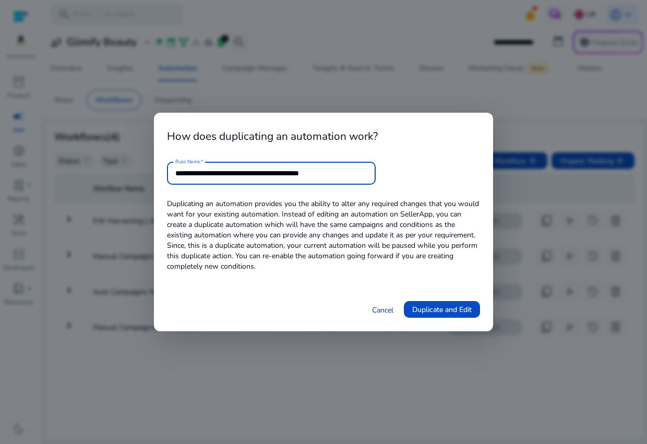
click at [373, 311] on link "Cancel" at bounding box center [382, 310] width 21 height 11
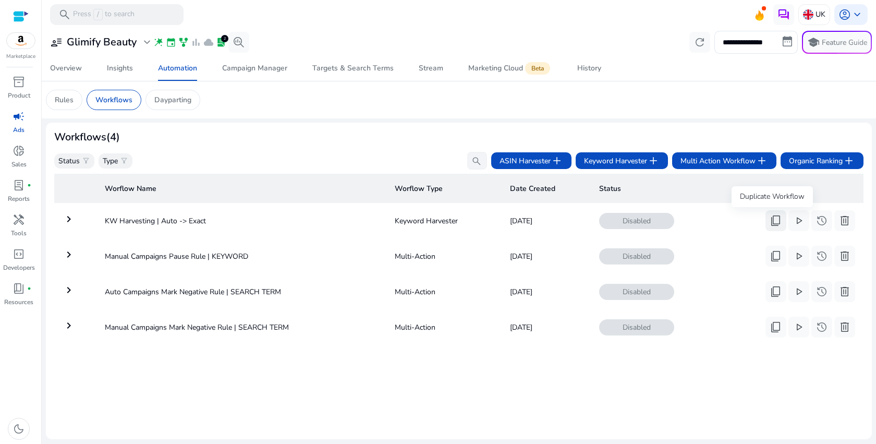
click at [773, 217] on span "content_copy" at bounding box center [776, 220] width 13 height 13
click at [773, 223] on span "content_copy" at bounding box center [776, 220] width 13 height 13
drag, startPoint x: 224, startPoint y: 223, endPoint x: 94, endPoint y: 223, distance: 129.3
click at [94, 223] on tr "keyboard_arrow_right KW Harvesting | Auto -> Exact Keyword Harvester Sep 23, 20…" at bounding box center [458, 220] width 809 height 27
copy td "KW Harvesting | Auto -> Exact"
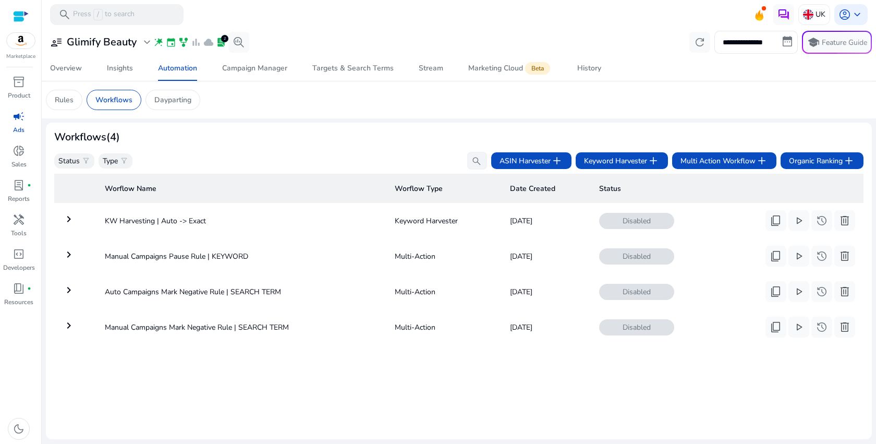
click at [68, 223] on mat-icon "keyboard_arrow_right" at bounding box center [69, 219] width 13 height 13
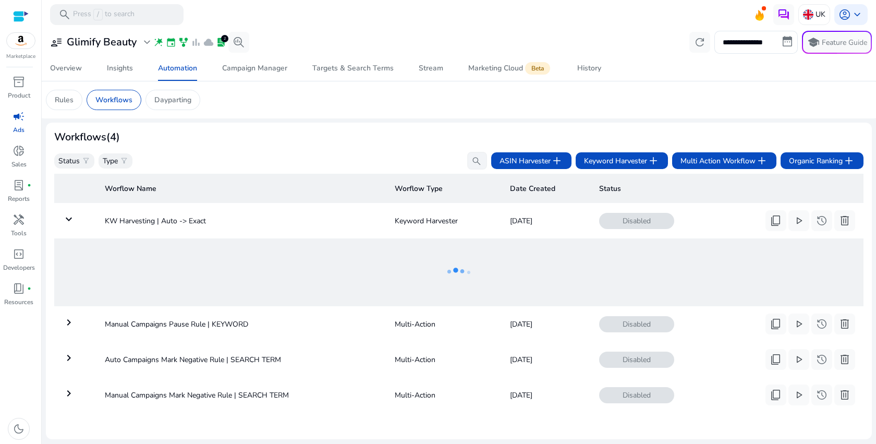
scroll to position [7, 0]
click at [728, 159] on span "Multi Action Workflow add" at bounding box center [725, 160] width 88 height 13
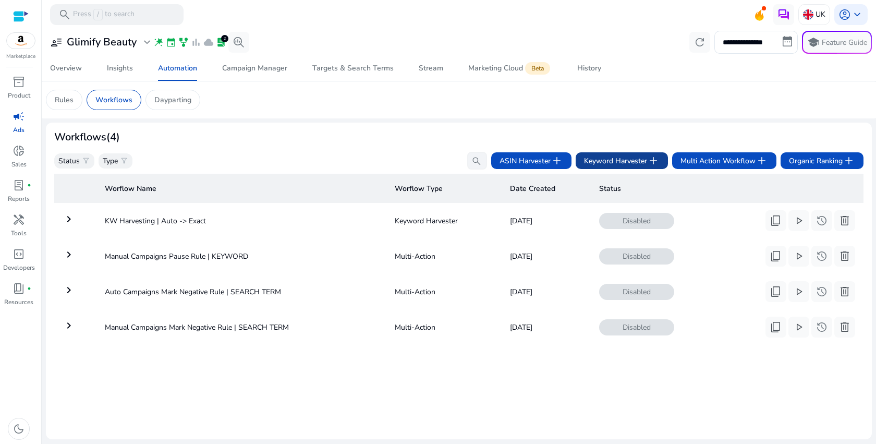
click at [627, 161] on span "Keyword Harvester add" at bounding box center [622, 160] width 76 height 13
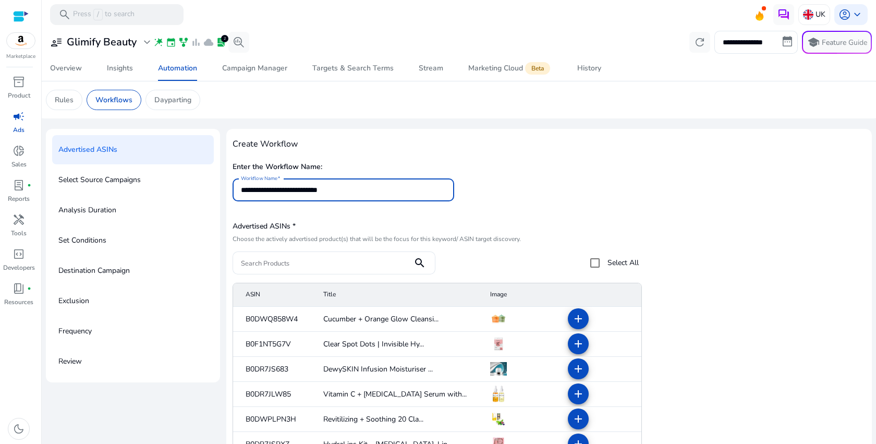
click at [333, 190] on input "**********" at bounding box center [343, 189] width 205 height 11
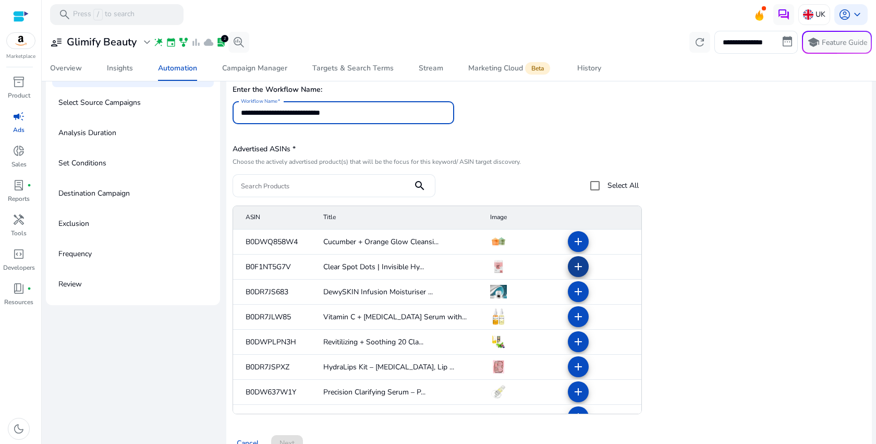
type input "**********"
click at [574, 266] on mat-icon "add" at bounding box center [578, 266] width 13 height 13
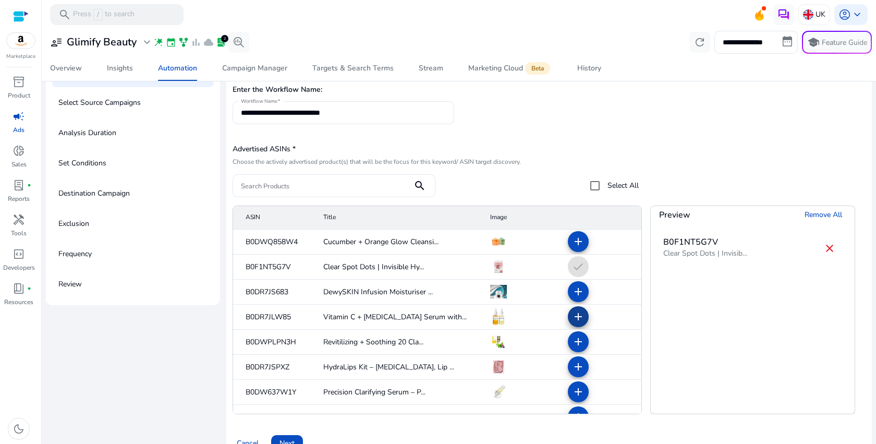
click at [574, 318] on mat-icon "add" at bounding box center [578, 316] width 13 height 13
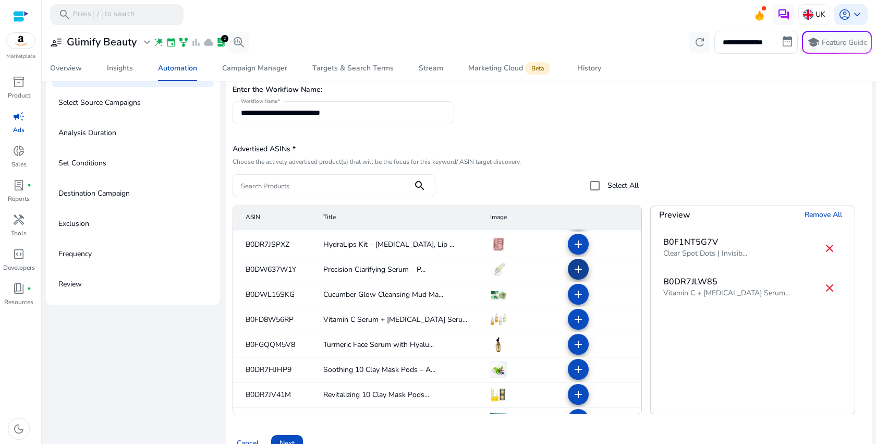
scroll to position [125, 0]
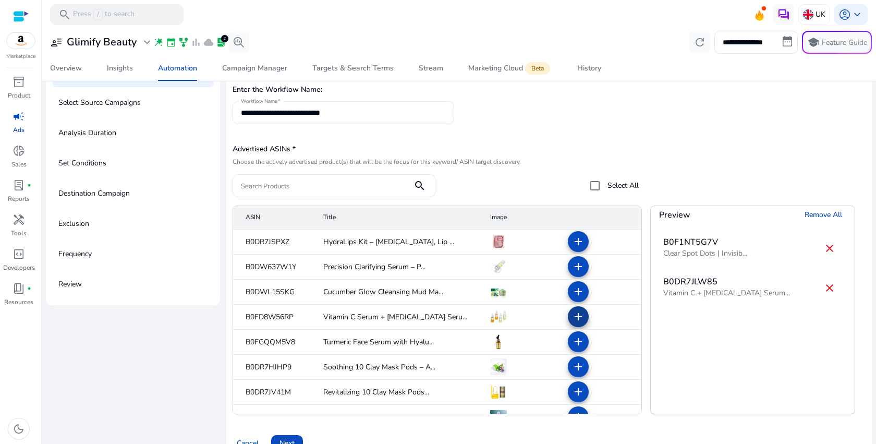
click at [573, 318] on mat-icon "add" at bounding box center [578, 316] width 13 height 13
click at [576, 341] on mat-icon "add" at bounding box center [578, 341] width 13 height 13
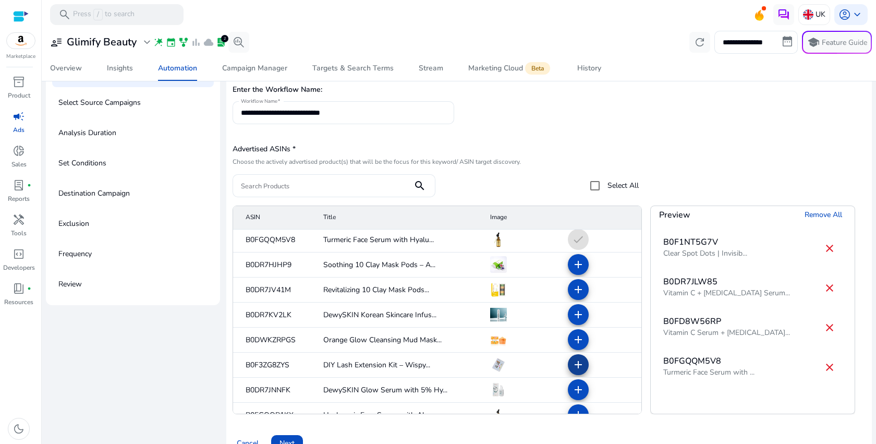
scroll to position [267, 0]
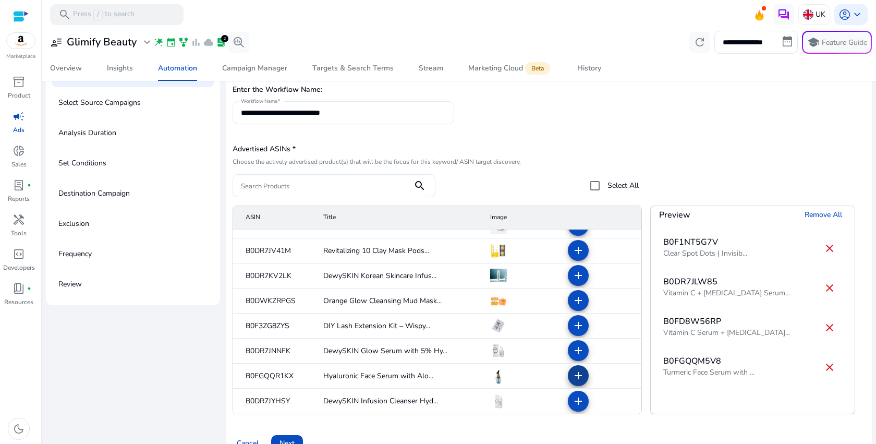
click at [575, 384] on span at bounding box center [578, 375] width 25 height 25
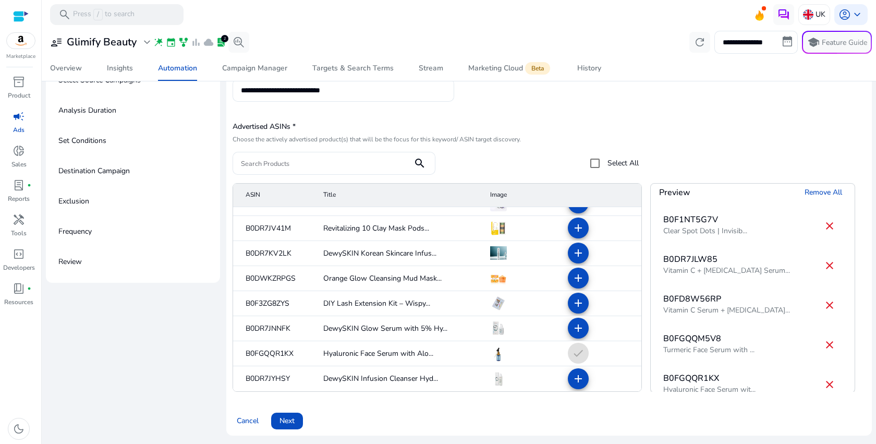
drag, startPoint x: 282, startPoint y: 419, endPoint x: 414, endPoint y: 415, distance: 132.6
click at [414, 415] on div "Cancel Next" at bounding box center [549, 416] width 633 height 25
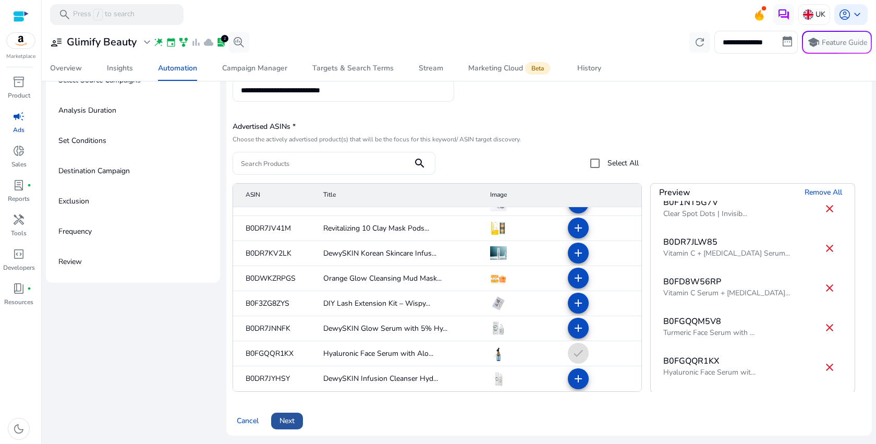
click at [288, 414] on span at bounding box center [287, 420] width 32 height 25
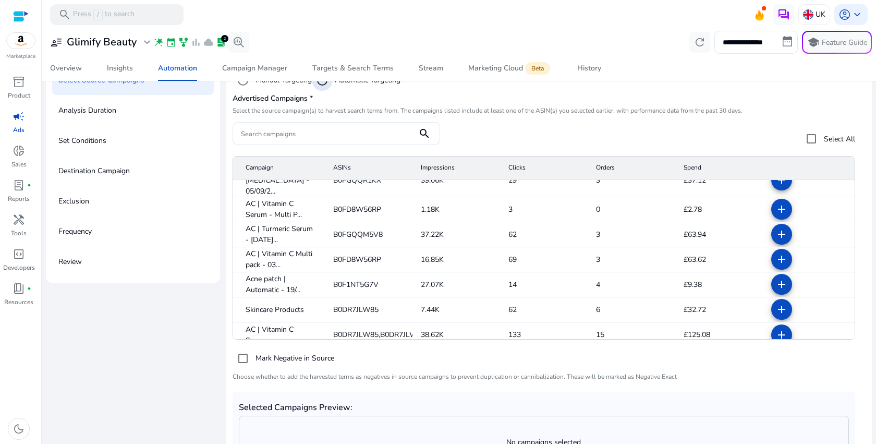
scroll to position [0, 0]
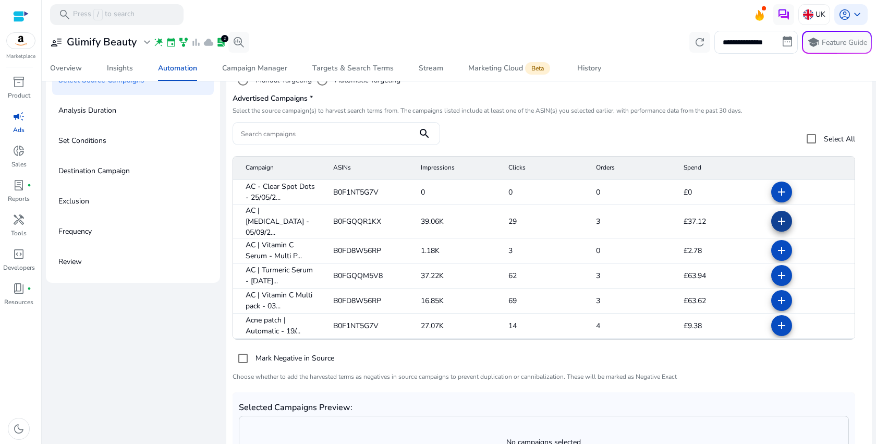
click at [776, 220] on mat-icon "add" at bounding box center [782, 221] width 13 height 13
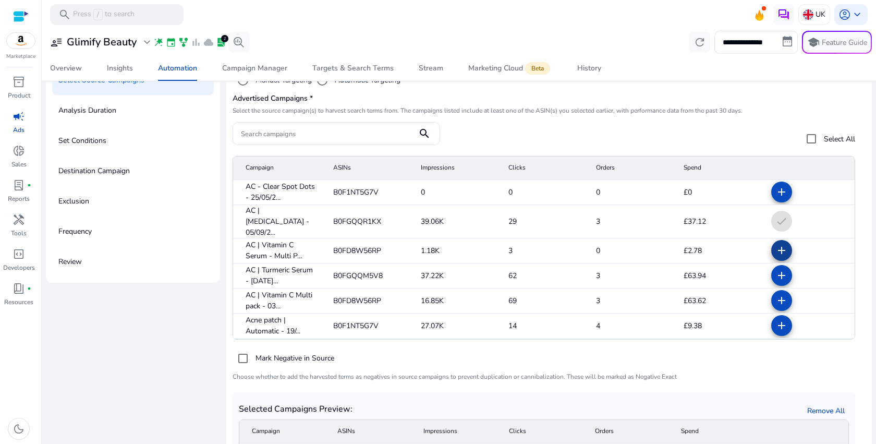
click at [776, 244] on mat-icon "add" at bounding box center [782, 250] width 13 height 13
click at [776, 269] on mat-icon "add" at bounding box center [782, 275] width 13 height 13
drag, startPoint x: 246, startPoint y: 288, endPoint x: 259, endPoint y: 298, distance: 16.7
click at [259, 298] on span "AC | Vitamin C Multi pack - 03..." at bounding box center [281, 300] width 71 height 22
copy span "AC | Vitamin C Multi pack"
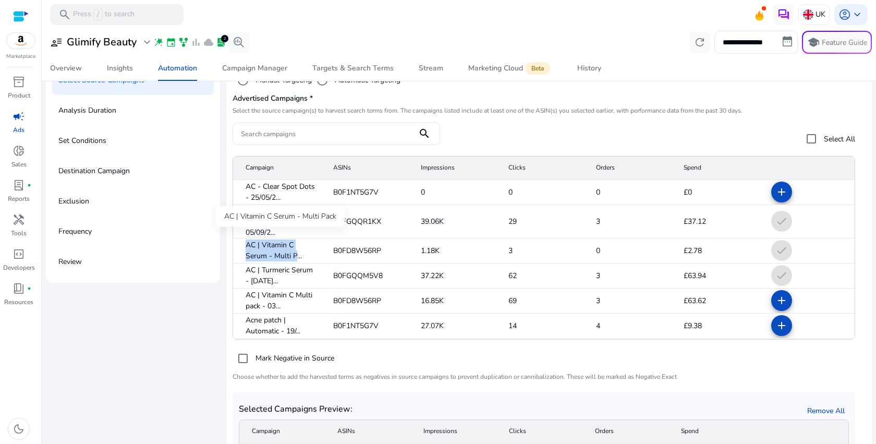
drag, startPoint x: 246, startPoint y: 234, endPoint x: 296, endPoint y: 247, distance: 51.1
click at [296, 247] on span "AC | Vitamin C Serum - Multi P..." at bounding box center [281, 250] width 71 height 22
copy span "AC | Vitamin C Serum - Multi P"
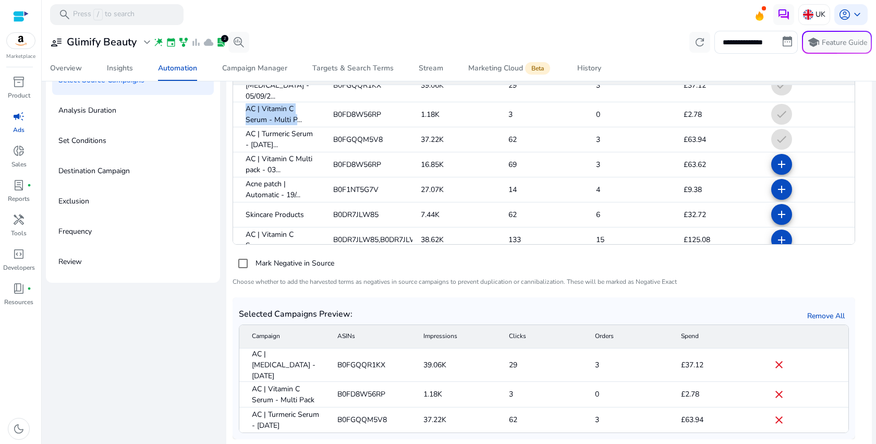
scroll to position [125, 0]
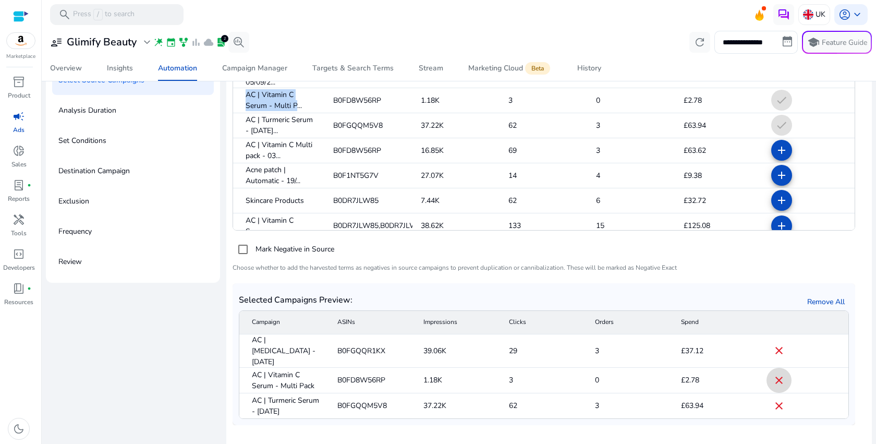
click at [775, 368] on span at bounding box center [779, 380] width 25 height 25
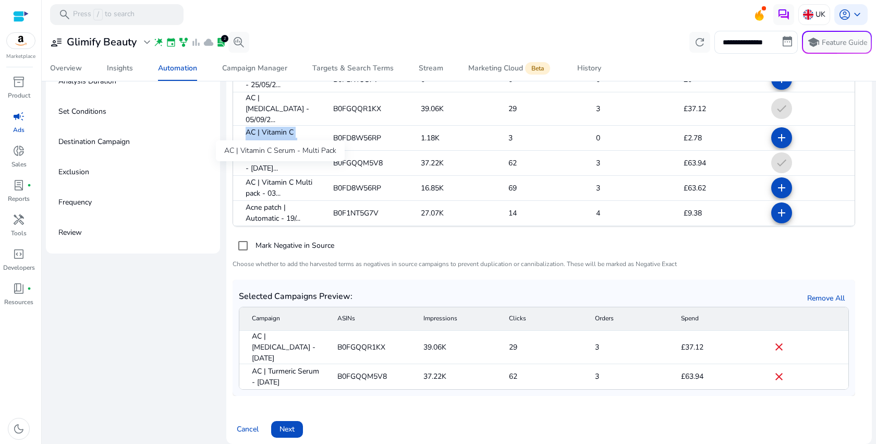
scroll to position [27, 0]
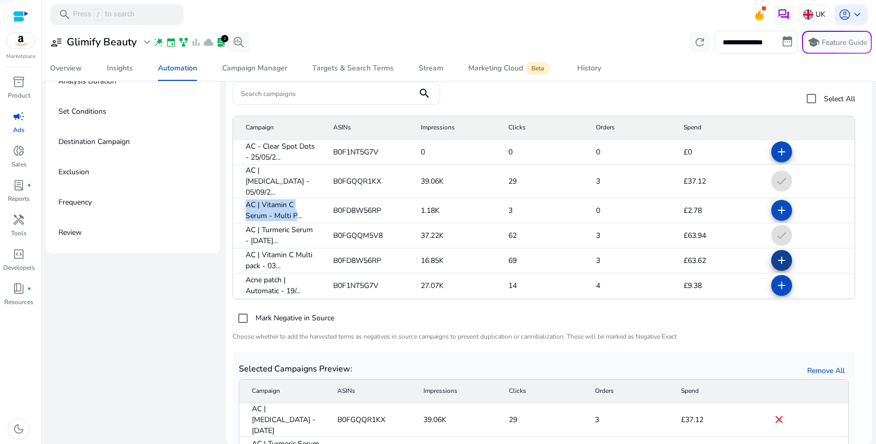
click at [776, 255] on mat-icon "add" at bounding box center [782, 260] width 13 height 13
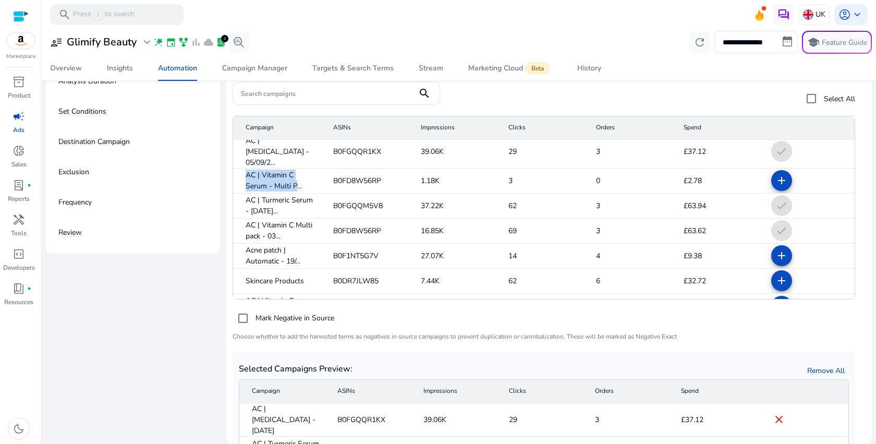
scroll to position [41, 0]
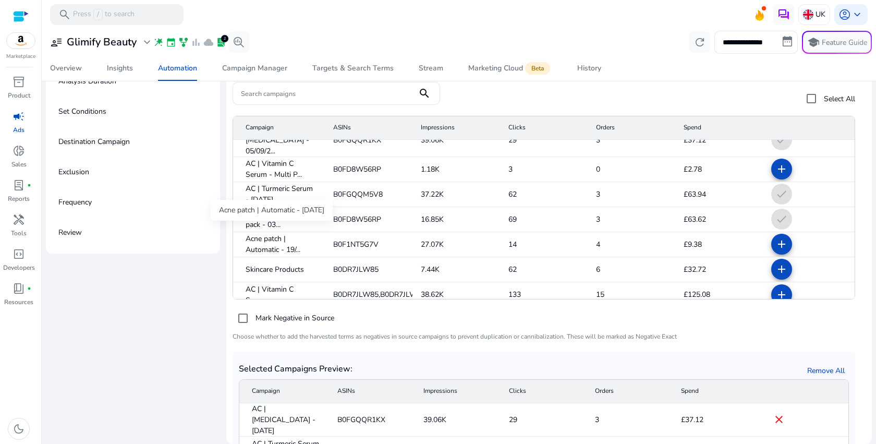
click at [268, 212] on div "Acne patch | Automatic - [DATE]" at bounding box center [272, 210] width 122 height 21
copy div "Acne patch | Automatic - [DATE]"
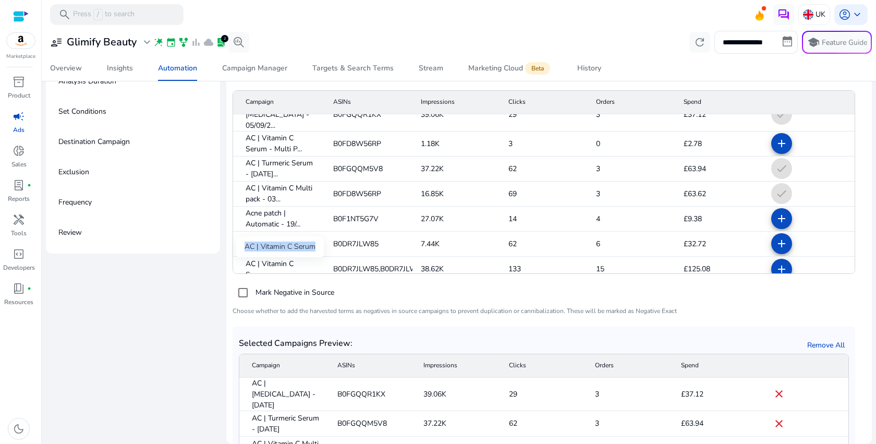
scroll to position [53, 0]
click at [776, 262] on mat-icon "add" at bounding box center [782, 268] width 13 height 13
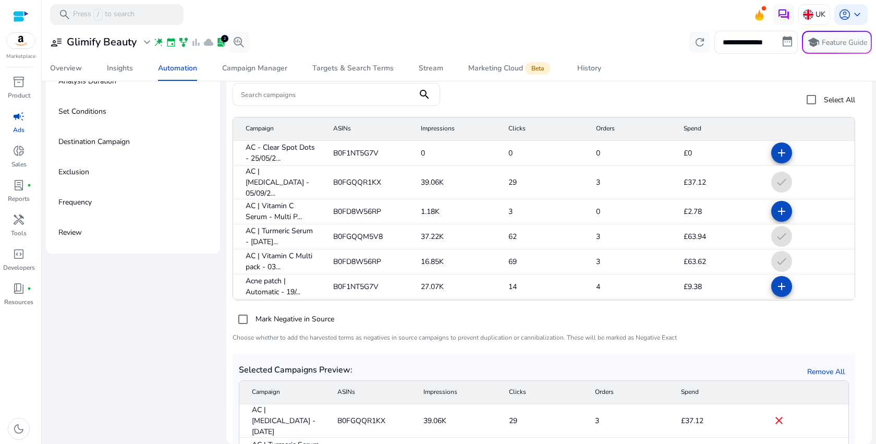
scroll to position [23, 0]
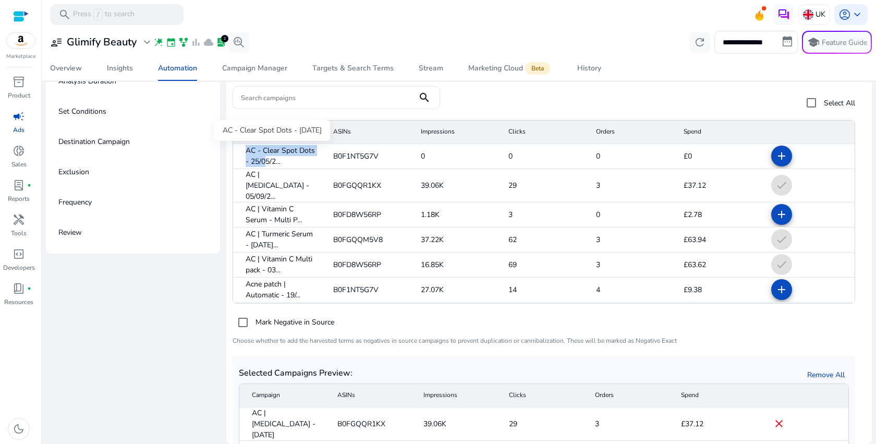
drag, startPoint x: 246, startPoint y: 148, endPoint x: 265, endPoint y: 165, distance: 26.2
click at [265, 165] on span "AC - Clear Spot Dots - 25/05/2..." at bounding box center [281, 156] width 71 height 22
copy span "AC - Clear Spot Dots - 25/0"
drag, startPoint x: 244, startPoint y: 201, endPoint x: 289, endPoint y: 209, distance: 46.1
click at [289, 209] on mat-cell "AC | Vitamin C Serum - Multi P..." at bounding box center [279, 214] width 92 height 25
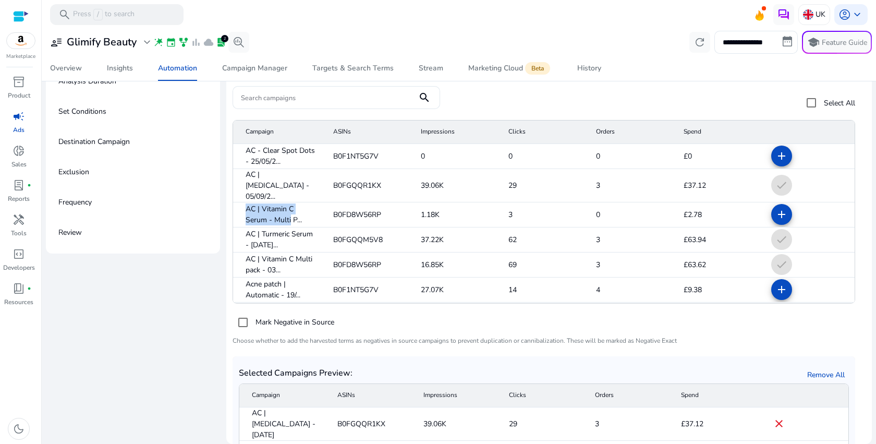
copy span "AC | Vitamin C Serum - Multi"
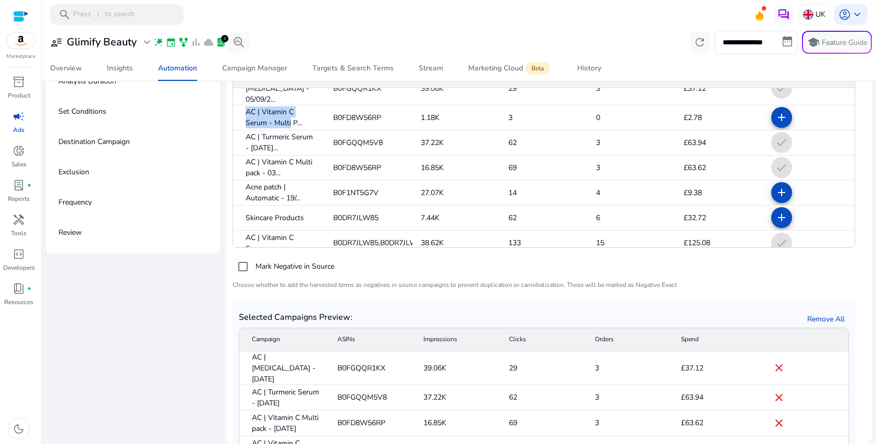
scroll to position [151, 0]
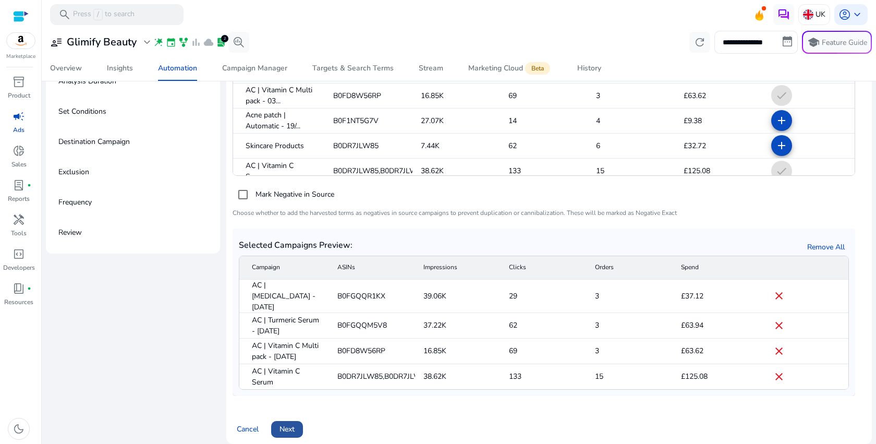
click at [289, 424] on span "Next" at bounding box center [287, 429] width 15 height 11
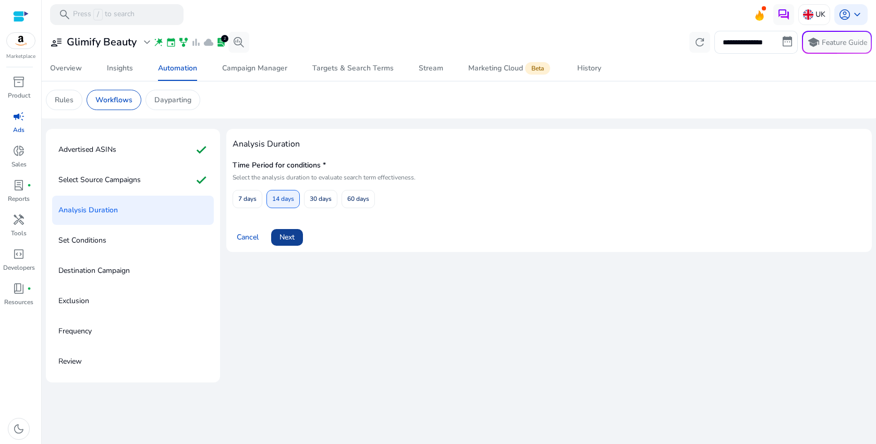
click at [297, 237] on span at bounding box center [287, 237] width 32 height 25
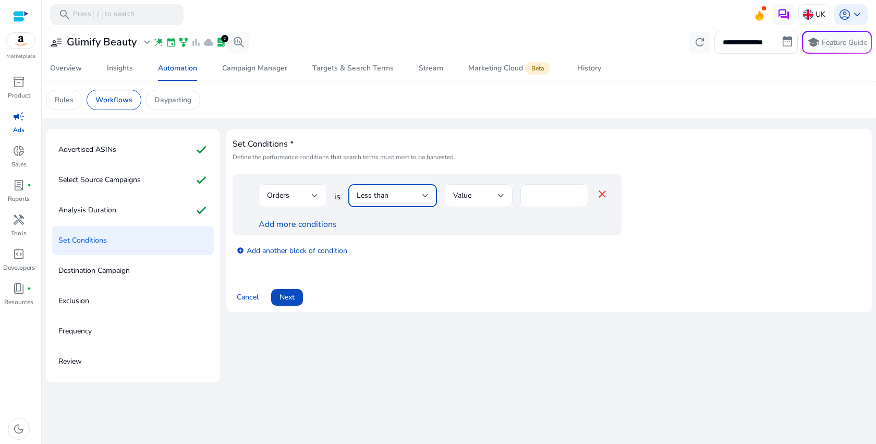
click at [405, 198] on div "Less than" at bounding box center [390, 195] width 66 height 11
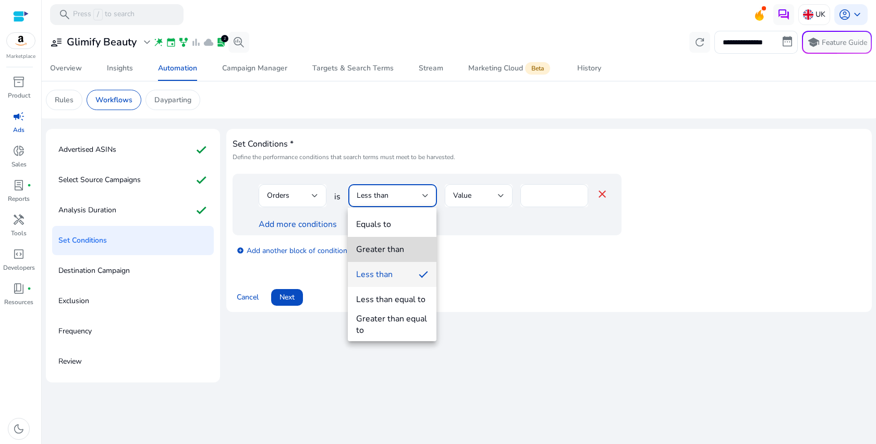
click at [405, 254] on span "Greater than" at bounding box center [392, 249] width 72 height 11
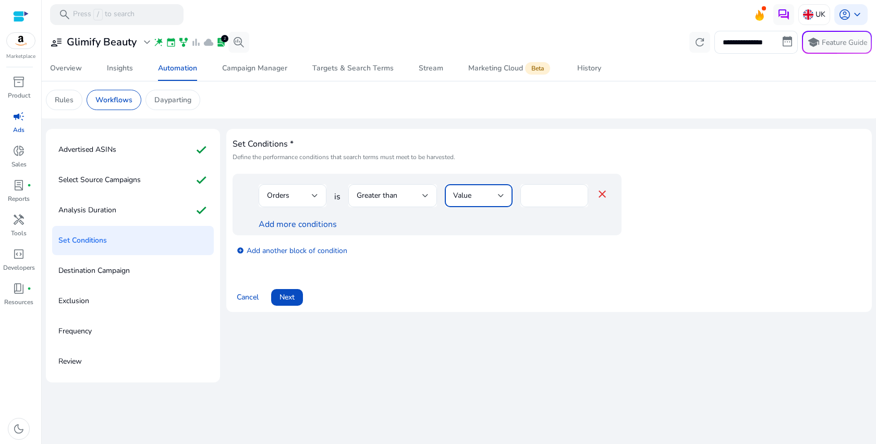
click at [468, 199] on span "Value" at bounding box center [462, 195] width 18 height 10
click at [532, 189] on div at bounding box center [438, 222] width 876 height 444
click at [536, 194] on input "*" at bounding box center [554, 195] width 51 height 11
type input "*"
click at [311, 226] on link "Add more conditions" at bounding box center [298, 224] width 78 height 11
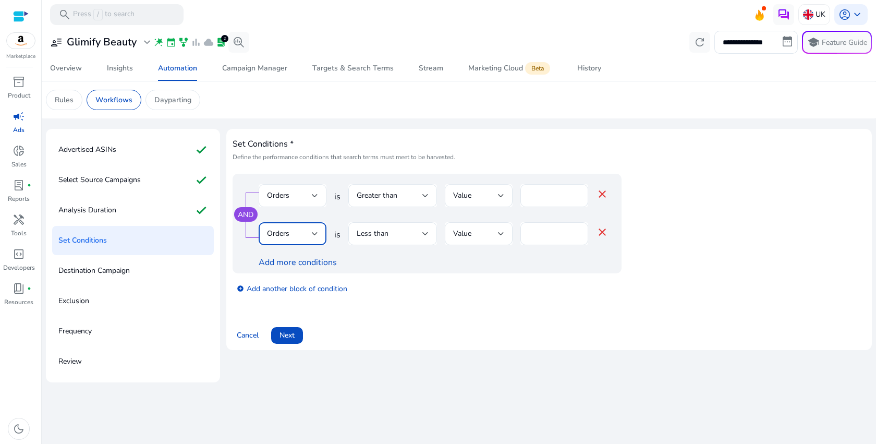
click at [304, 232] on div "Orders" at bounding box center [289, 233] width 45 height 11
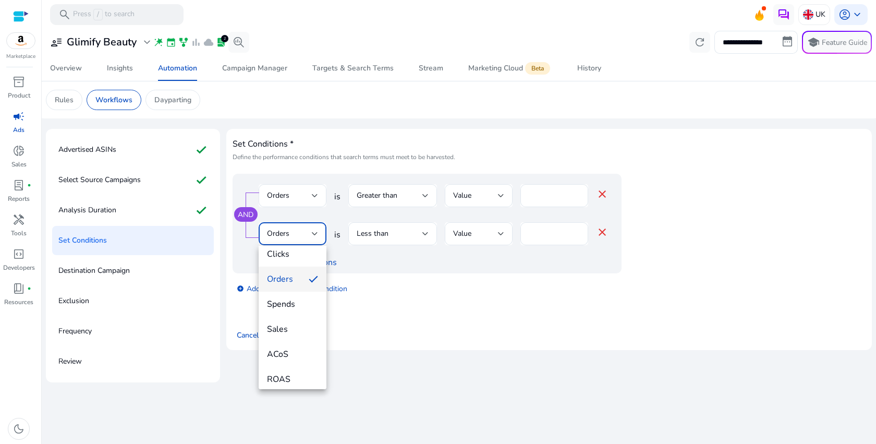
scroll to position [59, 0]
click at [287, 344] on mat-option "ACoS" at bounding box center [293, 353] width 68 height 25
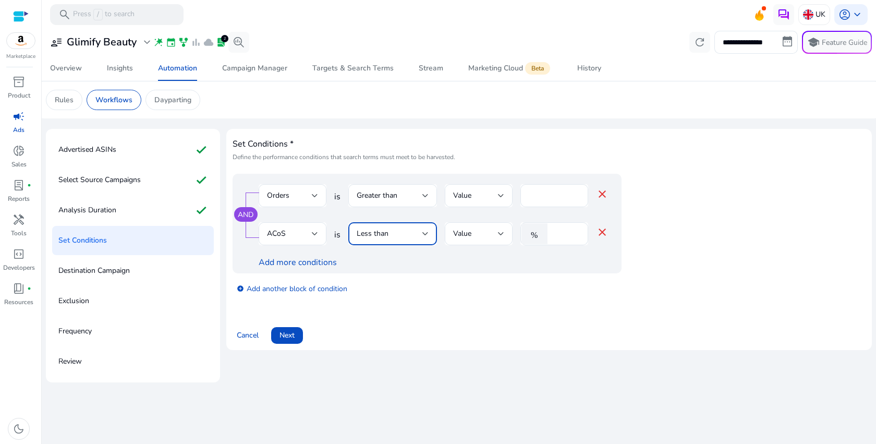
click at [390, 234] on div "Less than" at bounding box center [390, 233] width 66 height 11
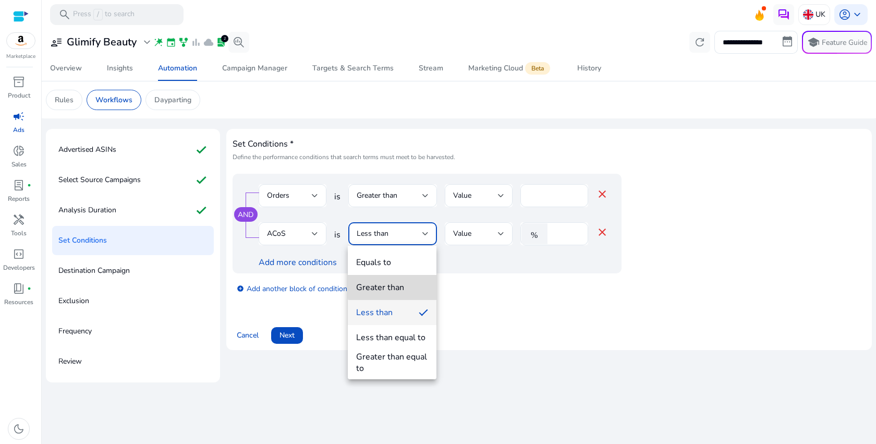
click at [408, 285] on span "Greater than" at bounding box center [392, 287] width 72 height 11
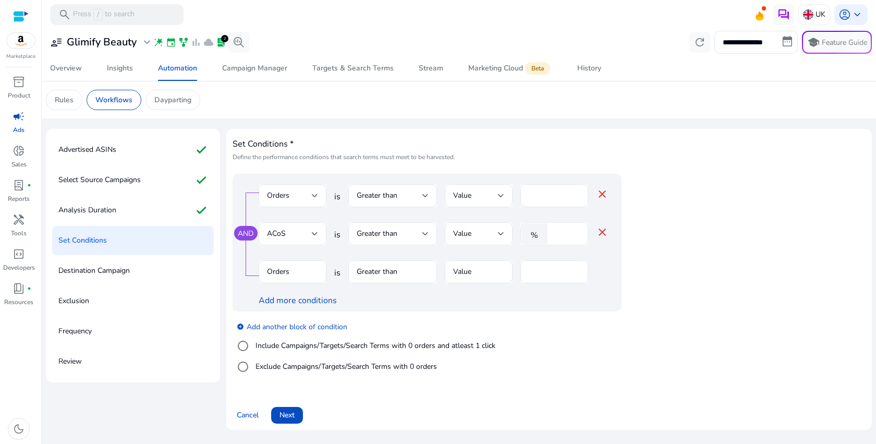
click at [570, 232] on input "*" at bounding box center [566, 233] width 27 height 11
type input "**"
click at [371, 305] on div "Add more conditions" at bounding box center [434, 300] width 350 height 13
click at [609, 240] on div "AND Orders is Greater than Value * close ACoS is Greater than Value % ** close …" at bounding box center [427, 243] width 389 height 138
click at [605, 232] on mat-icon "close" at bounding box center [602, 232] width 13 height 13
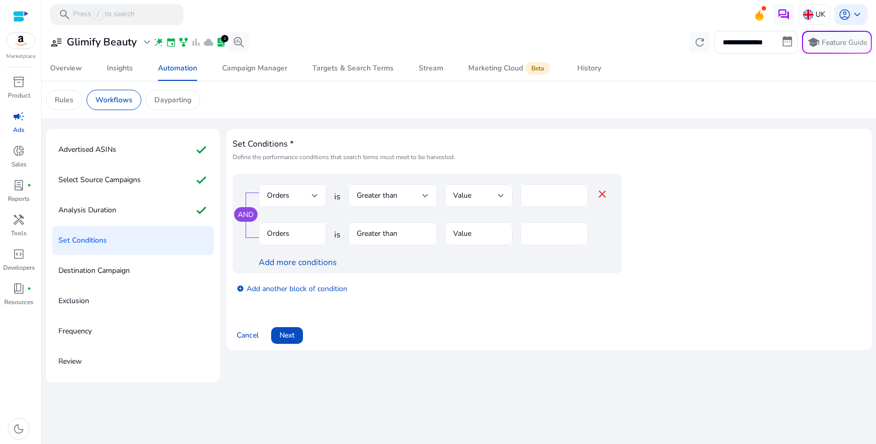
click at [288, 234] on mat-form-field "Orders" at bounding box center [293, 239] width 68 height 34
click at [306, 234] on mat-form-field "Orders" at bounding box center [293, 239] width 68 height 34
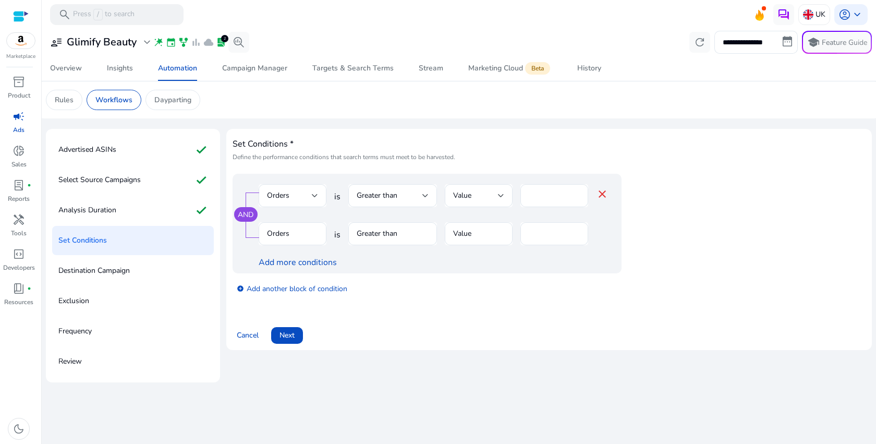
click at [306, 234] on mat-form-field "Orders" at bounding box center [293, 239] width 68 height 34
click at [303, 287] on link "add_circle Add another block of condition" at bounding box center [292, 288] width 111 height 12
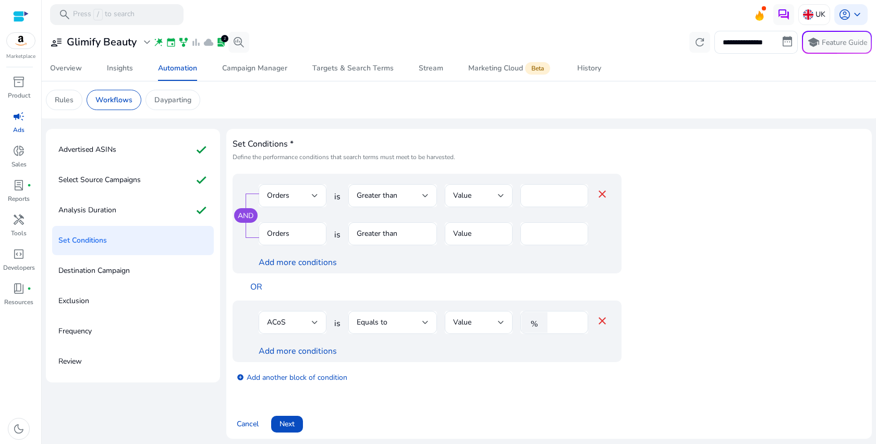
click at [298, 238] on mat-form-field "Orders" at bounding box center [293, 239] width 68 height 34
click at [603, 198] on mat-icon "close" at bounding box center [602, 194] width 13 height 13
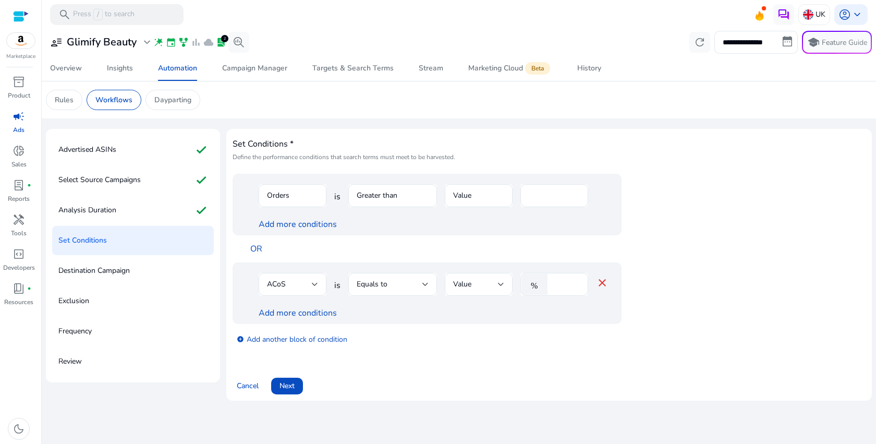
click at [603, 282] on mat-icon "close" at bounding box center [602, 282] width 13 height 13
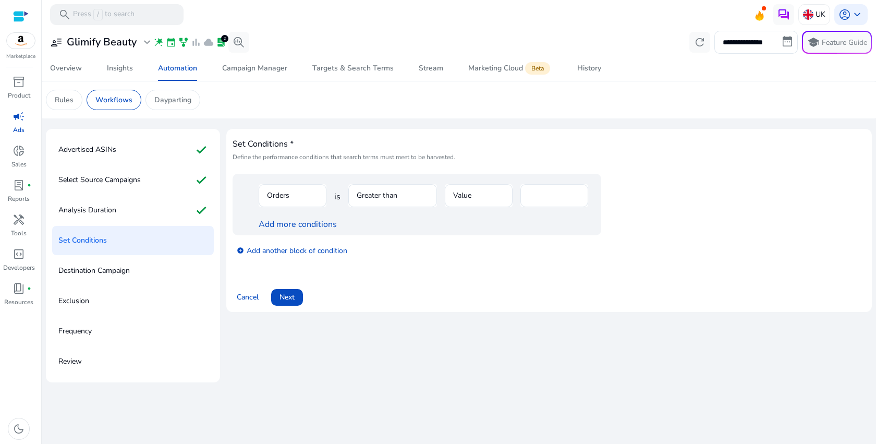
click at [291, 199] on mat-form-field "Orders" at bounding box center [293, 201] width 68 height 34
click at [131, 220] on div "Analysis Duration check" at bounding box center [133, 210] width 162 height 29
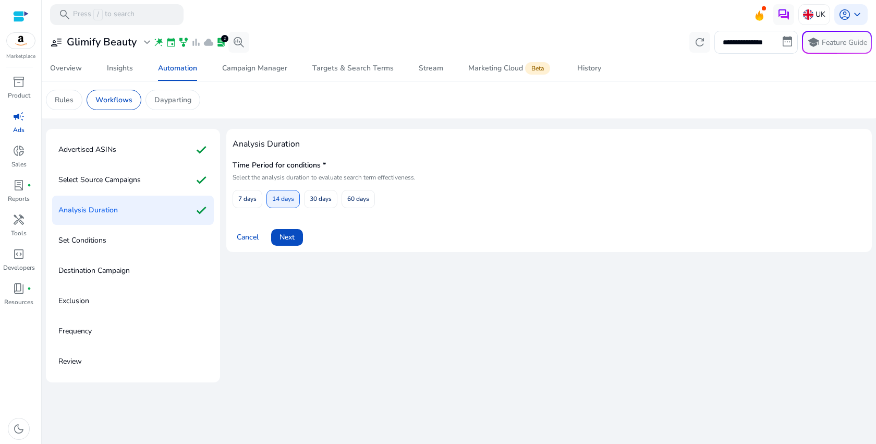
click at [140, 231] on div "Set Conditions" at bounding box center [133, 240] width 162 height 29
click at [284, 234] on span "Next" at bounding box center [287, 237] width 15 height 11
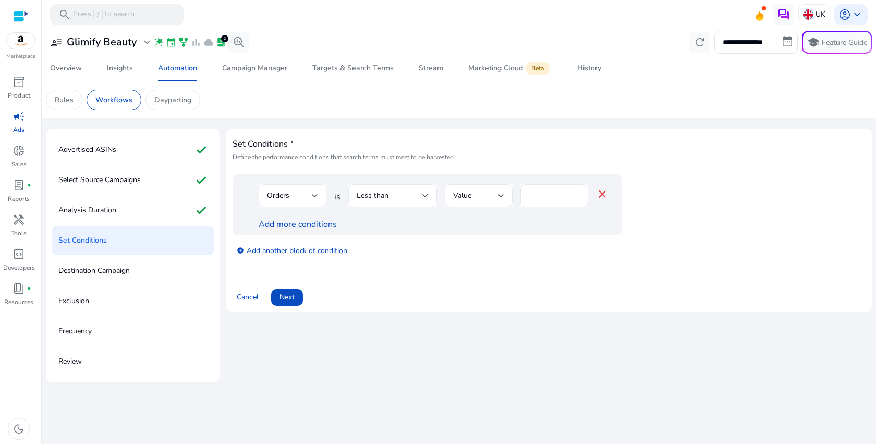
click at [312, 195] on div at bounding box center [315, 195] width 6 height 4
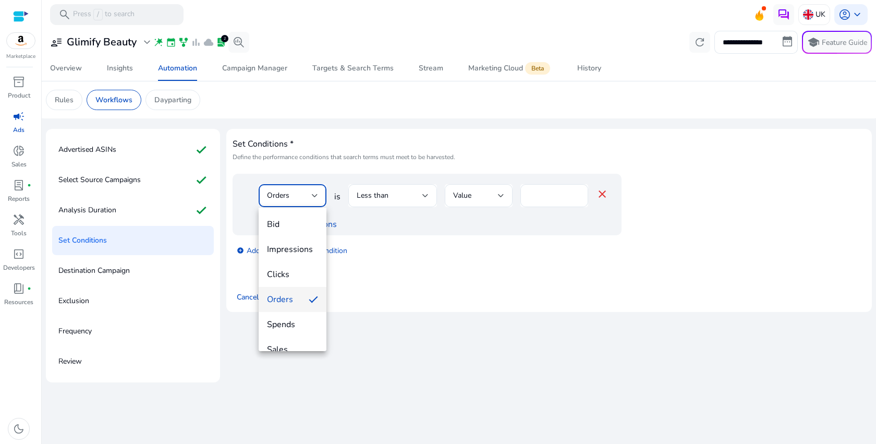
click at [312, 195] on div at bounding box center [438, 222] width 876 height 444
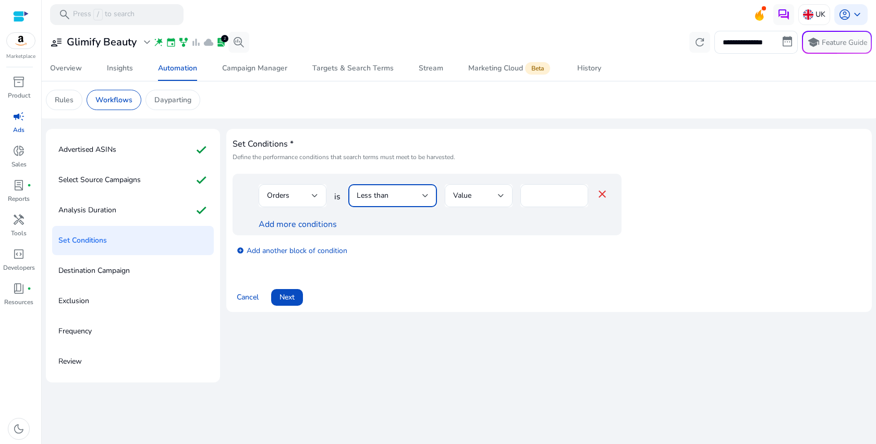
click at [404, 200] on div "Less than" at bounding box center [390, 195] width 66 height 11
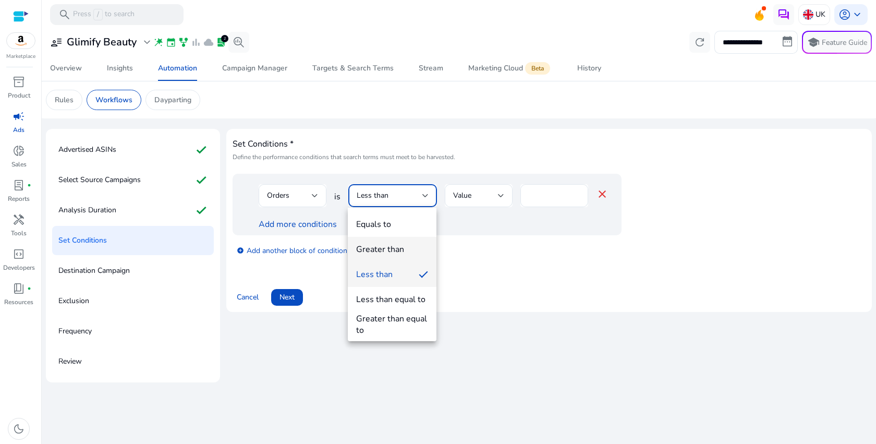
click at [400, 256] on mat-option "Greater than" at bounding box center [392, 249] width 89 height 25
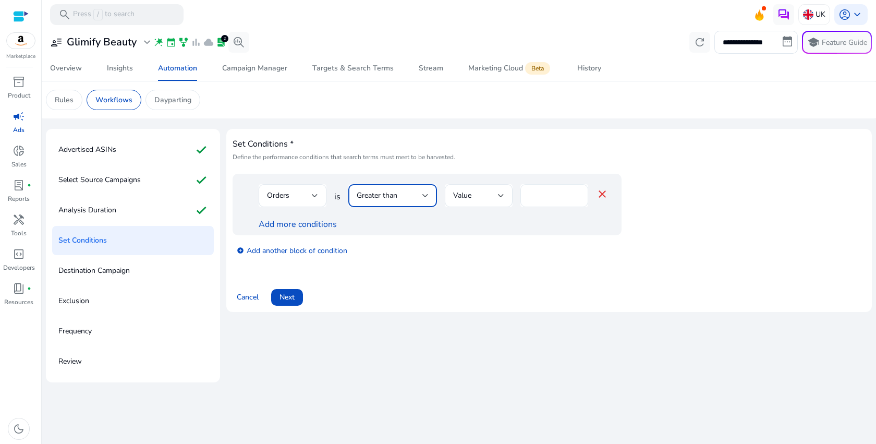
click at [534, 203] on div "*" at bounding box center [554, 195] width 51 height 23
type input "*"
click at [318, 222] on link "Add more conditions" at bounding box center [298, 224] width 78 height 11
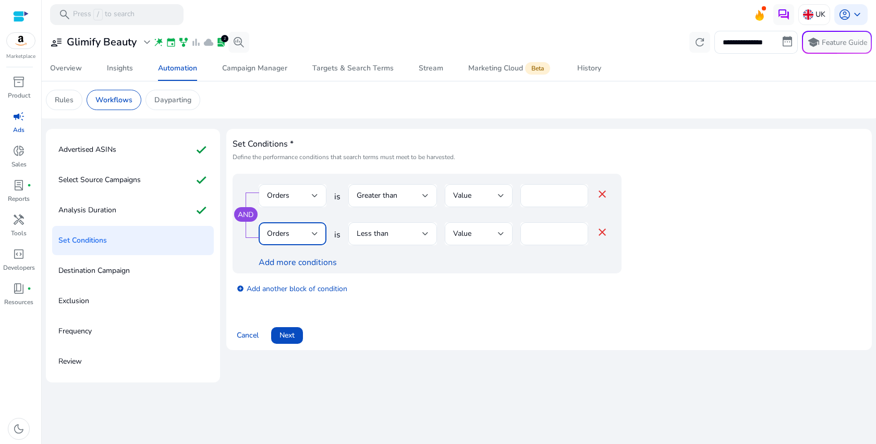
click at [310, 232] on div "Orders" at bounding box center [289, 233] width 45 height 11
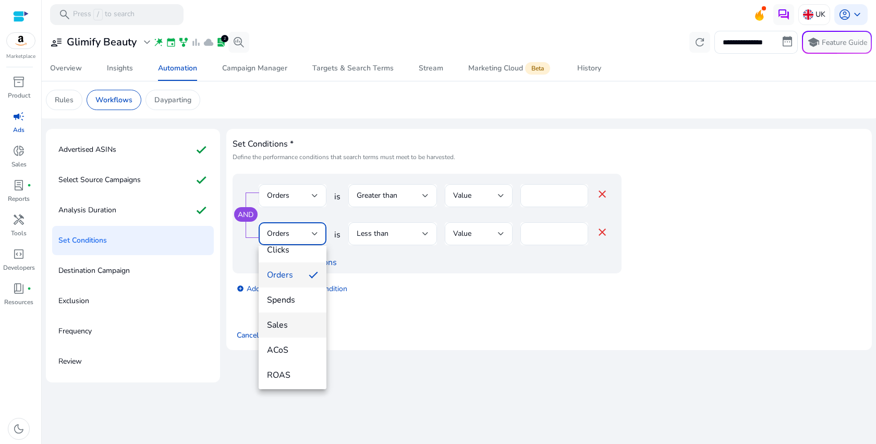
scroll to position [63, 0]
click at [283, 350] on span "ACoS" at bounding box center [292, 349] width 51 height 11
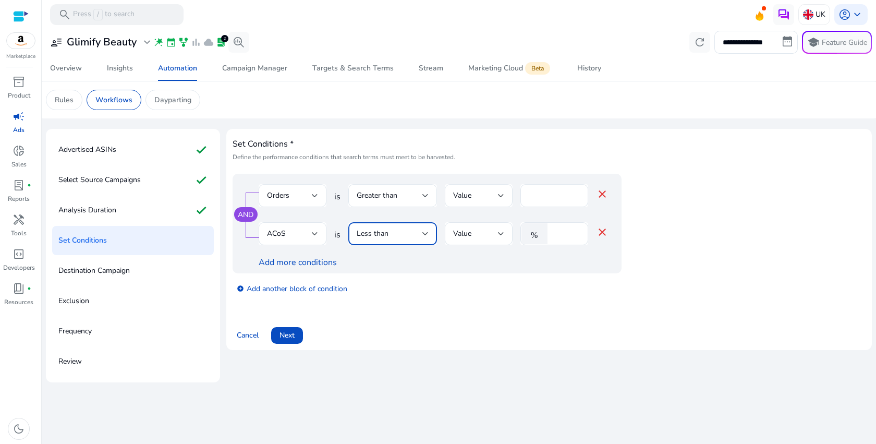
click at [384, 234] on span "Less than" at bounding box center [373, 233] width 32 height 10
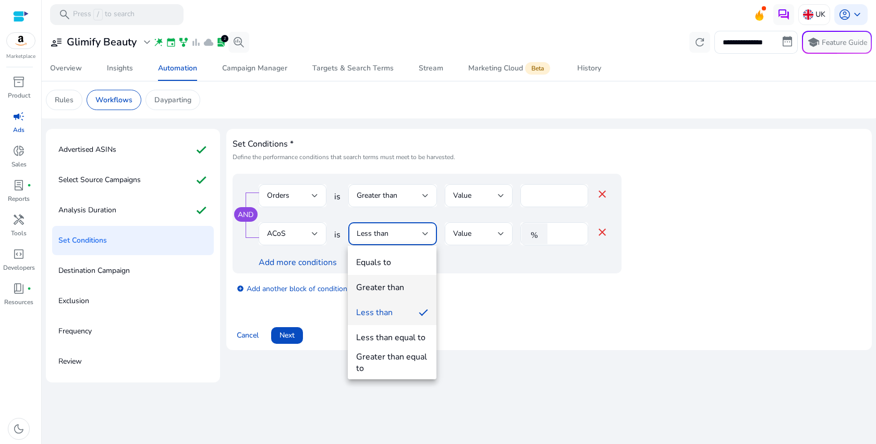
click at [386, 281] on mat-option "Greater than" at bounding box center [392, 287] width 89 height 25
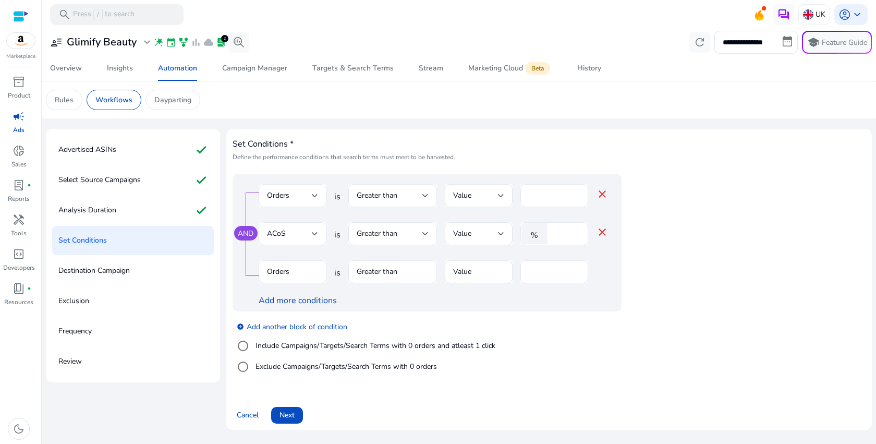
click at [558, 239] on div "*" at bounding box center [566, 233] width 27 height 23
type input "**"
click at [301, 272] on mat-form-field "Orders" at bounding box center [293, 277] width 68 height 34
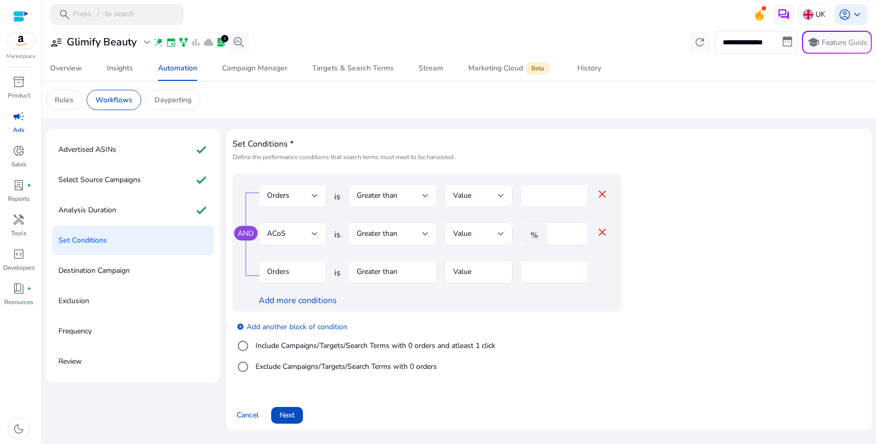
click at [398, 280] on mat-form-field "Greater than" at bounding box center [392, 277] width 89 height 34
click at [402, 277] on mat-form-field "Greater than" at bounding box center [392, 277] width 89 height 34
click at [295, 418] on span "Next" at bounding box center [287, 414] width 15 height 11
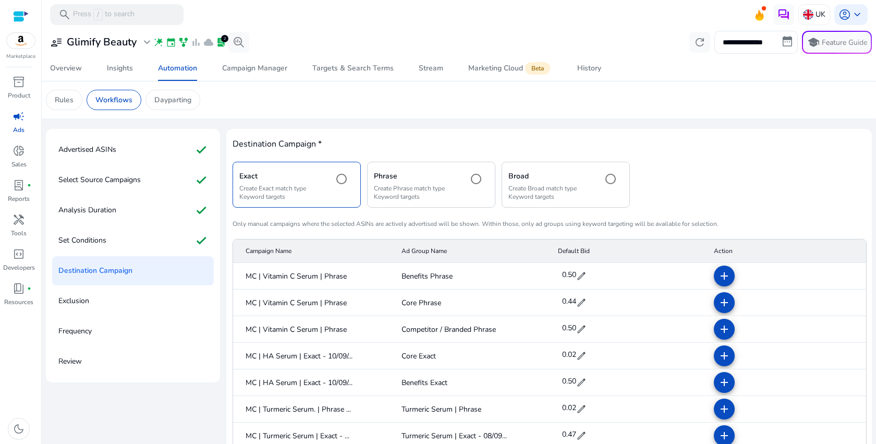
click at [422, 186] on p "Create Phrase match type Keyword targets" at bounding box center [417, 192] width 86 height 17
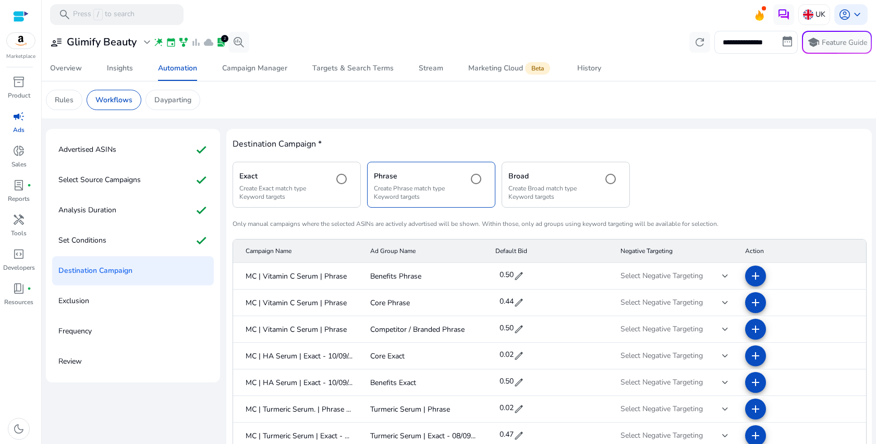
scroll to position [57, 0]
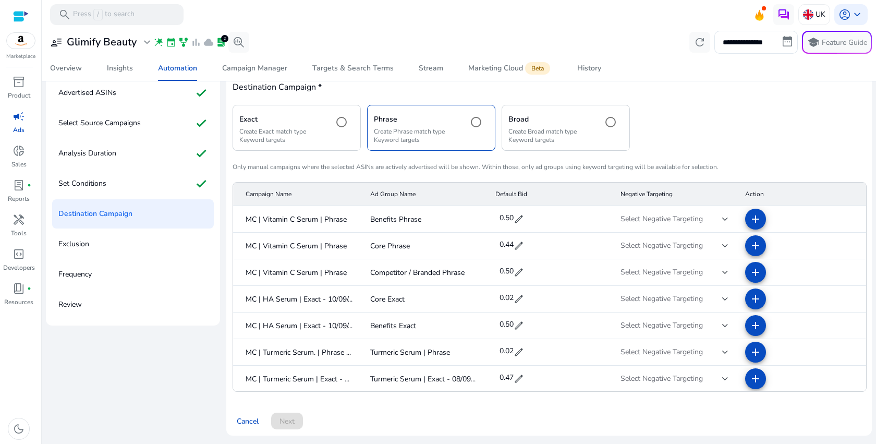
click at [722, 220] on div at bounding box center [725, 219] width 6 height 4
click at [720, 220] on div at bounding box center [438, 222] width 876 height 444
click at [702, 221] on div "Select Negative Targeting" at bounding box center [672, 218] width 102 height 11
click at [722, 218] on div at bounding box center [438, 222] width 876 height 444
click at [722, 220] on div at bounding box center [725, 219] width 6 height 4
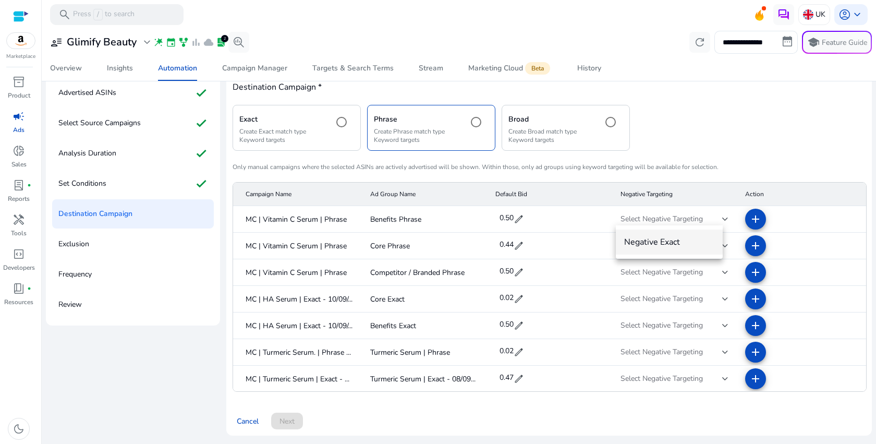
drag, startPoint x: 672, startPoint y: 247, endPoint x: 541, endPoint y: 333, distance: 156.5
click at [541, 333] on div "Negative Exact" at bounding box center [438, 222] width 876 height 444
click at [717, 156] on div at bounding box center [438, 222] width 876 height 444
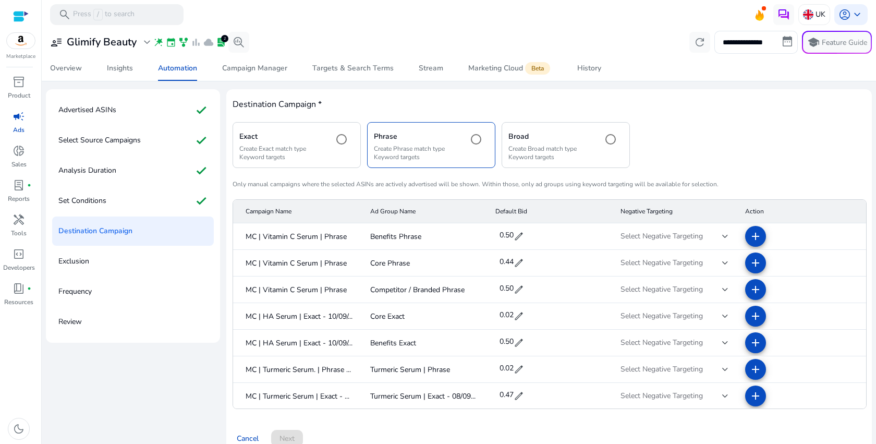
scroll to position [0, 0]
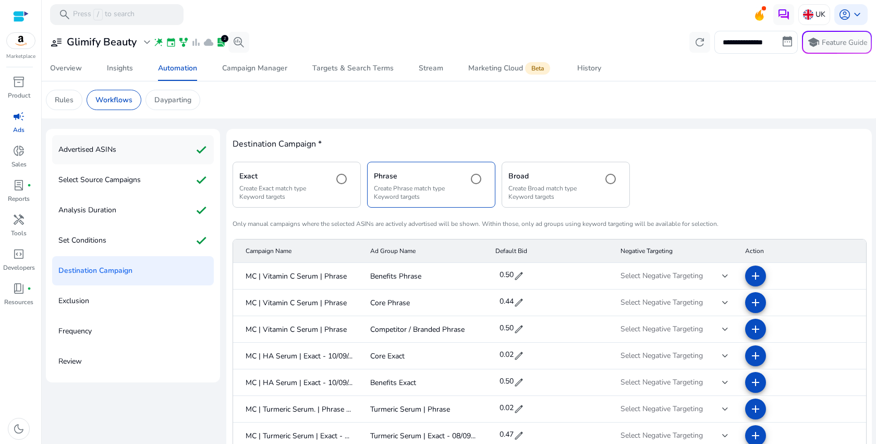
click at [149, 150] on div "Advertised ASINs check" at bounding box center [133, 149] width 162 height 29
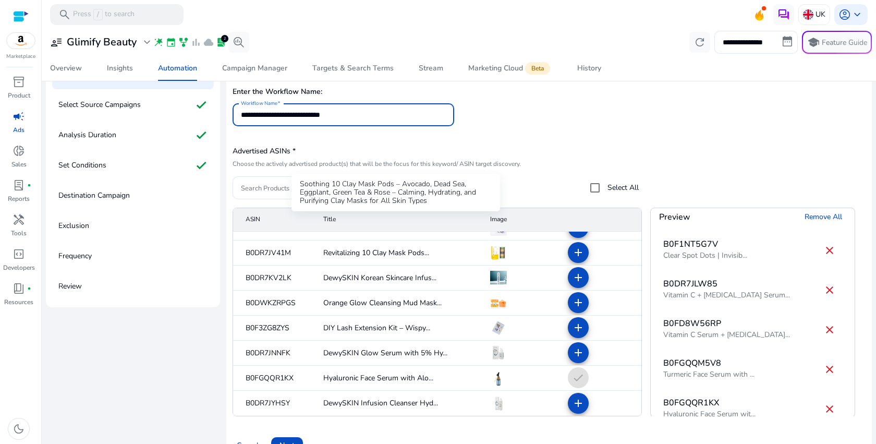
scroll to position [100, 0]
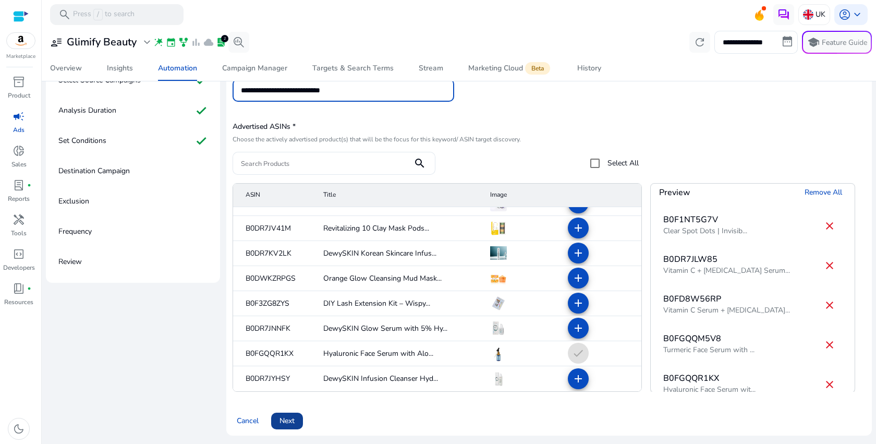
click at [286, 416] on span "Next" at bounding box center [287, 420] width 15 height 11
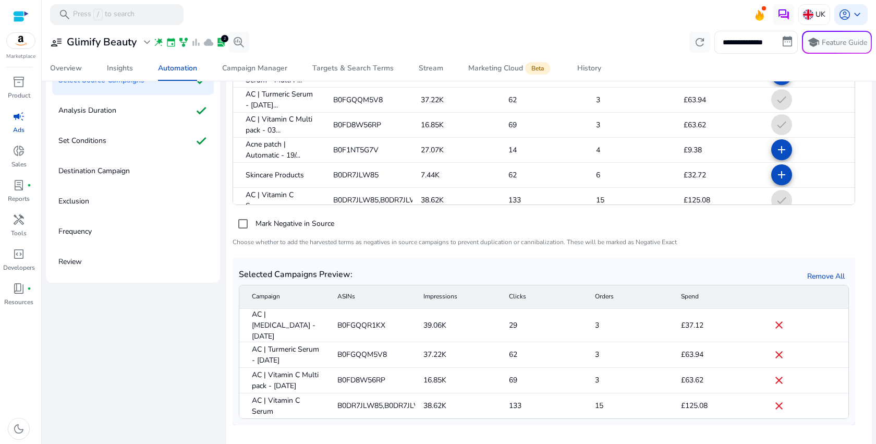
scroll to position [129, 0]
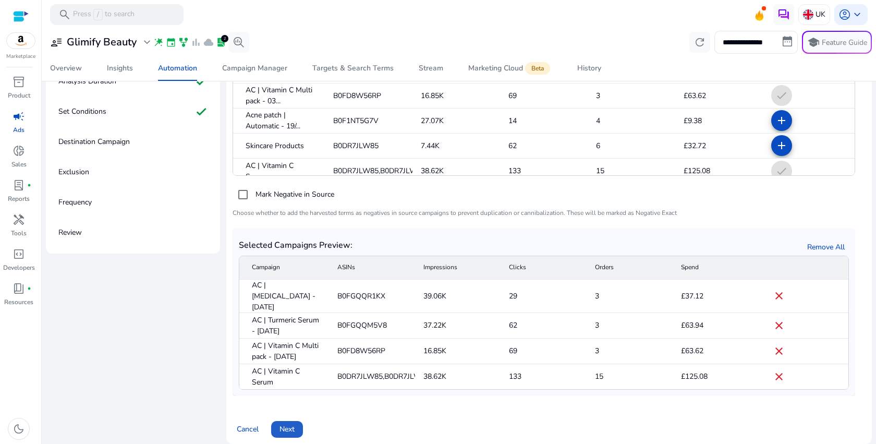
drag, startPoint x: 291, startPoint y: 409, endPoint x: 315, endPoint y: 403, distance: 24.8
click at [292, 413] on div "Cancel Next" at bounding box center [549, 425] width 633 height 25
click at [293, 424] on span "Next" at bounding box center [287, 429] width 15 height 11
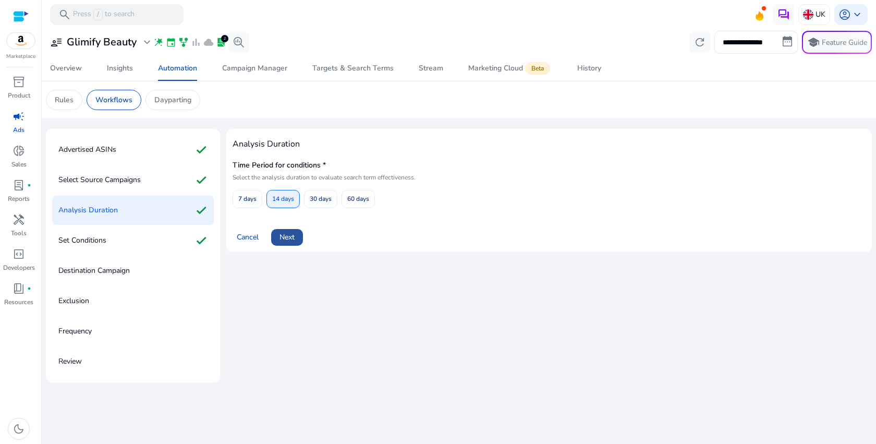
click at [299, 230] on span at bounding box center [287, 237] width 32 height 25
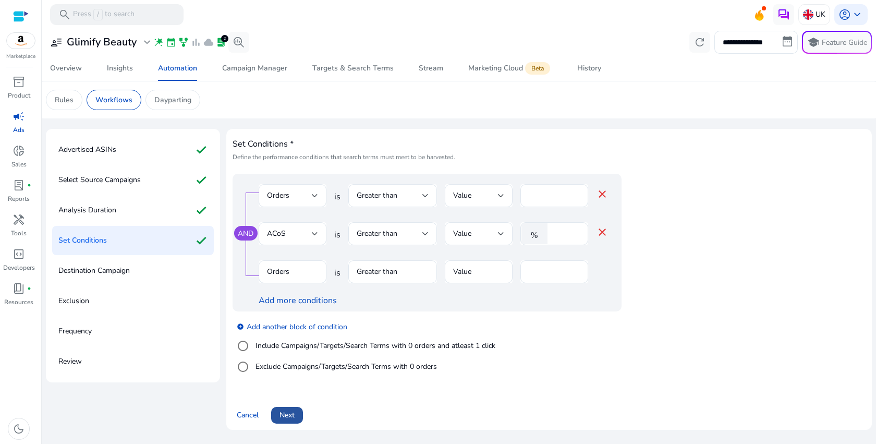
click at [290, 412] on span "Next" at bounding box center [287, 414] width 15 height 11
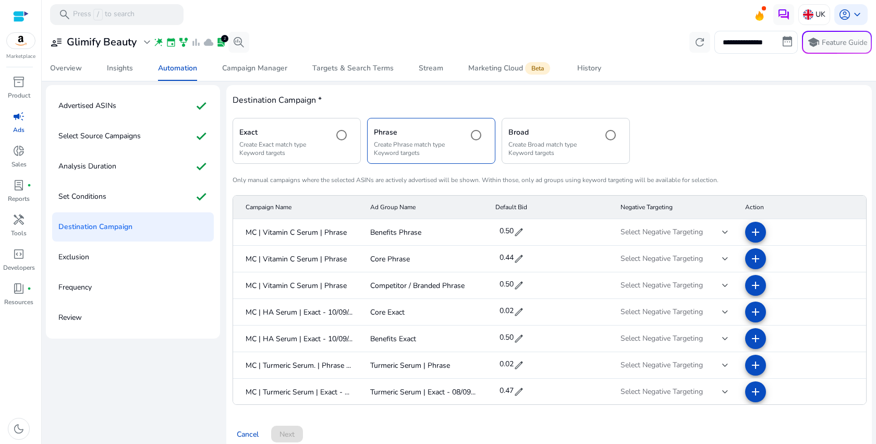
scroll to position [43, 0]
click at [657, 235] on span "Select Negative Targeting" at bounding box center [662, 232] width 82 height 10
click at [656, 235] on div at bounding box center [438, 222] width 876 height 444
click at [656, 235] on span "Select Negative Targeting" at bounding box center [662, 232] width 82 height 10
click at [700, 227] on div at bounding box center [438, 222] width 876 height 444
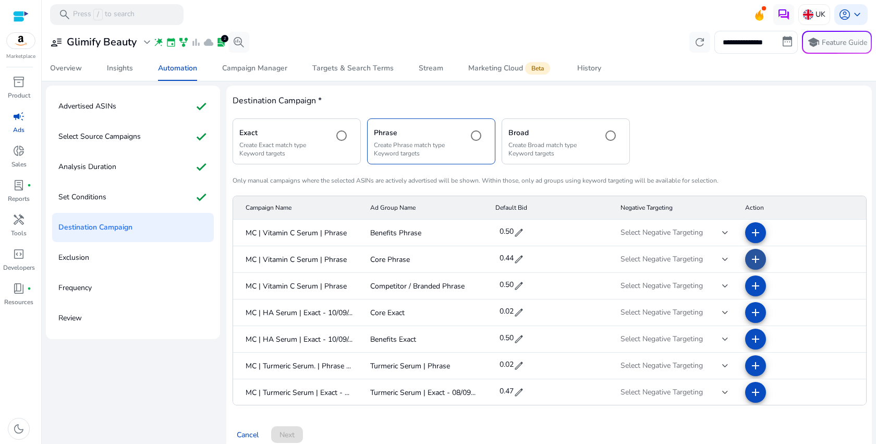
click at [753, 260] on mat-icon "add" at bounding box center [755, 259] width 13 height 13
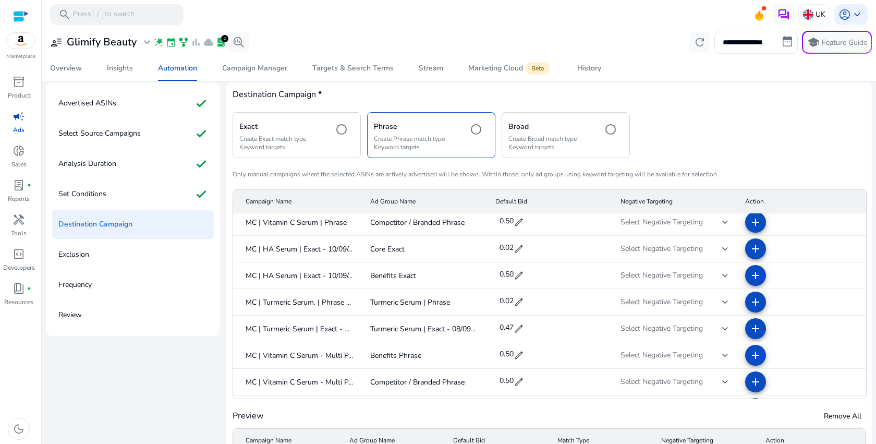
scroll to position [78, 0]
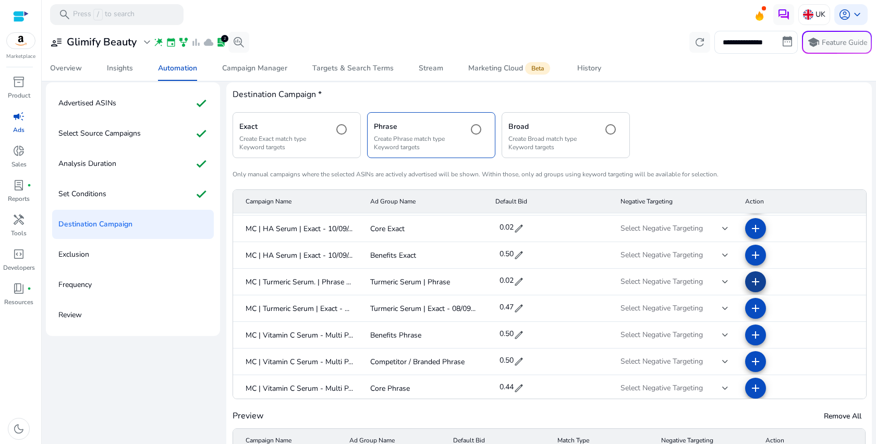
click at [749, 286] on mat-icon "add" at bounding box center [755, 281] width 13 height 13
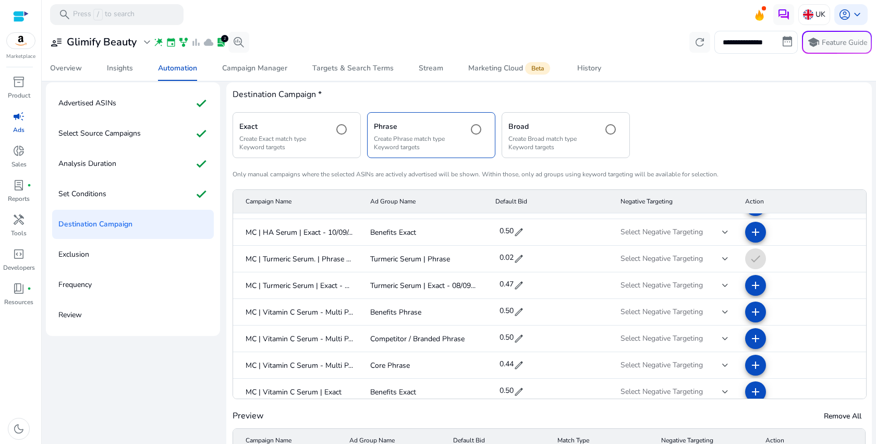
scroll to position [104, 0]
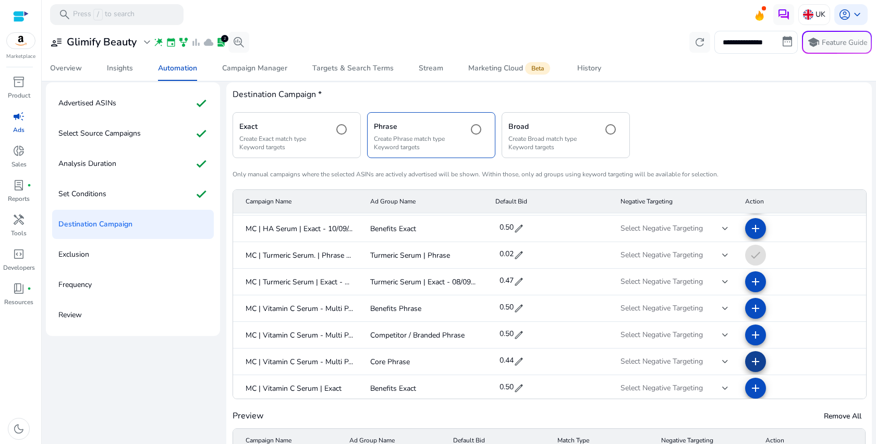
click at [754, 362] on span at bounding box center [755, 361] width 25 height 25
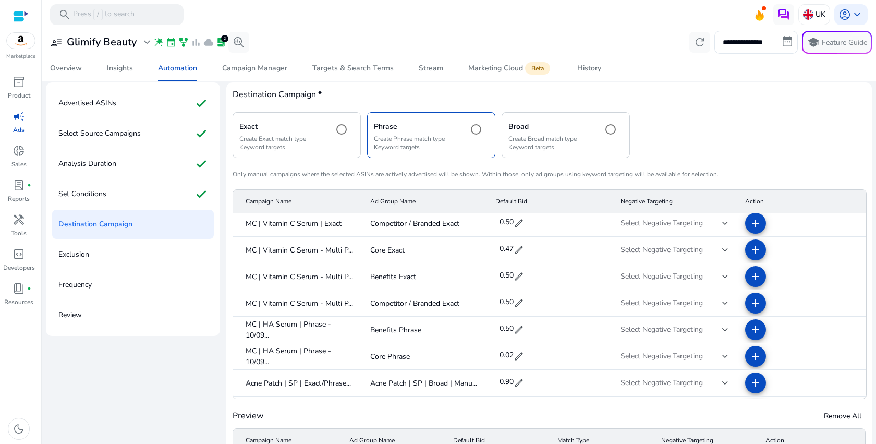
scroll to position [335, 0]
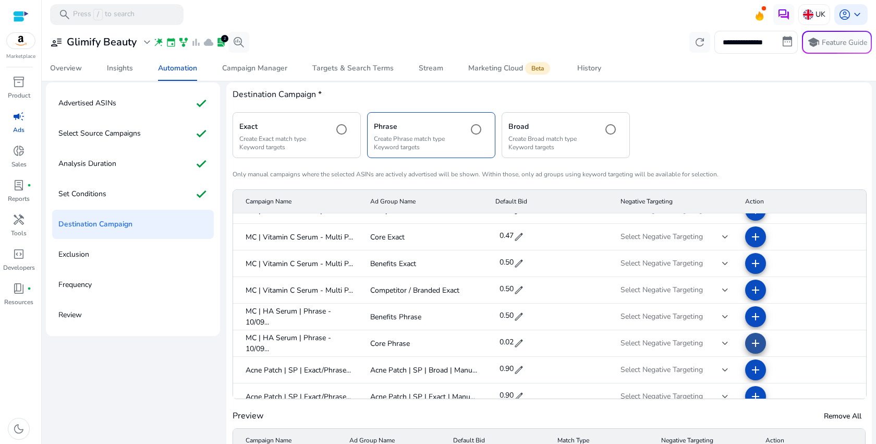
click at [749, 349] on mat-icon "add" at bounding box center [755, 343] width 13 height 13
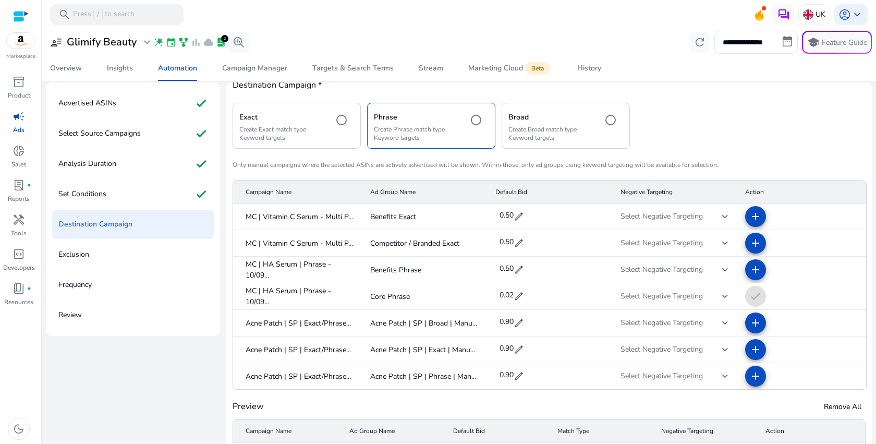
scroll to position [15, 0]
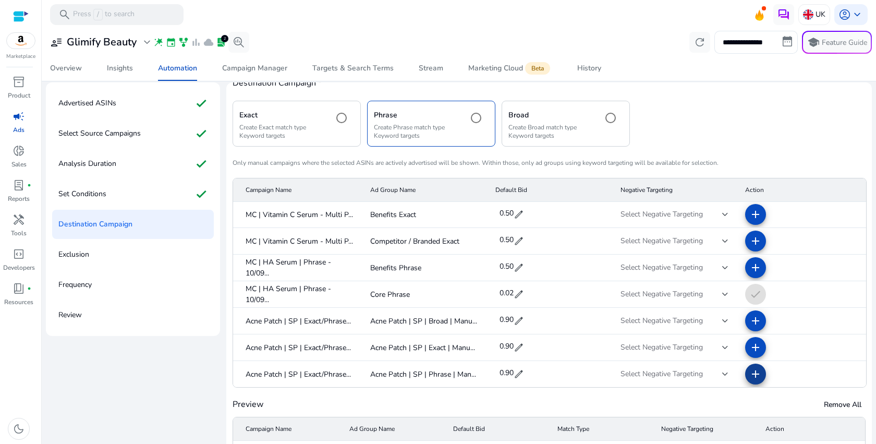
click at [749, 369] on mat-icon "add" at bounding box center [755, 374] width 13 height 13
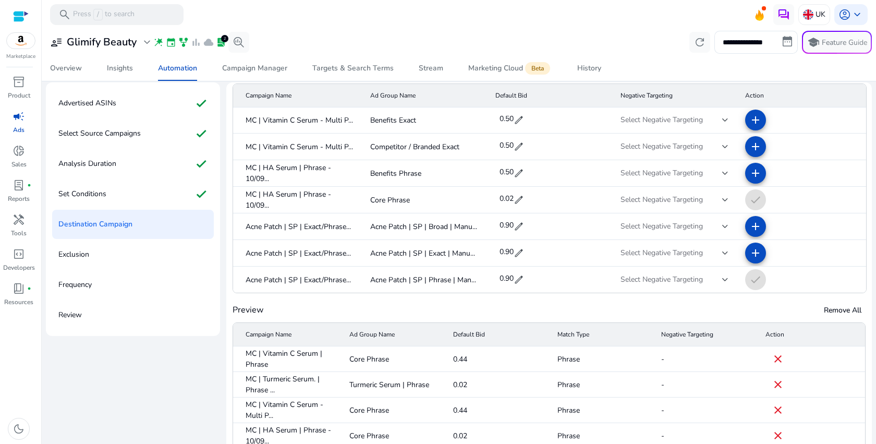
scroll to position [129, 0]
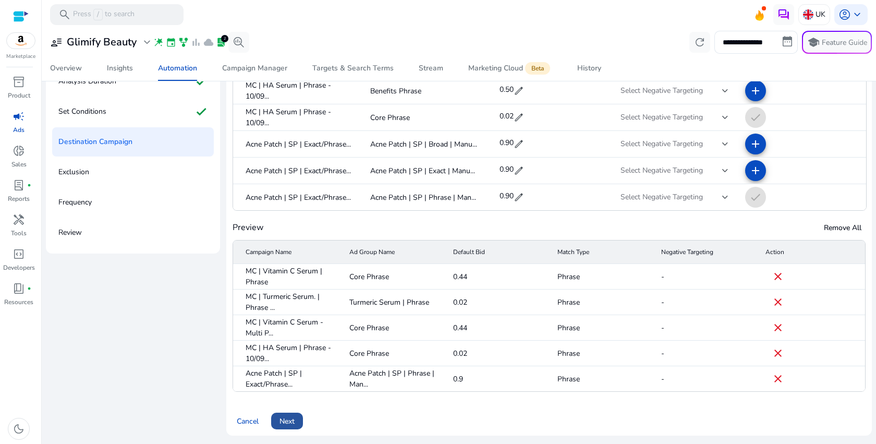
click at [301, 419] on span at bounding box center [287, 420] width 32 height 25
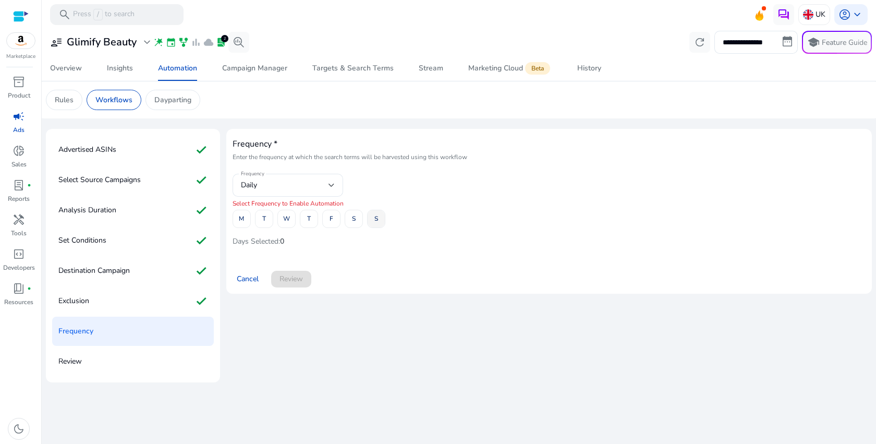
click at [377, 218] on span "S" at bounding box center [376, 219] width 4 height 18
click at [286, 283] on span "Review" at bounding box center [291, 278] width 23 height 11
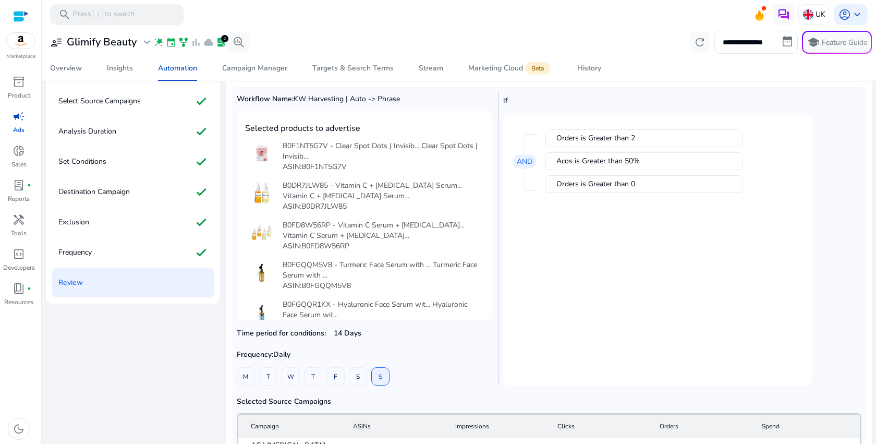
scroll to position [129, 0]
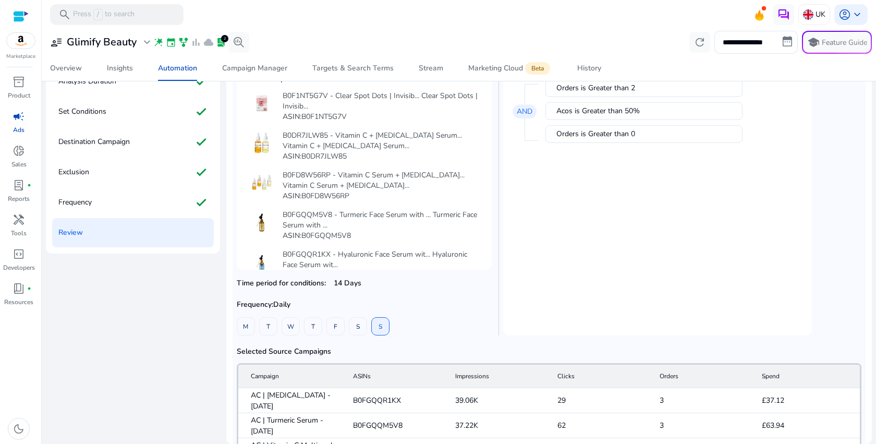
click at [635, 136] on div "Orders is Greater than 0" at bounding box center [644, 134] width 175 height 10
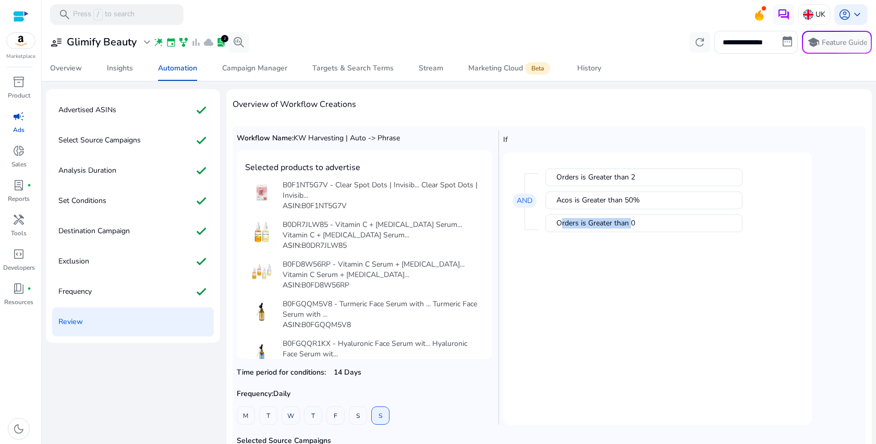
scroll to position [0, 0]
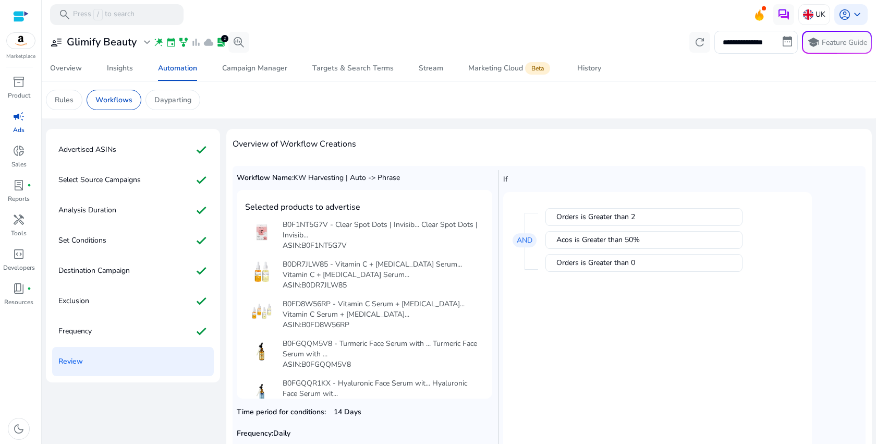
click at [653, 316] on mat-card "Orders is Greater than 2 Acos is Greater than 50% Orders is Greater than 0 AND" at bounding box center [657, 328] width 309 height 272
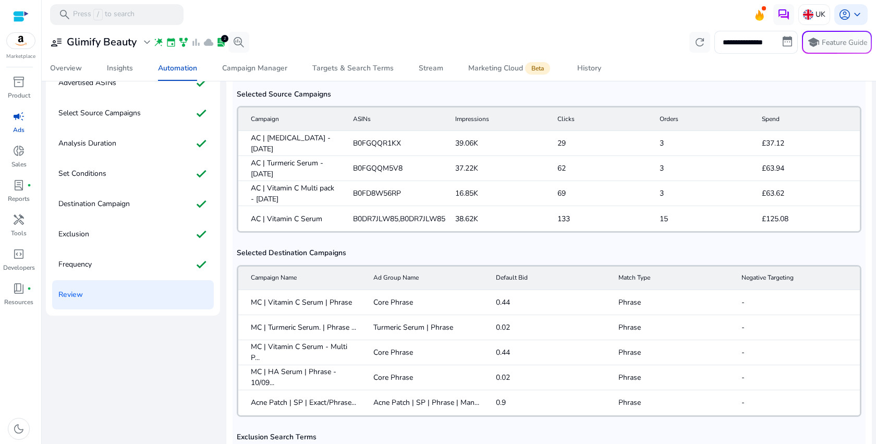
scroll to position [129, 0]
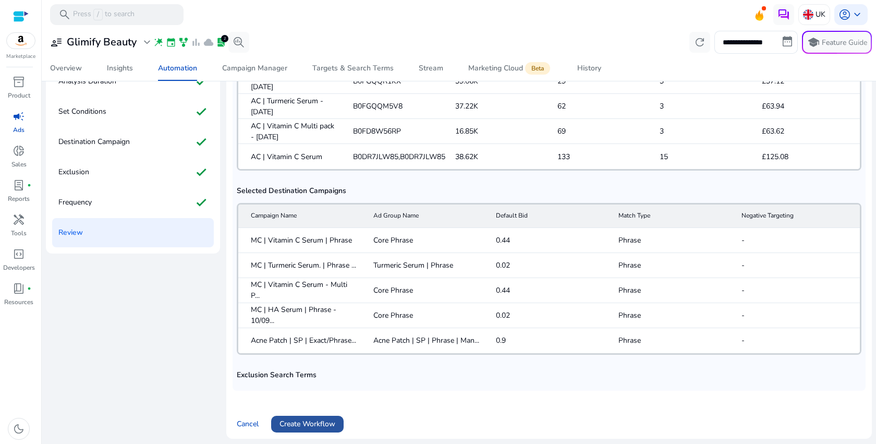
click at [303, 418] on span "Create Workflow" at bounding box center [308, 423] width 56 height 11
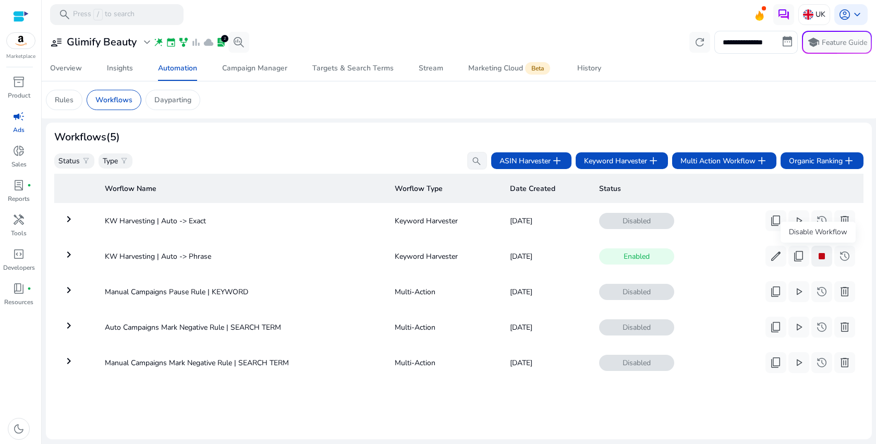
click at [824, 262] on span "stop" at bounding box center [822, 256] width 13 height 13
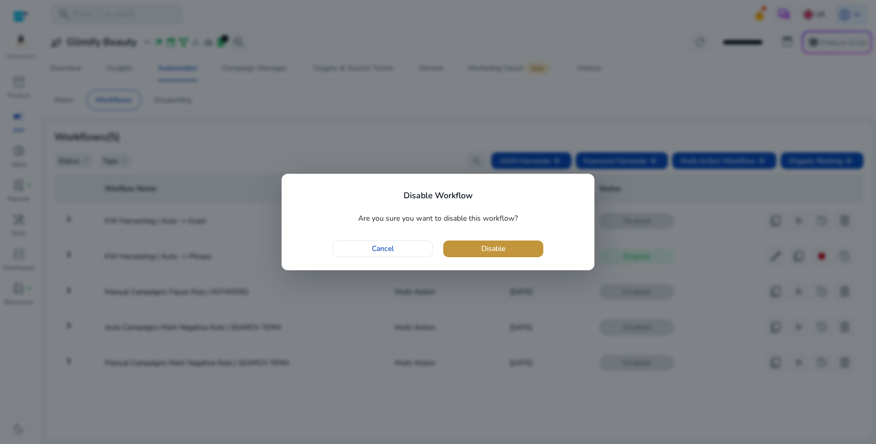
click at [495, 257] on span "button" at bounding box center [493, 248] width 100 height 25
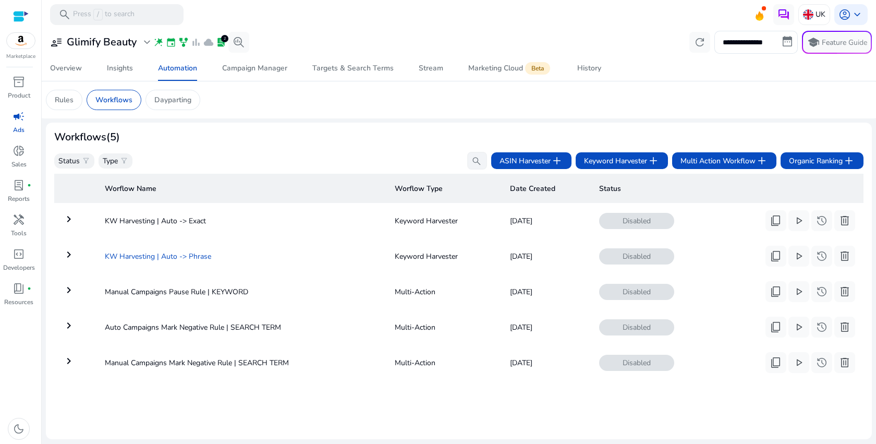
drag, startPoint x: 227, startPoint y: 264, endPoint x: 102, endPoint y: 260, distance: 124.7
click at [102, 259] on td "KW Harvesting | Auto -> Phrase" at bounding box center [241, 256] width 290 height 27
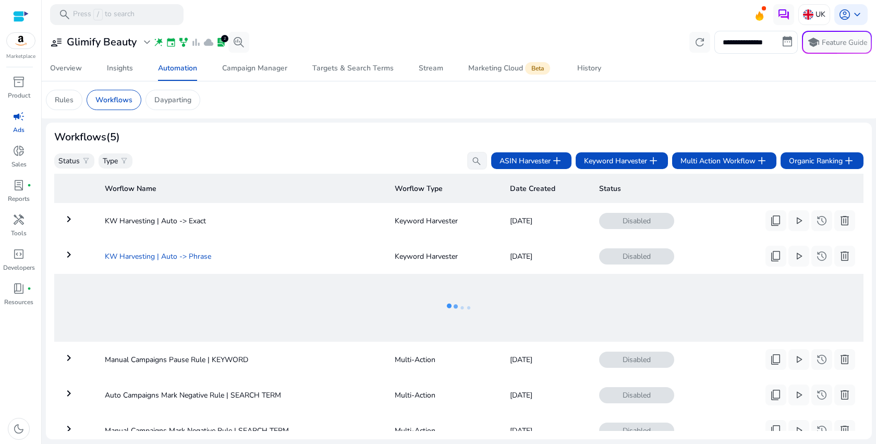
copy td "KW Harvesting | Auto -> Phrase"
click at [643, 160] on span "Keyword Harvester add" at bounding box center [622, 160] width 76 height 13
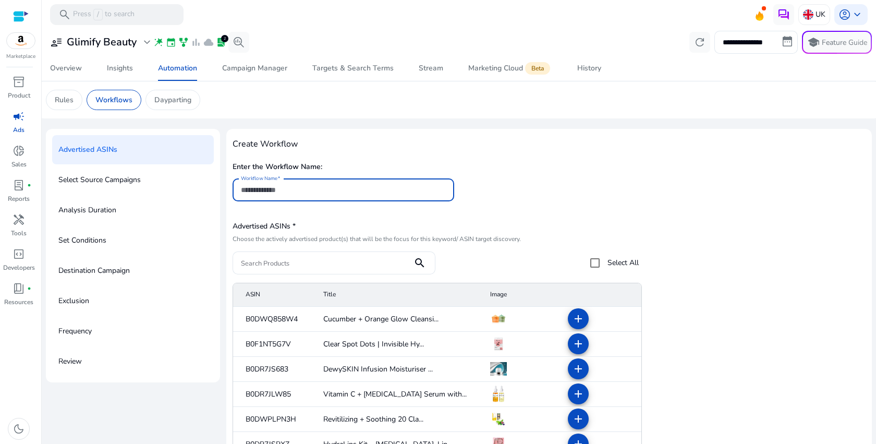
click at [356, 191] on input "Workflow Name" at bounding box center [343, 189] width 205 height 11
click at [307, 192] on input "**********" at bounding box center [343, 189] width 205 height 11
type input "**********"
click at [486, 175] on div "**********" at bounding box center [549, 185] width 633 height 53
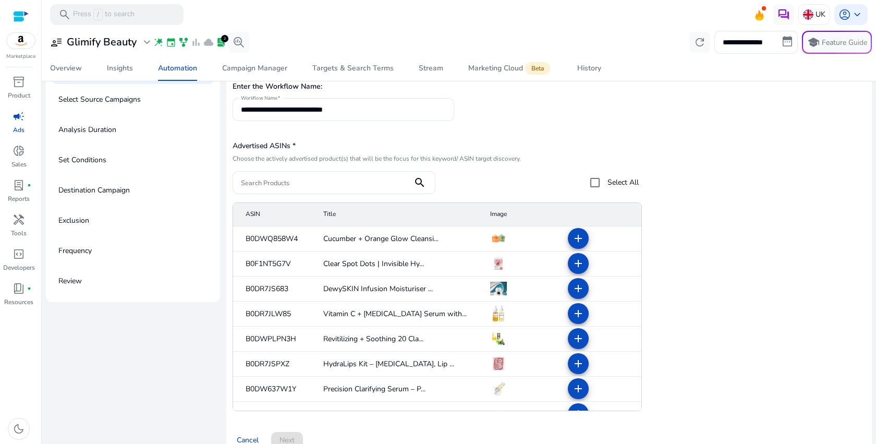
scroll to position [99, 0]
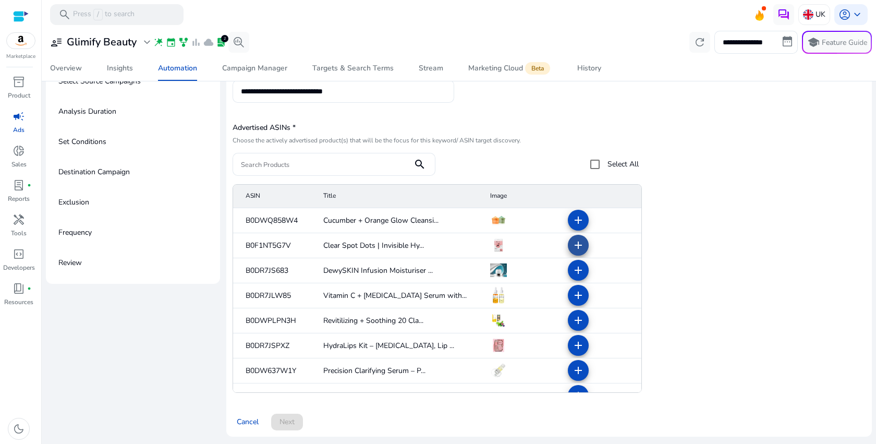
click at [572, 247] on mat-icon "add" at bounding box center [578, 245] width 13 height 13
click at [573, 288] on span at bounding box center [578, 295] width 25 height 25
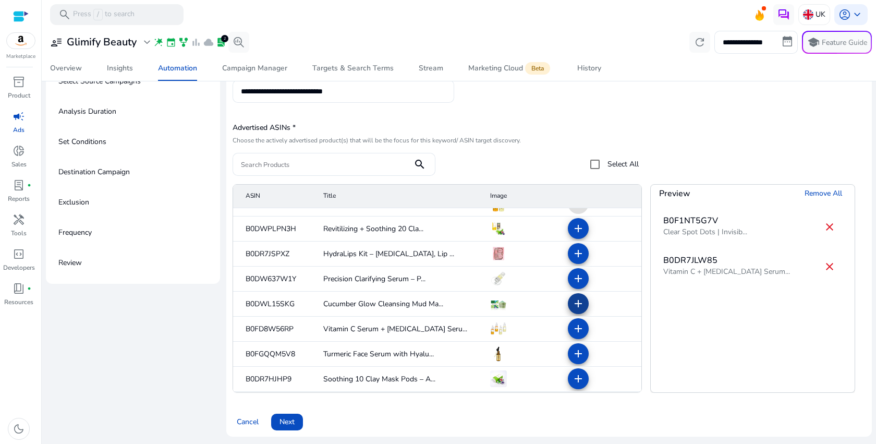
scroll to position [98, 0]
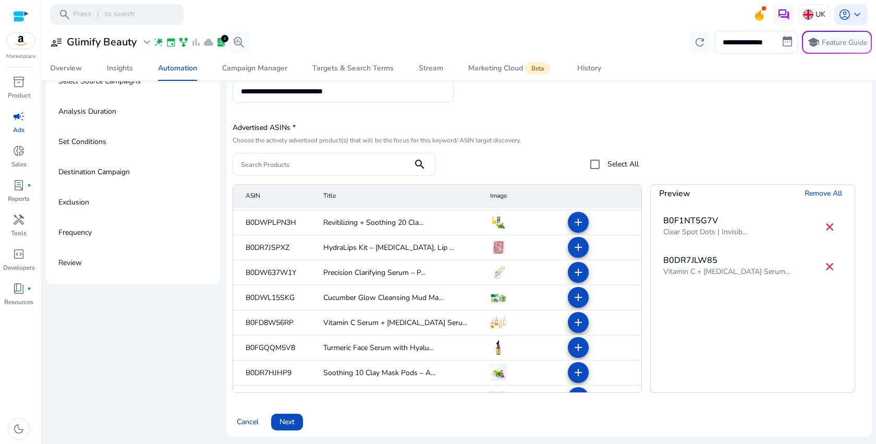
click at [574, 328] on mat-icon "add" at bounding box center [578, 322] width 13 height 13
click at [572, 343] on mat-icon "add" at bounding box center [578, 347] width 13 height 13
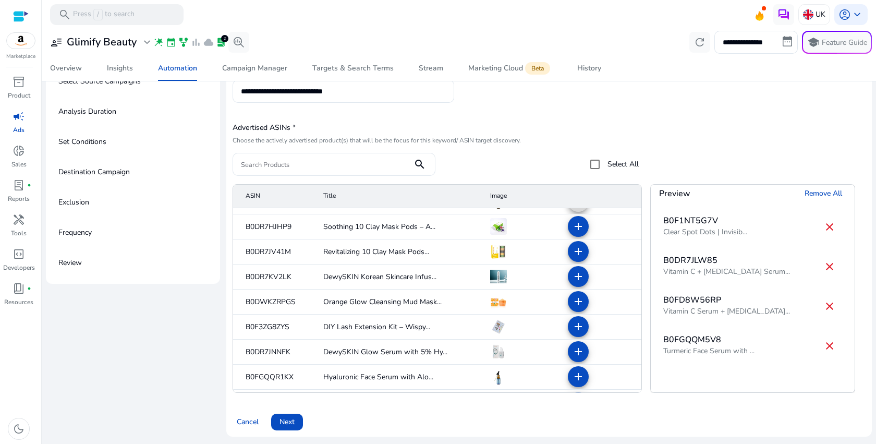
scroll to position [267, 0]
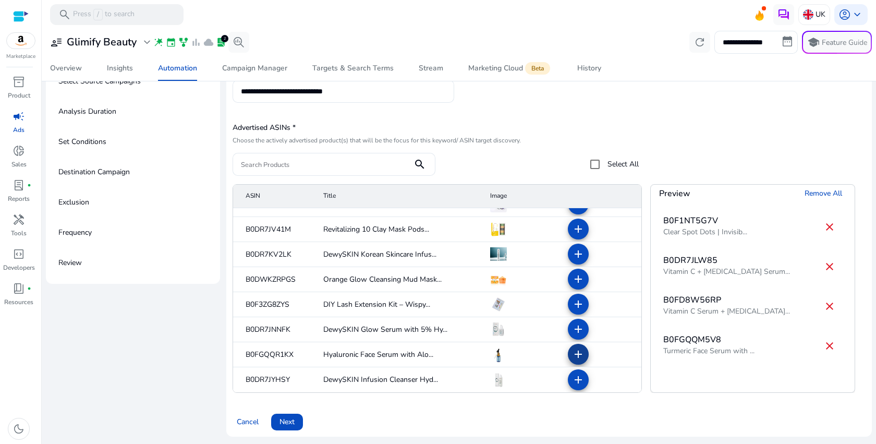
click at [572, 349] on mat-icon "add" at bounding box center [578, 354] width 13 height 13
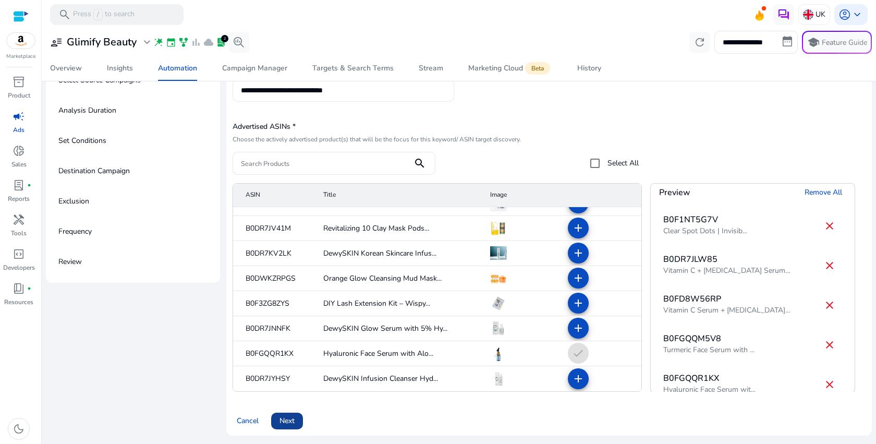
click at [290, 417] on span "Next" at bounding box center [287, 420] width 15 height 11
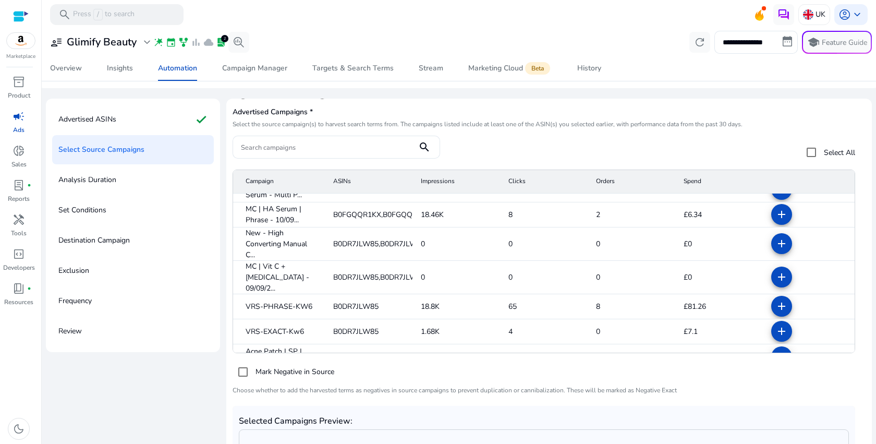
scroll to position [74, 0]
click at [776, 349] on mat-icon "add" at bounding box center [782, 355] width 13 height 13
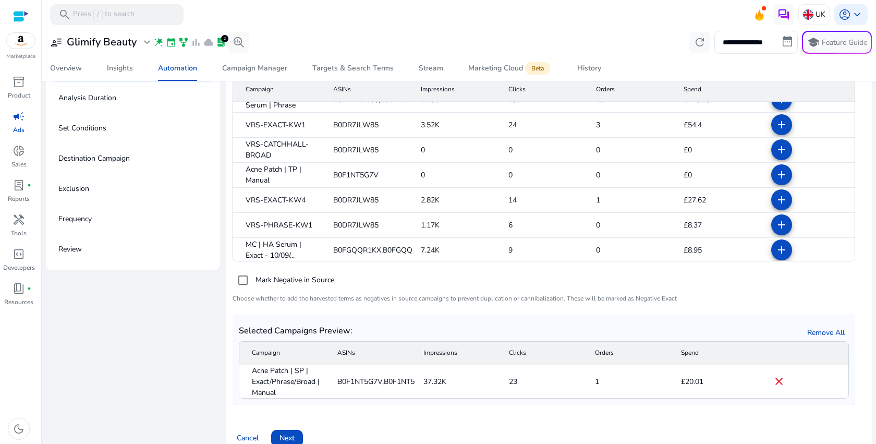
scroll to position [0, 0]
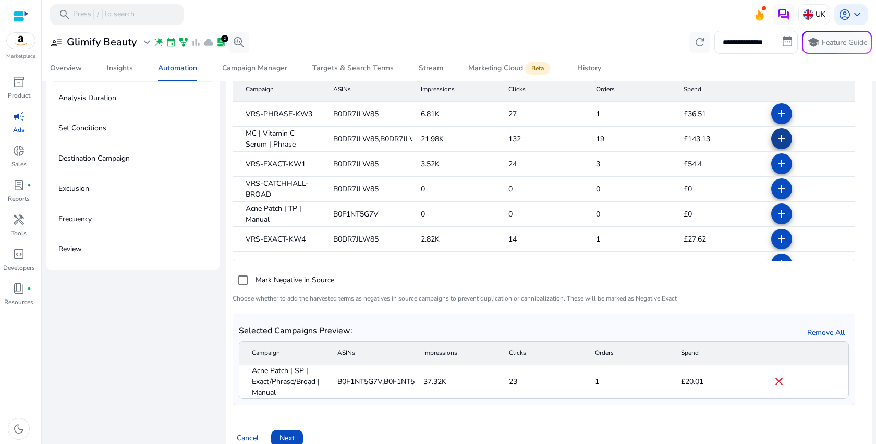
click at [776, 144] on mat-icon "add" at bounding box center [782, 138] width 13 height 13
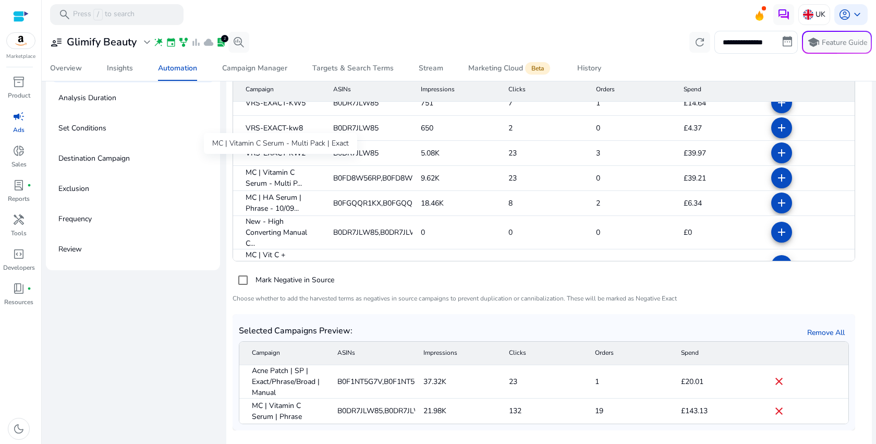
scroll to position [295, 0]
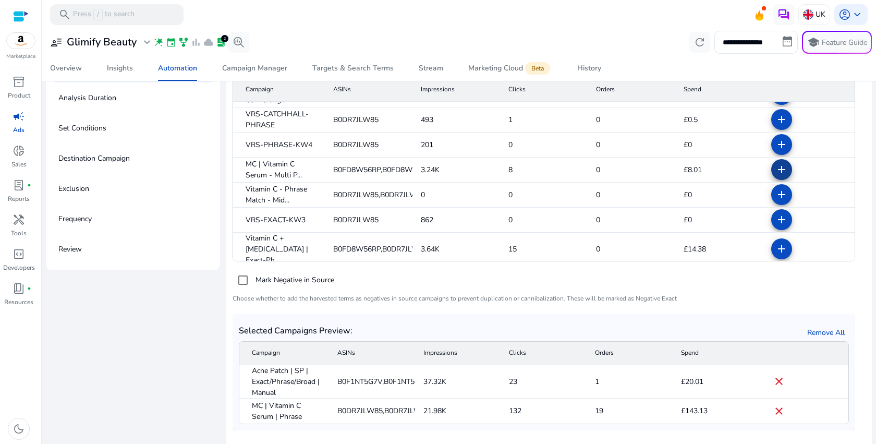
click at [776, 172] on mat-icon "add" at bounding box center [782, 169] width 13 height 13
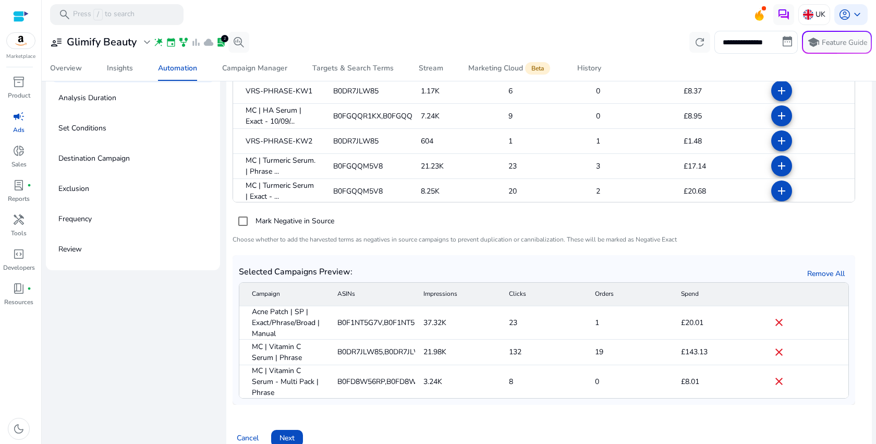
scroll to position [565, 0]
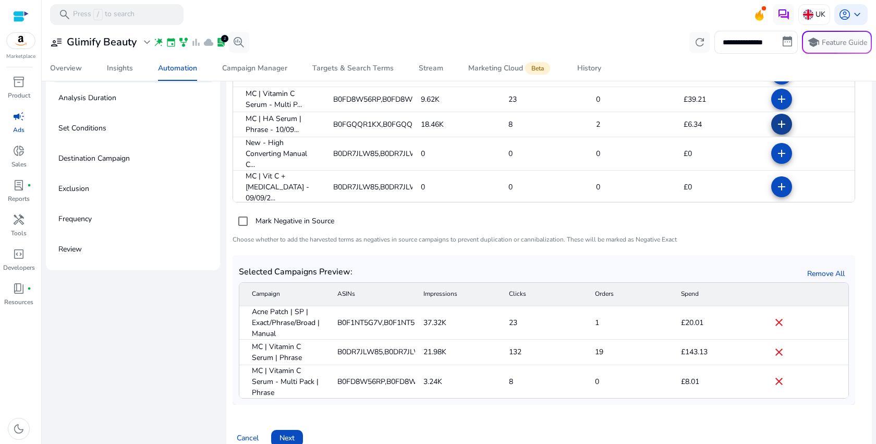
click at [776, 118] on mat-icon "add" at bounding box center [782, 124] width 13 height 13
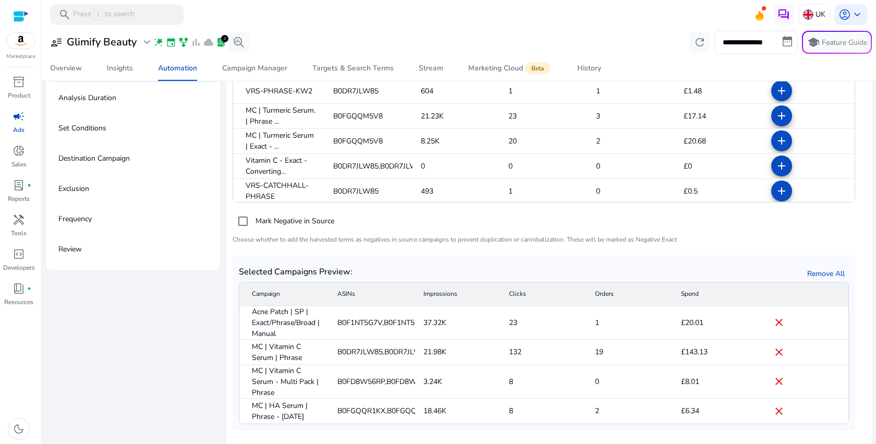
click at [776, 113] on mat-icon "add" at bounding box center [782, 116] width 13 height 13
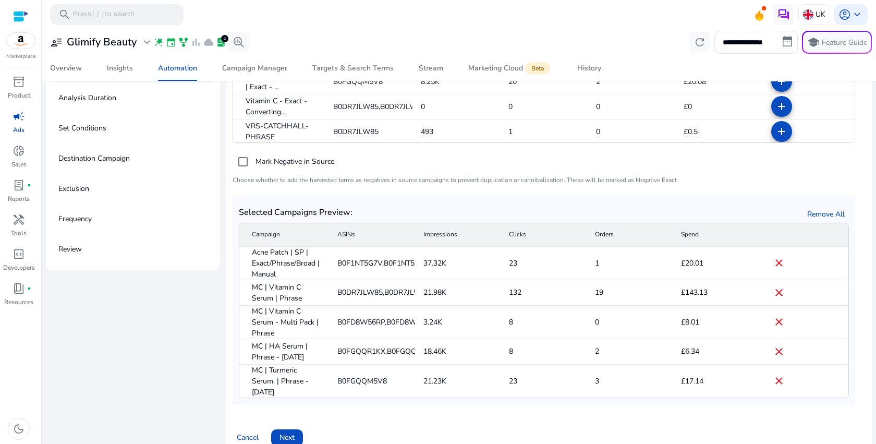
scroll to position [129, 0]
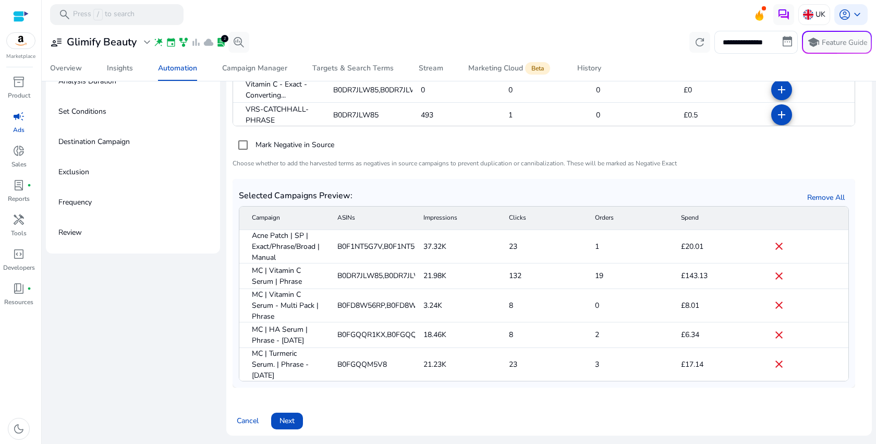
click at [304, 423] on div "Cancel Next" at bounding box center [549, 416] width 633 height 25
click at [287, 422] on span "Next" at bounding box center [287, 420] width 15 height 11
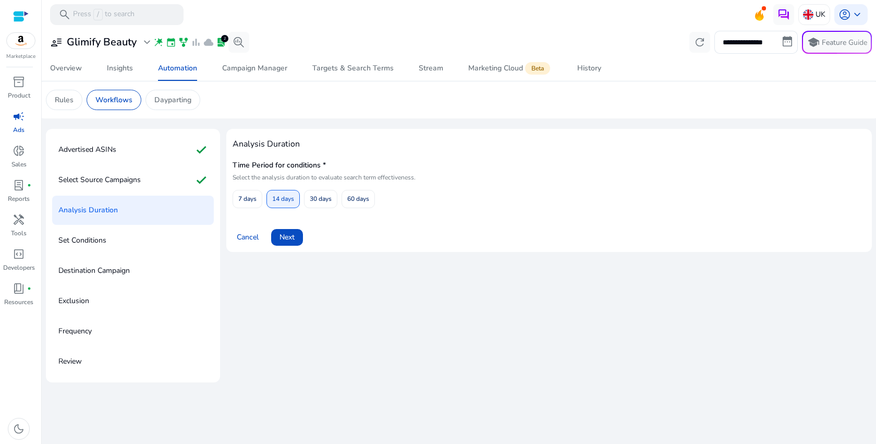
scroll to position [0, 0]
click at [295, 240] on span "Next" at bounding box center [287, 237] width 15 height 11
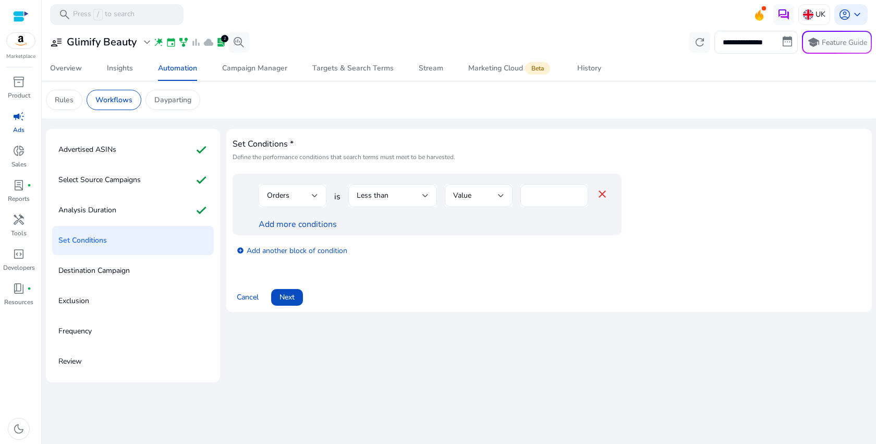
click at [308, 197] on div "Orders" at bounding box center [289, 195] width 45 height 11
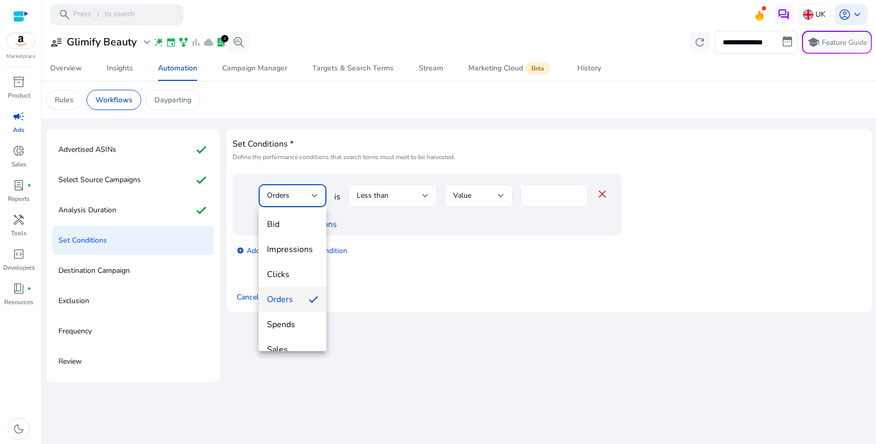
click at [308, 197] on div at bounding box center [438, 222] width 876 height 444
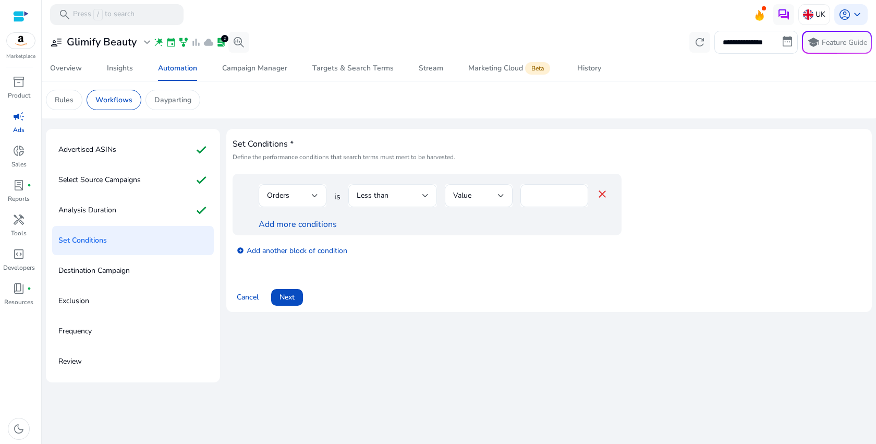
click at [408, 198] on div "Less than" at bounding box center [390, 195] width 66 height 11
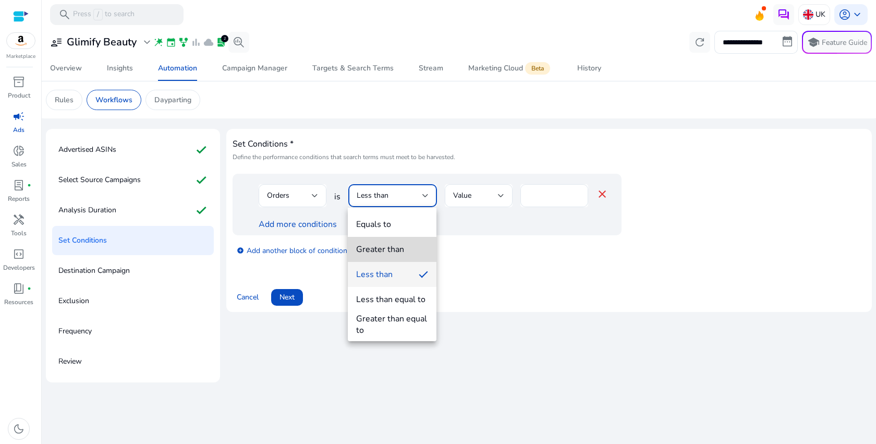
click at [405, 250] on span "Greater than" at bounding box center [392, 249] width 72 height 11
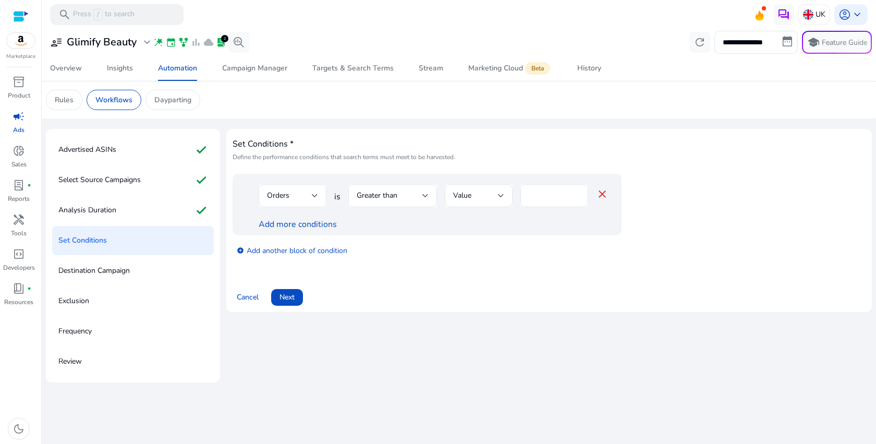
click at [403, 208] on div at bounding box center [392, 212] width 89 height 11
click at [404, 201] on div "Greater than" at bounding box center [390, 195] width 66 height 11
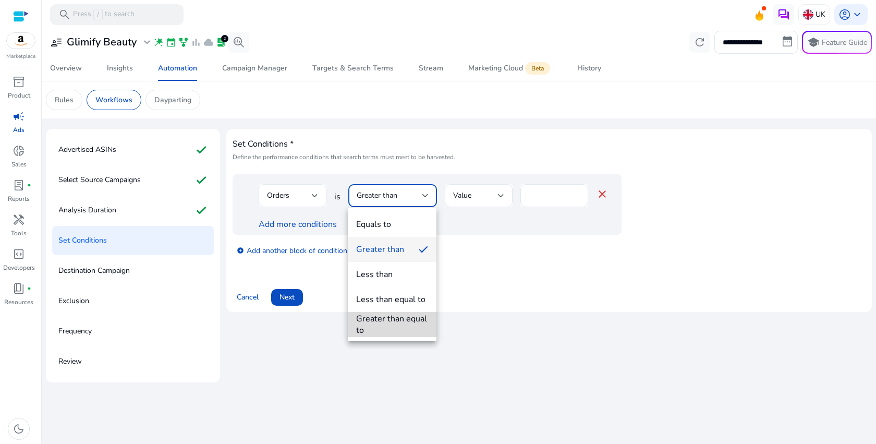
click at [403, 322] on div "Greater than equal to" at bounding box center [392, 324] width 72 height 23
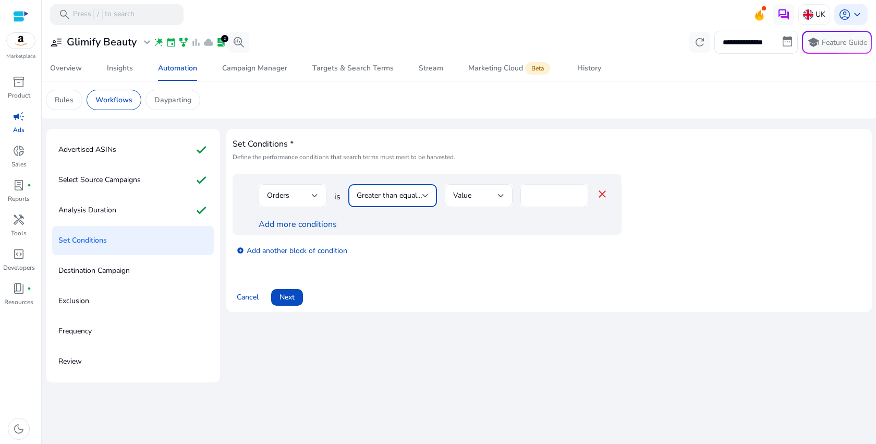
click at [538, 196] on input "*" at bounding box center [554, 195] width 51 height 11
type input "*"
click at [283, 225] on link "Add more conditions" at bounding box center [298, 224] width 78 height 11
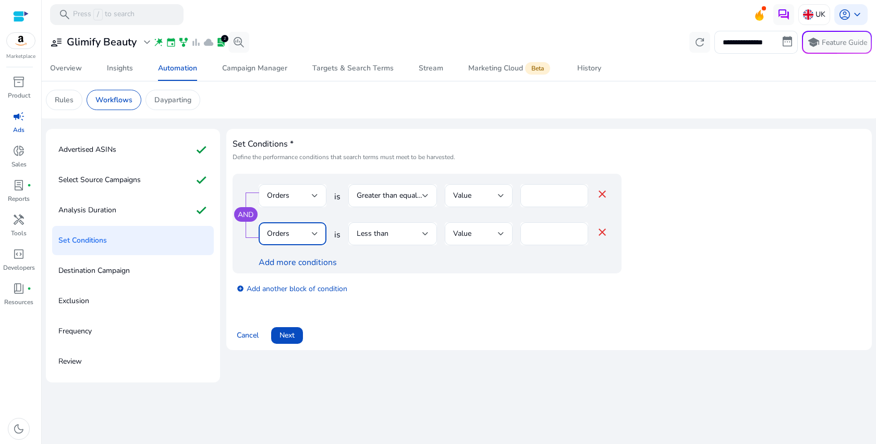
click at [287, 233] on span "Orders" at bounding box center [278, 233] width 22 height 10
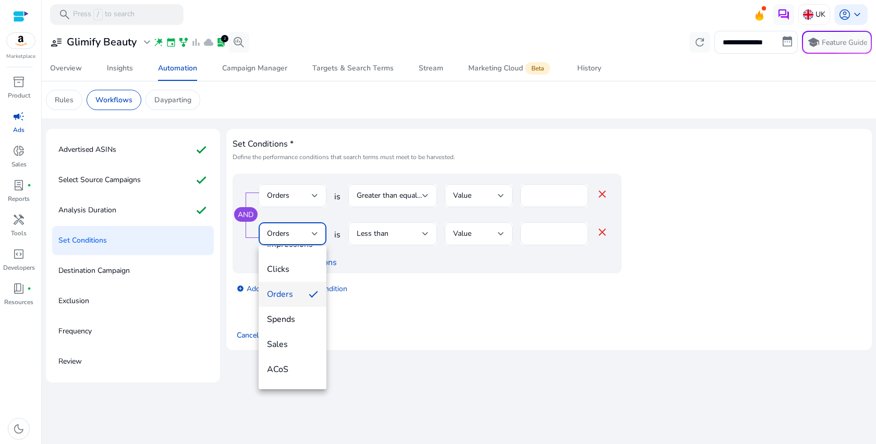
scroll to position [81, 0]
click at [296, 333] on span "ACoS" at bounding box center [292, 330] width 51 height 11
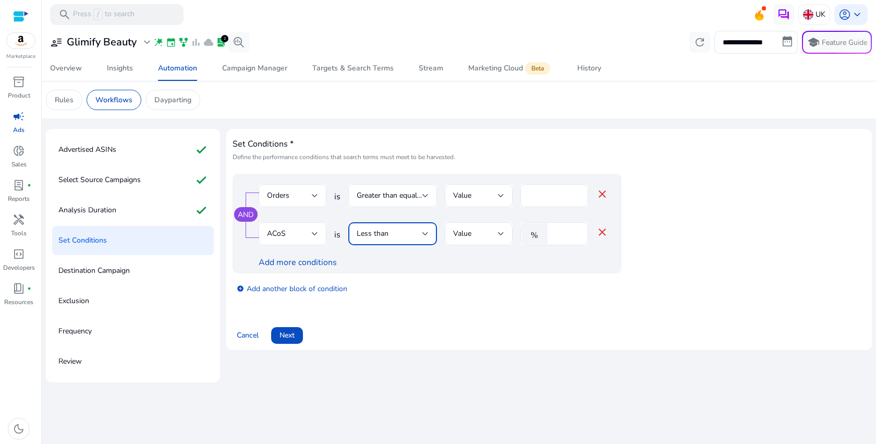
click at [417, 234] on div "Less than" at bounding box center [390, 233] width 66 height 11
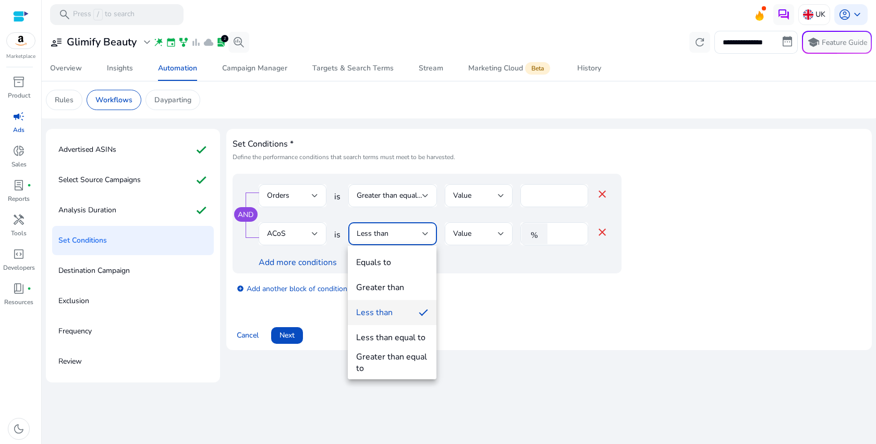
click at [404, 315] on span "Less than" at bounding box center [383, 312] width 54 height 11
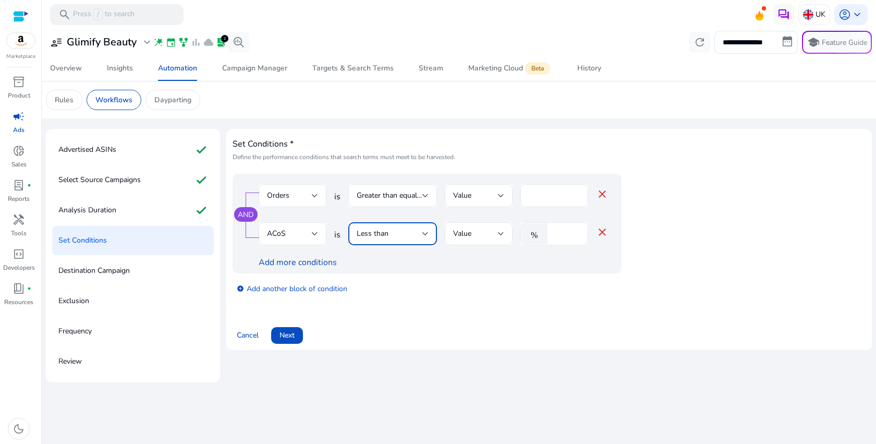
click at [570, 232] on input "*" at bounding box center [566, 233] width 27 height 11
type input "**"
click at [297, 335] on span at bounding box center [287, 335] width 32 height 25
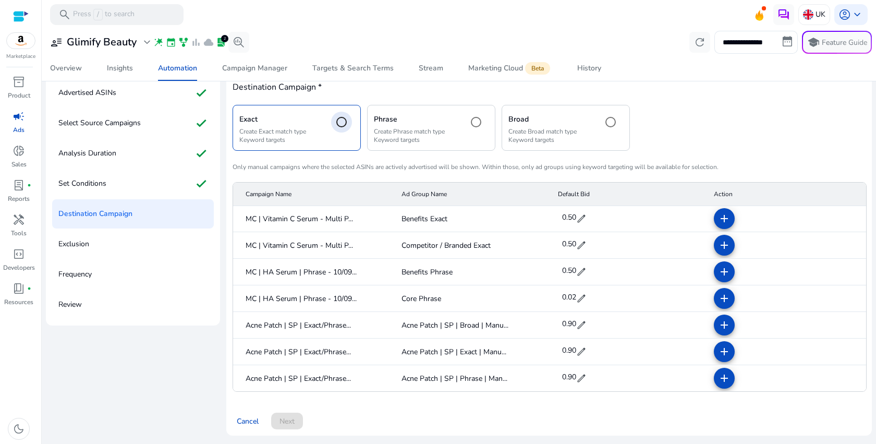
scroll to position [0, 0]
click at [723, 298] on mat-icon "add" at bounding box center [724, 299] width 13 height 13
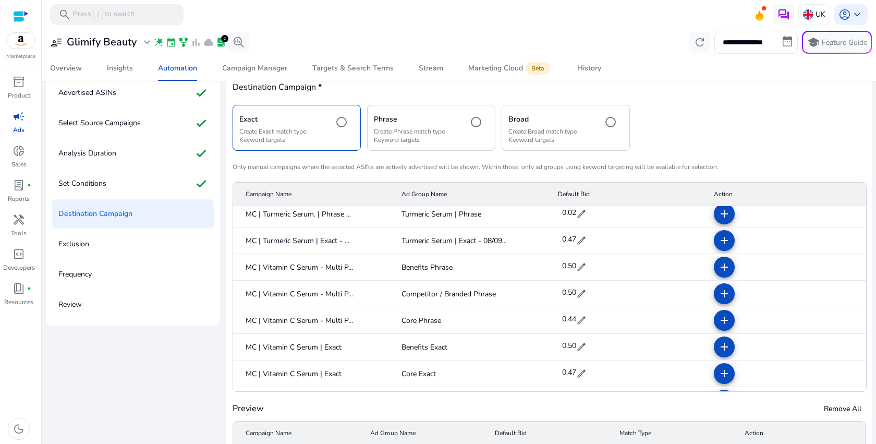
scroll to position [147, 0]
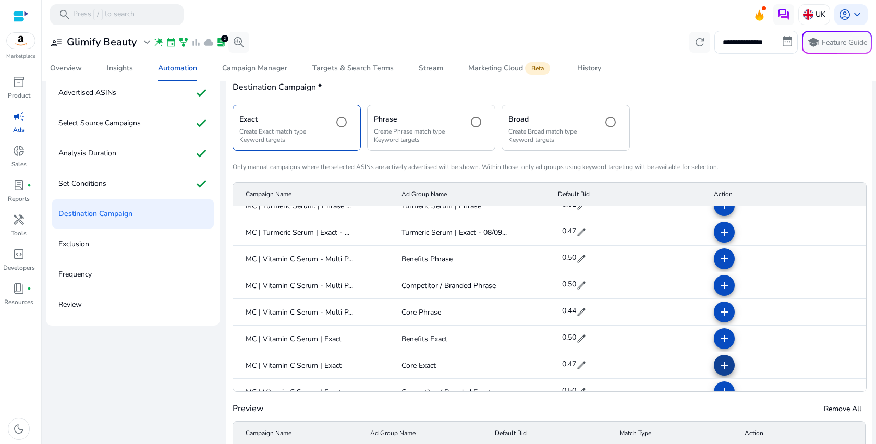
click at [718, 367] on mat-icon "add" at bounding box center [724, 365] width 13 height 13
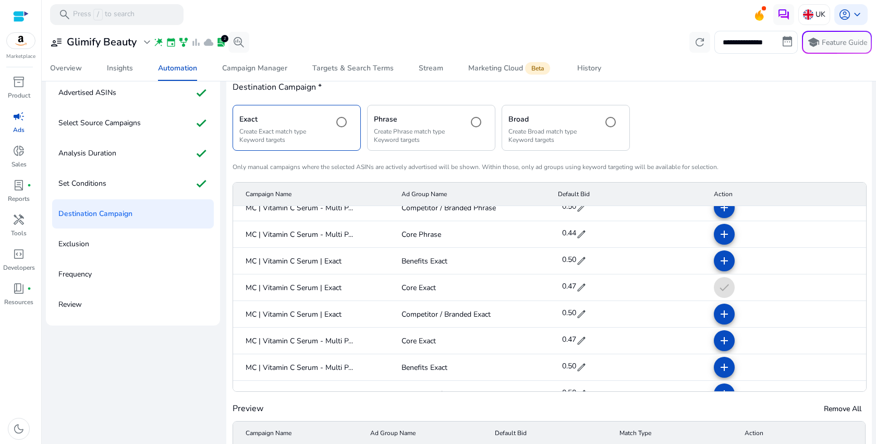
scroll to position [236, 0]
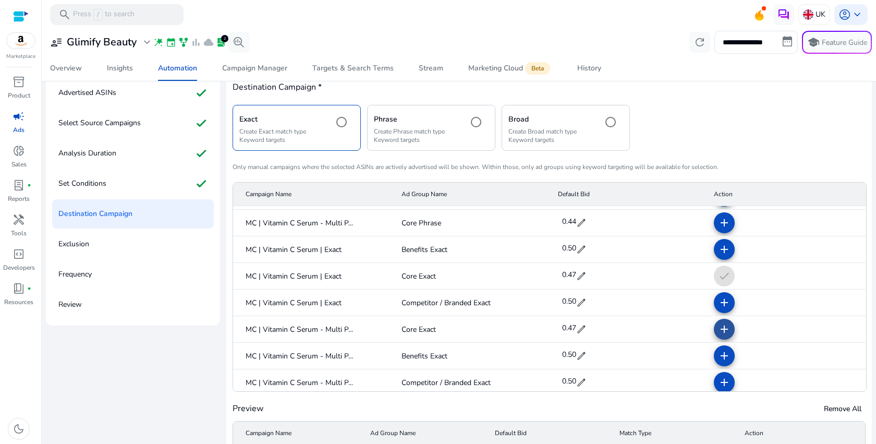
click at [719, 329] on mat-icon "add" at bounding box center [724, 329] width 13 height 13
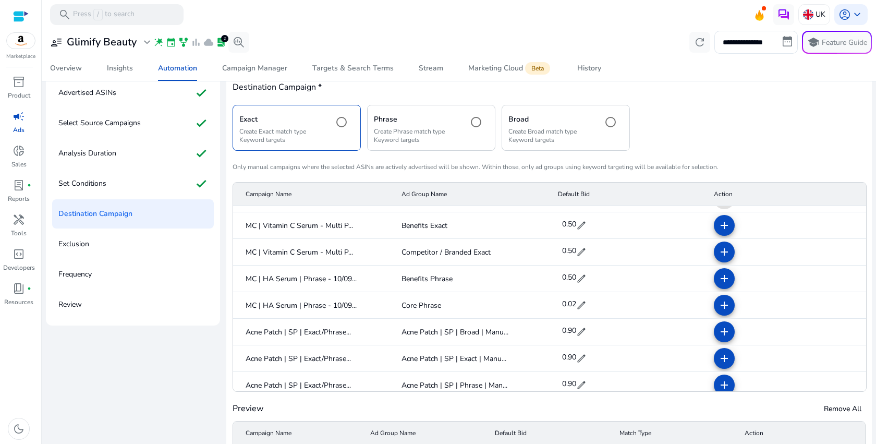
scroll to position [369, 0]
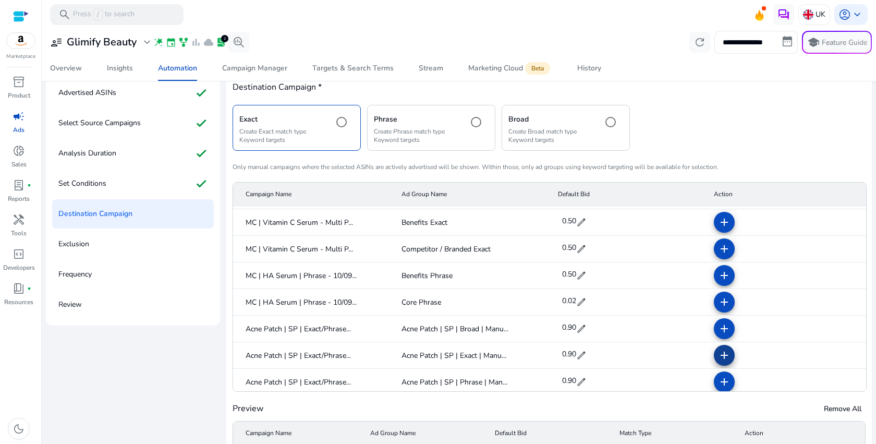
click at [721, 360] on mat-icon "add" at bounding box center [724, 355] width 13 height 13
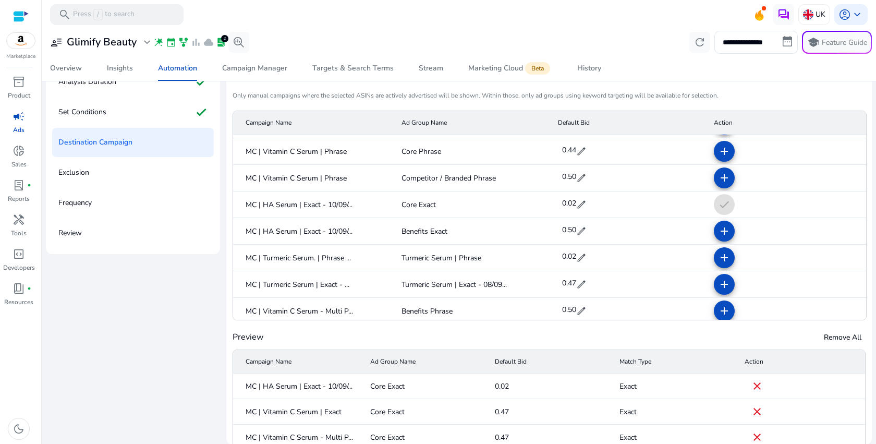
scroll to position [38, 0]
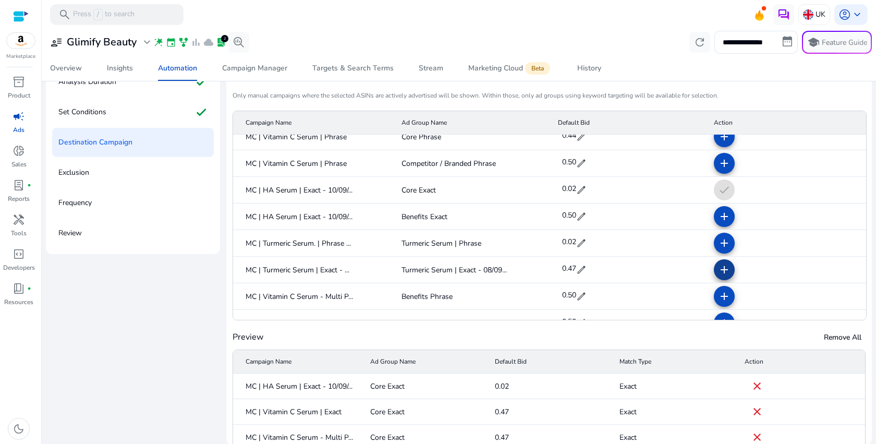
click at [718, 272] on mat-icon "add" at bounding box center [724, 269] width 13 height 13
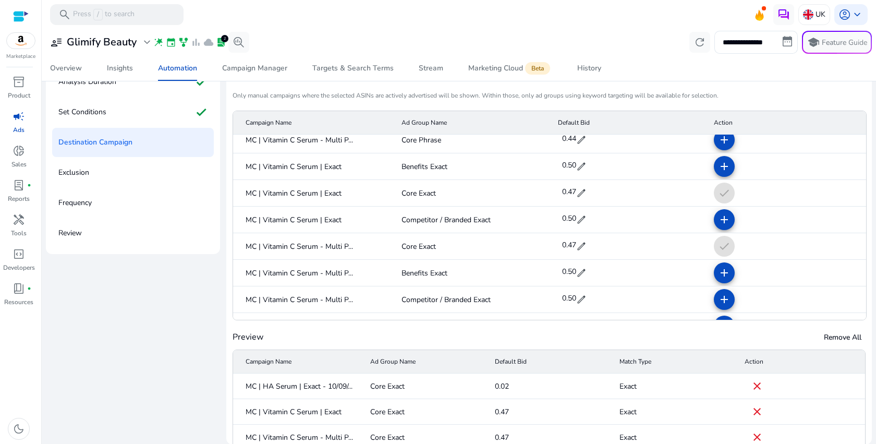
scroll to position [245, 0]
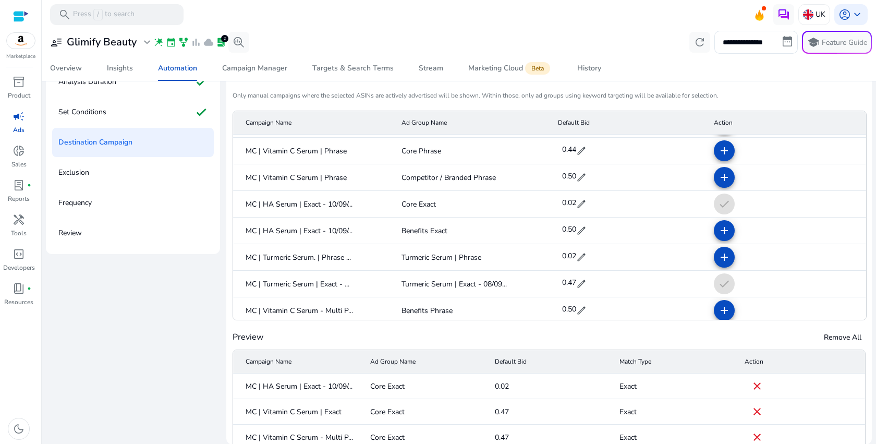
scroll to position [109, 0]
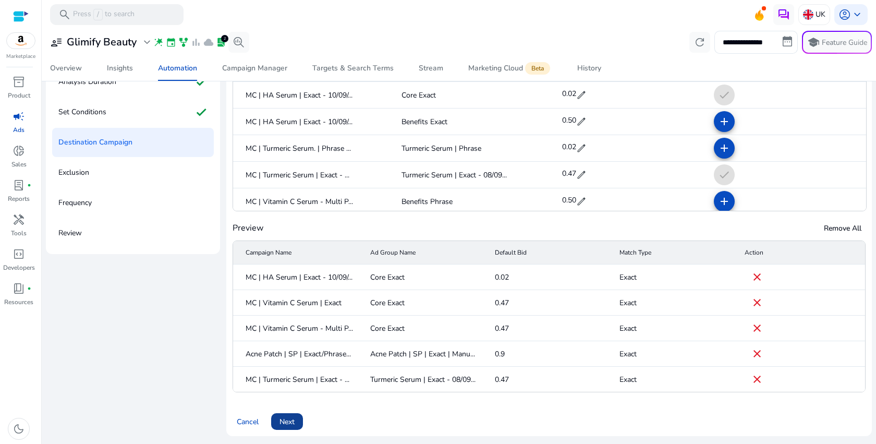
click at [289, 419] on span "Next" at bounding box center [287, 421] width 15 height 11
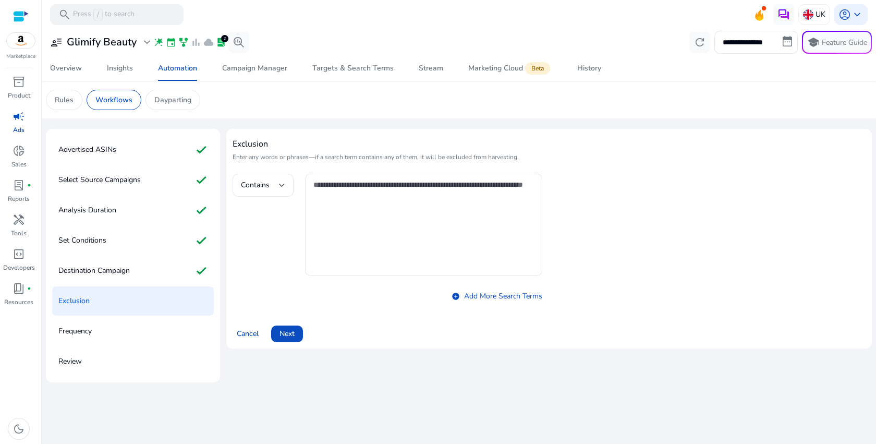
scroll to position [0, 0]
click at [292, 343] on span at bounding box center [287, 333] width 32 height 25
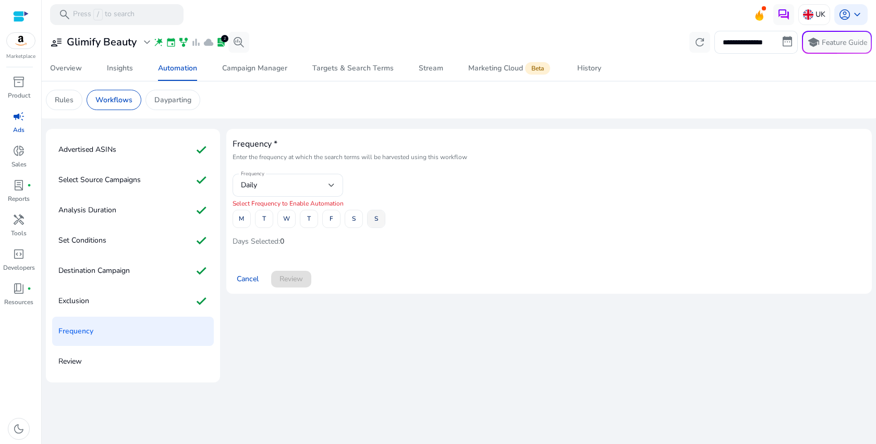
click at [375, 225] on span "S" at bounding box center [376, 219] width 4 height 18
click at [298, 275] on span "Review" at bounding box center [291, 278] width 23 height 11
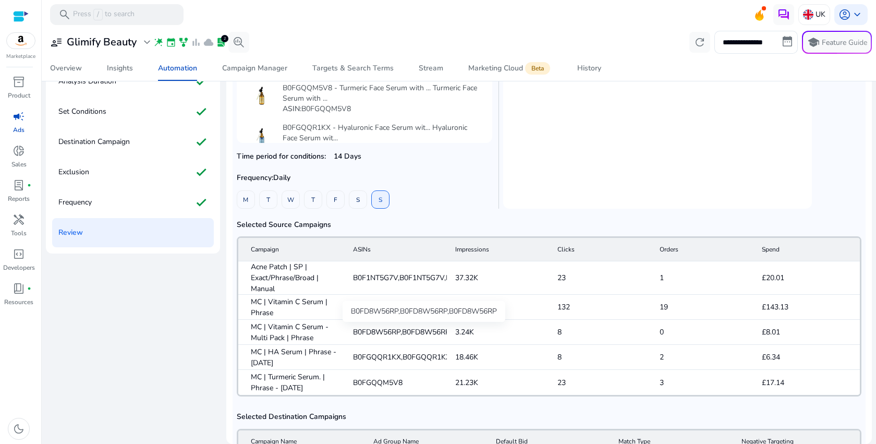
scroll to position [353, 0]
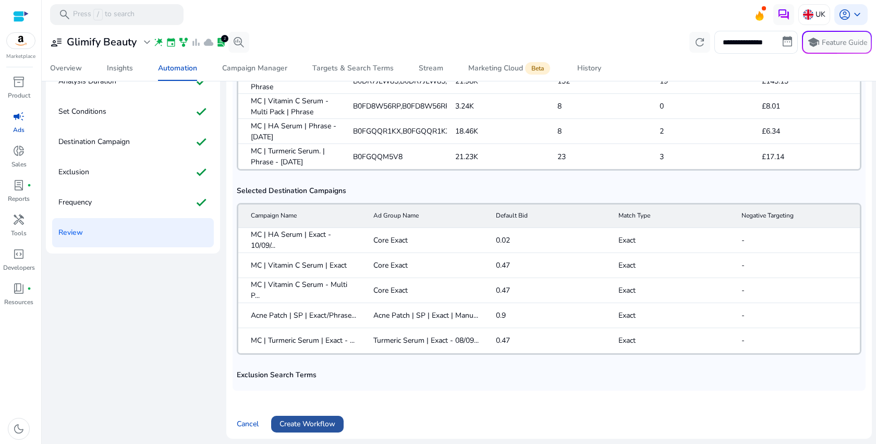
click at [328, 419] on span "Create Workflow" at bounding box center [308, 423] width 56 height 11
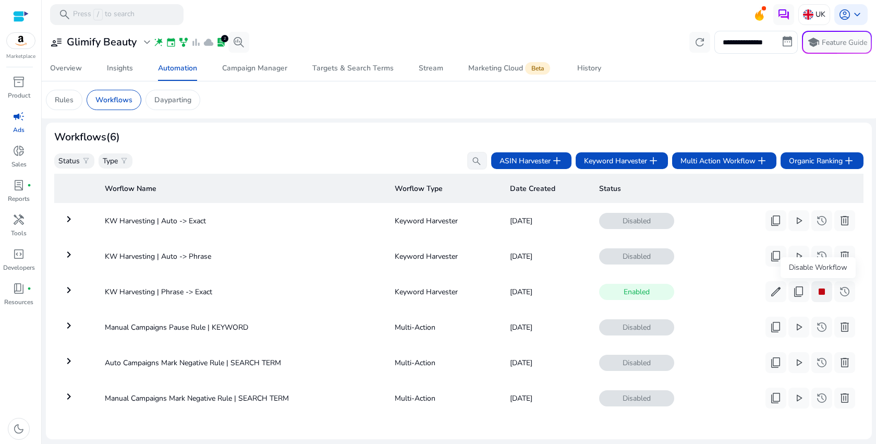
click at [820, 291] on span "stop" at bounding box center [822, 291] width 13 height 13
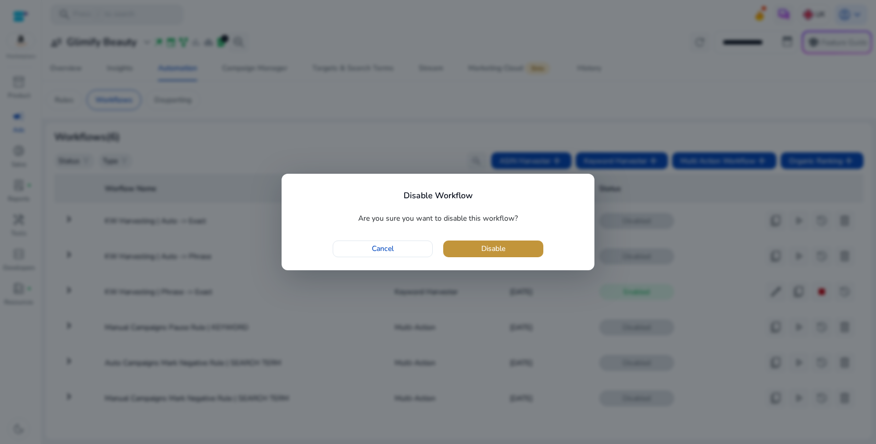
click at [518, 253] on span "button" at bounding box center [493, 248] width 100 height 25
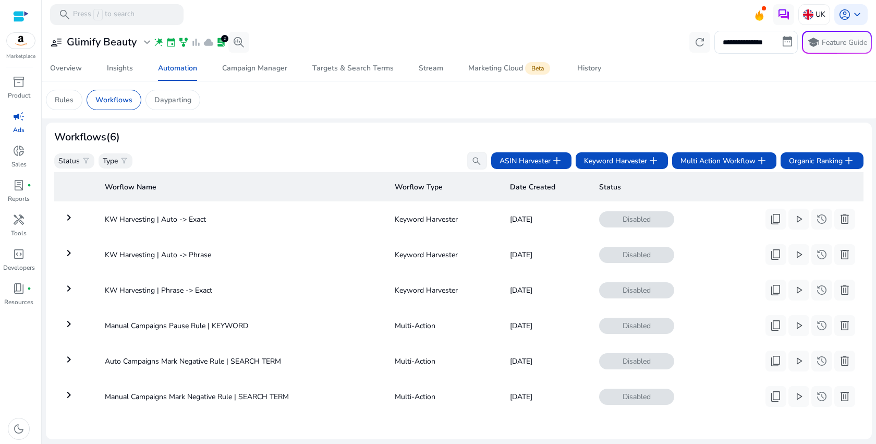
scroll to position [9, 0]
click at [365, 190] on th "Worflow Name" at bounding box center [241, 186] width 290 height 29
click at [72, 215] on mat-icon "keyboard_arrow_right" at bounding box center [69, 217] width 13 height 13
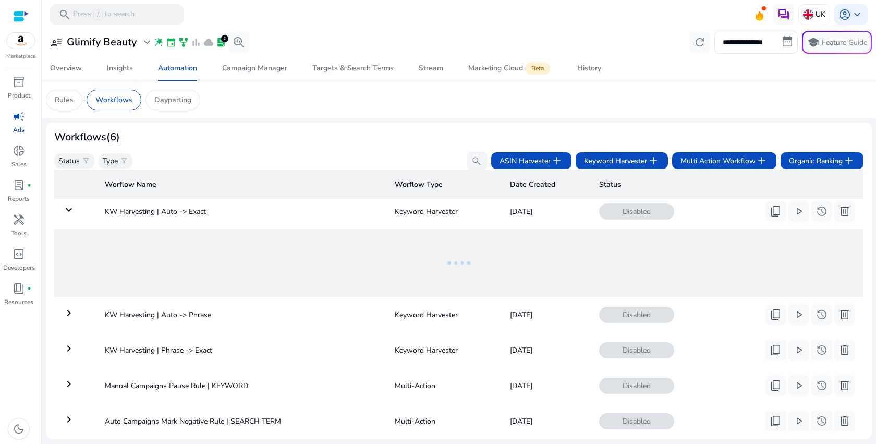
scroll to position [38, 0]
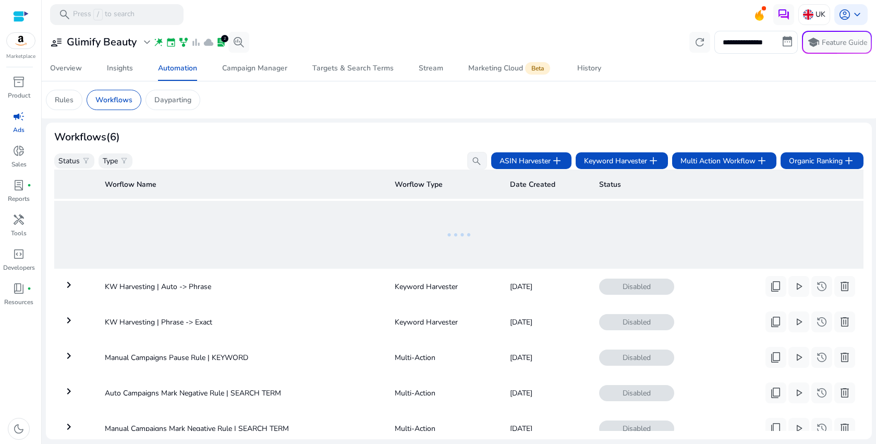
click at [264, 142] on div "Workflows (6)" at bounding box center [458, 137] width 809 height 13
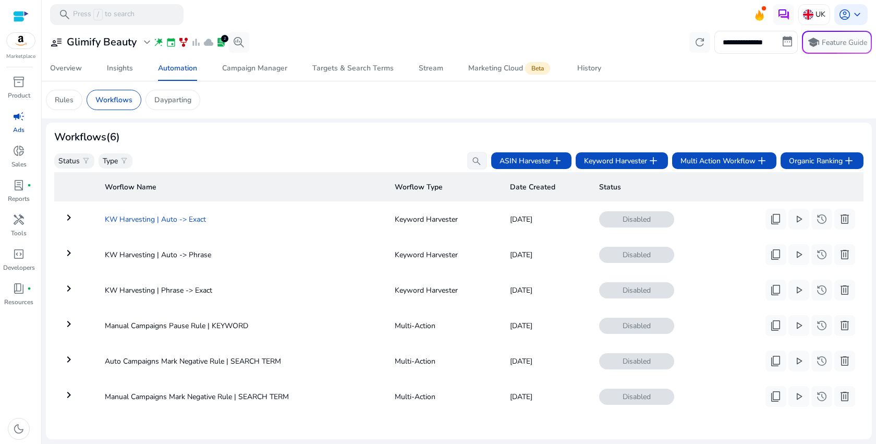
drag, startPoint x: 244, startPoint y: 216, endPoint x: 105, endPoint y: 212, distance: 139.3
click at [105, 212] on td "KW Harvesting | Auto -> Exact" at bounding box center [241, 218] width 290 height 27
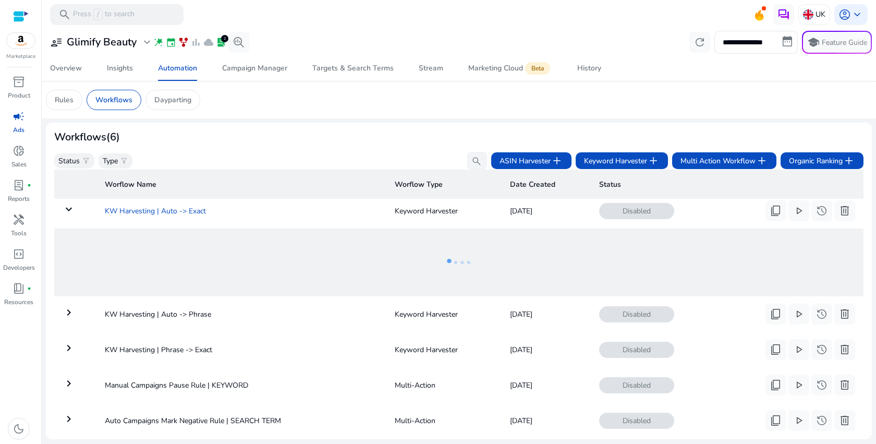
copy td "KW Harvesting | Auto -> Exact"
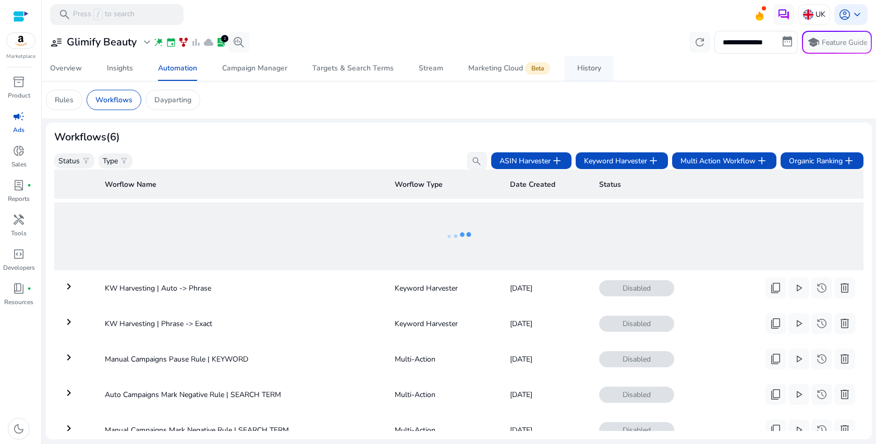
scroll to position [38, 0]
drag, startPoint x: 255, startPoint y: 327, endPoint x: 101, endPoint y: 325, distance: 153.9
click at [101, 325] on td "KW Harvesting | Phrase -> Exact" at bounding box center [241, 321] width 290 height 27
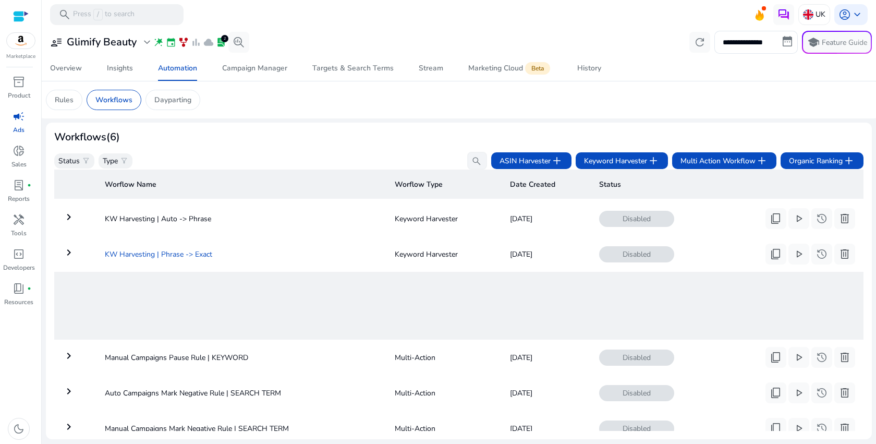
copy td "KW Harvesting | Phrase -> Exact"
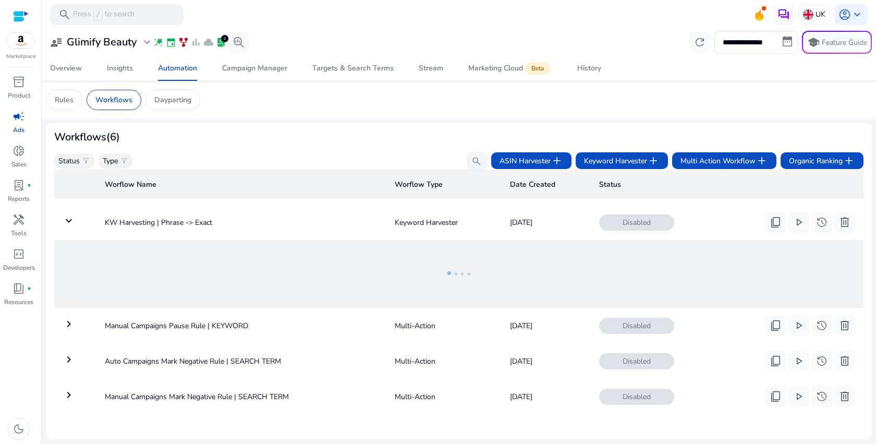
scroll to position [78, 0]
copy td "Manual Campaigns Pause Rule | KEYWORD"
drag, startPoint x: 280, startPoint y: 316, endPoint x: 79, endPoint y: 317, distance: 200.8
click at [79, 317] on tr "keyboard_arrow_right Manual Campaigns Pause Rule | KEYWORD Multi-Action Sep 22,…" at bounding box center [458, 325] width 809 height 27
drag, startPoint x: 298, startPoint y: 353, endPoint x: 101, endPoint y: 350, distance: 197.2
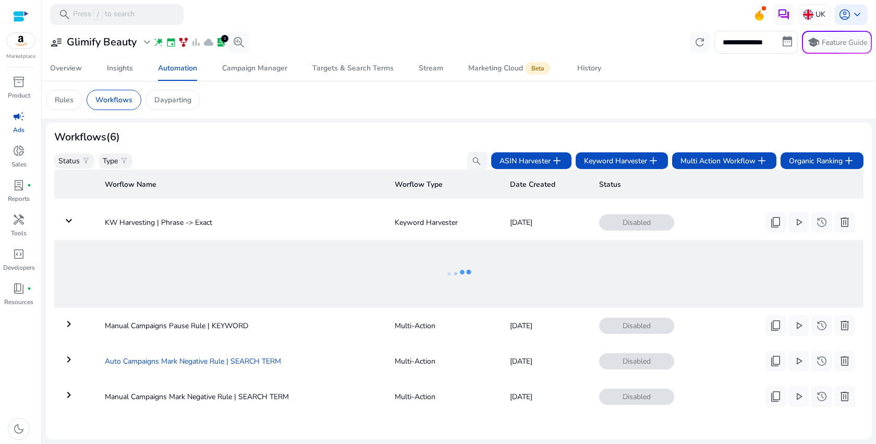
click at [101, 350] on td "Auto Campaigns Mark Negative Rule | SEARCH TERM" at bounding box center [241, 360] width 290 height 27
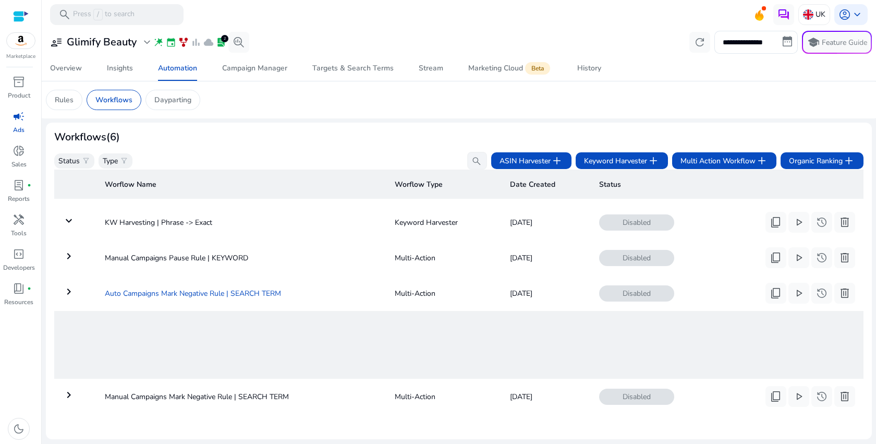
copy td "Auto Campaigns Mark Negative Rule | SEARCH TERM"
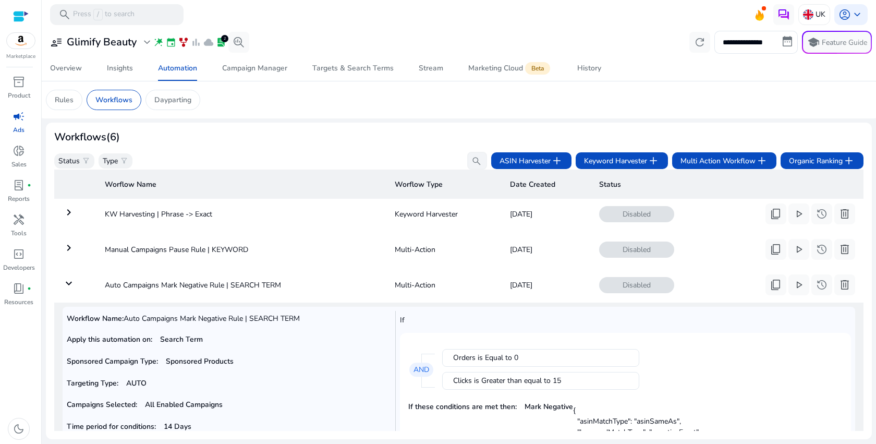
click at [69, 282] on mat-icon "keyboard_arrow_down" at bounding box center [69, 283] width 13 height 13
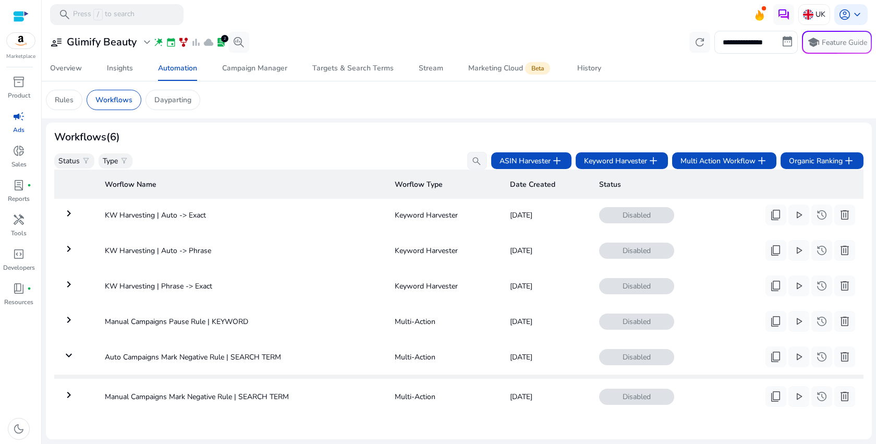
scroll to position [10, 0]
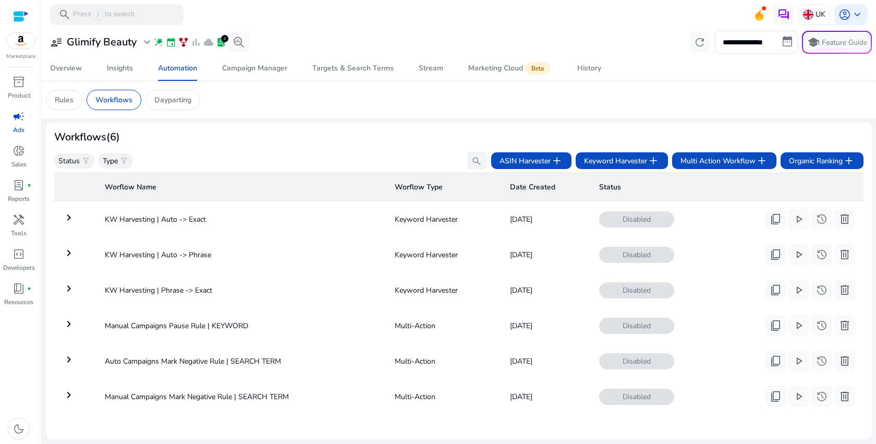
drag, startPoint x: 312, startPoint y: 386, endPoint x: 75, endPoint y: 389, distance: 237.8
click at [75, 389] on tr "keyboard_arrow_right Manual Campaigns Mark Negative Rule | SEARCH TERM Multi-Ac…" at bounding box center [458, 396] width 809 height 27
copy td "Manual Campaigns Mark Negative Rule | SEARCH TERM"
click at [185, 412] on div "Worflow Name Worflow Type Date Created Status keyboard_arrow_right KW Harvestin…" at bounding box center [458, 300] width 809 height 261
drag, startPoint x: 230, startPoint y: 250, endPoint x: 100, endPoint y: 250, distance: 130.4
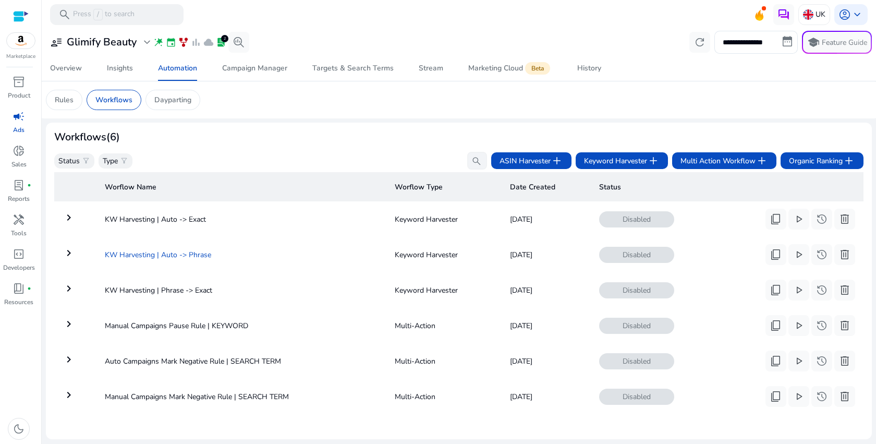
click at [100, 250] on td "KW Harvesting | Auto -> Phrase" at bounding box center [241, 254] width 290 height 27
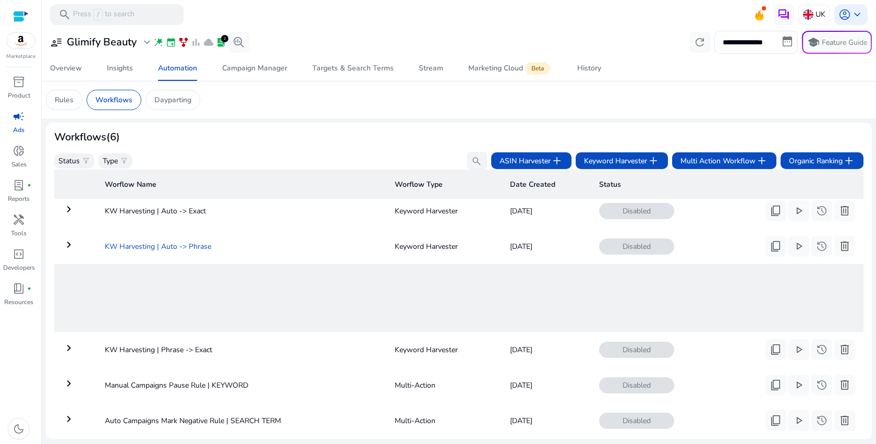
copy td "KW Harvesting | Auto -> Phrase"
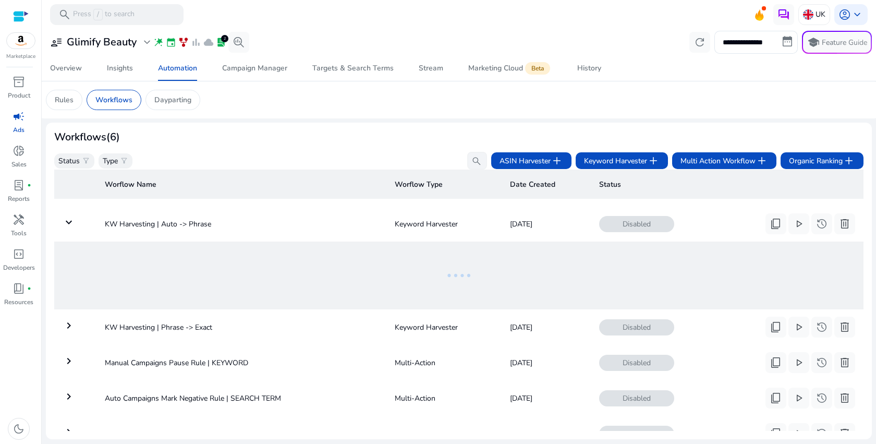
scroll to position [11, 0]
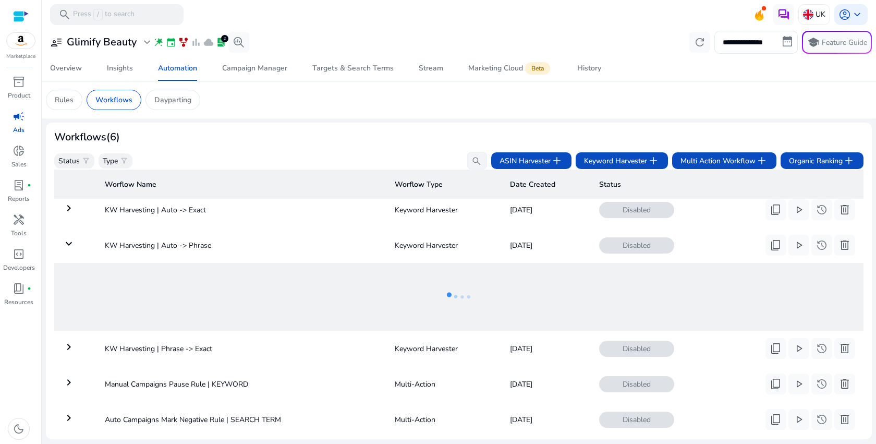
copy td "KW Harvesting | Auto -> Phrase"
click at [173, 103] on p "Dayparting" at bounding box center [172, 99] width 37 height 11
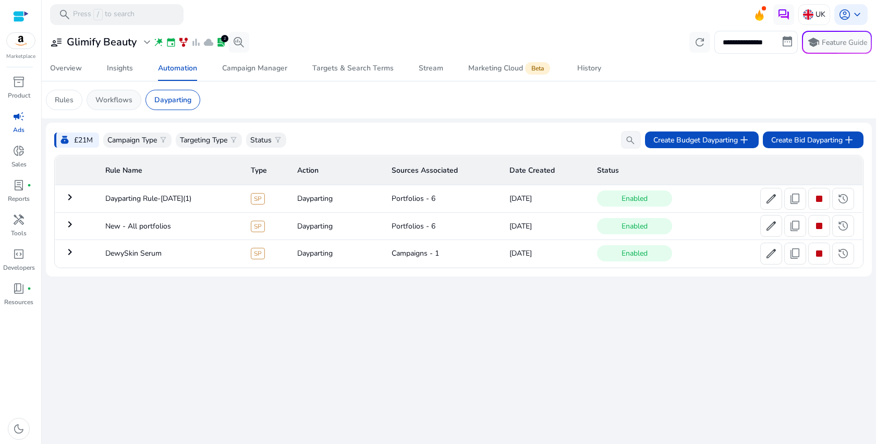
click at [122, 103] on p "Workflows" at bounding box center [113, 99] width 37 height 11
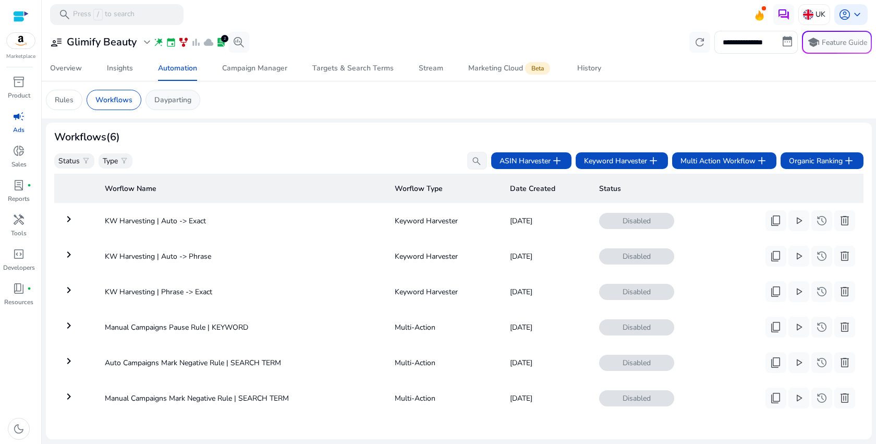
click at [167, 106] on div "Dayparting" at bounding box center [173, 100] width 55 height 20
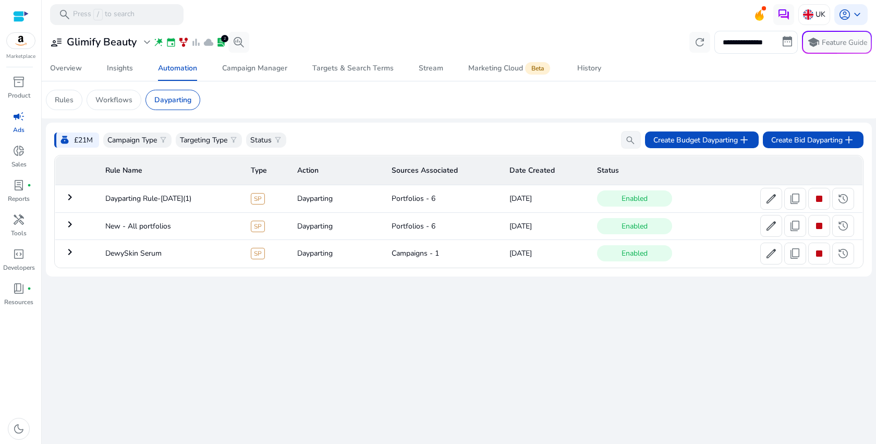
click at [69, 200] on mat-icon "keyboard_arrow_right" at bounding box center [70, 197] width 13 height 13
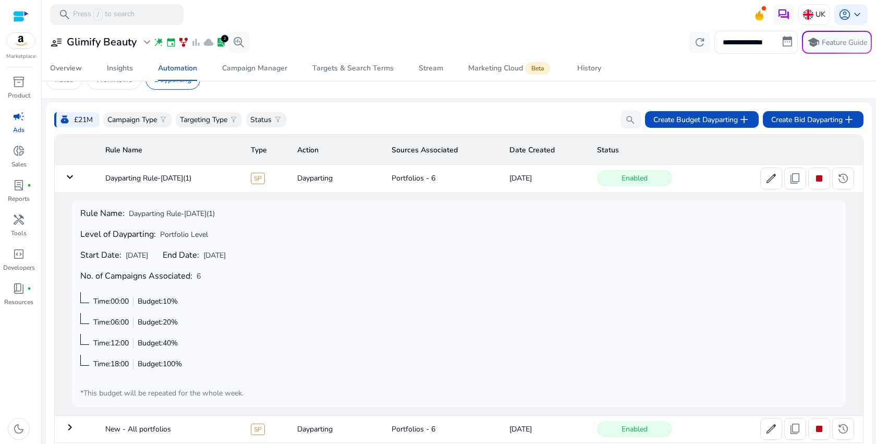
scroll to position [39, 0]
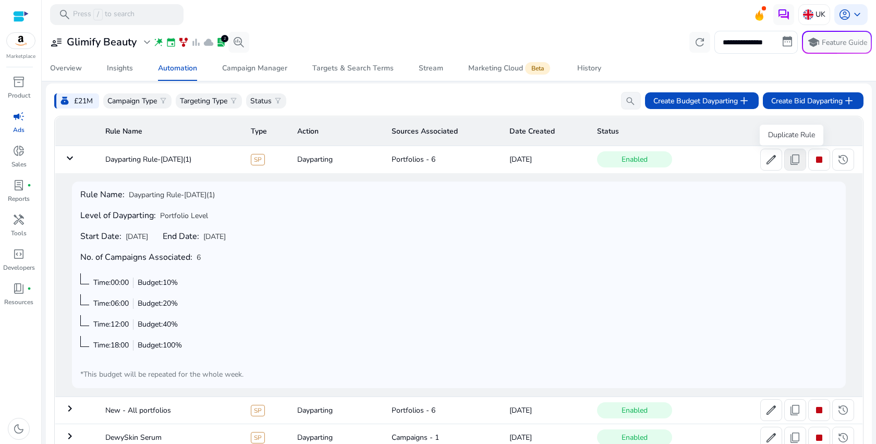
click at [791, 170] on span at bounding box center [795, 159] width 21 height 25
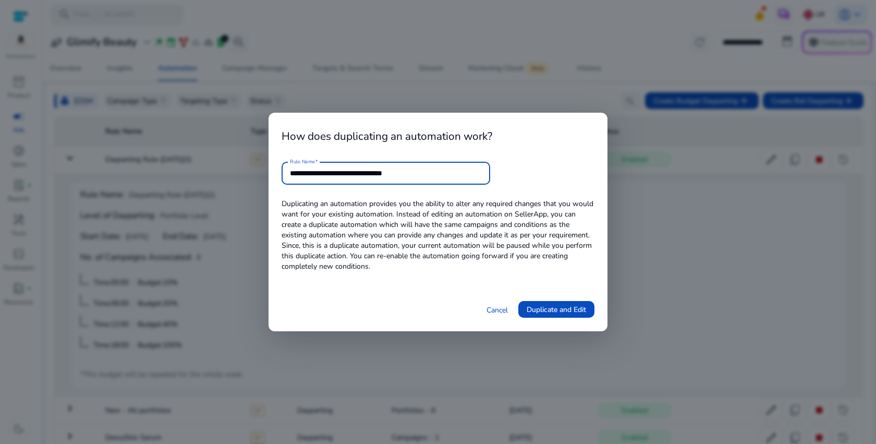
drag, startPoint x: 383, startPoint y: 176, endPoint x: 459, endPoint y: 176, distance: 76.1
click at [458, 176] on input "**********" at bounding box center [386, 172] width 192 height 11
type input "**********"
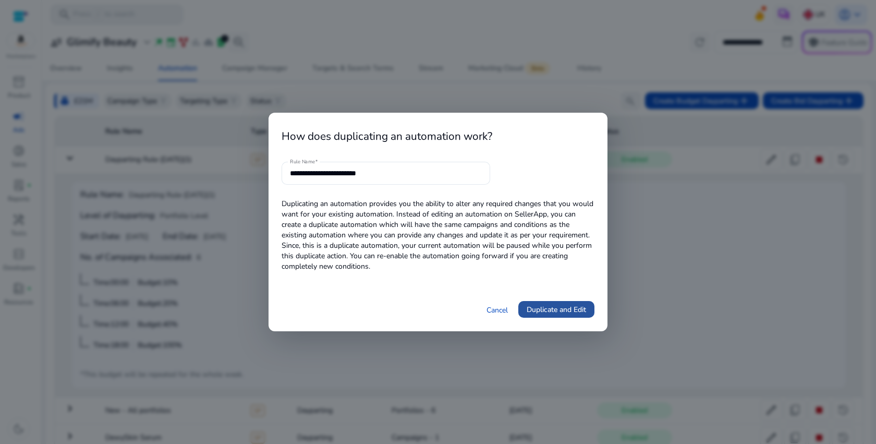
click at [541, 312] on span "Duplicate and Edit" at bounding box center [556, 309] width 59 height 11
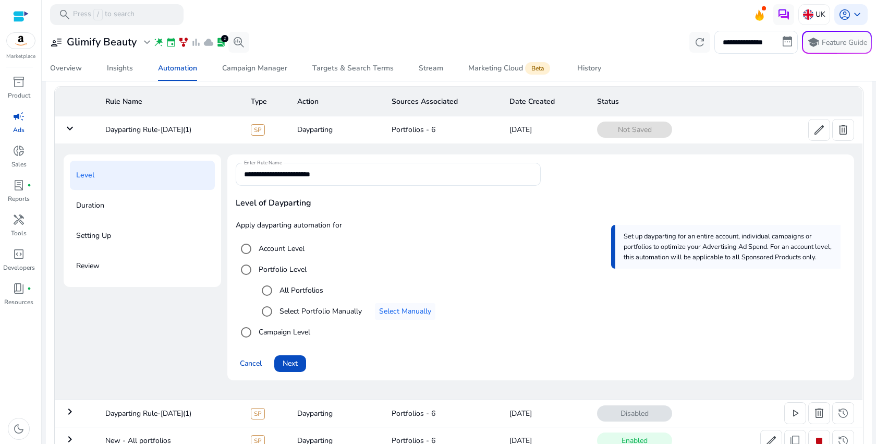
scroll to position [117, 0]
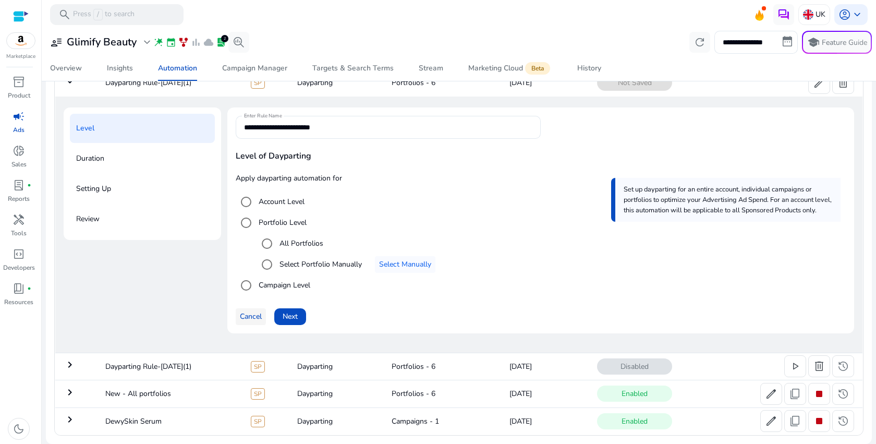
click at [248, 309] on span at bounding box center [251, 316] width 30 height 25
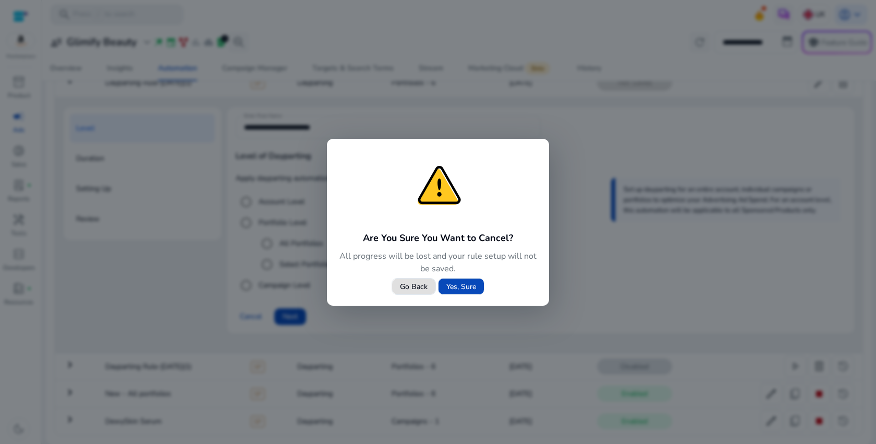
click at [464, 291] on span "Yes, Sure" at bounding box center [461, 286] width 30 height 11
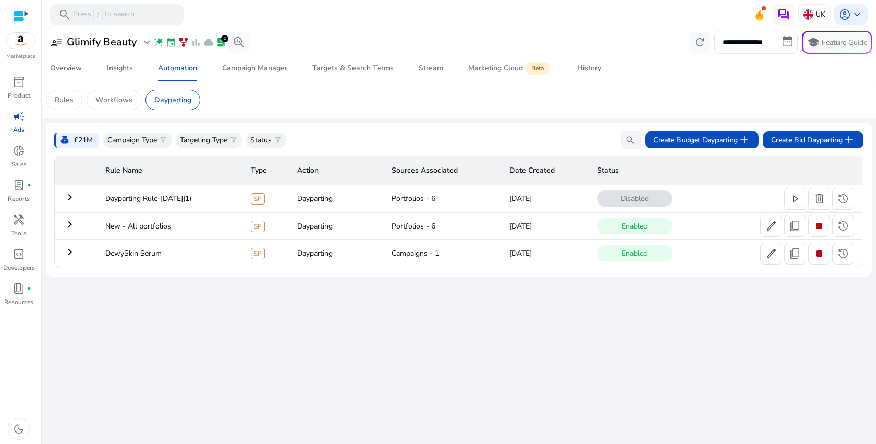
scroll to position [0, 0]
click at [72, 224] on mat-icon "keyboard_arrow_right" at bounding box center [70, 224] width 13 height 13
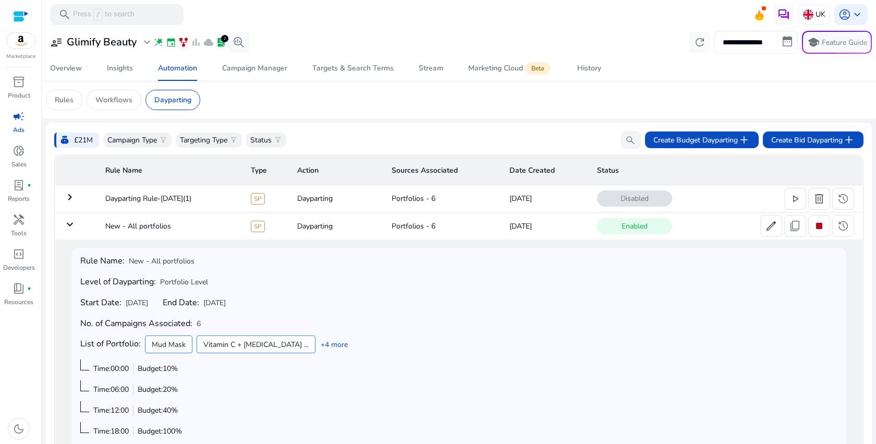
click at [72, 224] on mat-icon "keyboard_arrow_down" at bounding box center [70, 224] width 13 height 13
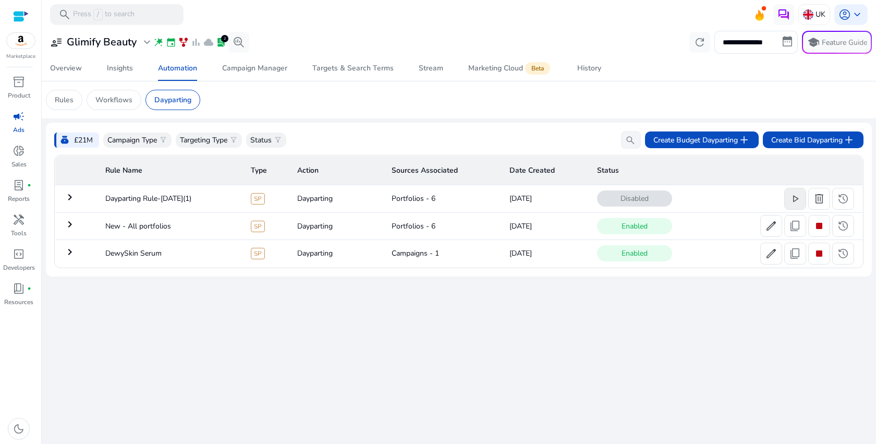
click at [795, 199] on span "play_arrow" at bounding box center [795, 198] width 13 height 13
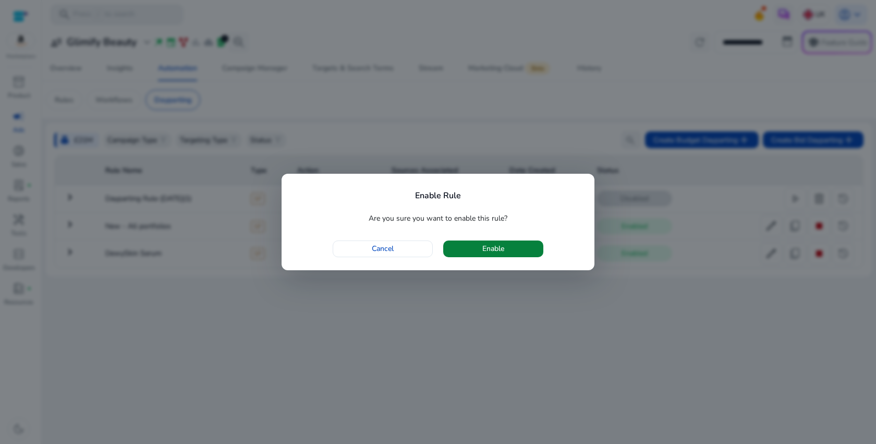
click at [481, 250] on span "button" at bounding box center [493, 248] width 100 height 25
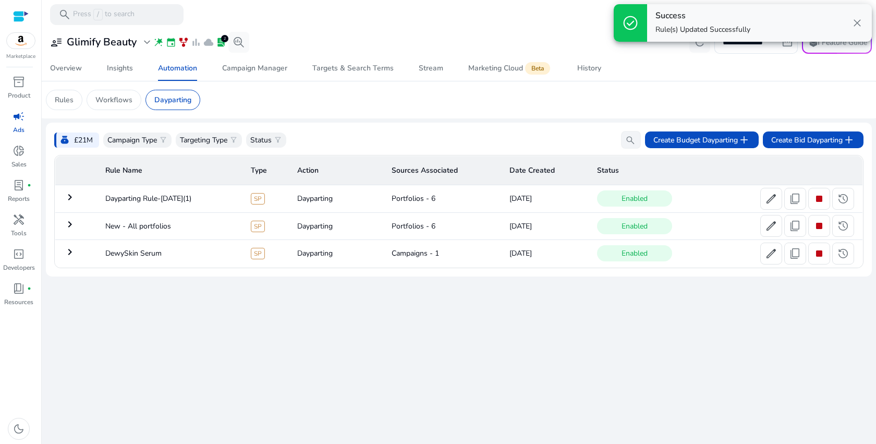
click at [618, 361] on div "**********" at bounding box center [459, 236] width 826 height 415
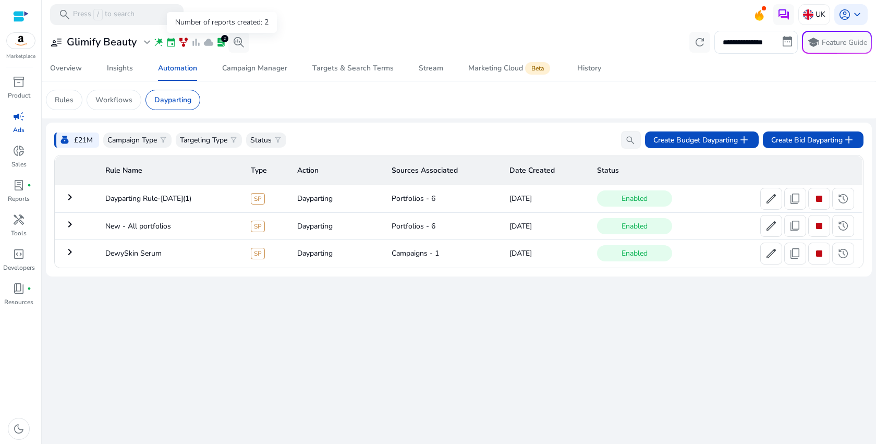
click at [222, 42] on span "lab_profile" at bounding box center [221, 42] width 10 height 10
click at [183, 42] on span "family_history" at bounding box center [183, 42] width 10 height 10
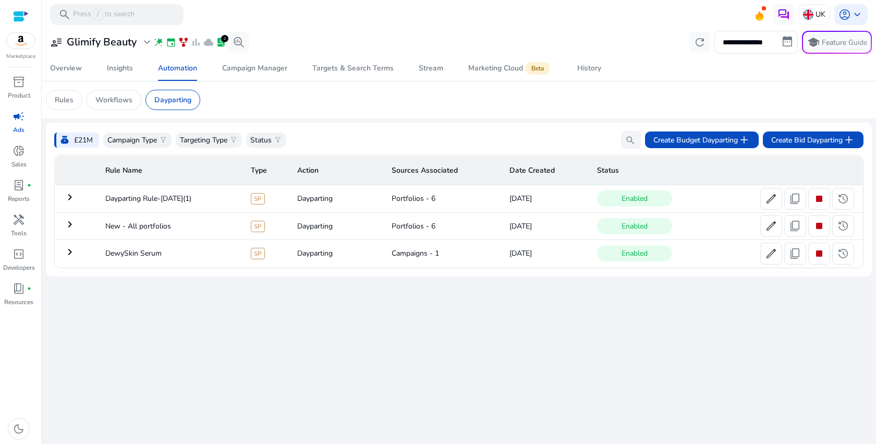
click at [170, 43] on span "event" at bounding box center [171, 42] width 10 height 10
click at [113, 103] on p "Workflows" at bounding box center [113, 99] width 37 height 11
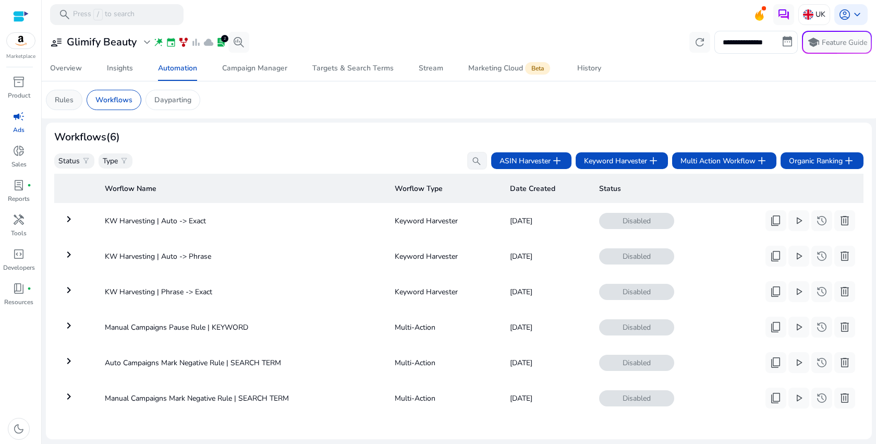
click at [72, 105] on div "Rules" at bounding box center [64, 100] width 37 height 20
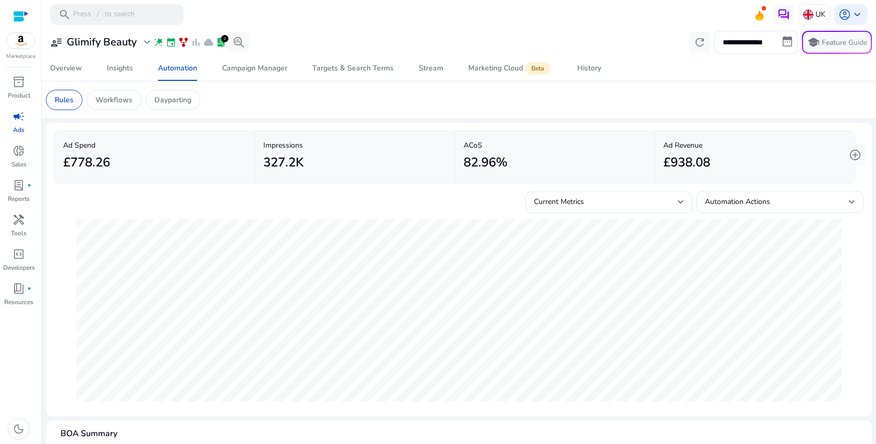
click at [525, 146] on p "ACoS" at bounding box center [555, 145] width 183 height 11
click at [567, 158] on div "82.96%" at bounding box center [555, 162] width 183 height 23
click at [20, 91] on p "Product" at bounding box center [19, 95] width 22 height 9
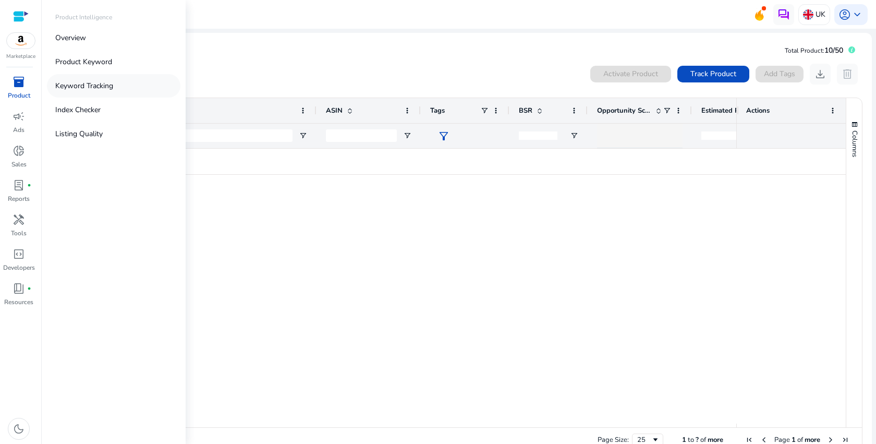
click at [114, 90] on link "Keyword Tracking" at bounding box center [114, 85] width 134 height 23
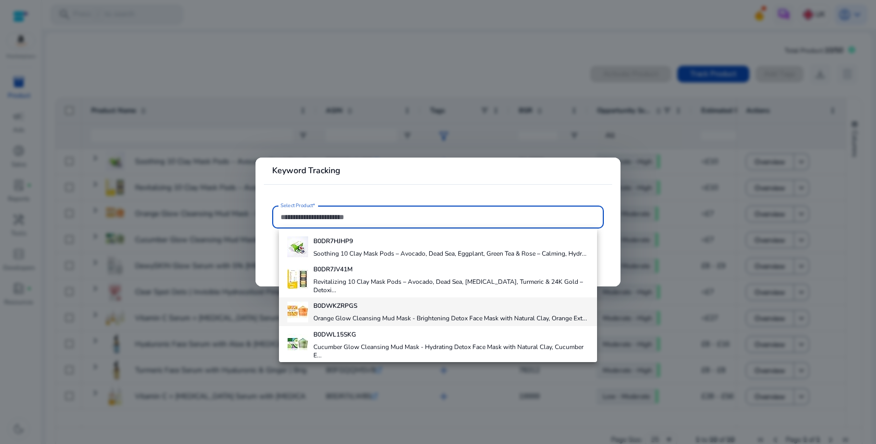
scroll to position [192, 0]
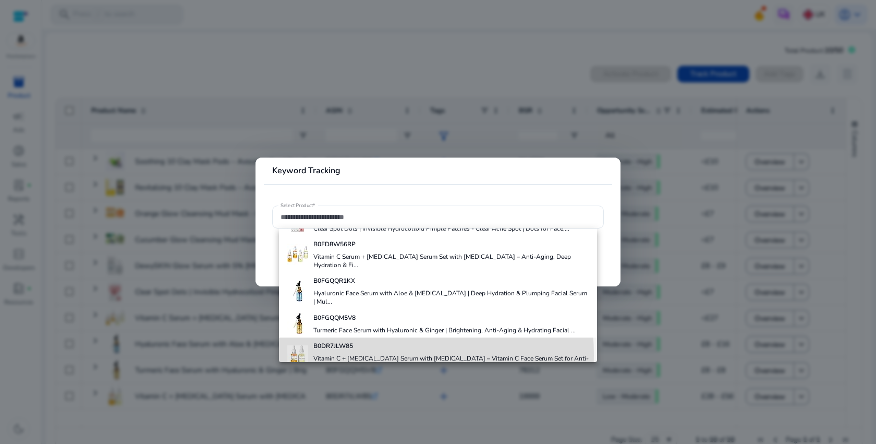
click at [357, 354] on h4 "Vitamin C + [MEDICAL_DATA] Serum with [MEDICAL_DATA] – Vitamin C Face Serum Set…" at bounding box center [450, 362] width 275 height 17
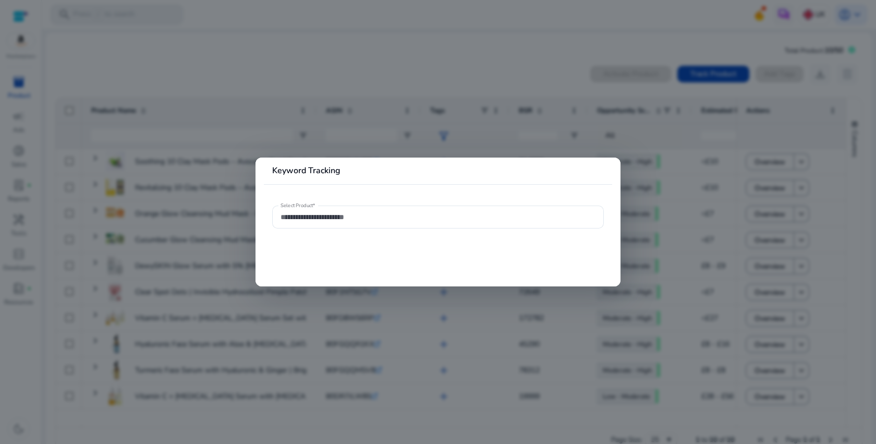
type input "**********"
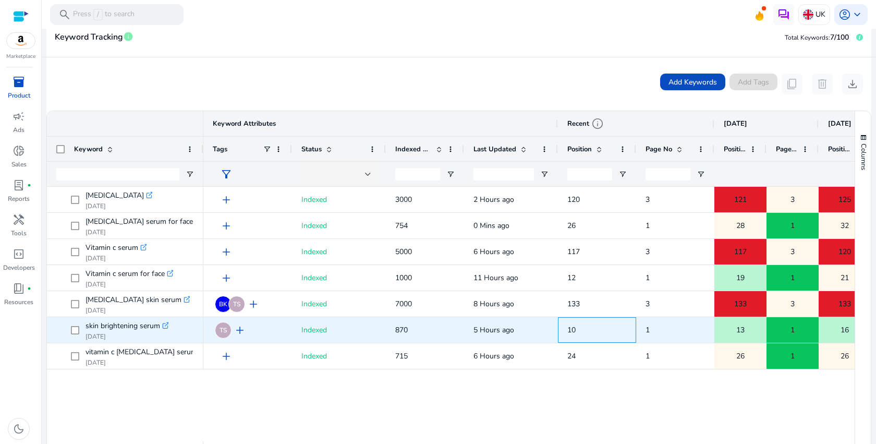
click at [575, 336] on span "10" at bounding box center [596, 329] width 59 height 21
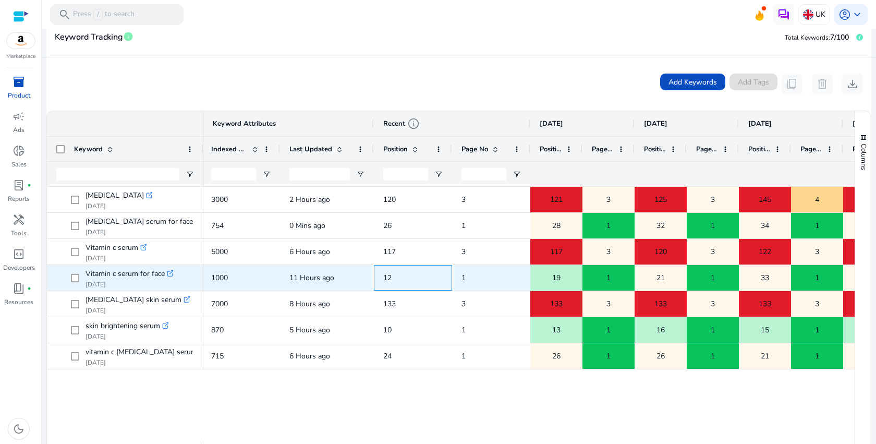
click at [398, 281] on span "12" at bounding box center [412, 277] width 59 height 21
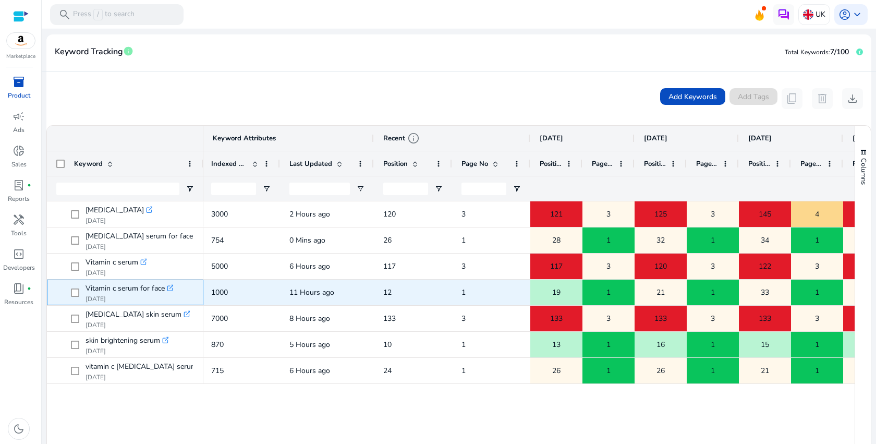
click at [168, 287] on icon ".st0{fill:#2c8af8}" at bounding box center [170, 287] width 7 height 7
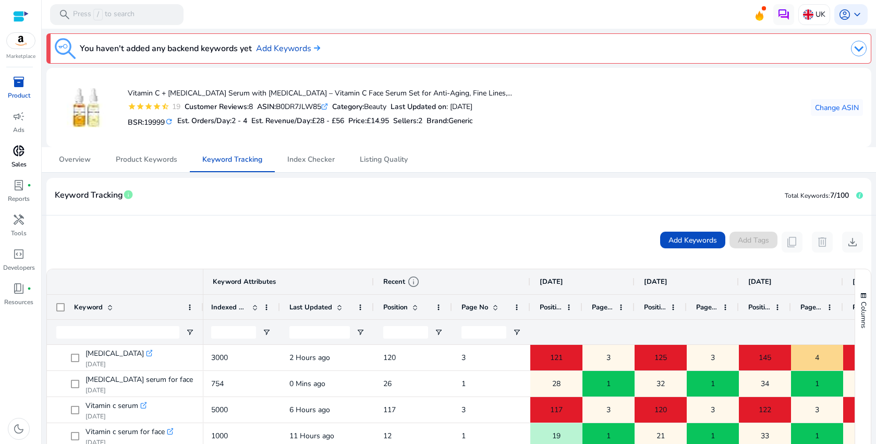
click at [18, 154] on span "donut_small" at bounding box center [19, 150] width 13 height 13
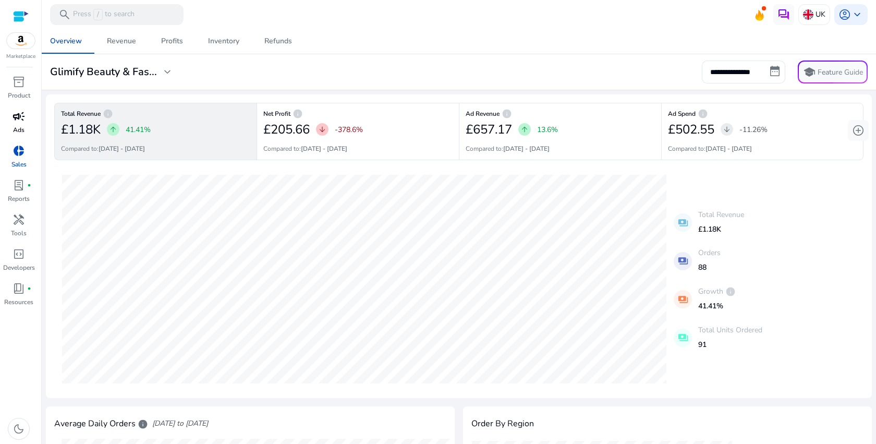
click at [21, 119] on span "campaign" at bounding box center [19, 116] width 13 height 13
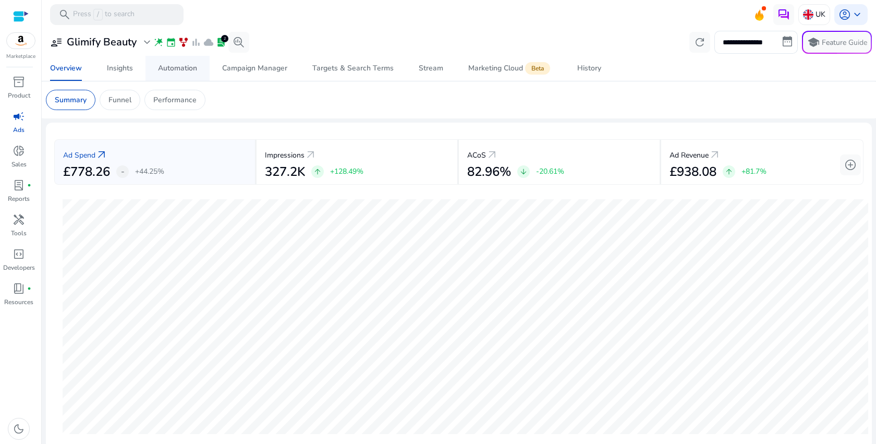
click at [176, 69] on div "Automation" at bounding box center [177, 68] width 39 height 7
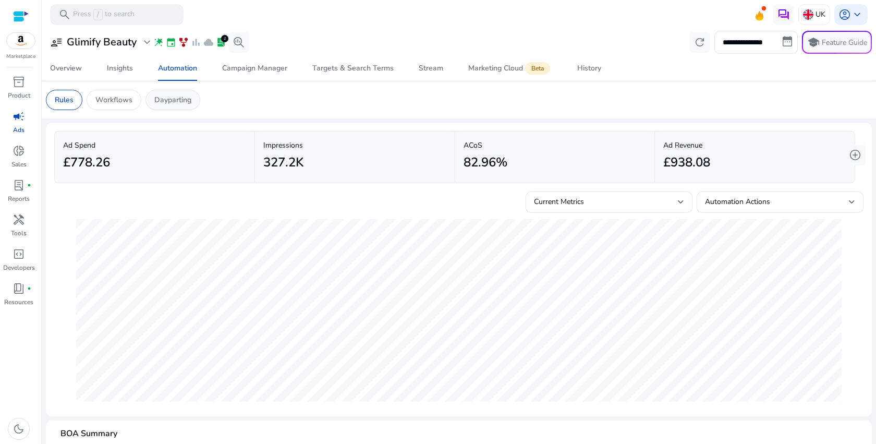
click at [185, 106] on div "Dayparting" at bounding box center [173, 100] width 55 height 20
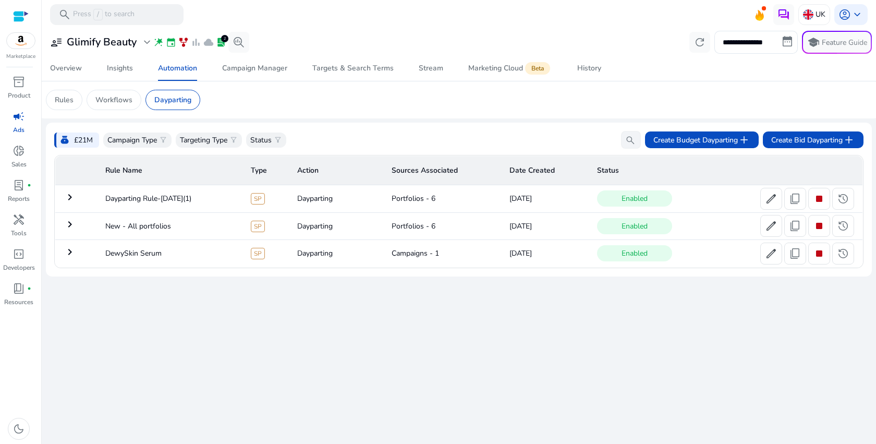
click at [73, 255] on mat-icon "keyboard_arrow_right" at bounding box center [70, 252] width 13 height 13
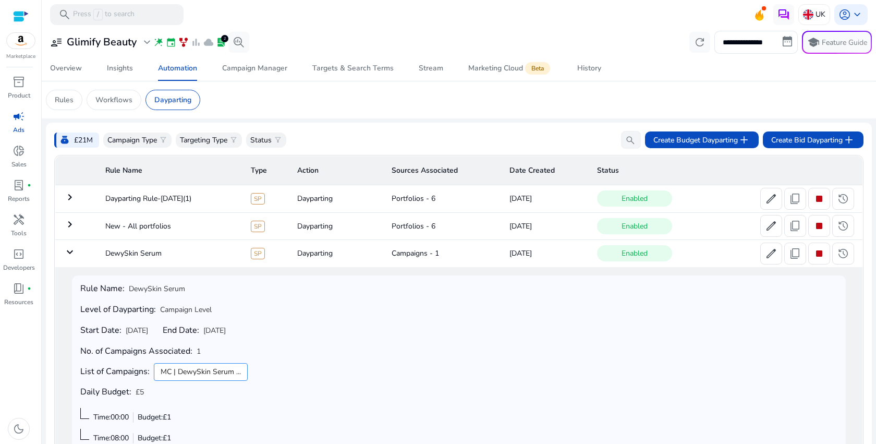
scroll to position [76, 0]
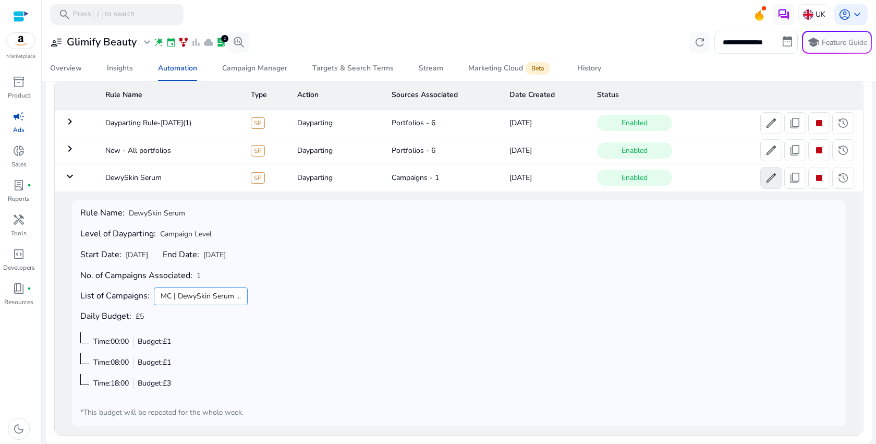
click at [770, 179] on span "edit" at bounding box center [771, 178] width 13 height 13
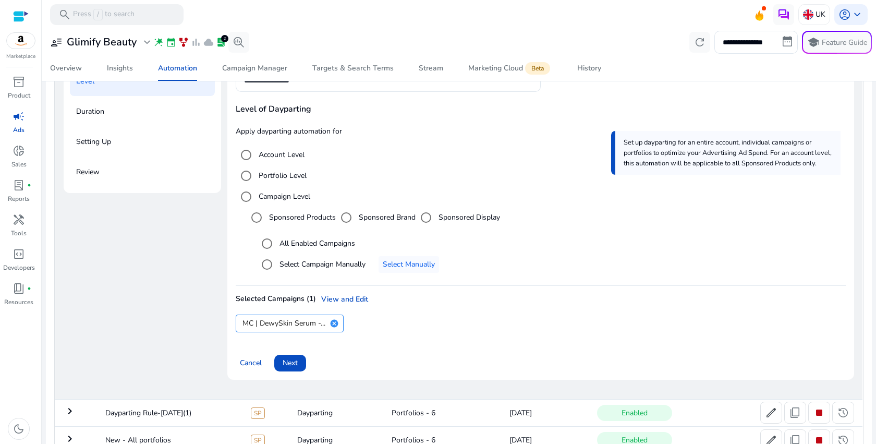
scroll to position [183, 0]
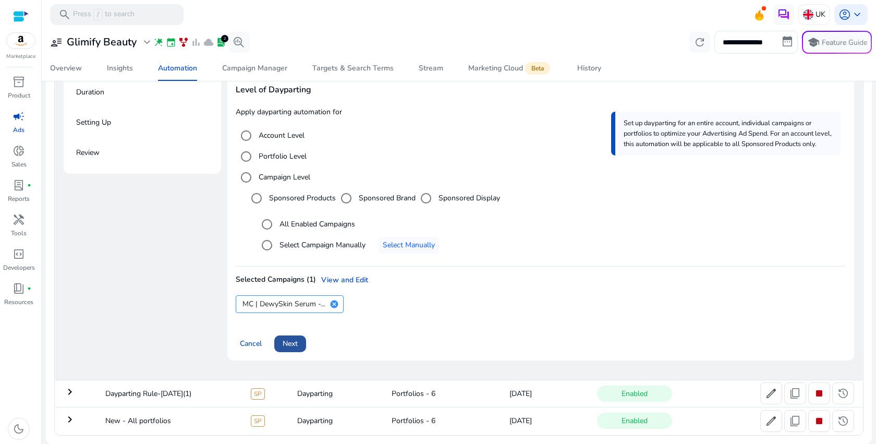
click at [303, 342] on span at bounding box center [290, 343] width 32 height 25
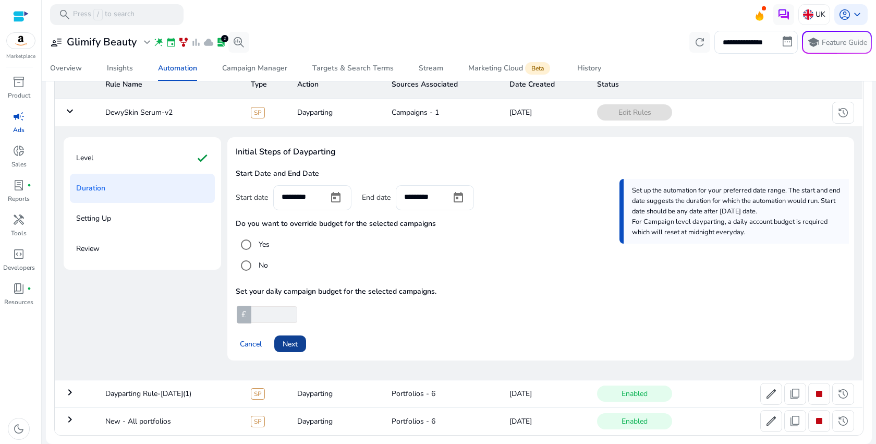
click at [303, 342] on span at bounding box center [290, 343] width 32 height 25
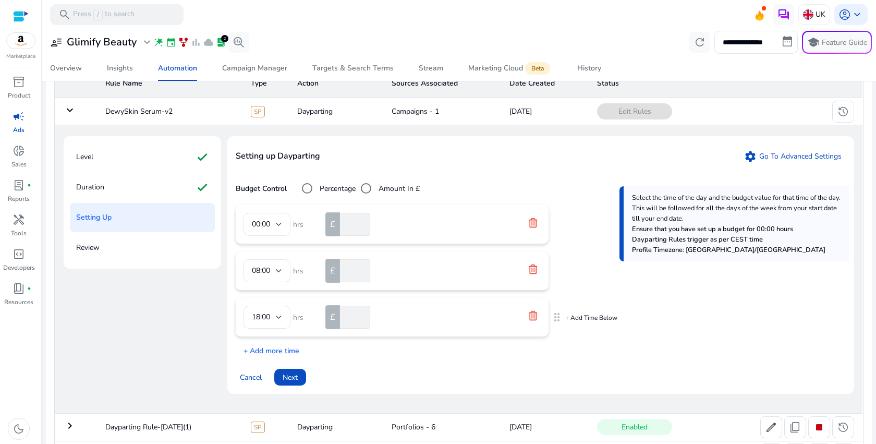
click at [537, 316] on icon at bounding box center [533, 315] width 10 height 10
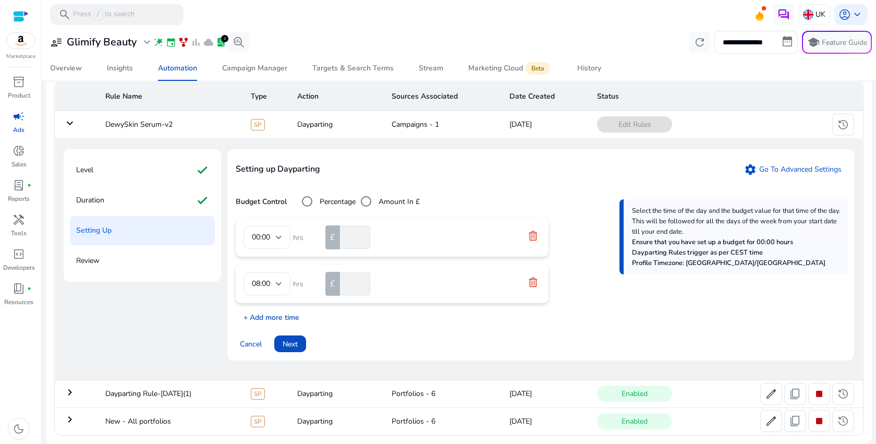
click at [287, 317] on p "+ Add more time" at bounding box center [268, 315] width 64 height 16
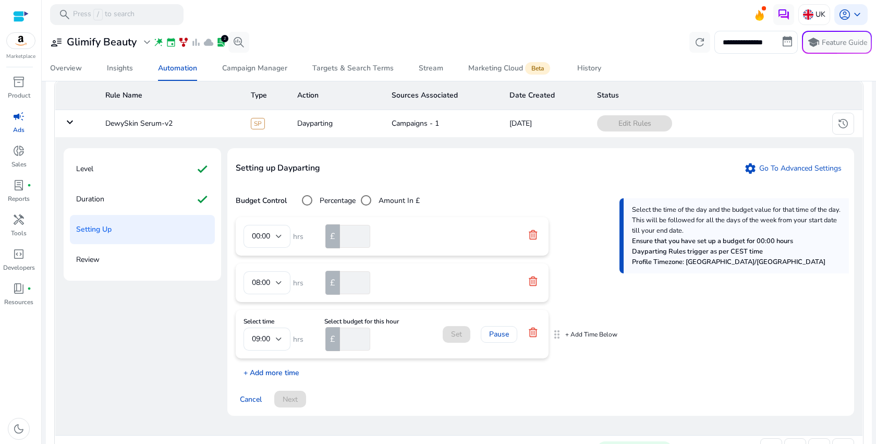
scroll to position [87, 0]
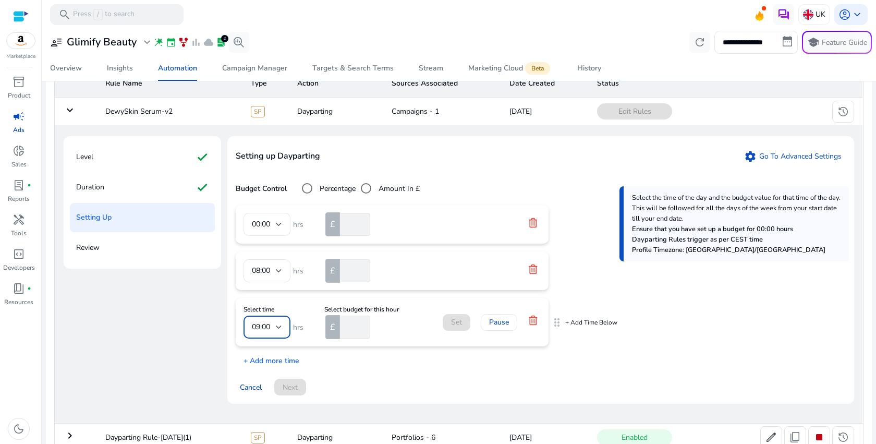
click at [278, 324] on div at bounding box center [279, 327] width 6 height 13
click at [275, 295] on span "18:00" at bounding box center [266, 294] width 30 height 11
click at [353, 328] on input "number" at bounding box center [354, 327] width 32 height 23
type input "*"
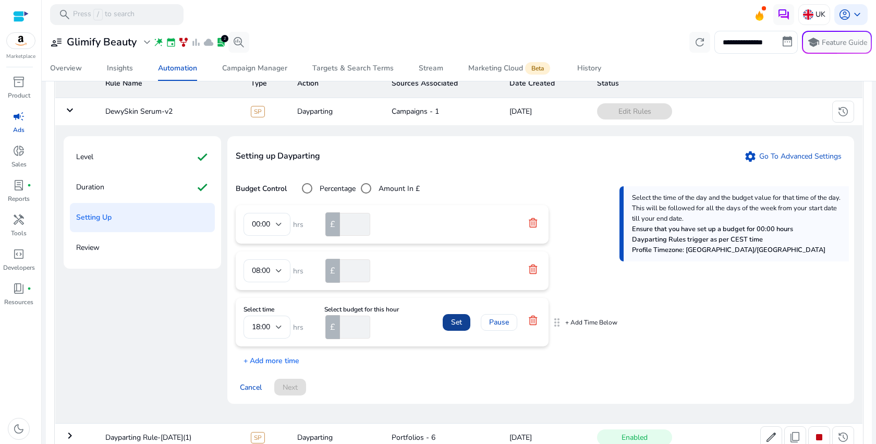
click at [447, 323] on span at bounding box center [457, 322] width 28 height 25
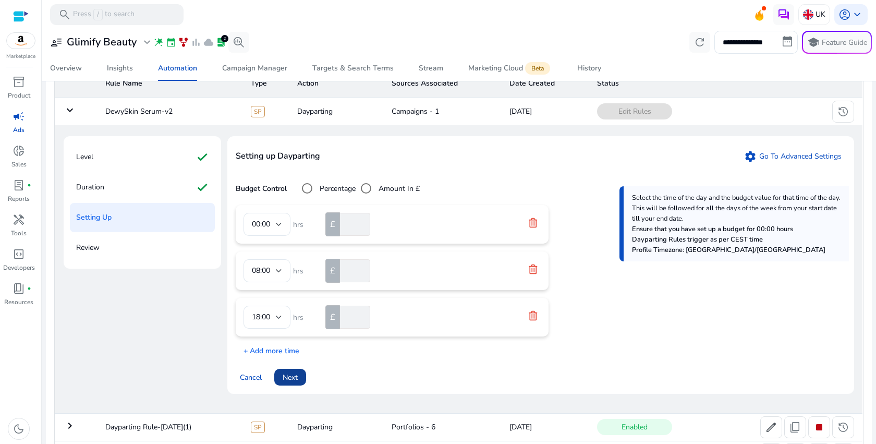
click at [293, 380] on span "Next" at bounding box center [290, 377] width 15 height 11
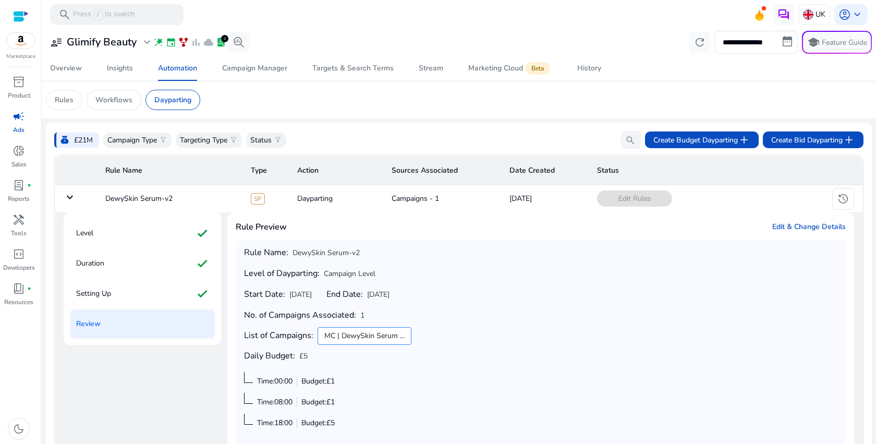
scroll to position [154, 0]
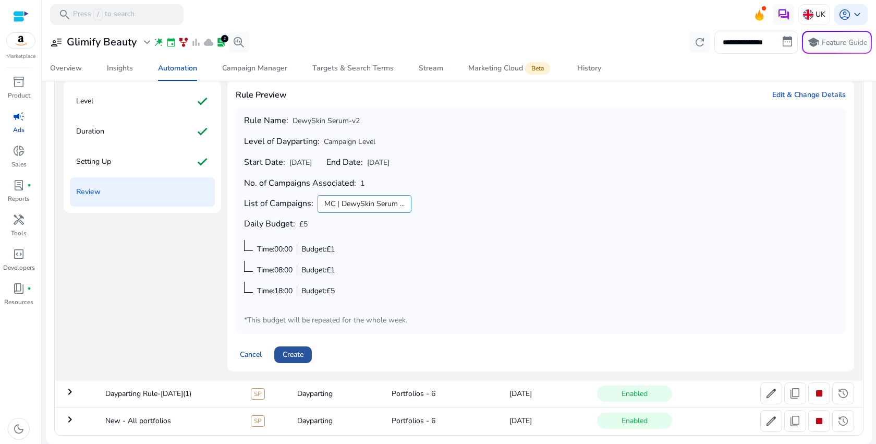
click at [304, 349] on span "Create" at bounding box center [293, 354] width 21 height 11
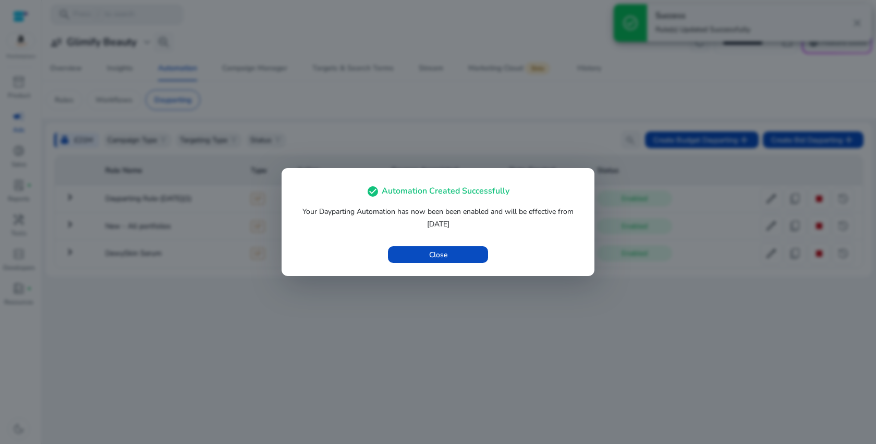
scroll to position [0, 0]
click at [456, 253] on span "button" at bounding box center [438, 254] width 100 height 25
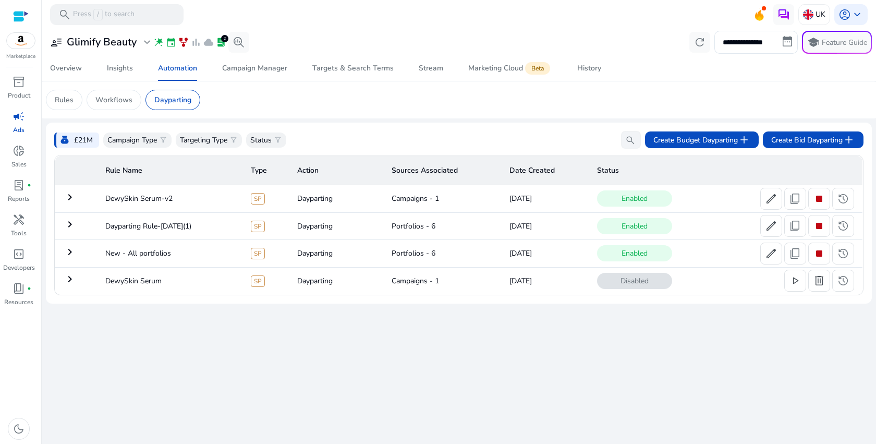
click at [72, 194] on mat-icon "keyboard_arrow_right" at bounding box center [70, 197] width 13 height 13
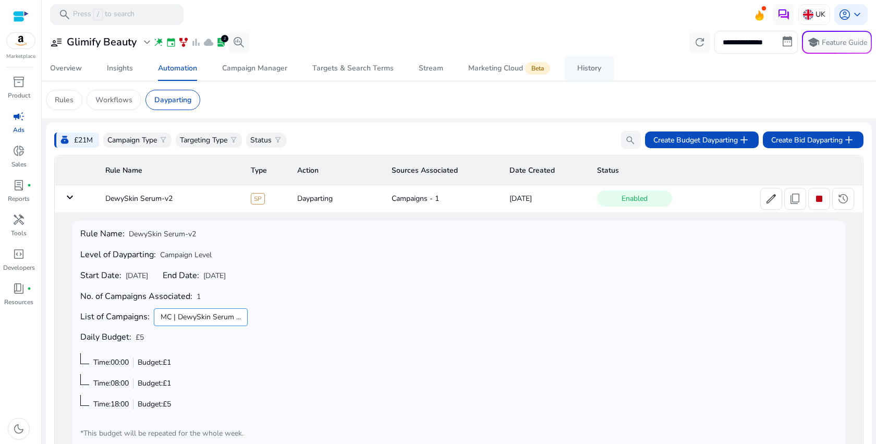
click at [589, 72] on div "History" at bounding box center [589, 68] width 24 height 7
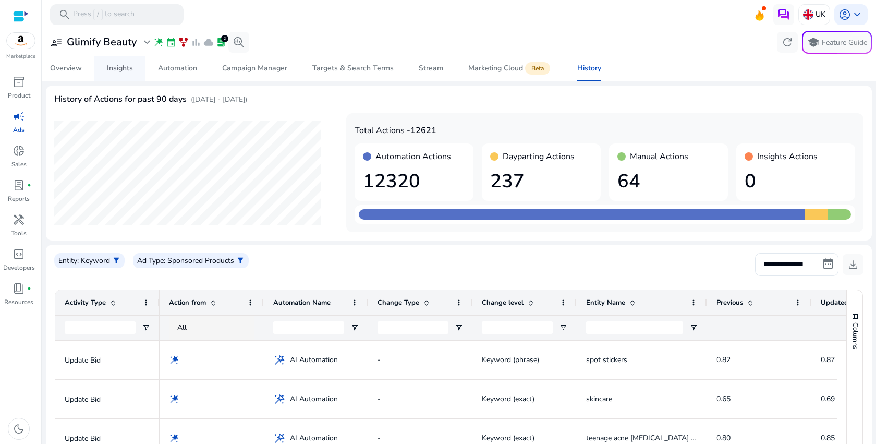
click at [110, 70] on div "Insights" at bounding box center [120, 68] width 26 height 7
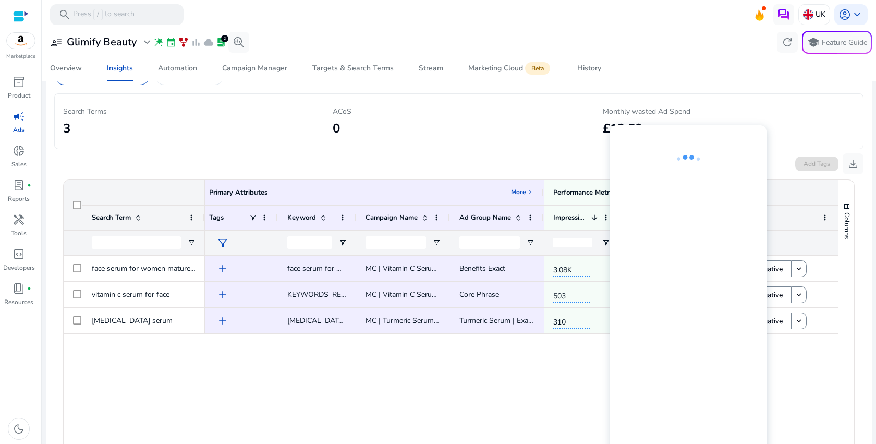
click at [572, 376] on div "MC | Vitamin C Serum | Exact Benefits Exact 3.08K 5 £0 0 £13.08 face serum for …" at bounding box center [461, 378] width 513 height 244
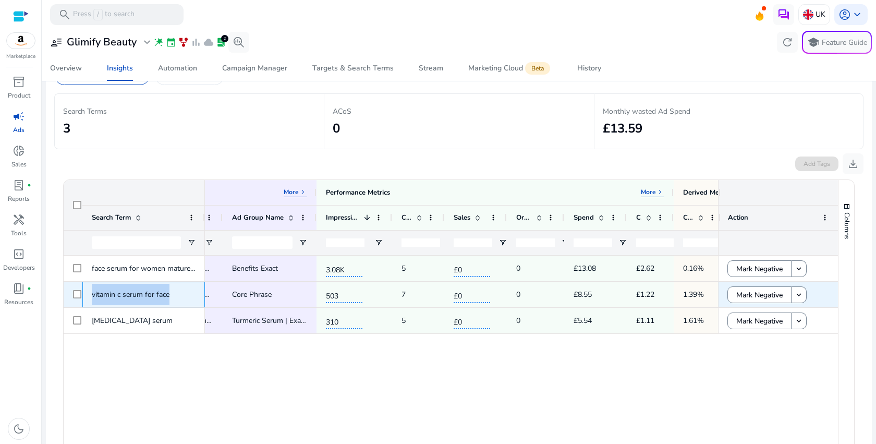
drag, startPoint x: 183, startPoint y: 293, endPoint x: 81, endPoint y: 294, distance: 101.2
click at [81, 294] on div "vitamin c serum for face" at bounding box center [134, 295] width 141 height 26
copy div "vitamin c serum for face"
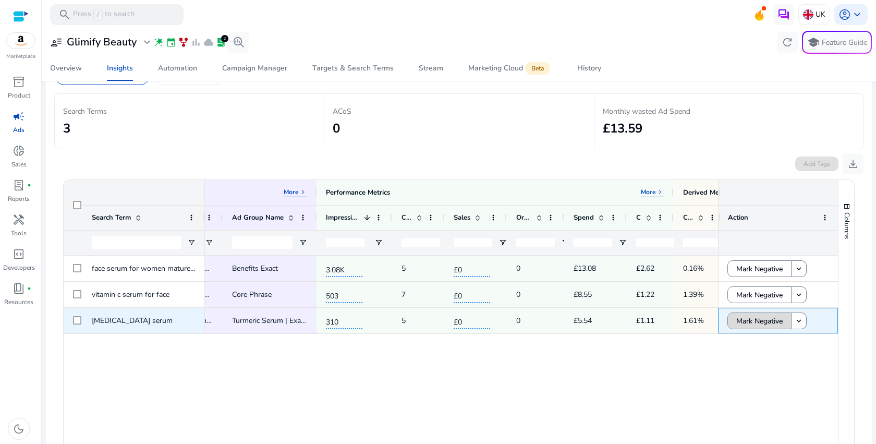
click at [766, 322] on span "Mark Negative" at bounding box center [759, 320] width 46 height 21
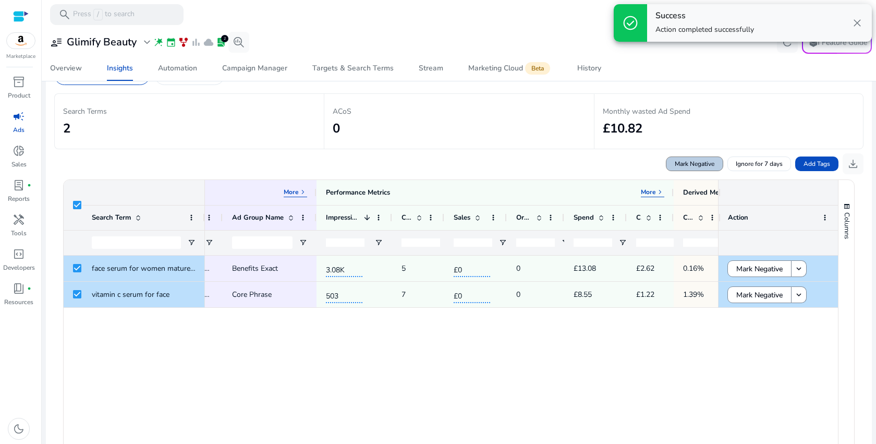
click at [703, 168] on span at bounding box center [695, 163] width 56 height 25
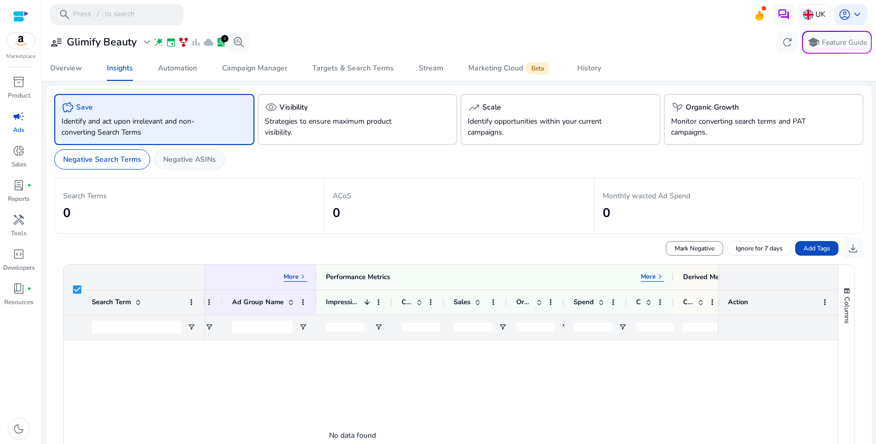
click at [188, 162] on p "Negative ASINs" at bounding box center [189, 159] width 53 height 11
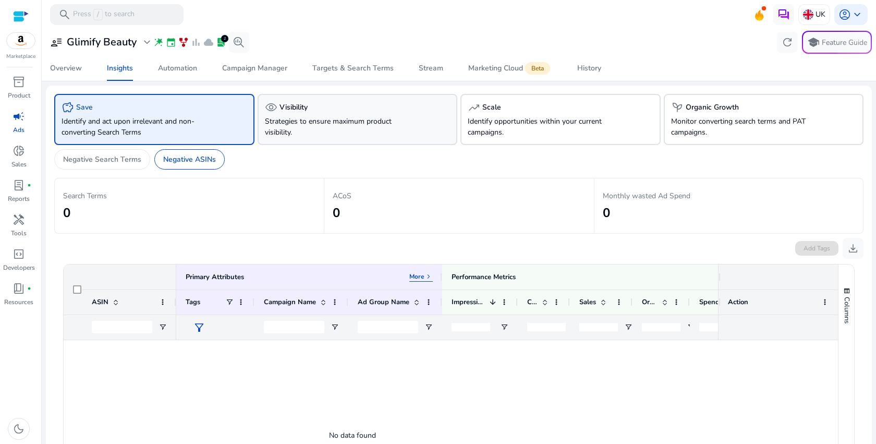
click at [355, 124] on p "Strategies to ensure maximum product visibility." at bounding box center [342, 127] width 154 height 22
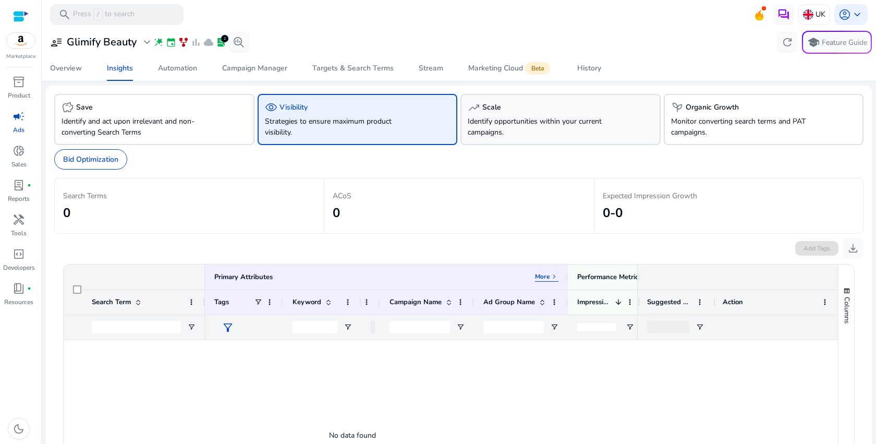
click at [535, 119] on p "Identify opportunities within your current campaigns." at bounding box center [545, 127] width 154 height 22
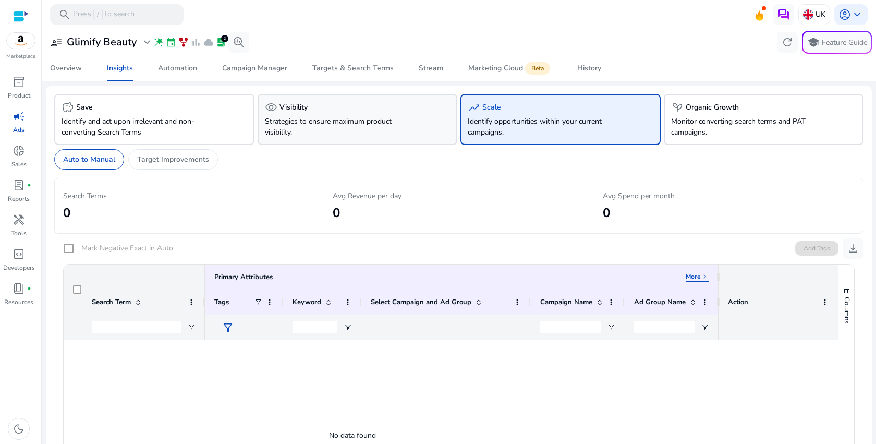
click at [366, 127] on p "Strategies to ensure maximum product visibility." at bounding box center [342, 127] width 154 height 22
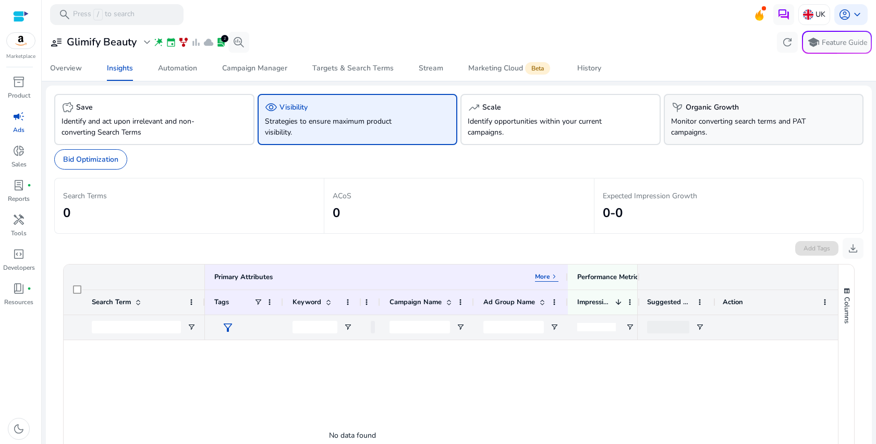
click at [713, 127] on p "Monitor converting search terms and PAT campaigns." at bounding box center [748, 127] width 154 height 22
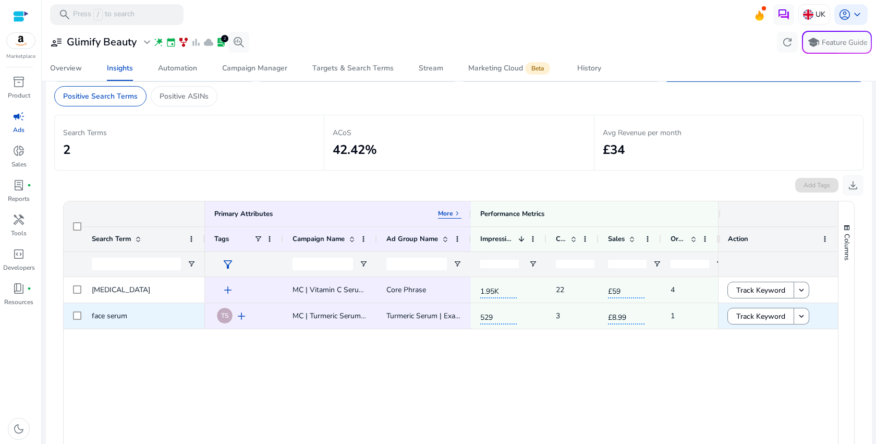
scroll to position [60, 0]
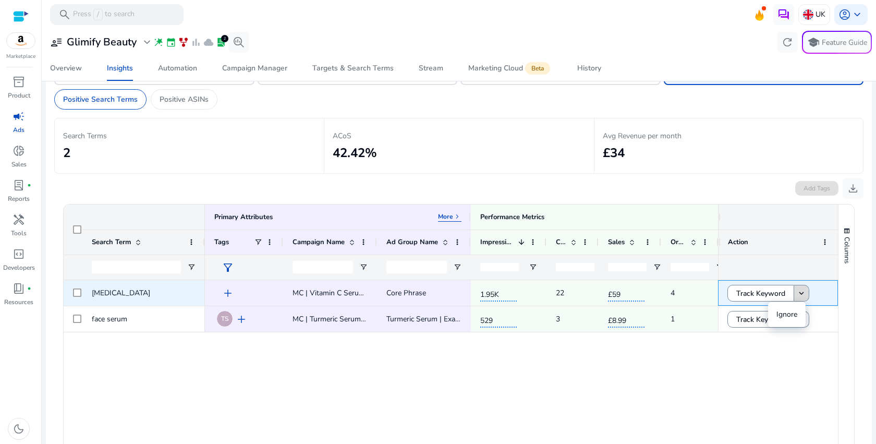
click at [802, 294] on mat-icon "keyboard_arrow_down" at bounding box center [801, 292] width 9 height 9
click at [742, 294] on span "Track Keyword" at bounding box center [760, 293] width 49 height 21
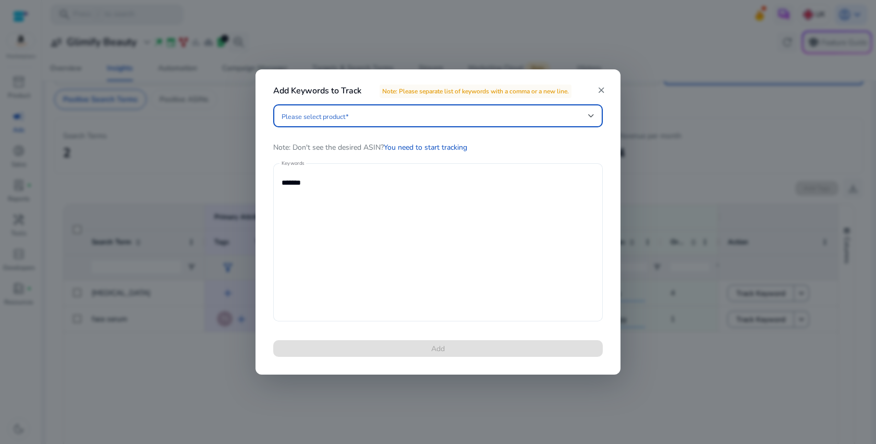
click at [302, 183] on textarea "*******" at bounding box center [438, 242] width 313 height 148
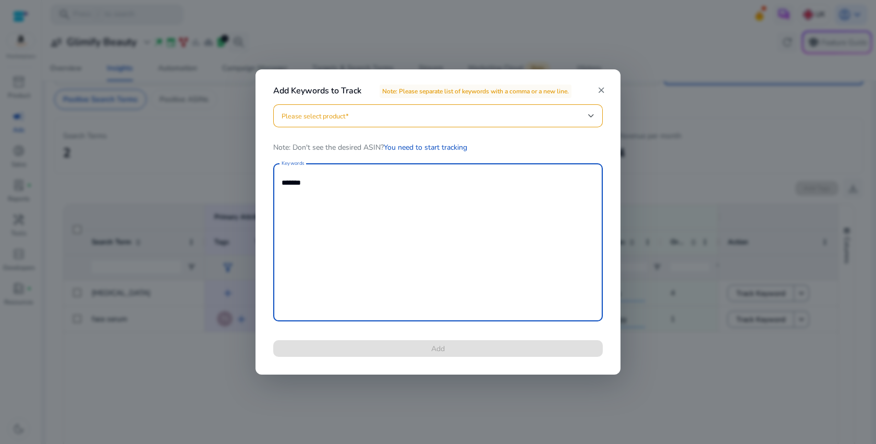
click at [414, 119] on span at bounding box center [435, 115] width 307 height 11
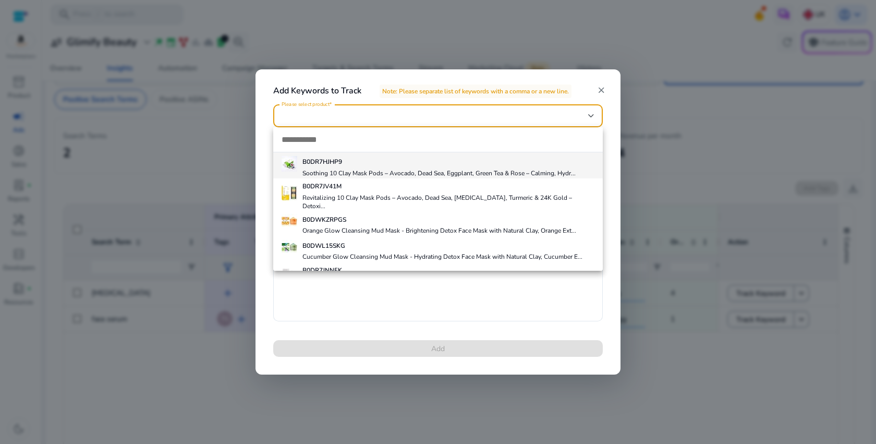
click at [414, 119] on div at bounding box center [438, 222] width 876 height 444
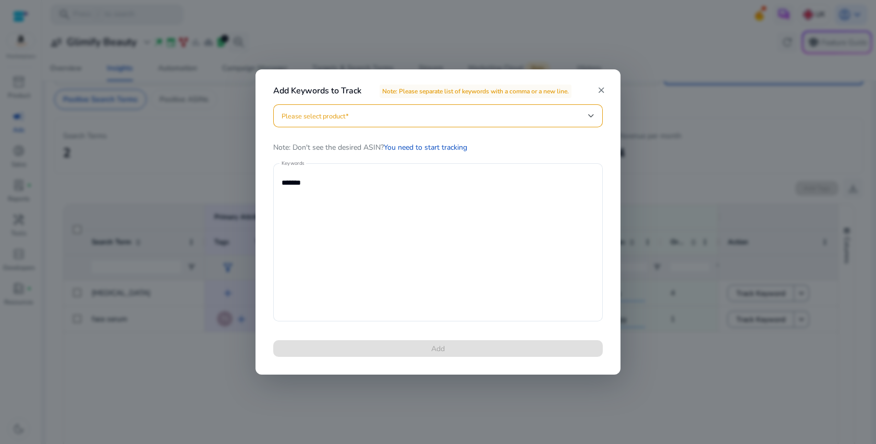
click at [337, 416] on div at bounding box center [438, 222] width 876 height 444
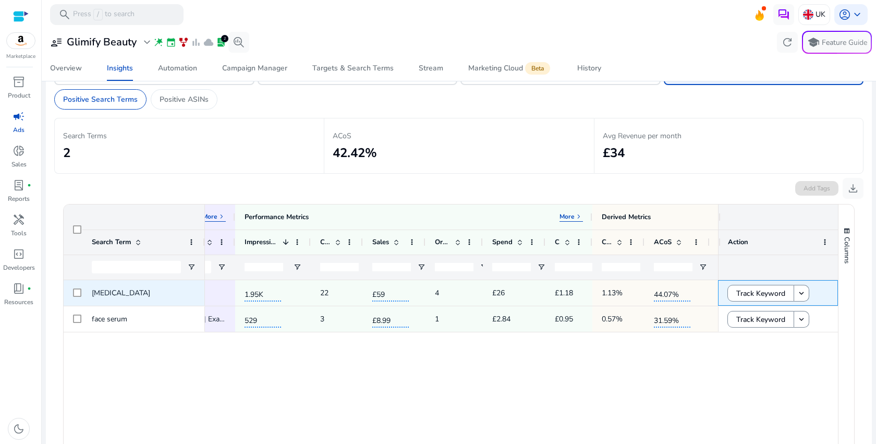
scroll to position [0, 249]
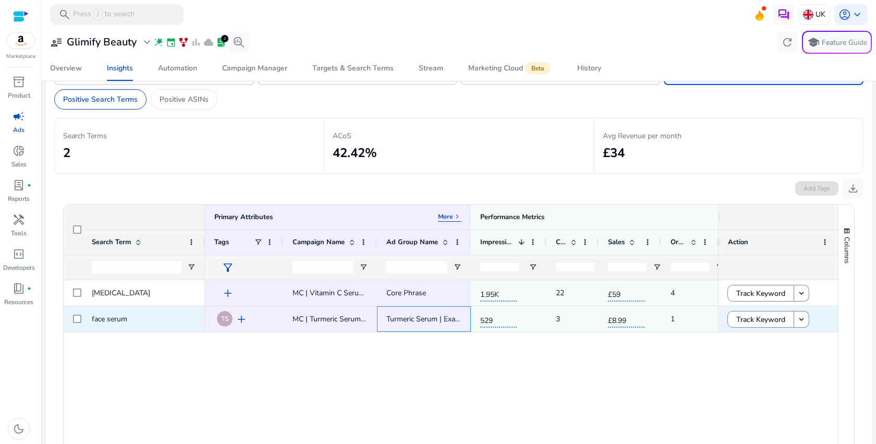
click at [422, 320] on span "Turmeric Serum | Exact - [DATE]" at bounding box center [438, 319] width 104 height 10
click at [336, 320] on span "MC | Turmeric Serum | Exact - [DATE]" at bounding box center [354, 319] width 122 height 10
